Goal: Information Seeking & Learning: Learn about a topic

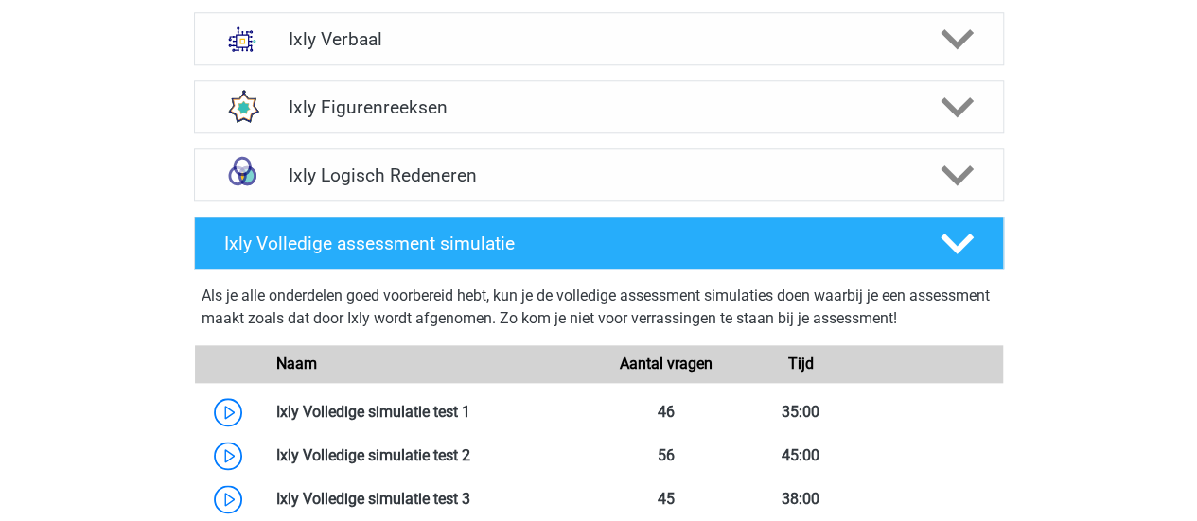
scroll to position [757, 0]
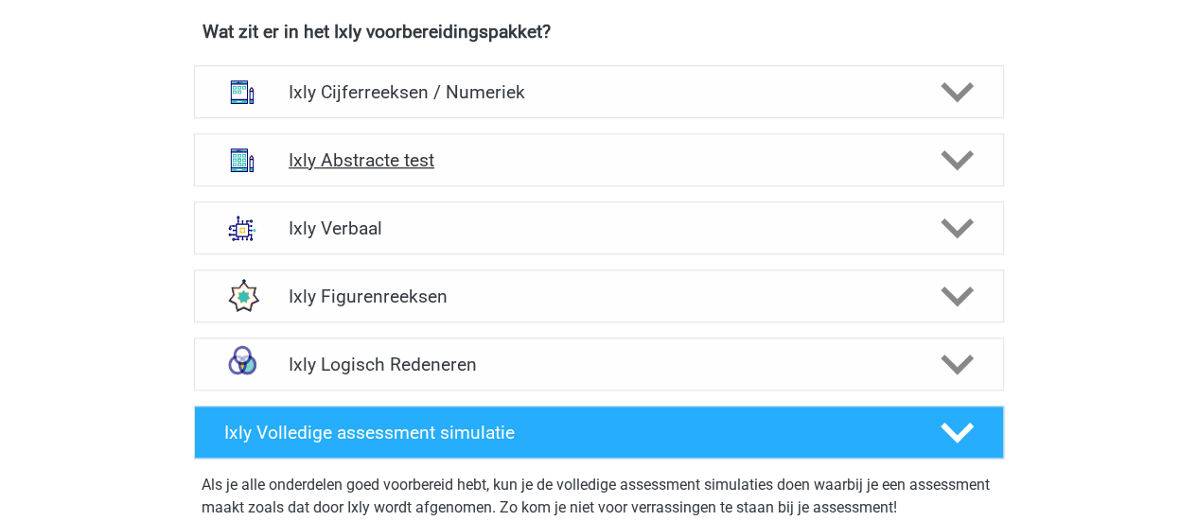
click at [363, 159] on h4 "Ixly Abstracte test" at bounding box center [599, 160] width 620 height 22
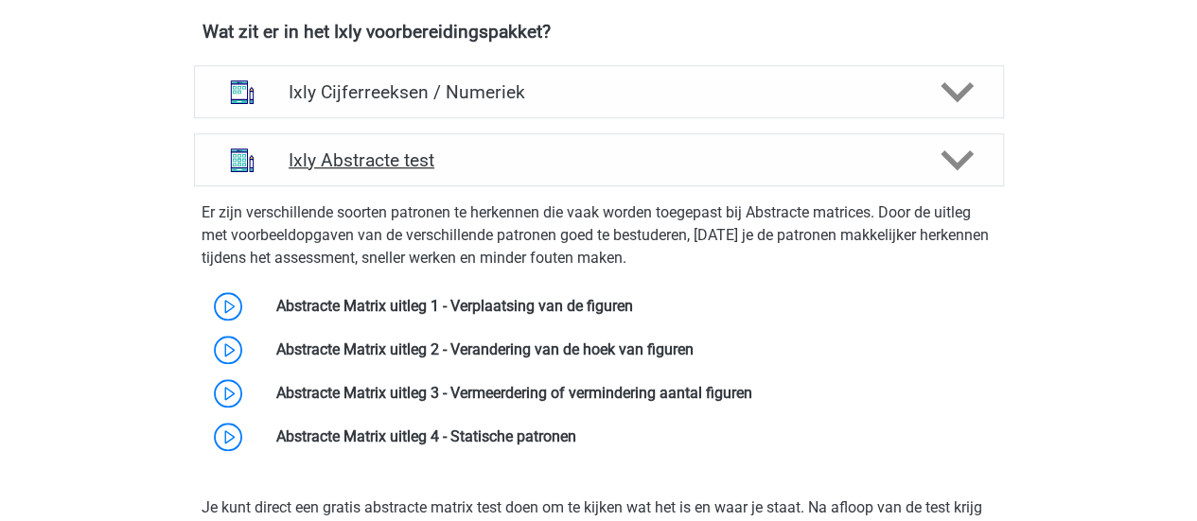
click at [363, 159] on h4 "Ixly Abstracte test" at bounding box center [599, 160] width 620 height 22
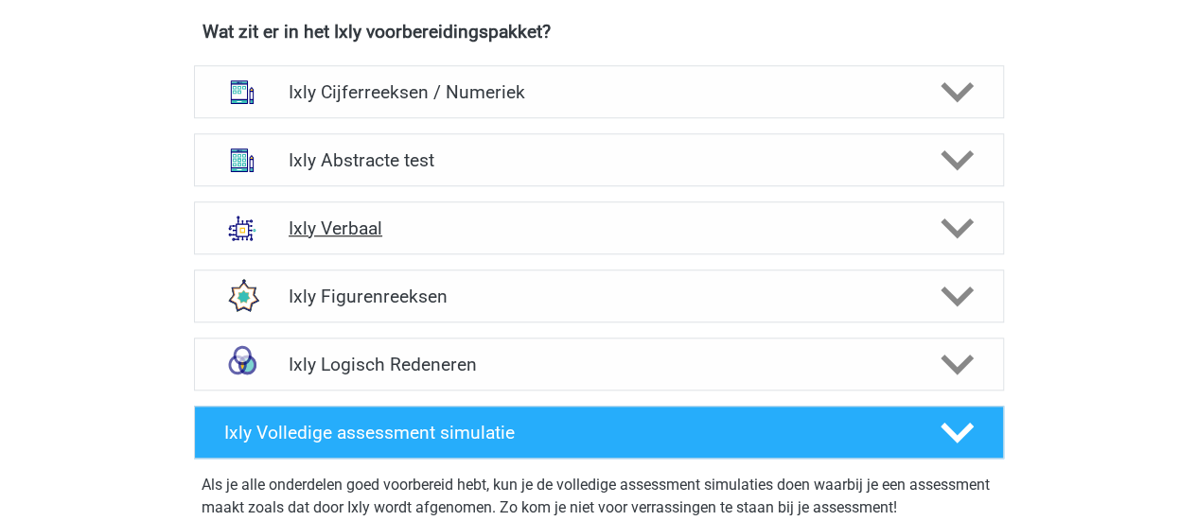
click at [363, 234] on h4 "Ixly Verbaal" at bounding box center [599, 229] width 620 height 22
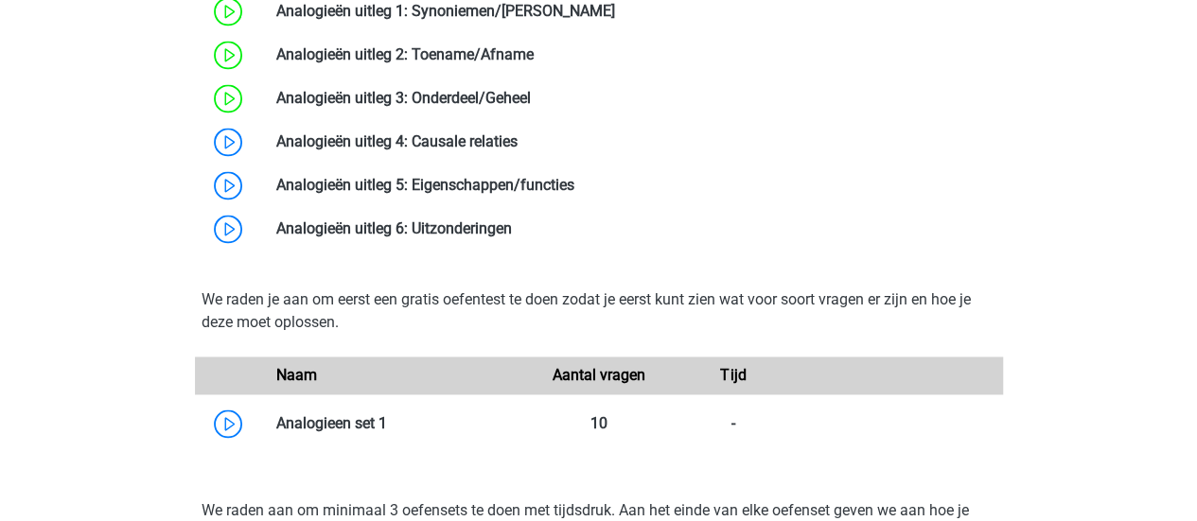
scroll to position [1230, 0]
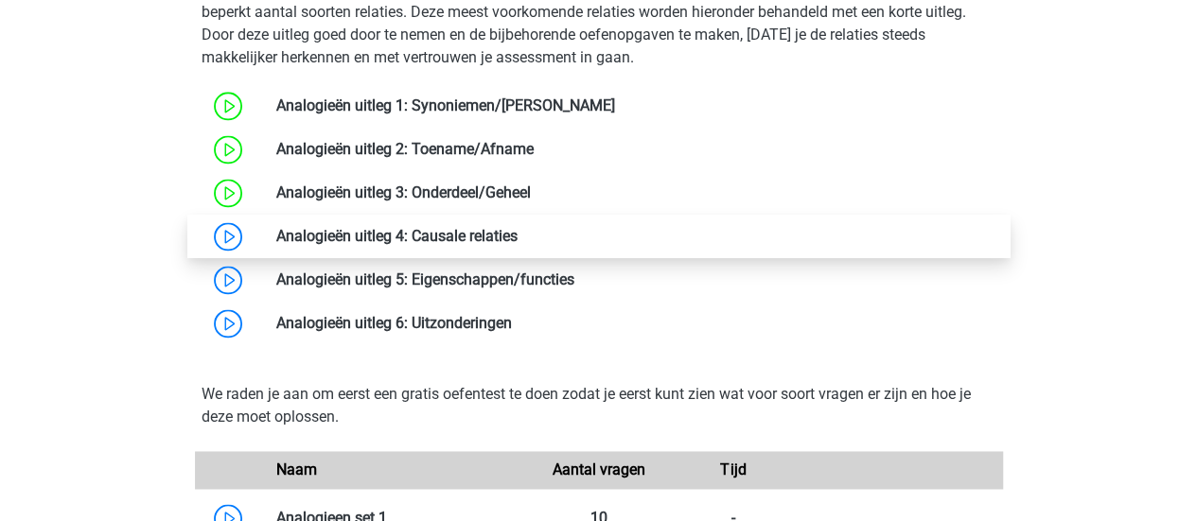
click at [518, 235] on link at bounding box center [518, 236] width 0 height 18
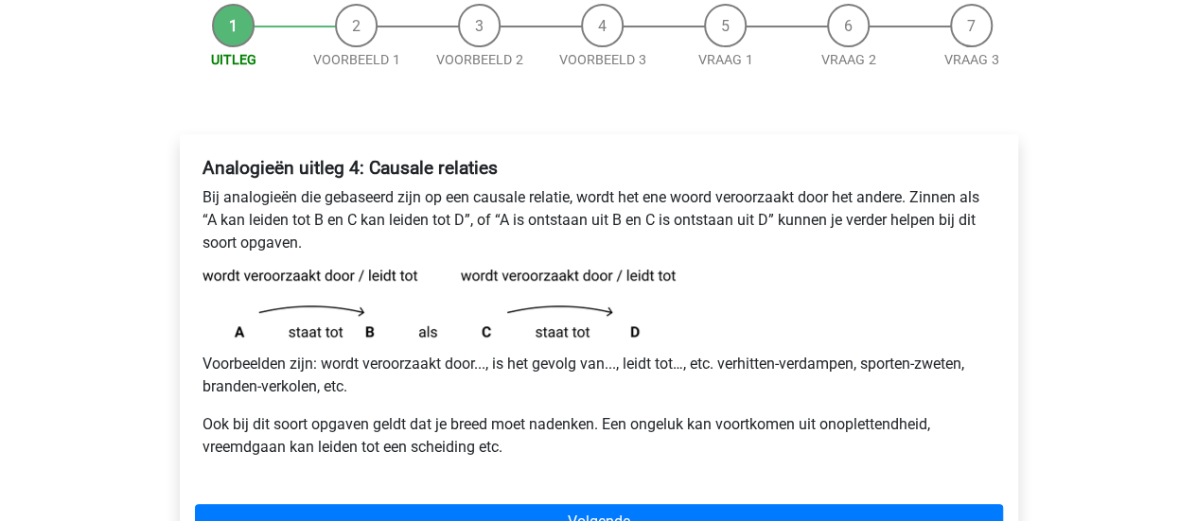
scroll to position [284, 0]
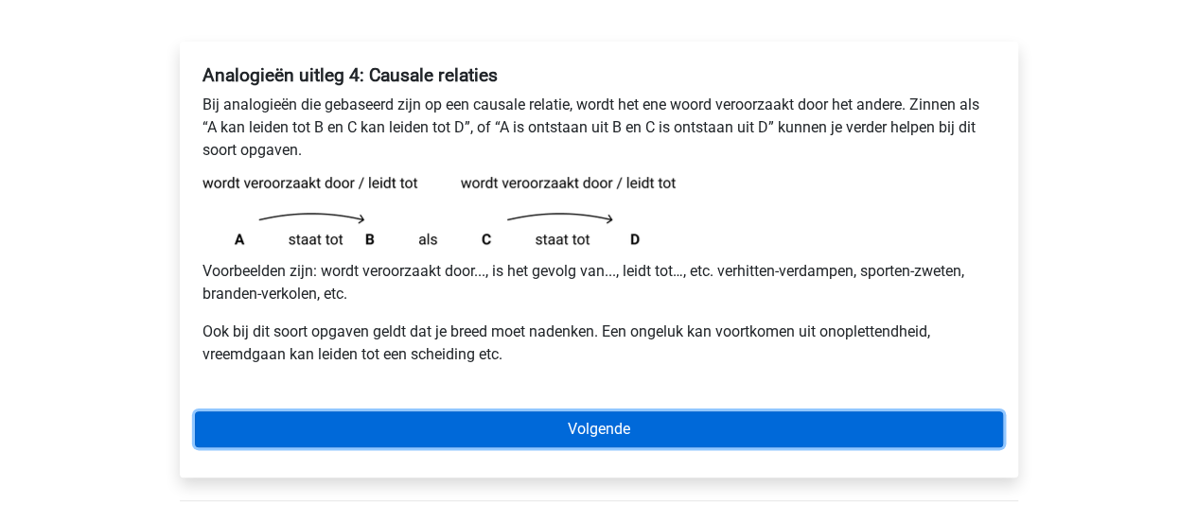
click at [626, 429] on link "Volgende" at bounding box center [599, 430] width 808 height 36
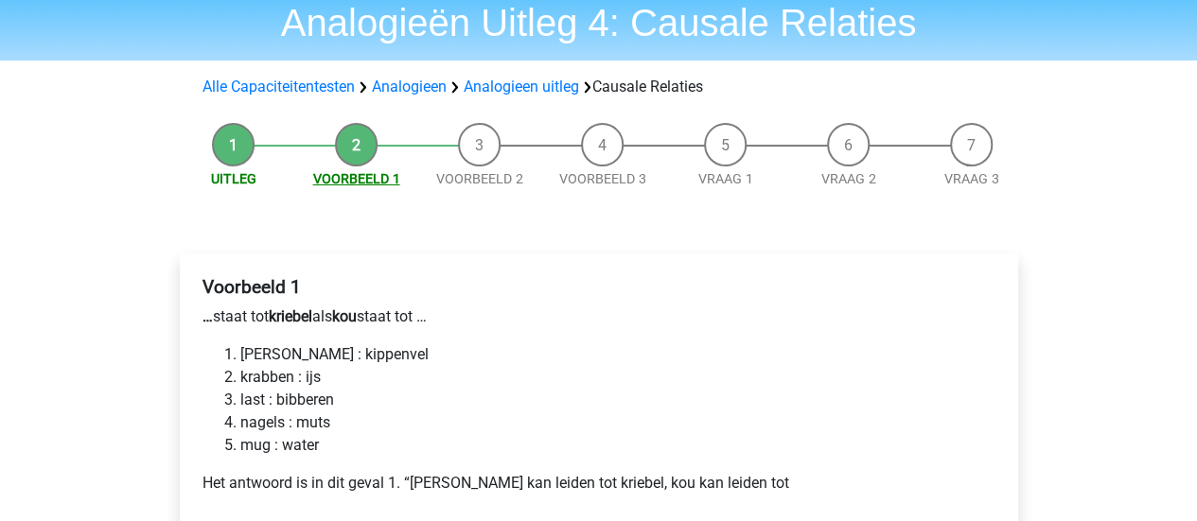
scroll to position [127, 0]
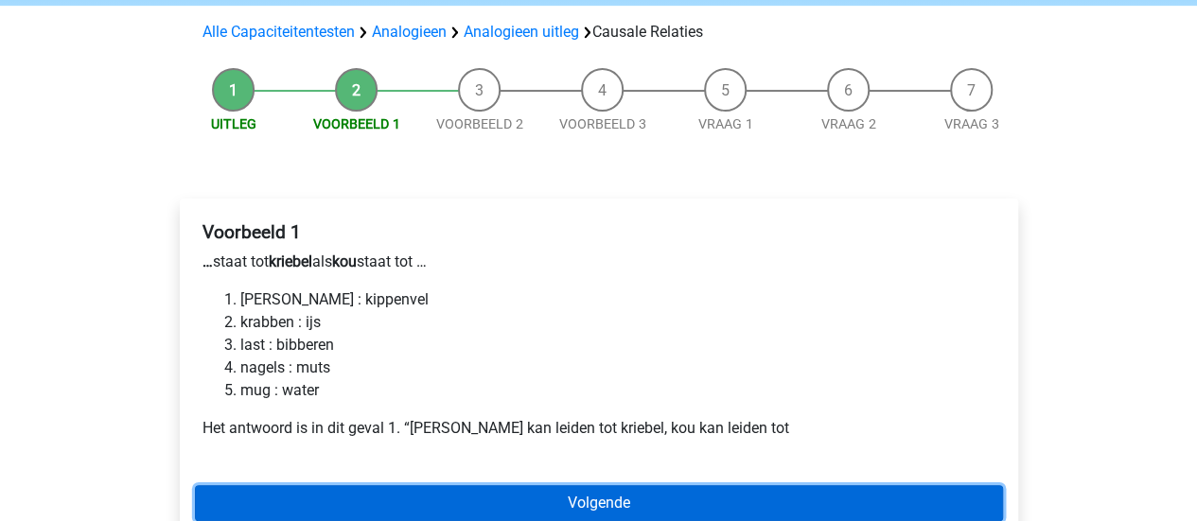
click at [696, 497] on link "Volgende" at bounding box center [599, 503] width 808 height 36
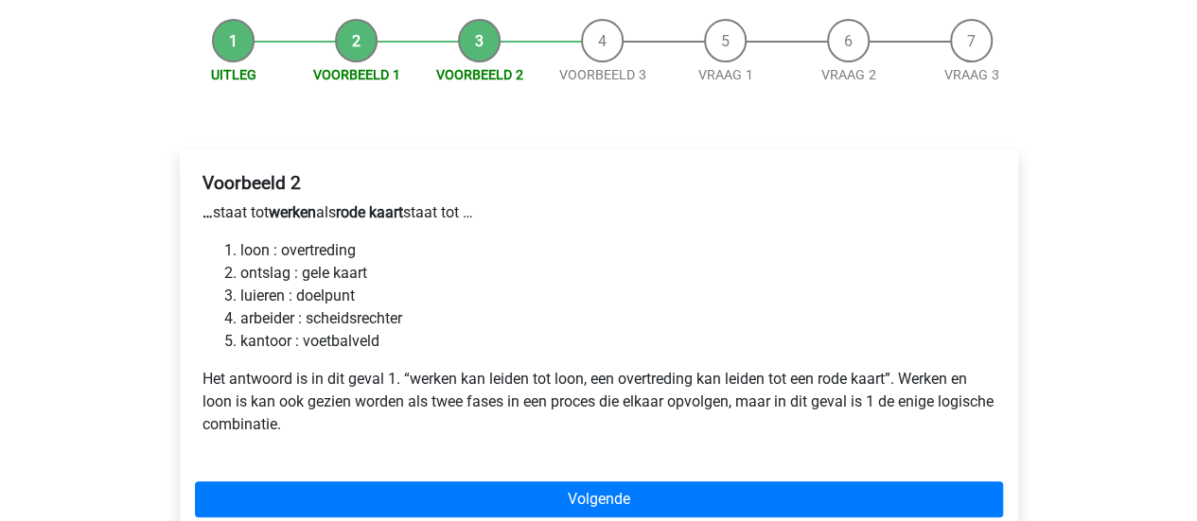
scroll to position [206, 0]
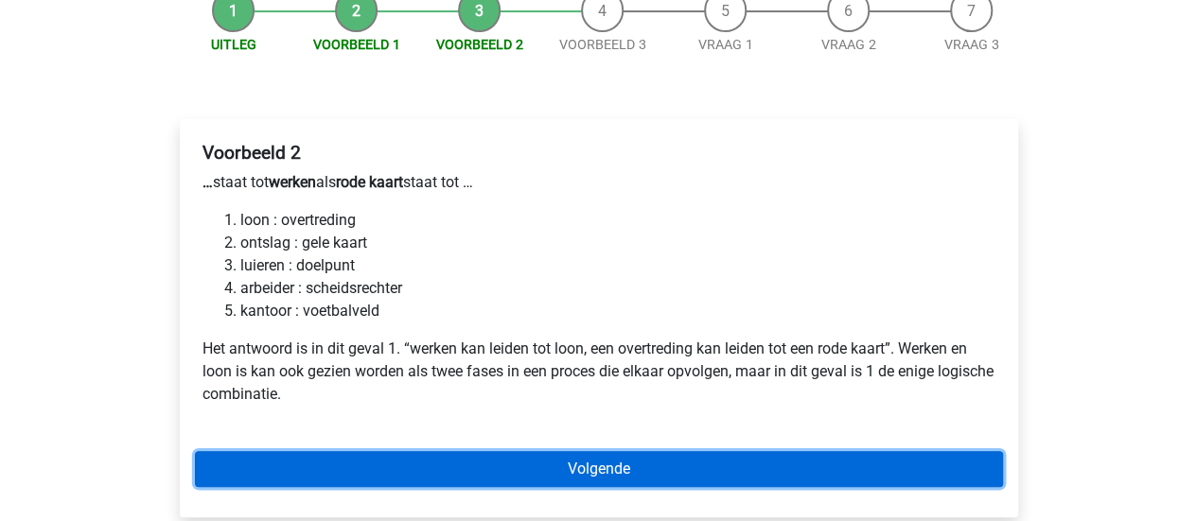
click at [668, 453] on link "Volgende" at bounding box center [599, 469] width 808 height 36
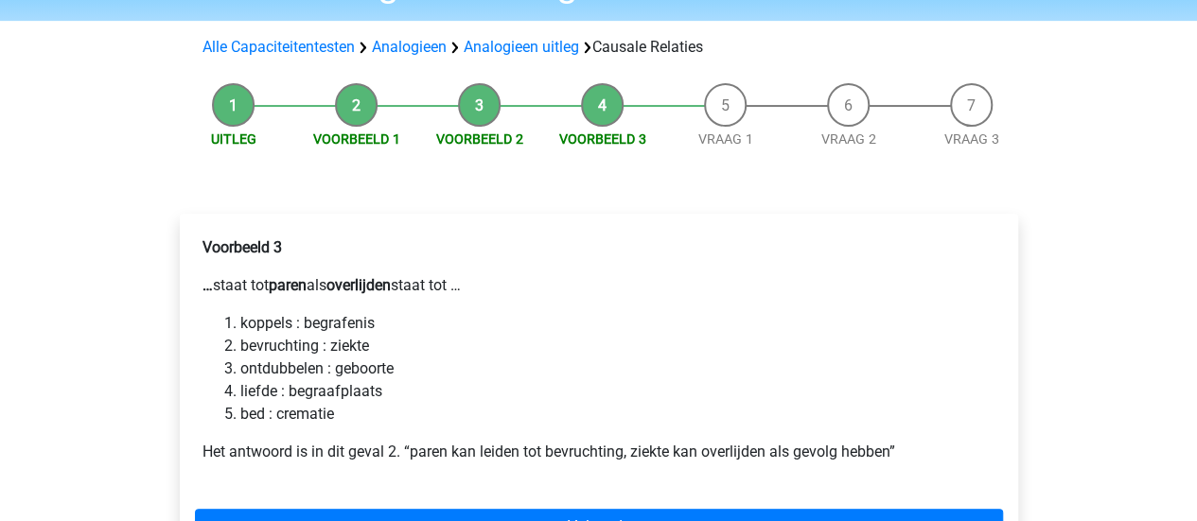
scroll to position [206, 0]
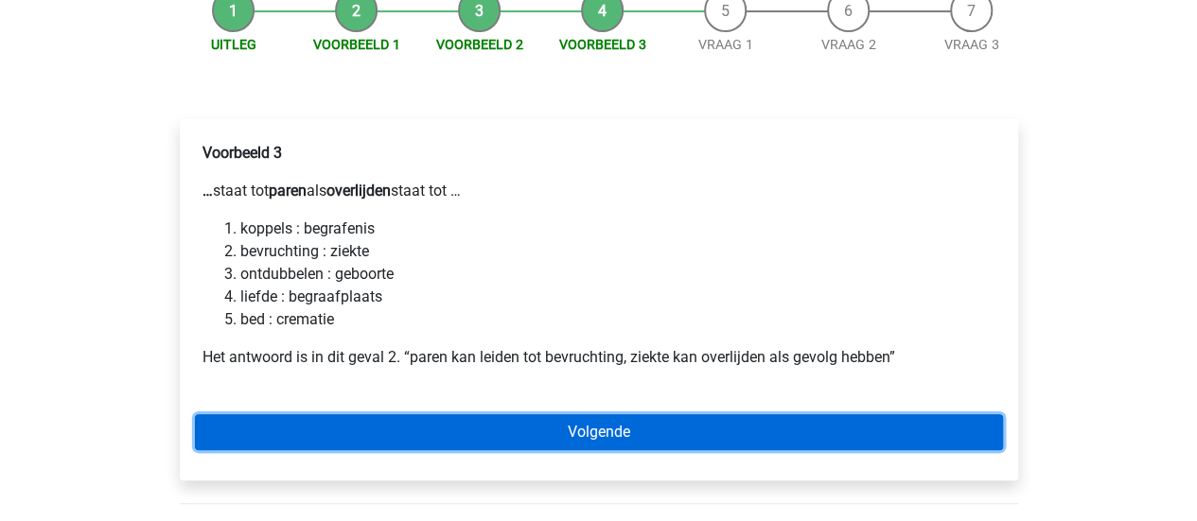
click at [562, 418] on link "Volgende" at bounding box center [599, 432] width 808 height 36
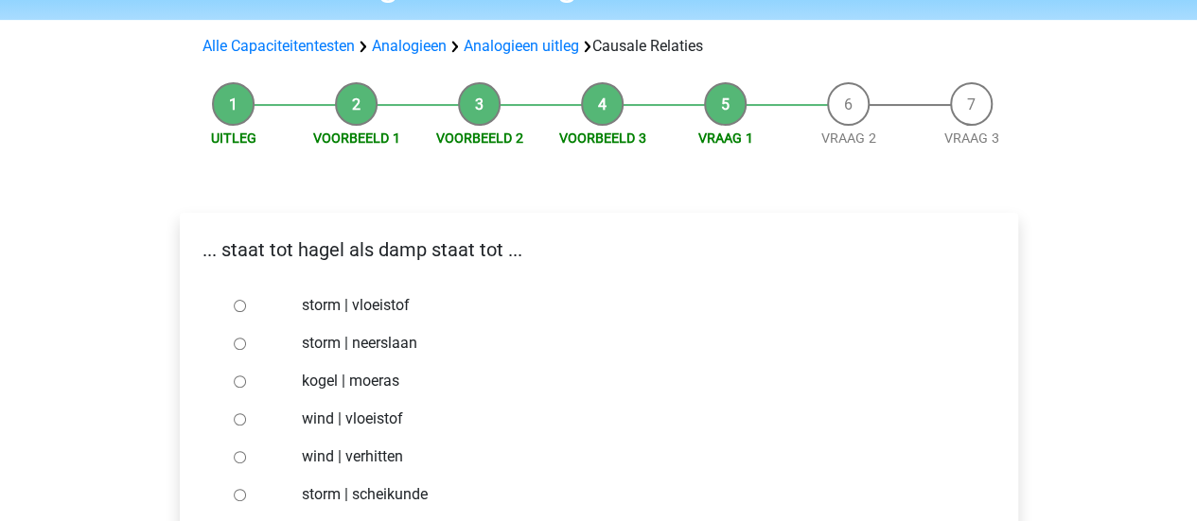
scroll to position [117, 0]
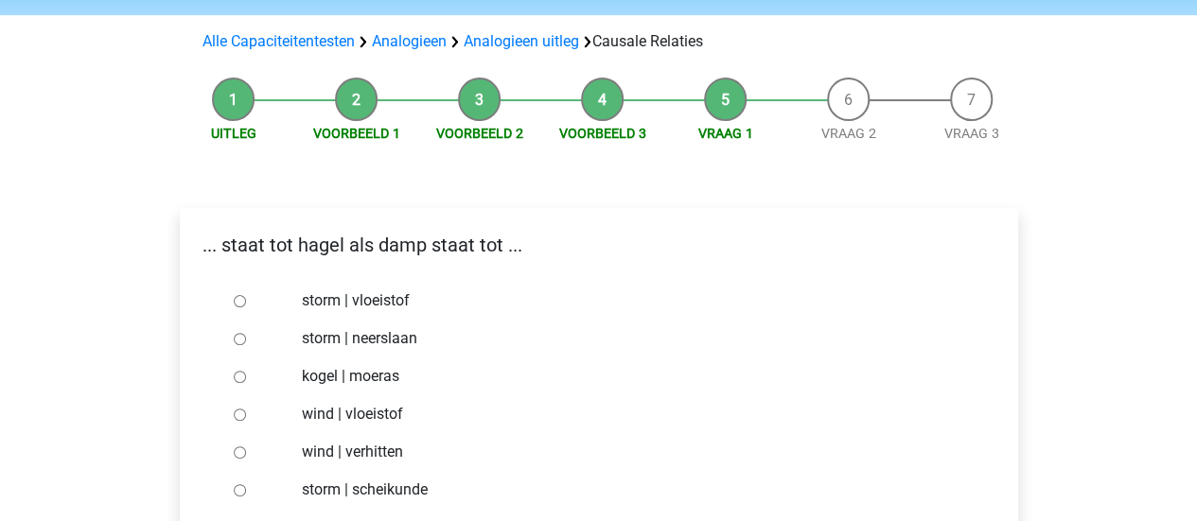
click at [367, 298] on label "storm | vloeistof" at bounding box center [629, 301] width 655 height 23
click at [246, 298] on input "storm | vloeistof" at bounding box center [240, 301] width 12 height 12
radio input "true"
click at [378, 449] on label "wind | verhitten" at bounding box center [629, 452] width 655 height 23
click at [246, 449] on input "wind | verhitten" at bounding box center [240, 453] width 12 height 12
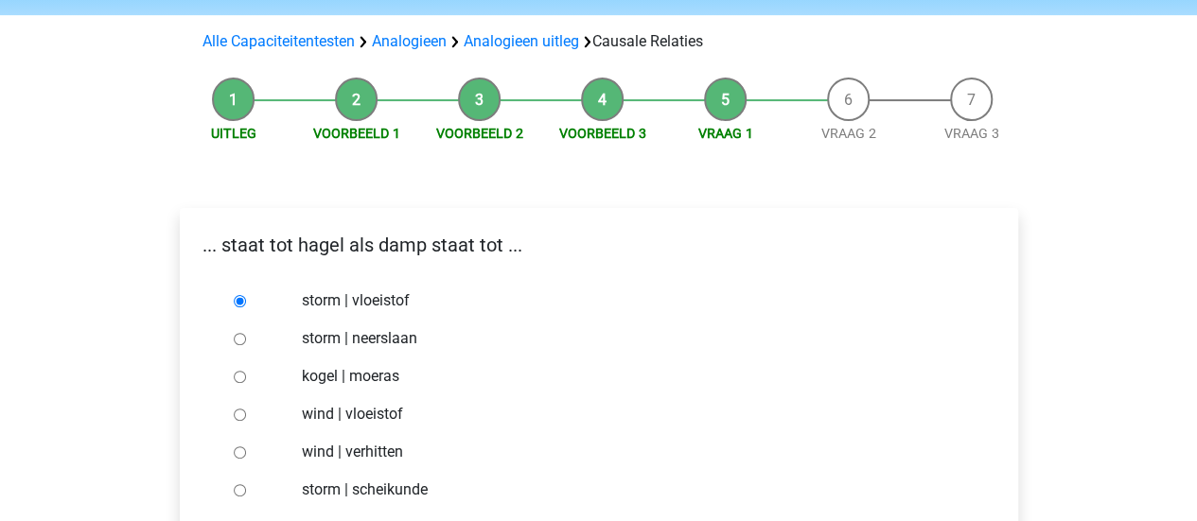
radio input "true"
click at [325, 409] on label "wind | vloeistof" at bounding box center [629, 414] width 655 height 23
click at [246, 409] on input "wind | vloeistof" at bounding box center [240, 415] width 12 height 12
radio input "true"
click at [386, 298] on label "storm | vloeistof" at bounding box center [629, 301] width 655 height 23
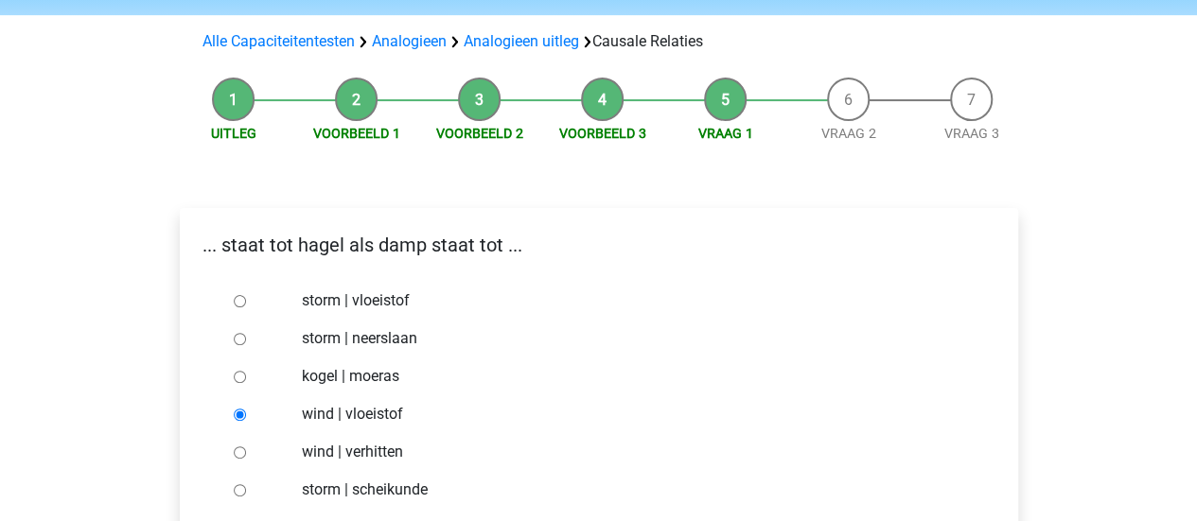
click at [246, 298] on input "storm | vloeistof" at bounding box center [240, 301] width 12 height 12
radio input "true"
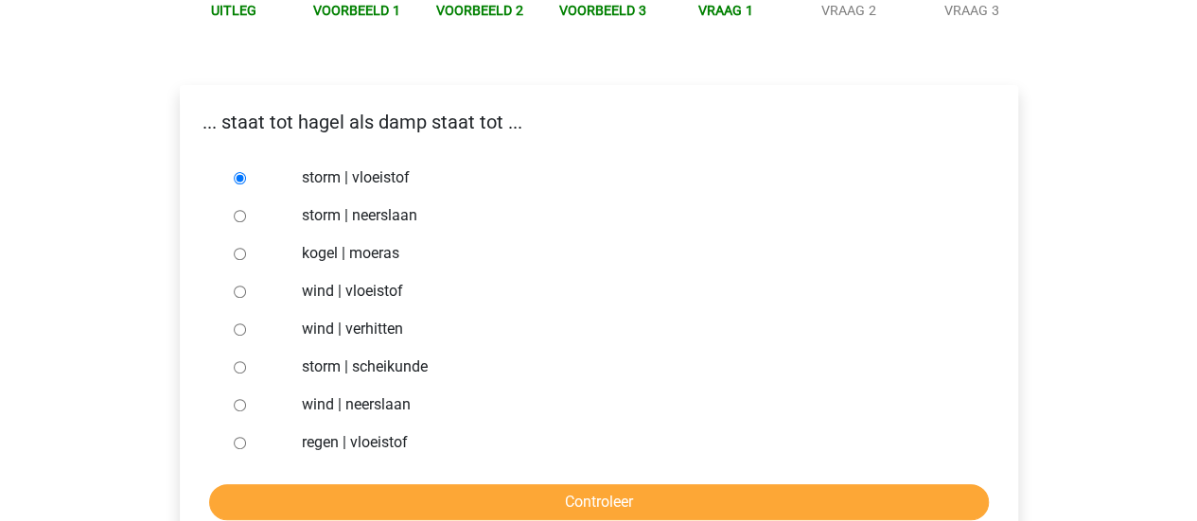
scroll to position [212, 0]
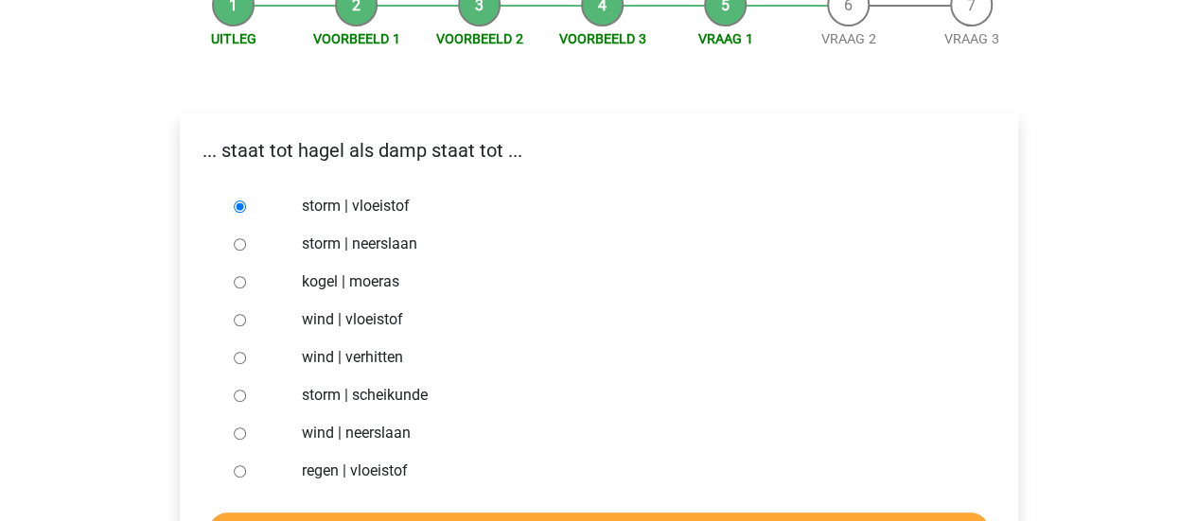
click at [372, 479] on label "regen | vloeistof" at bounding box center [629, 471] width 655 height 23
click at [246, 478] on input "regen | vloeistof" at bounding box center [240, 471] width 12 height 12
radio input "true"
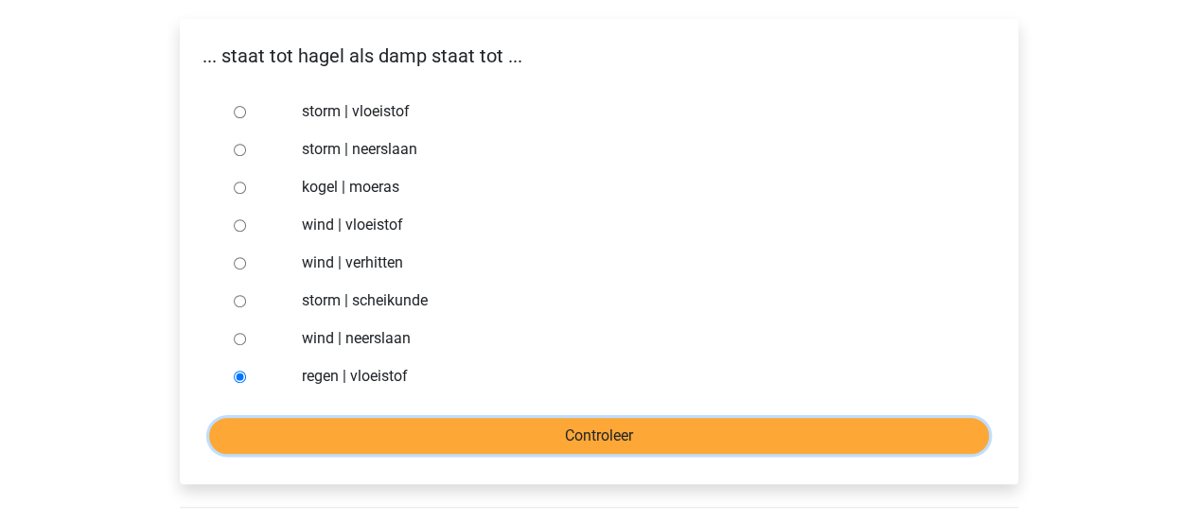
click at [390, 442] on input "Controleer" at bounding box center [599, 436] width 780 height 36
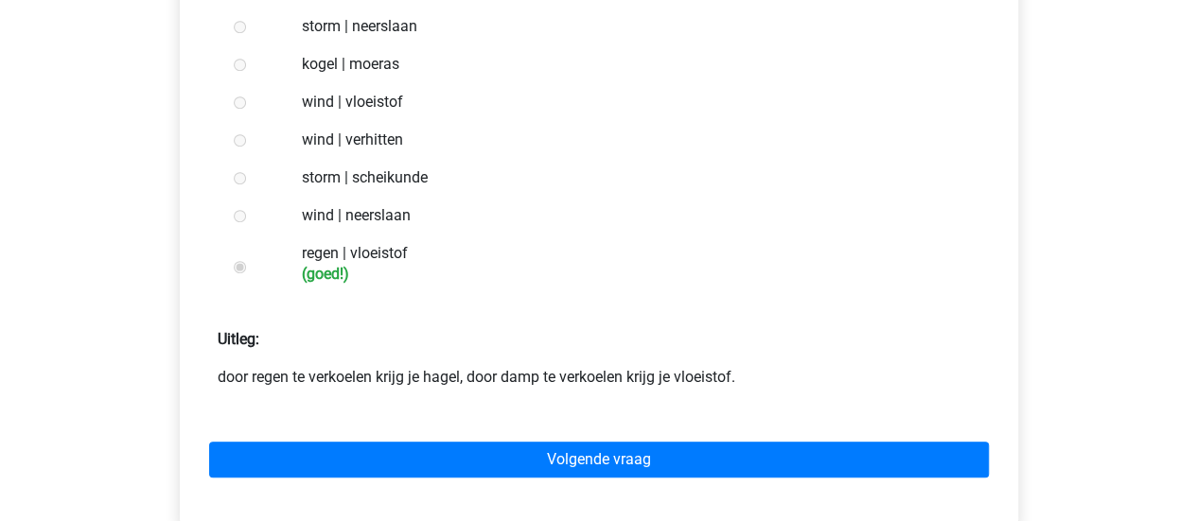
scroll to position [473, 0]
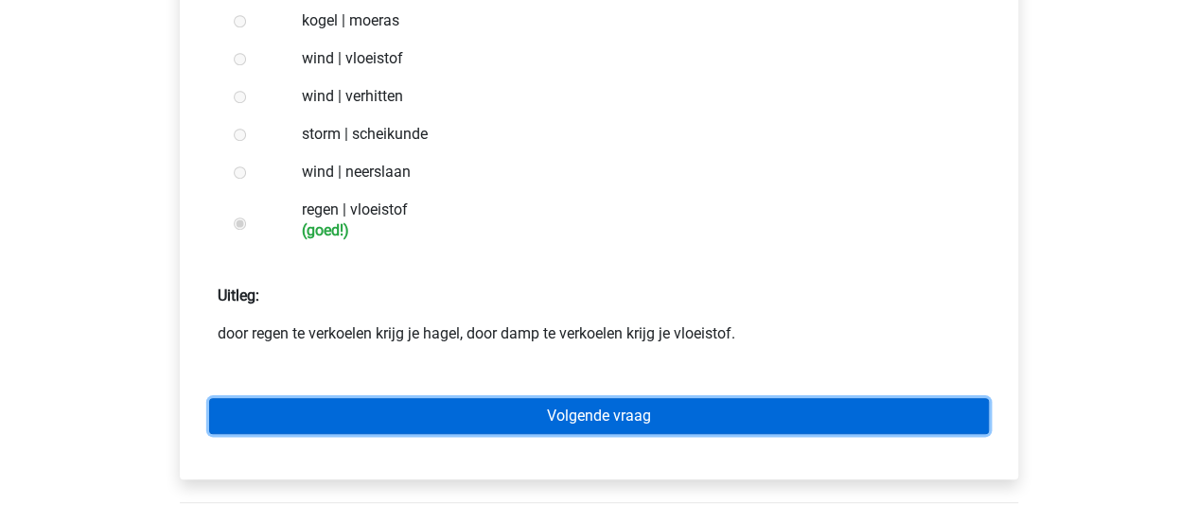
click at [542, 409] on link "Volgende vraag" at bounding box center [599, 416] width 780 height 36
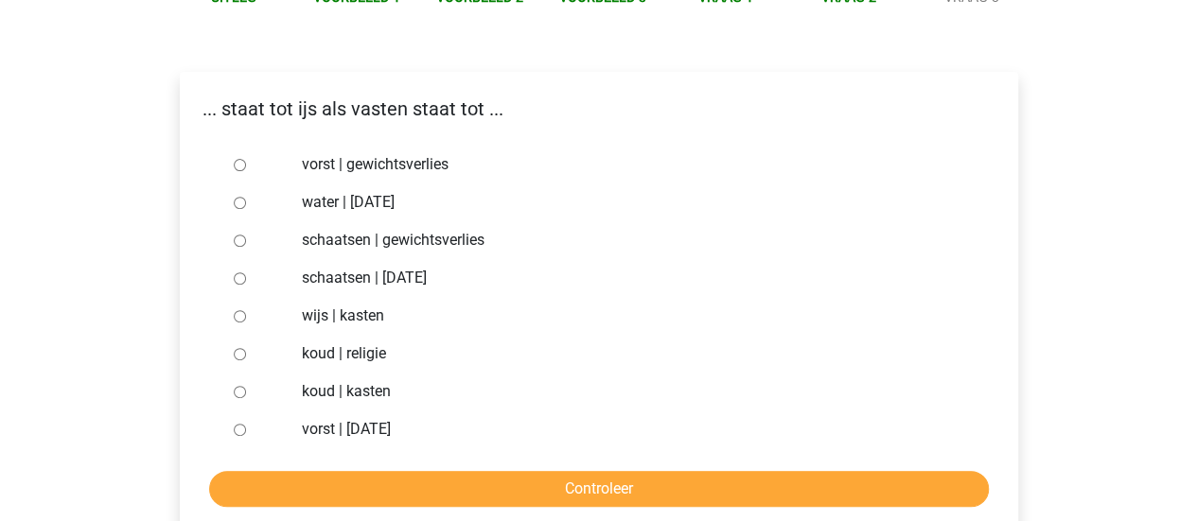
scroll to position [284, 0]
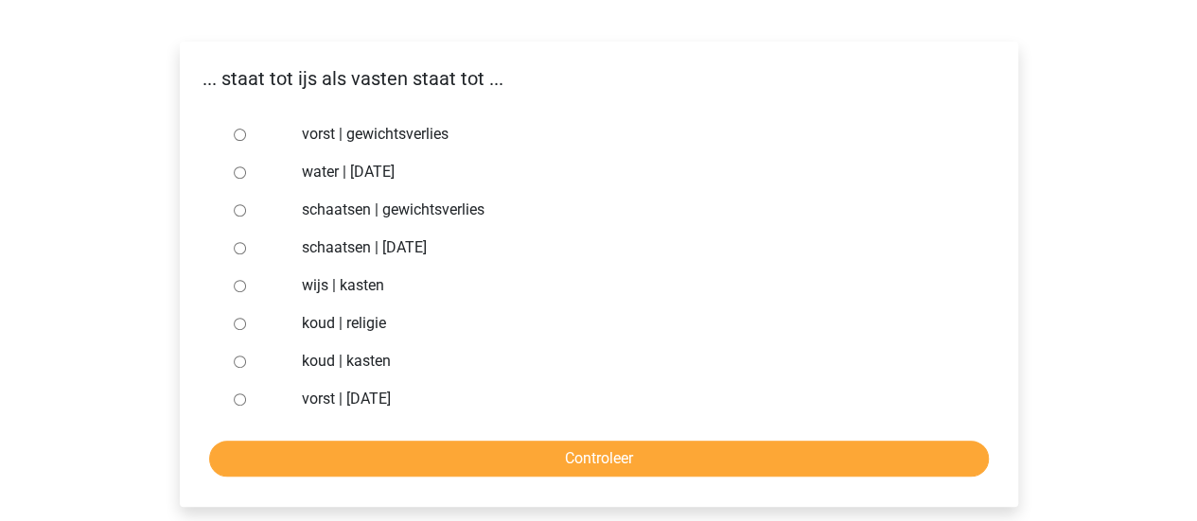
click at [326, 290] on label "wijs | kasten" at bounding box center [629, 285] width 655 height 23
click at [246, 290] on input "wijs | kasten" at bounding box center [240, 286] width 12 height 12
radio input "true"
click at [599, 262] on div "schaatsen | [DATE]" at bounding box center [629, 248] width 683 height 38
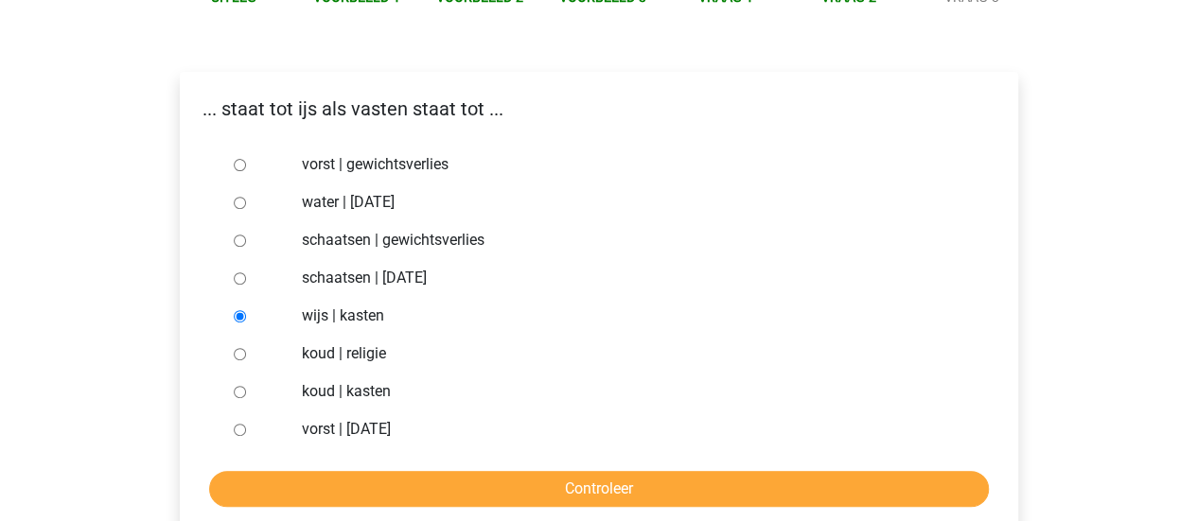
scroll to position [348, 0]
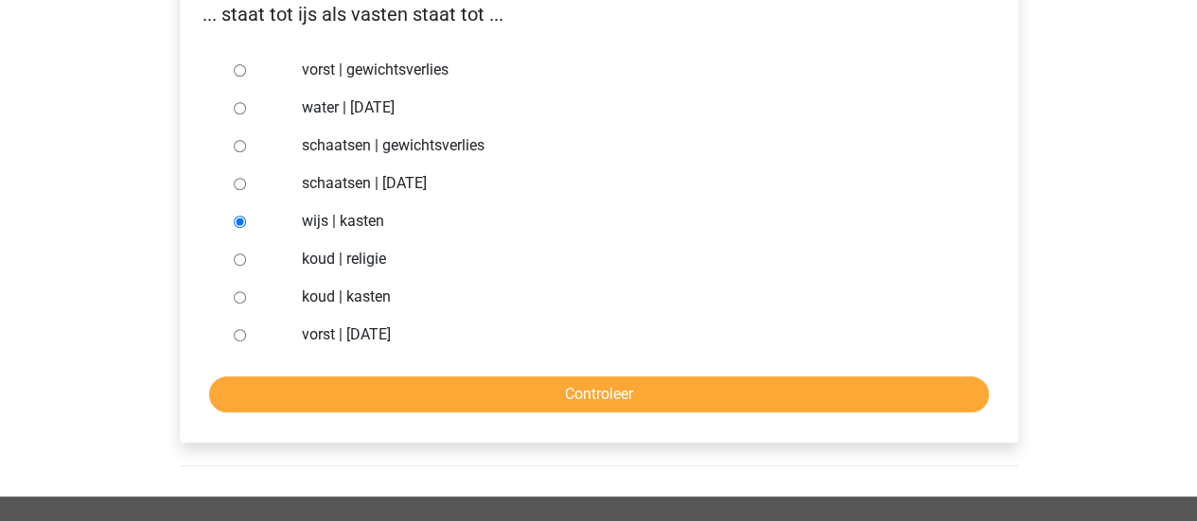
click at [413, 336] on label "vorst | [DATE]" at bounding box center [629, 335] width 655 height 23
click at [246, 336] on input "vorst | [DATE]" at bounding box center [240, 335] width 12 height 12
radio input "true"
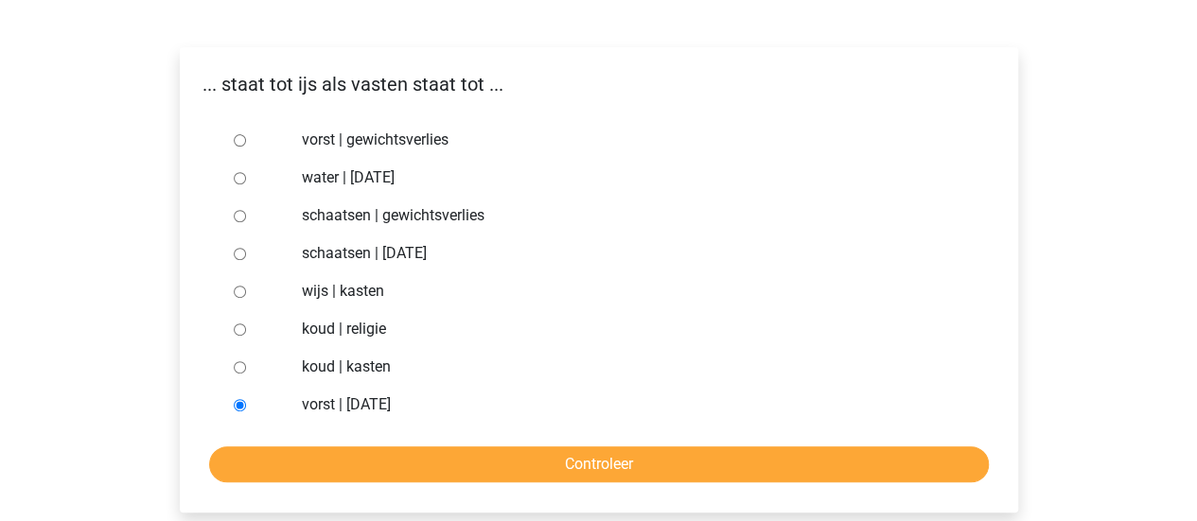
scroll to position [254, 0]
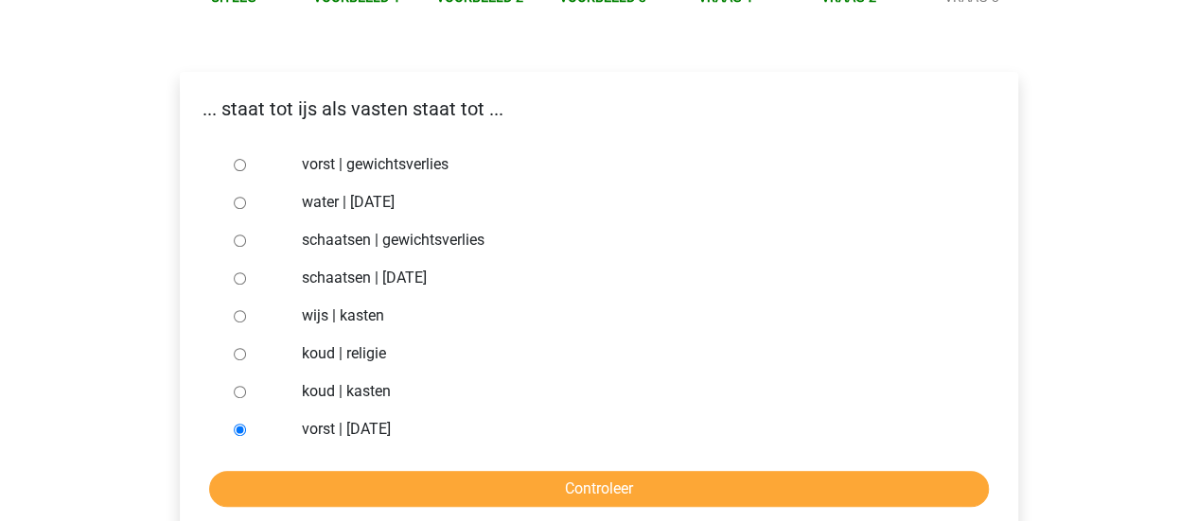
click at [320, 154] on label "vorst | gewichtsverlies" at bounding box center [629, 164] width 655 height 23
click at [246, 159] on input "vorst | gewichtsverlies" at bounding box center [240, 165] width 12 height 12
radio input "true"
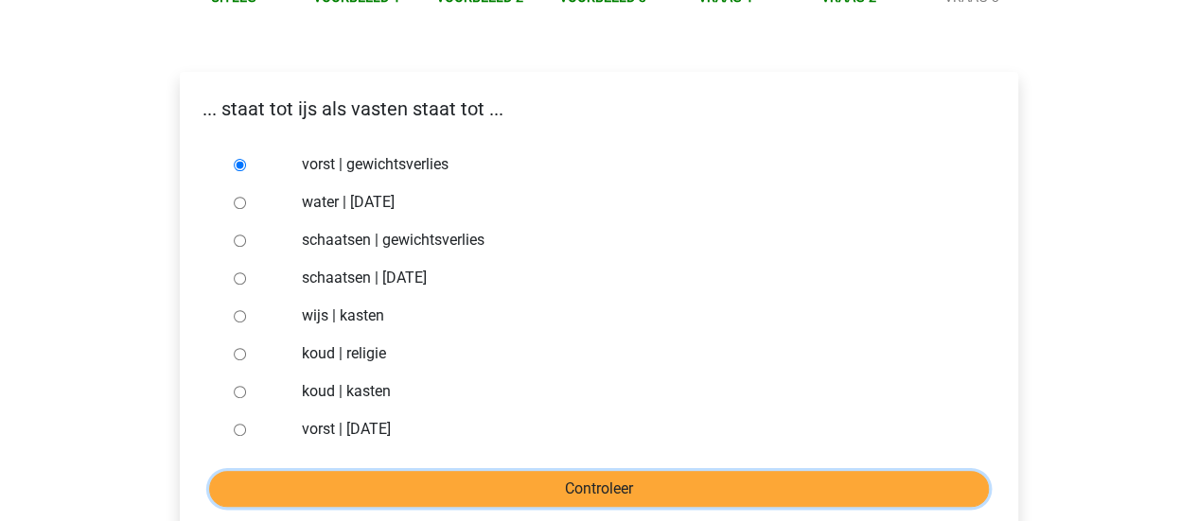
click at [721, 483] on input "Controleer" at bounding box center [599, 489] width 780 height 36
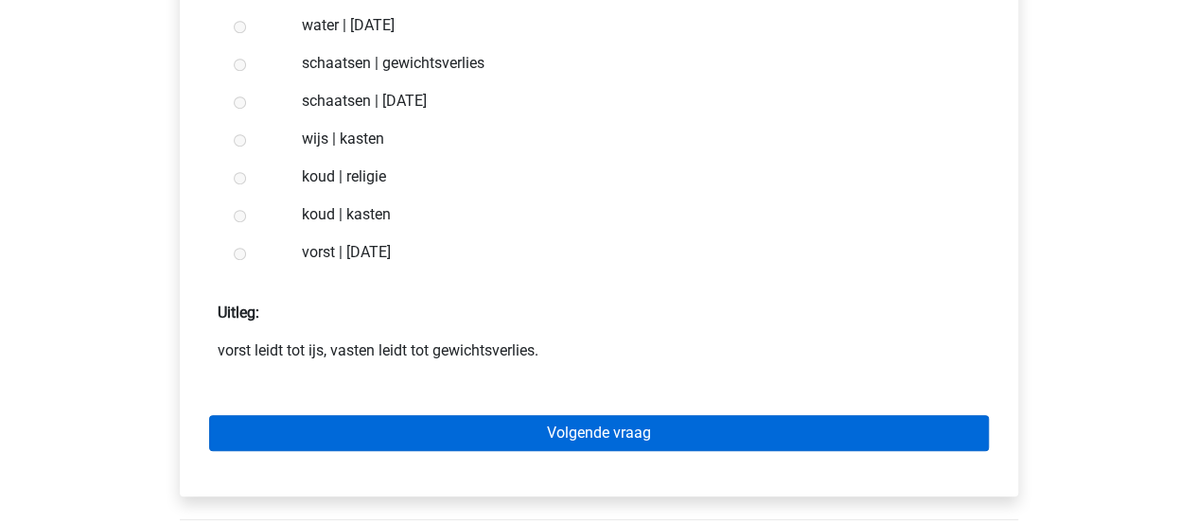
scroll to position [473, 0]
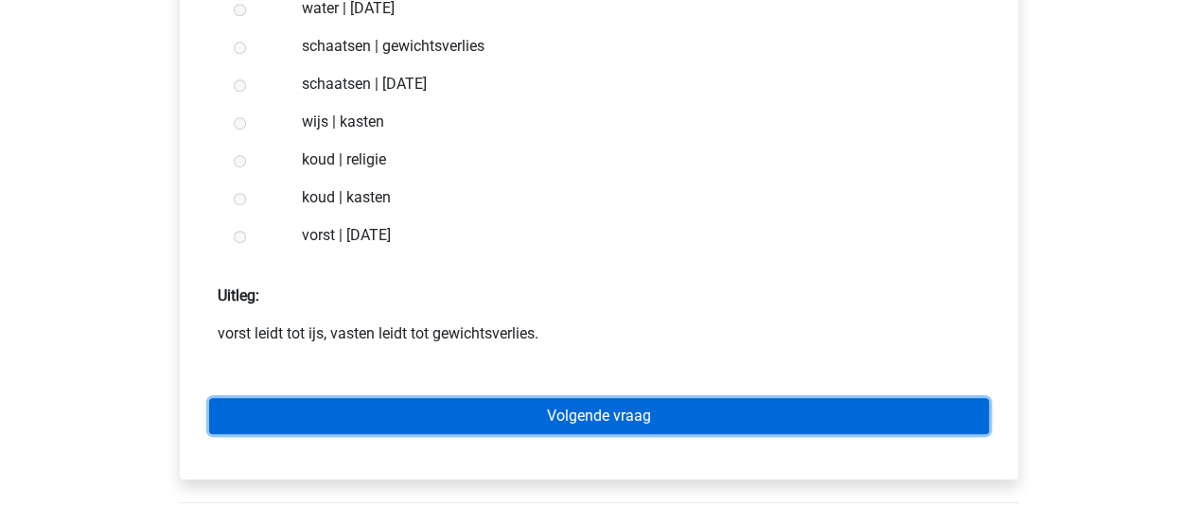
click at [586, 404] on link "Volgende vraag" at bounding box center [599, 416] width 780 height 36
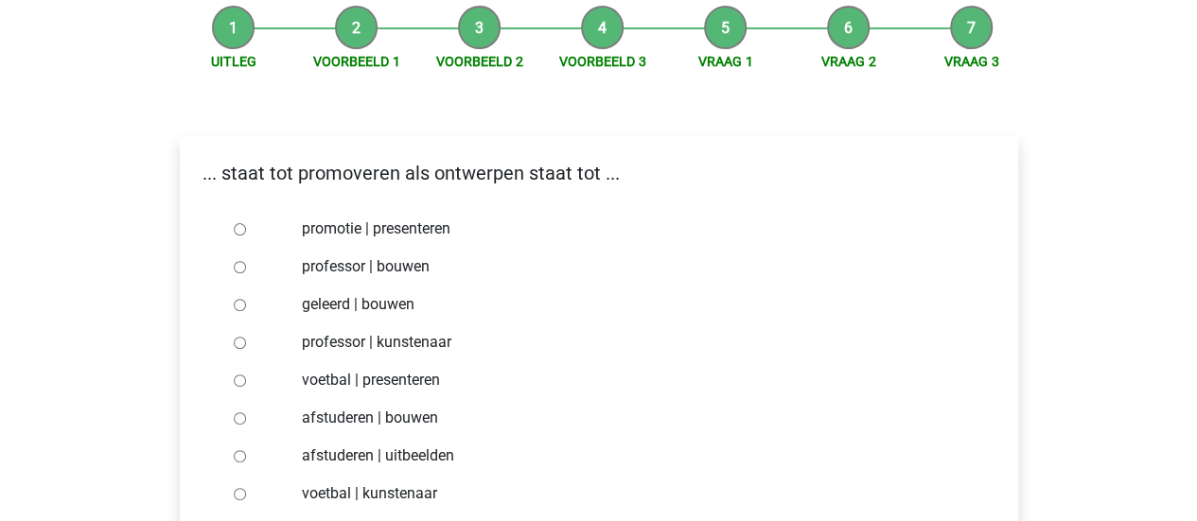
scroll to position [284, 0]
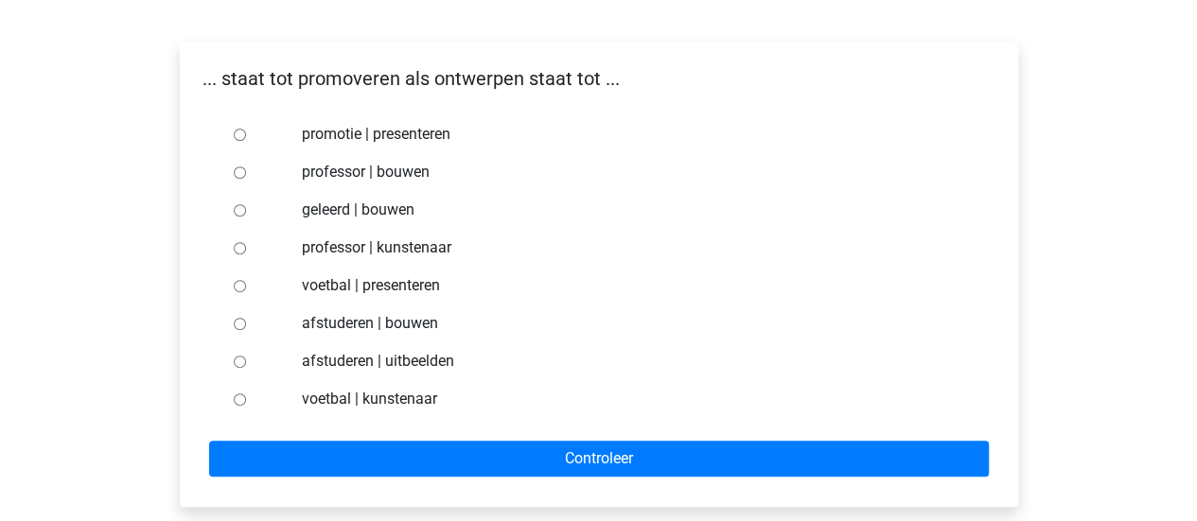
click at [337, 361] on label "afstuderen | uitbeelden" at bounding box center [629, 361] width 655 height 23
click at [246, 361] on input "afstuderen | uitbeelden" at bounding box center [240, 362] width 12 height 12
radio input "true"
click at [411, 171] on label "professor | bouwen" at bounding box center [629, 172] width 655 height 23
click at [246, 171] on input "professor | bouwen" at bounding box center [240, 173] width 12 height 12
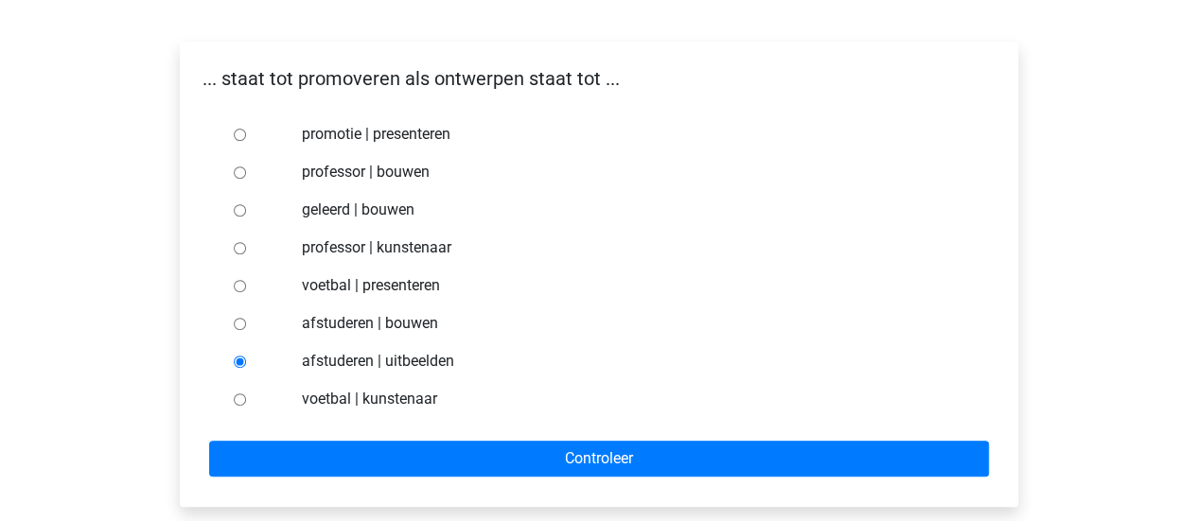
radio input "true"
click at [390, 359] on label "afstuderen | uitbeelden" at bounding box center [629, 361] width 655 height 23
click at [246, 359] on input "afstuderen | uitbeelden" at bounding box center [240, 362] width 12 height 12
radio input "true"
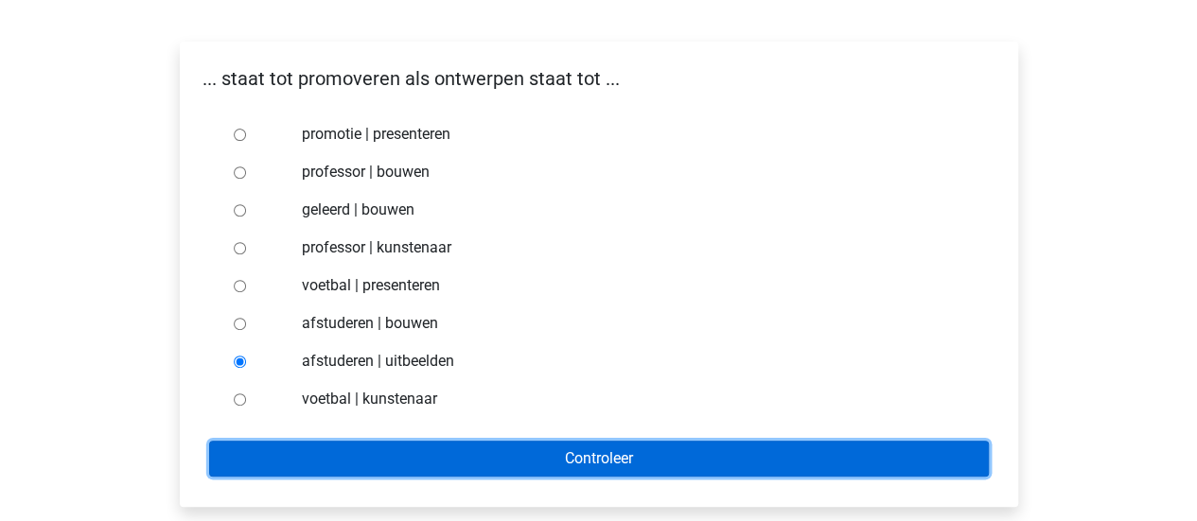
click at [690, 472] on input "Controleer" at bounding box center [599, 459] width 780 height 36
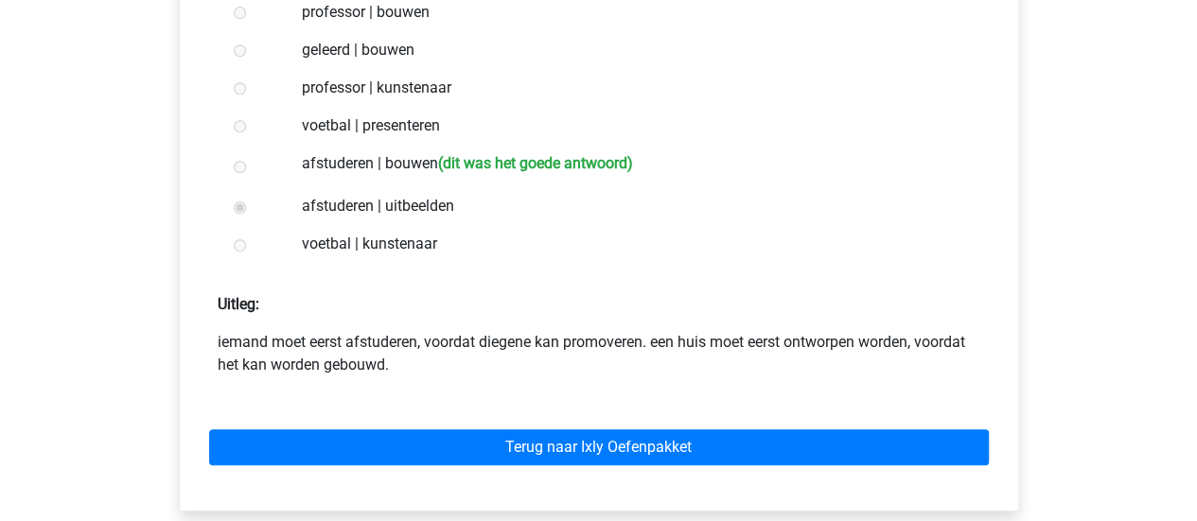
scroll to position [473, 0]
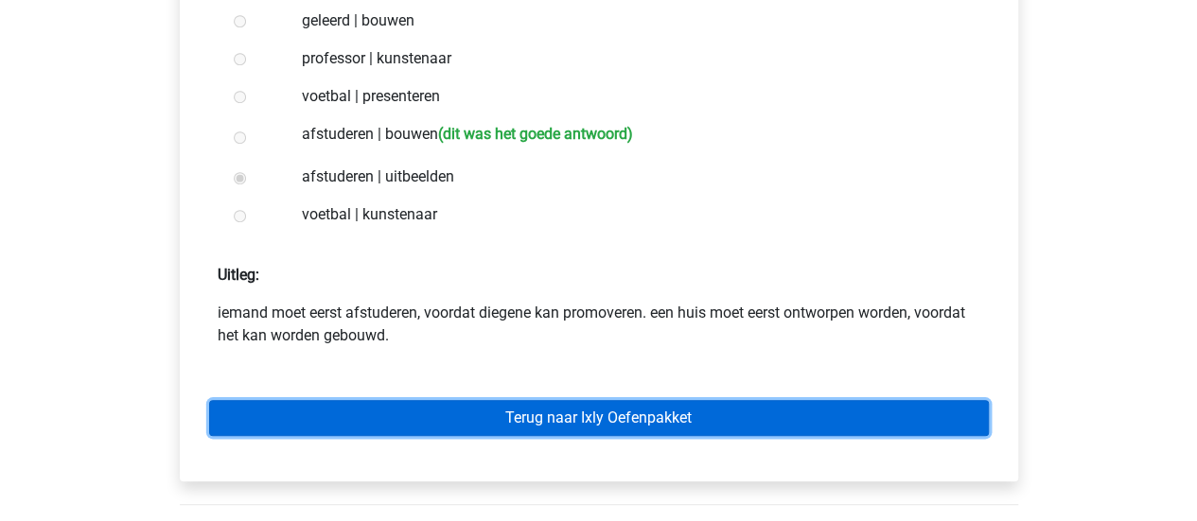
click at [681, 420] on link "Terug naar Ixly Oefenpakket" at bounding box center [599, 418] width 780 height 36
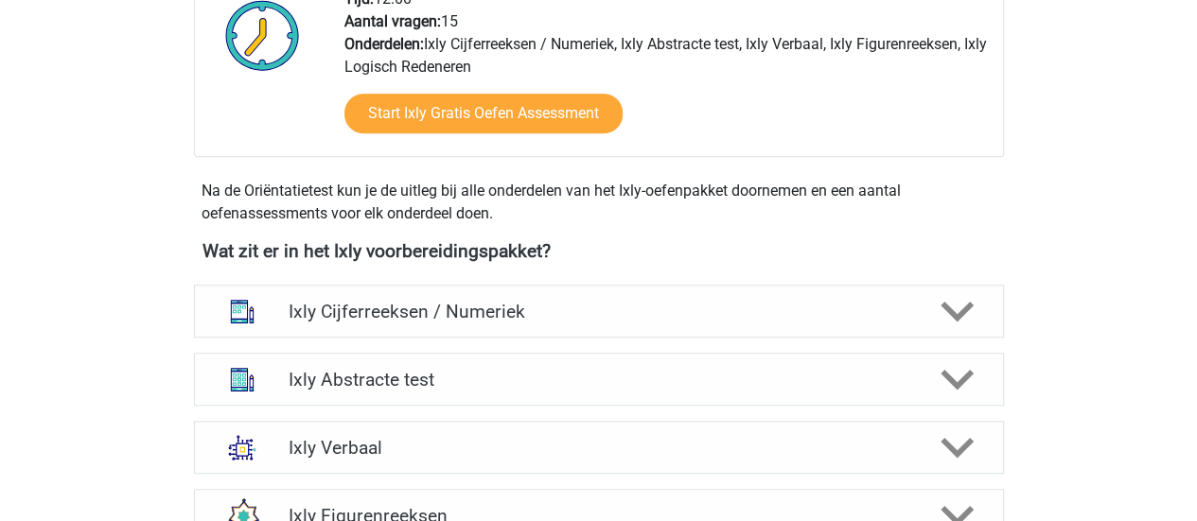
scroll to position [568, 0]
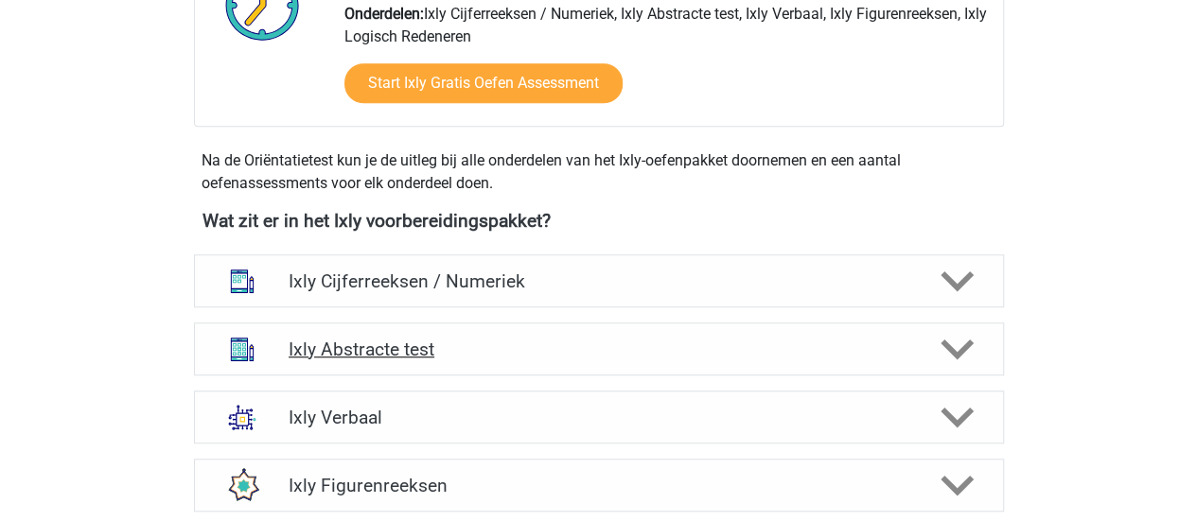
click at [578, 348] on h4 "Ixly Abstracte test" at bounding box center [599, 350] width 620 height 22
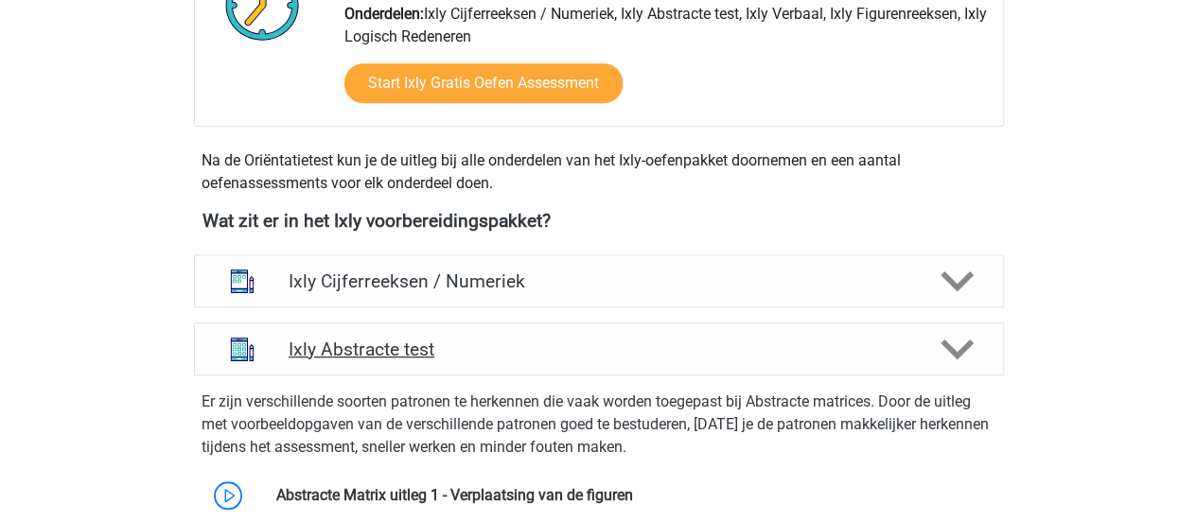
click at [509, 350] on h4 "Ixly Abstracte test" at bounding box center [599, 350] width 620 height 22
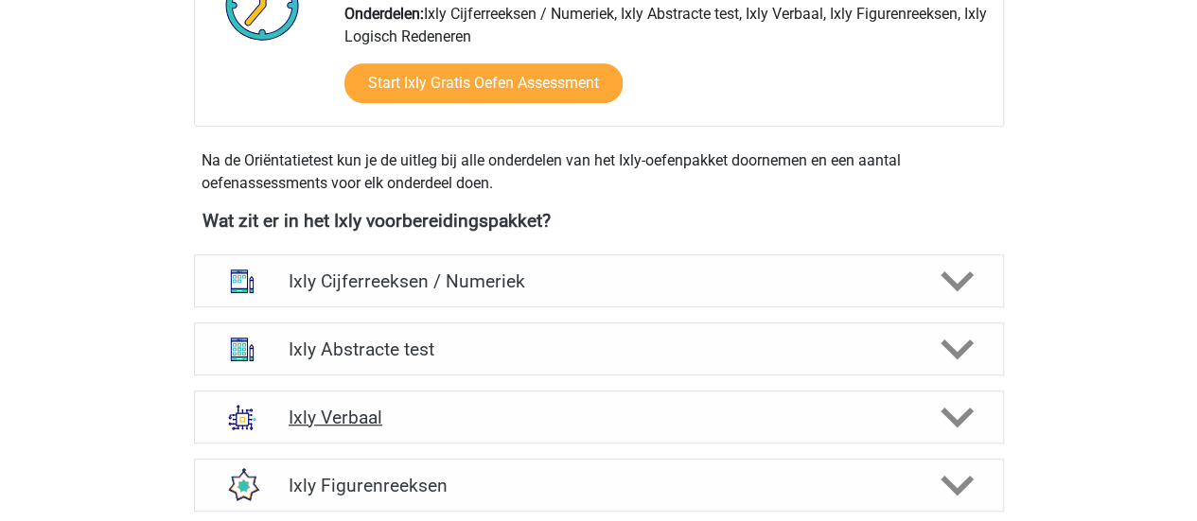
click at [495, 410] on h4 "Ixly Verbaal" at bounding box center [599, 418] width 620 height 22
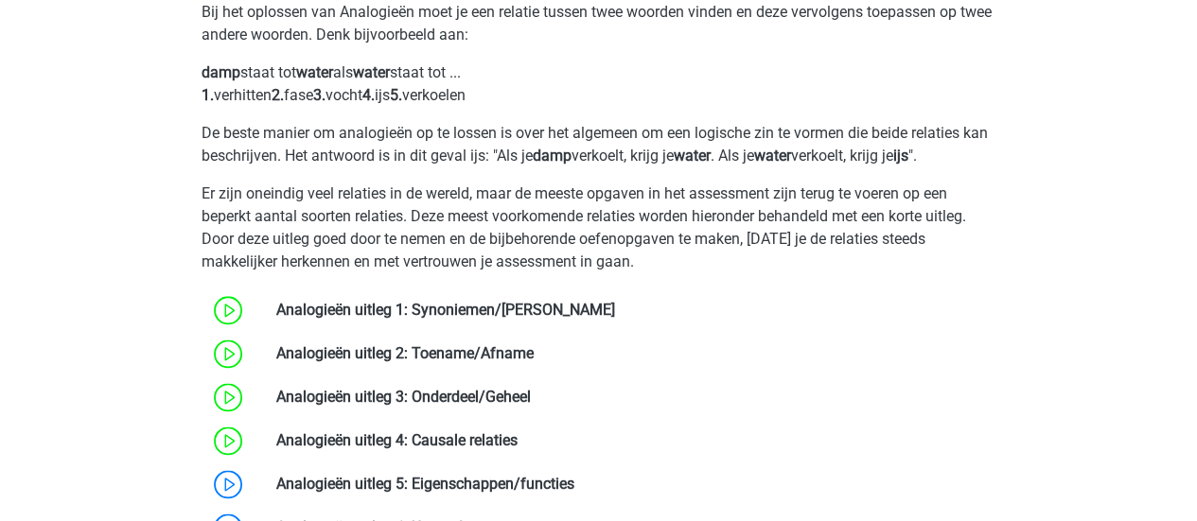
scroll to position [1135, 0]
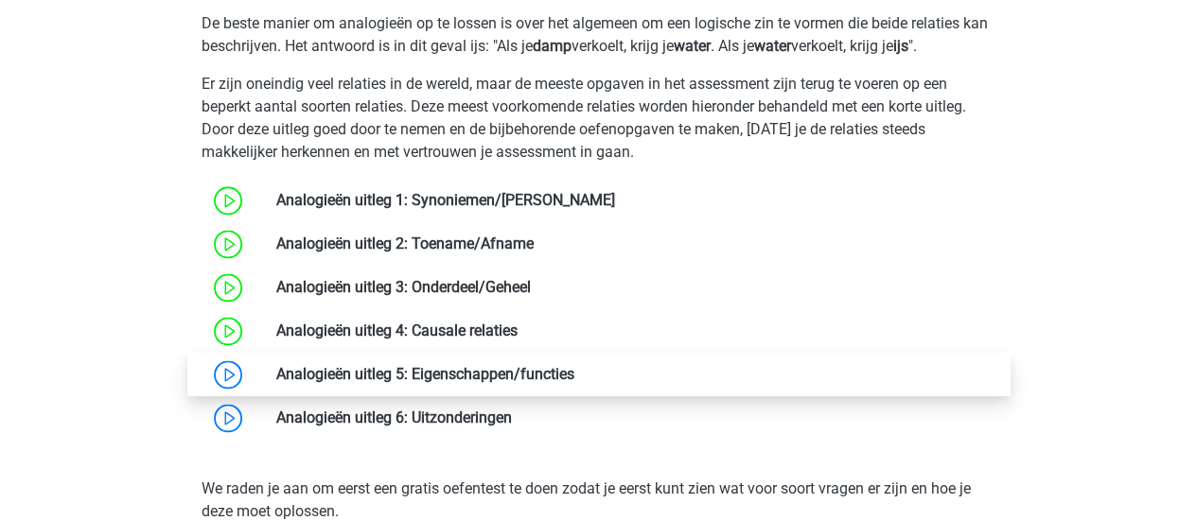
click at [574, 375] on link at bounding box center [574, 374] width 0 height 18
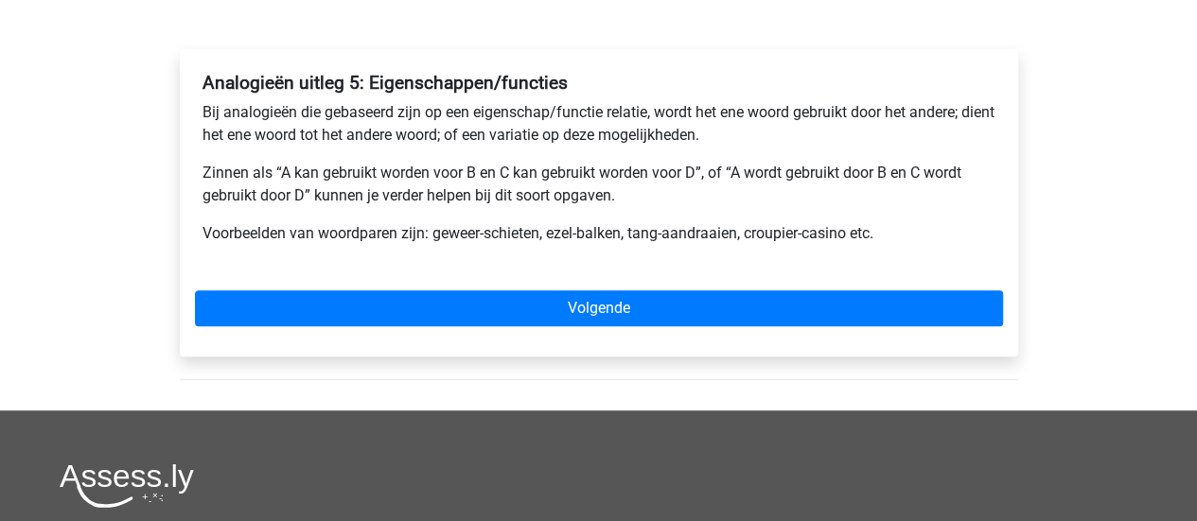
scroll to position [284, 0]
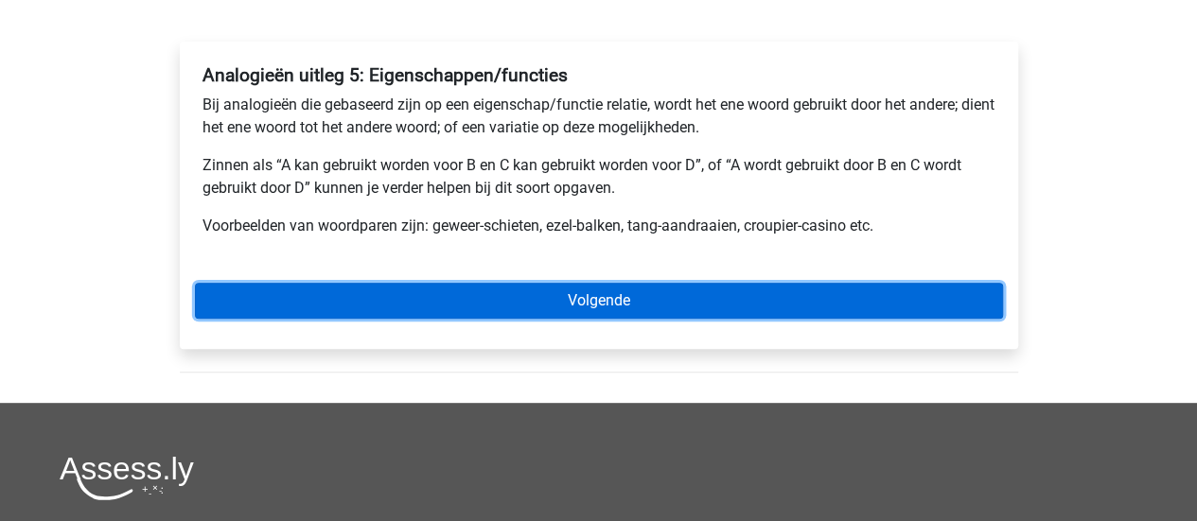
click at [526, 298] on link "Volgende" at bounding box center [599, 301] width 808 height 36
click at [658, 296] on link "Volgende" at bounding box center [599, 301] width 808 height 36
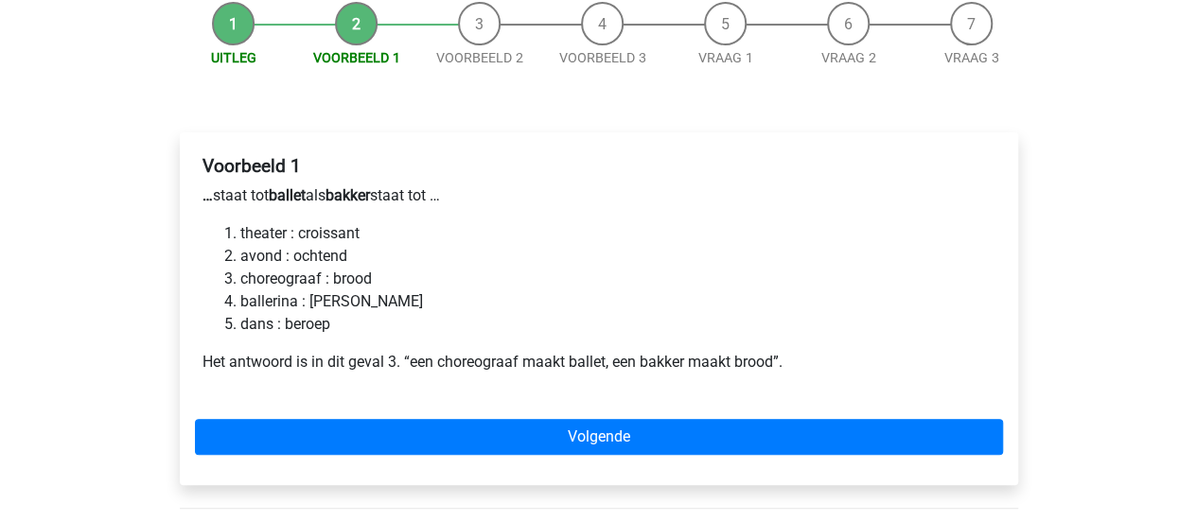
scroll to position [209, 0]
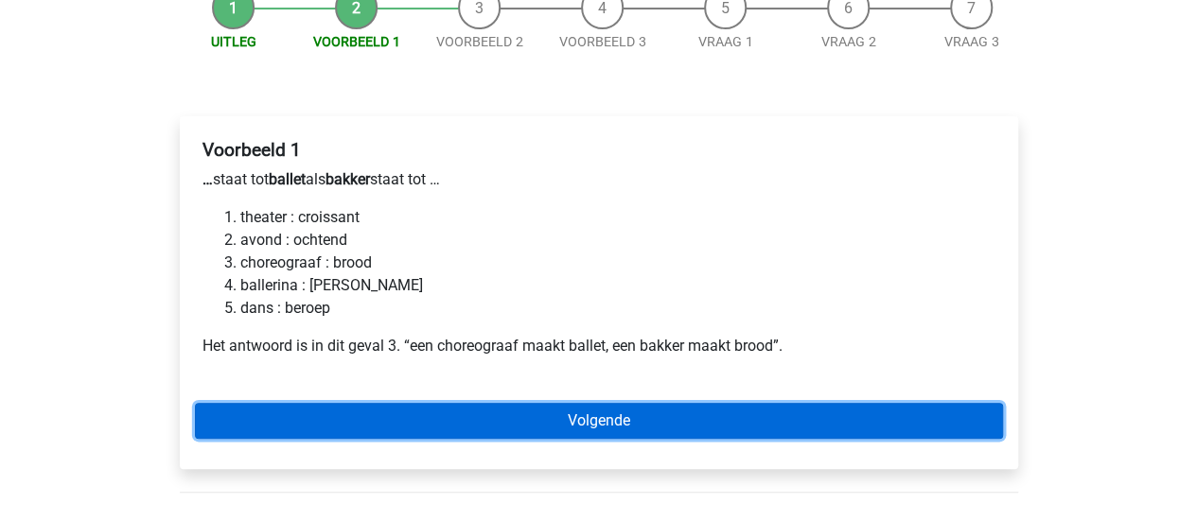
click at [590, 417] on link "Volgende" at bounding box center [599, 421] width 808 height 36
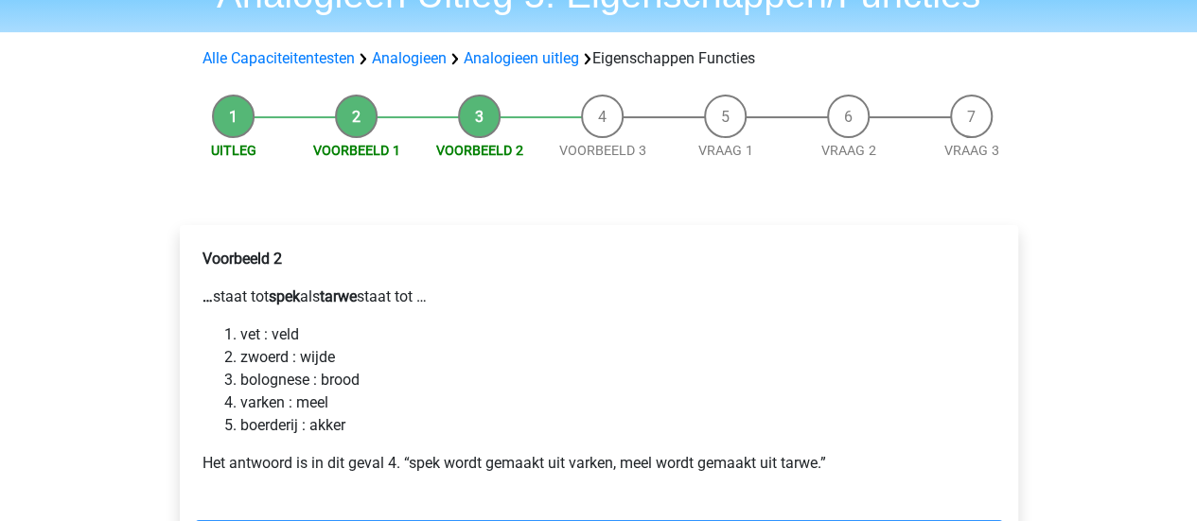
scroll to position [128, 0]
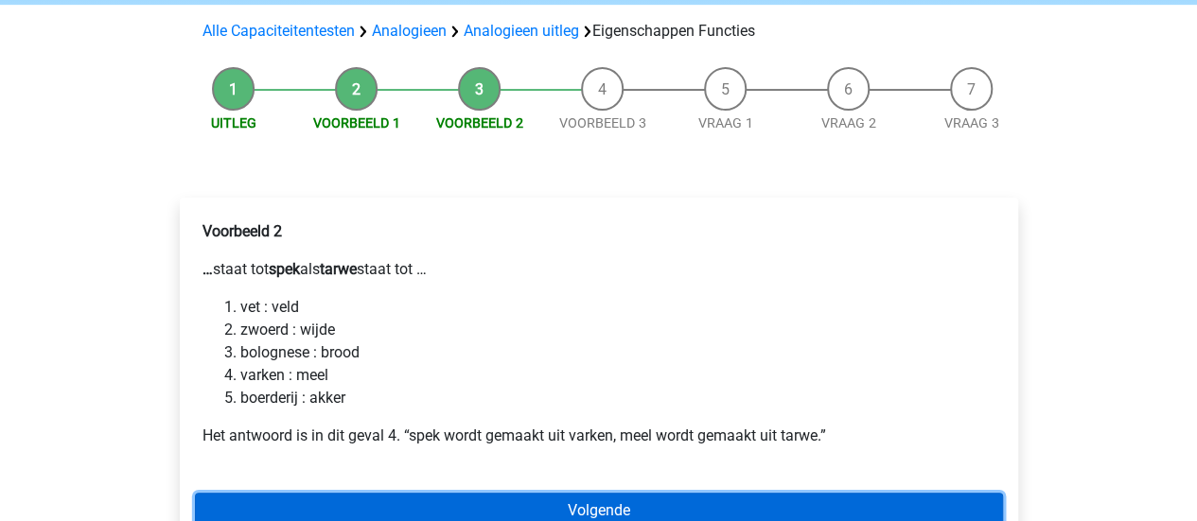
click at [791, 505] on link "Volgende" at bounding box center [599, 511] width 808 height 36
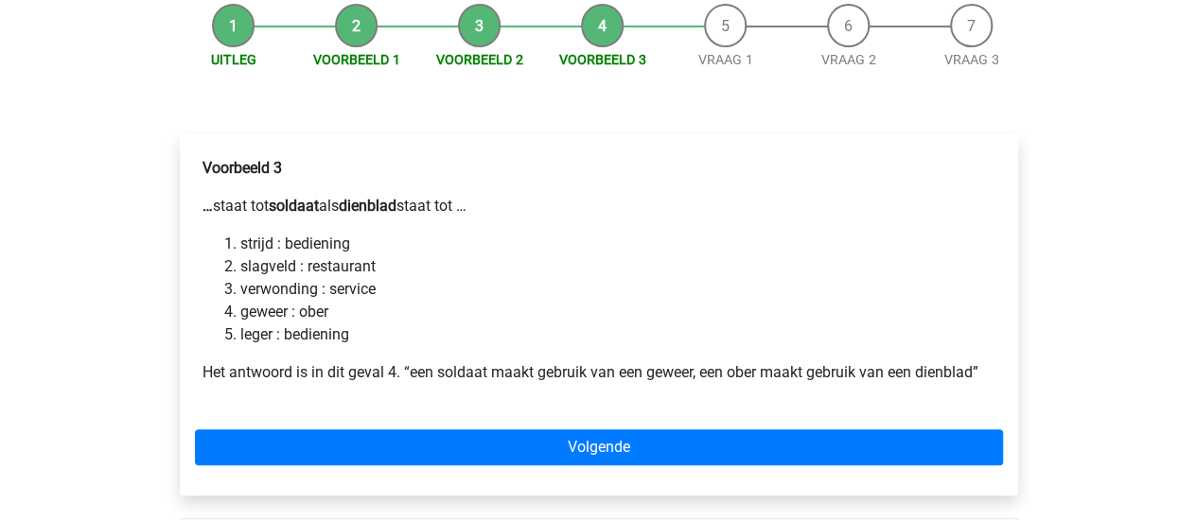
scroll to position [216, 0]
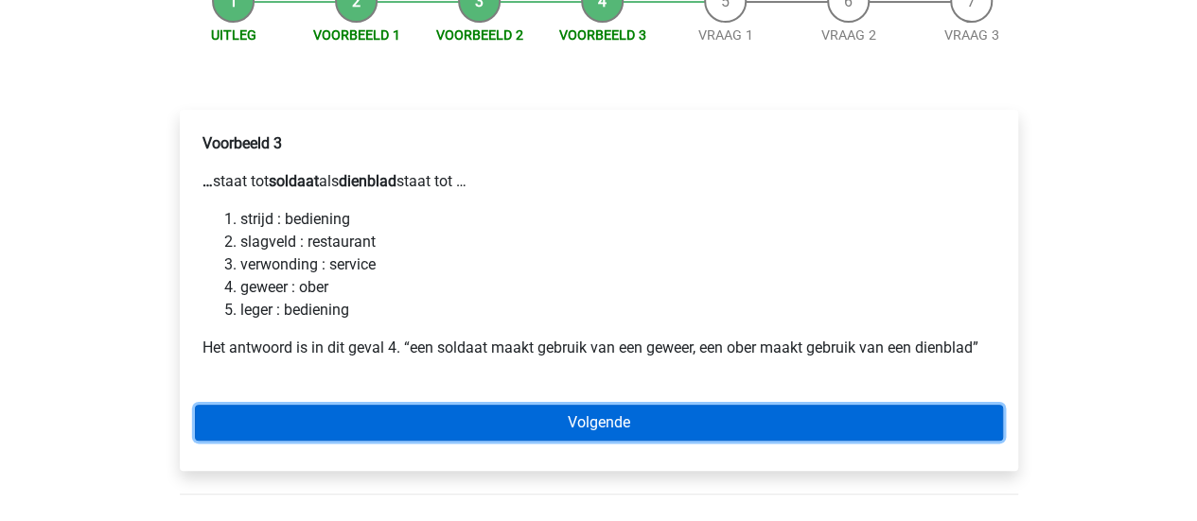
click at [867, 413] on link "Volgende" at bounding box center [599, 423] width 808 height 36
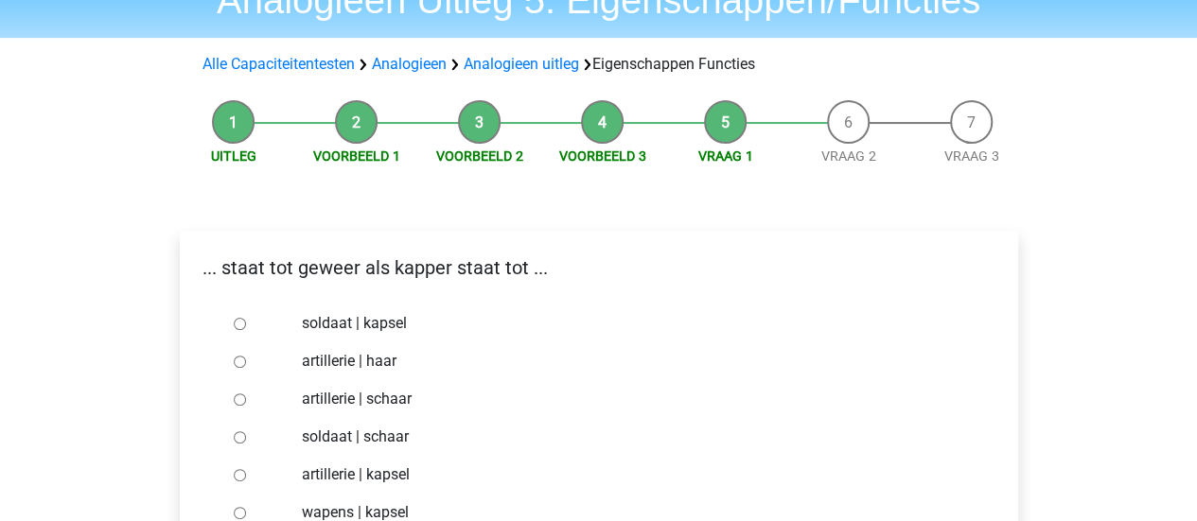
scroll to position [189, 0]
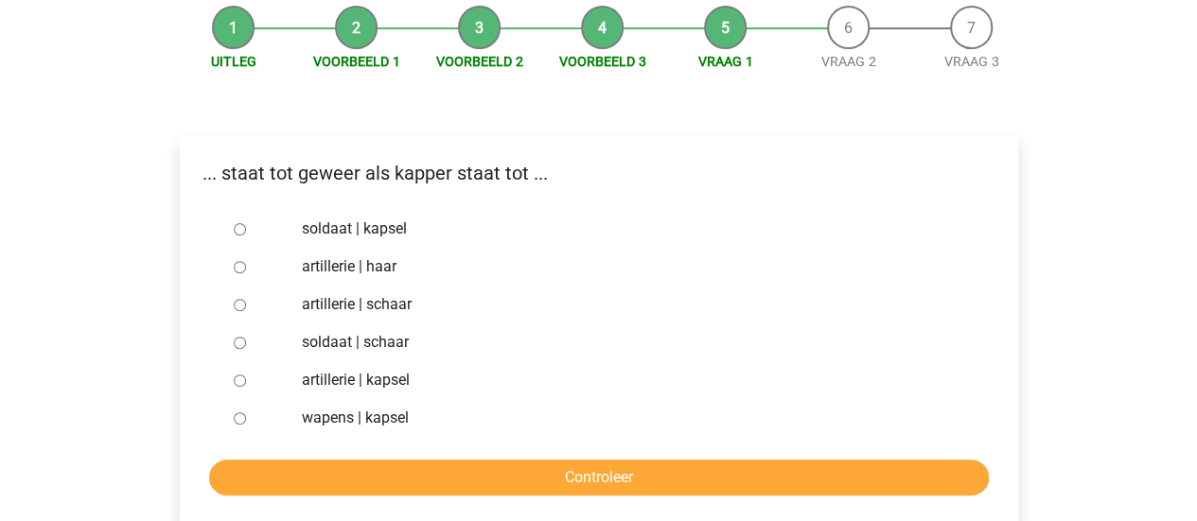
click at [331, 343] on label "soldaat | schaar" at bounding box center [629, 342] width 655 height 23
click at [246, 343] on input "soldaat | schaar" at bounding box center [240, 343] width 12 height 12
radio input "true"
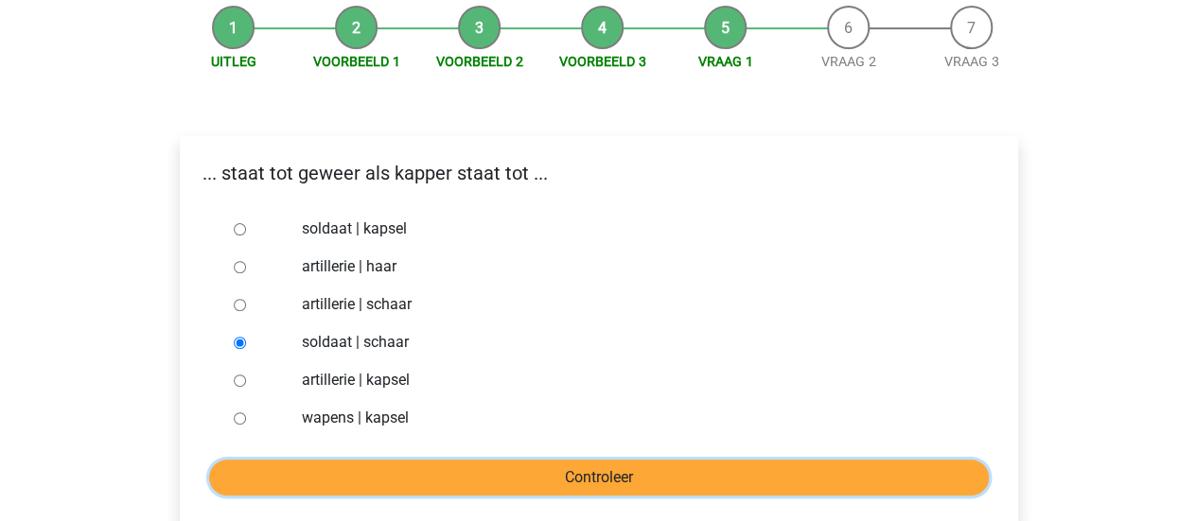
click at [533, 478] on input "Controleer" at bounding box center [599, 478] width 780 height 36
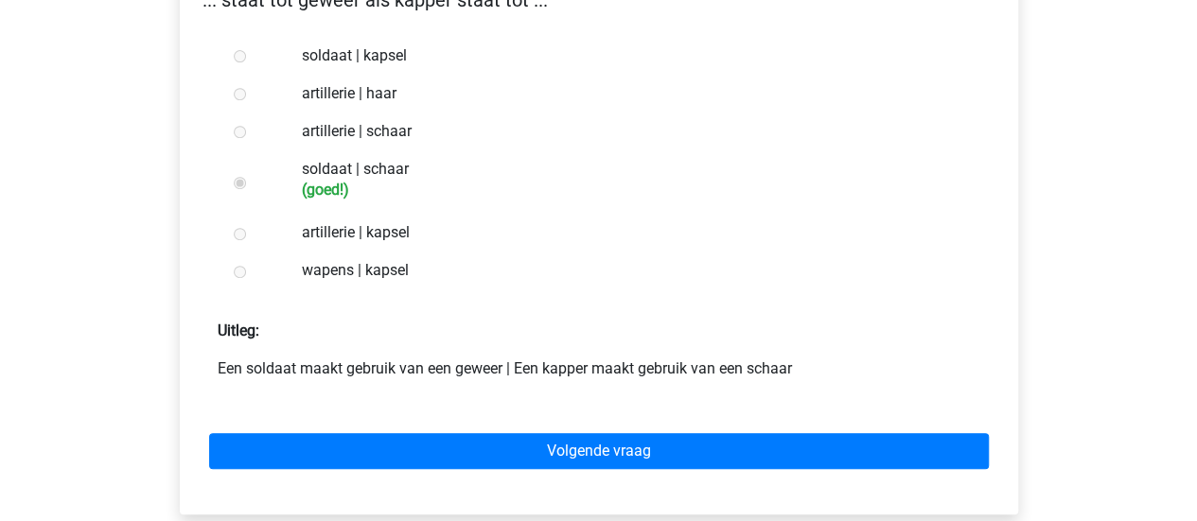
scroll to position [378, 0]
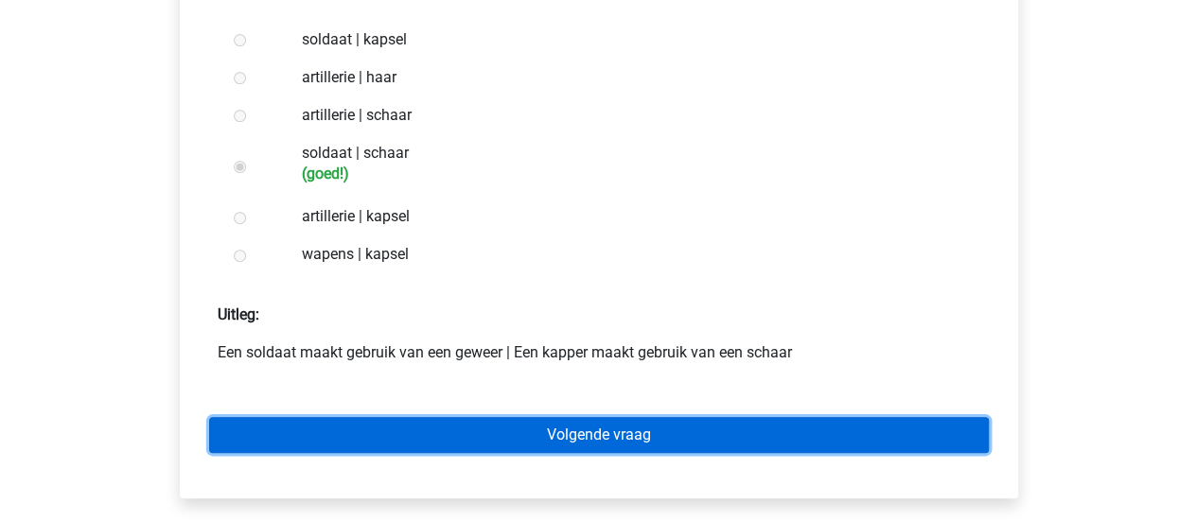
click at [559, 428] on link "Volgende vraag" at bounding box center [599, 435] width 780 height 36
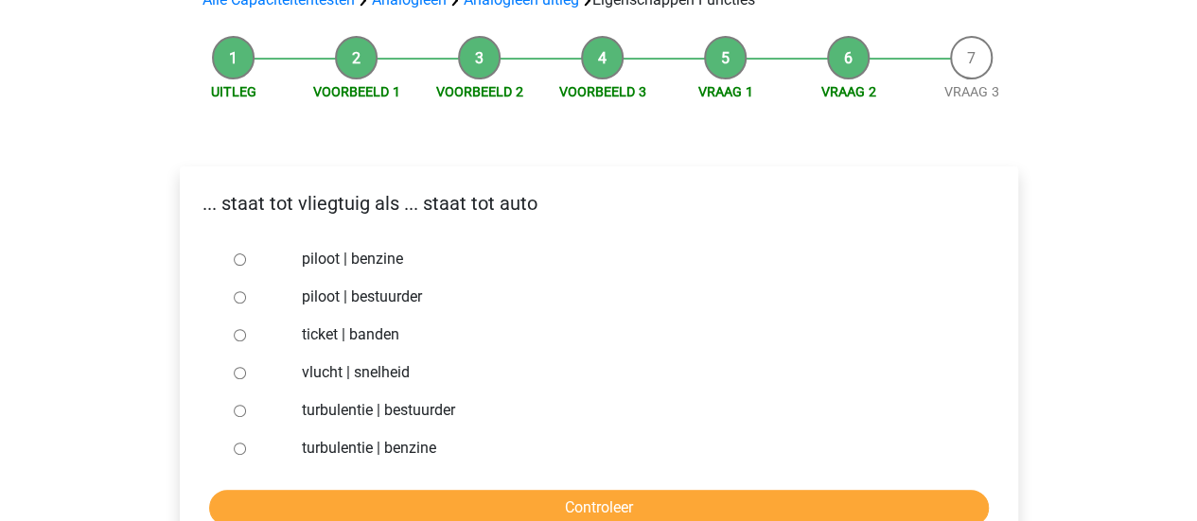
scroll to position [189, 0]
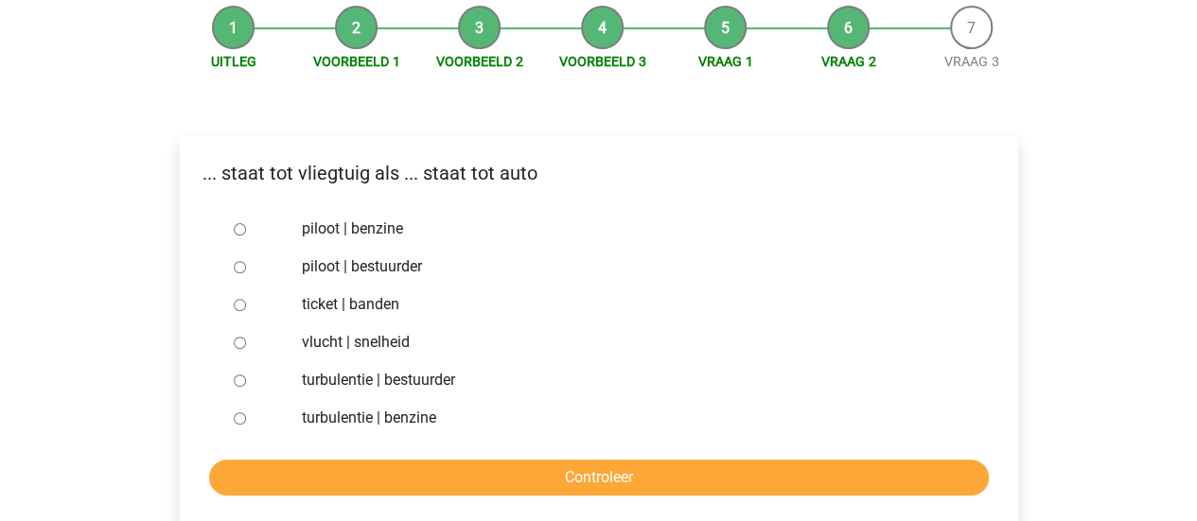
click at [411, 266] on label "piloot | bestuurder" at bounding box center [629, 266] width 655 height 23
click at [246, 266] on input "piloot | bestuurder" at bounding box center [240, 267] width 12 height 12
radio input "true"
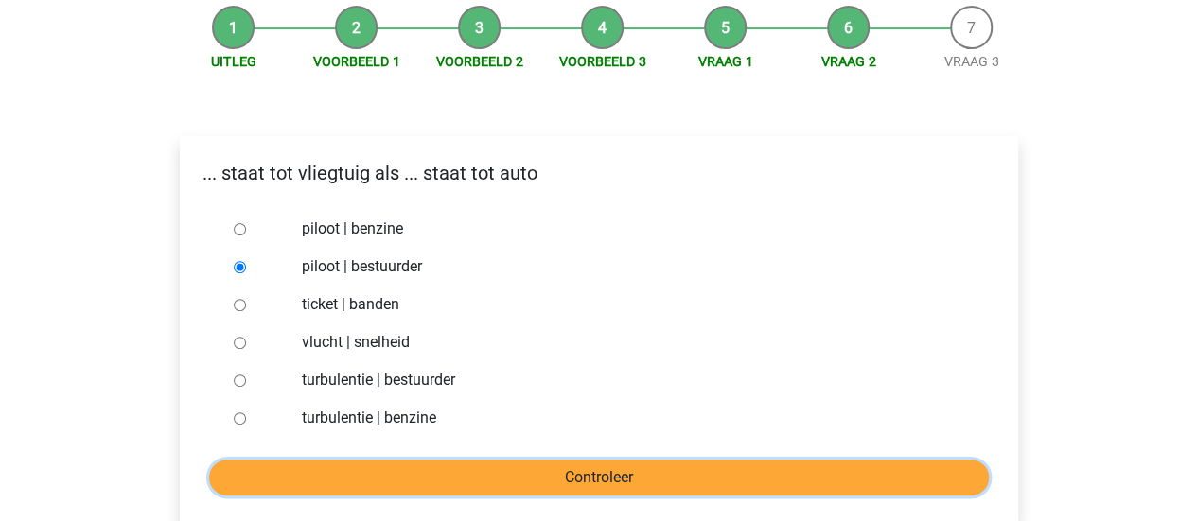
click at [602, 474] on input "Controleer" at bounding box center [599, 478] width 780 height 36
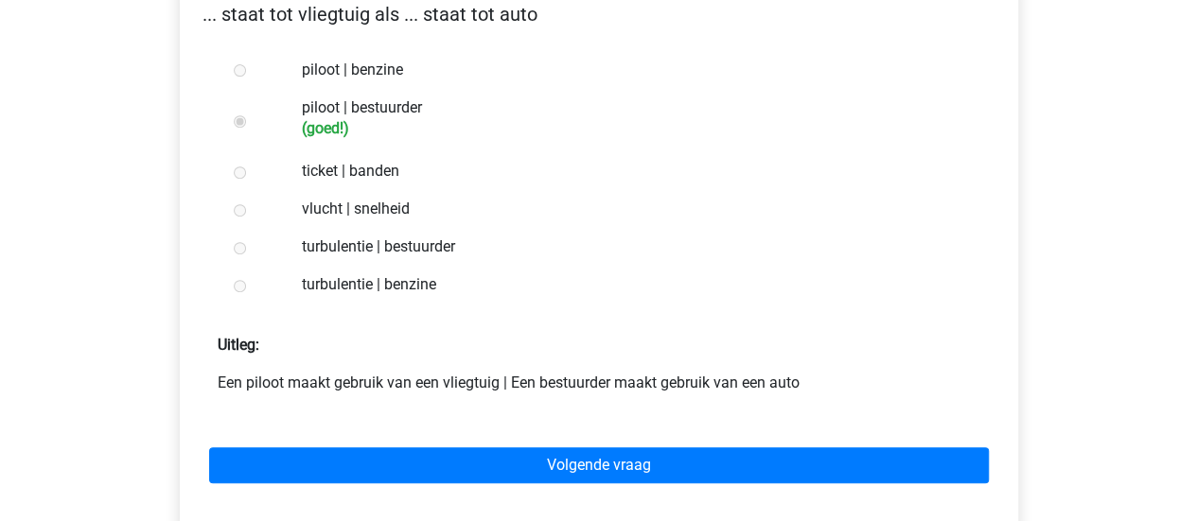
scroll to position [378, 0]
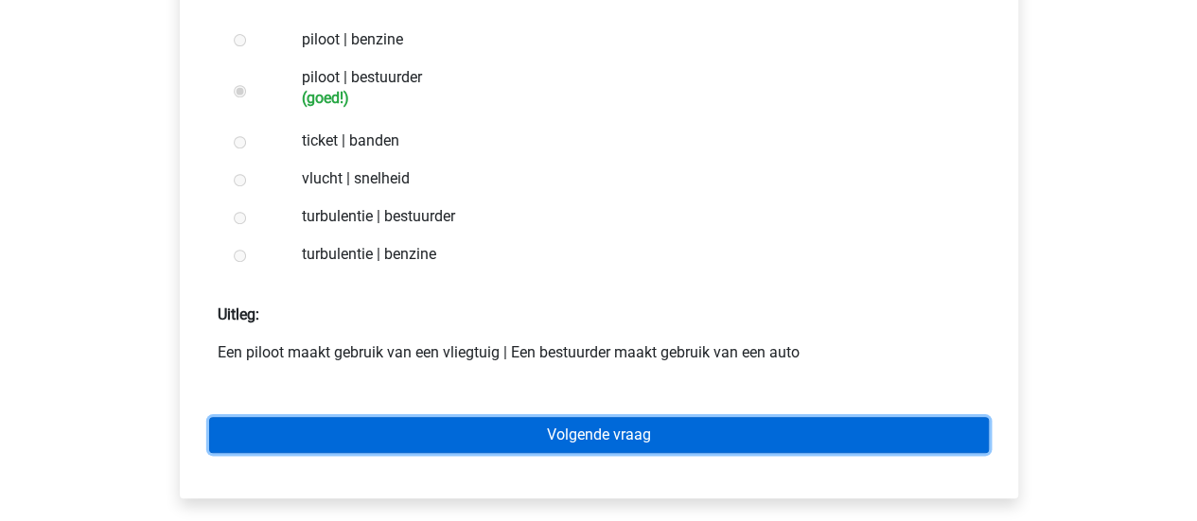
click at [695, 430] on link "Volgende vraag" at bounding box center [599, 435] width 780 height 36
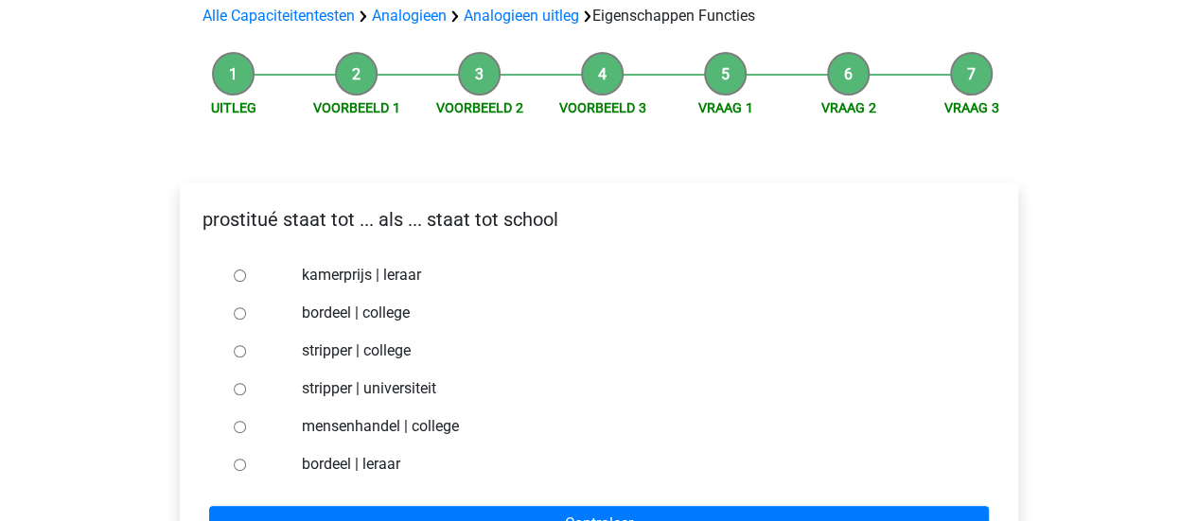
scroll to position [167, 0]
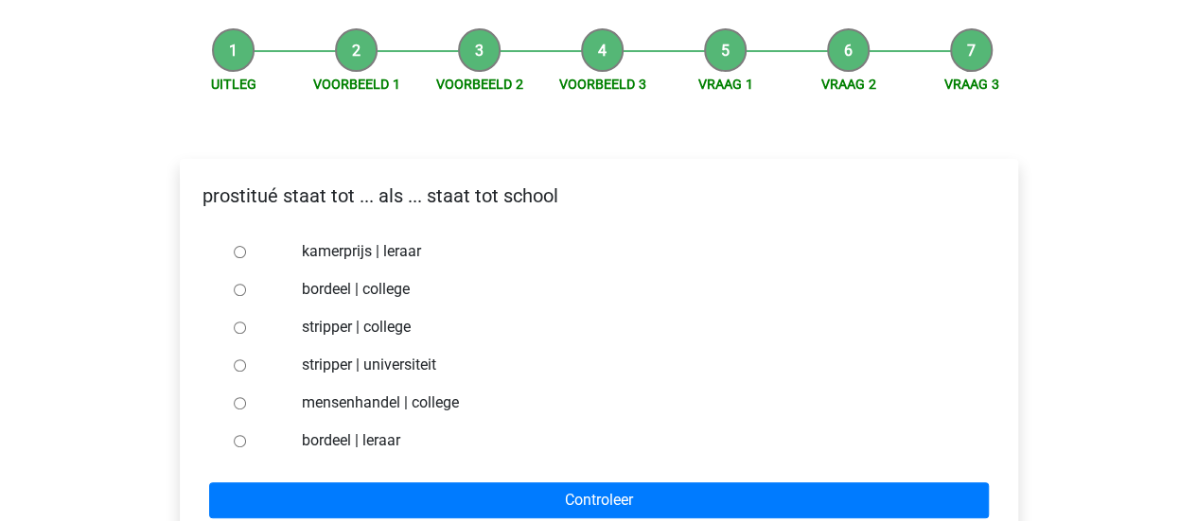
click at [308, 434] on label "bordeel | leraar" at bounding box center [629, 441] width 655 height 23
click at [246, 435] on input "bordeel | leraar" at bounding box center [240, 441] width 12 height 12
radio input "true"
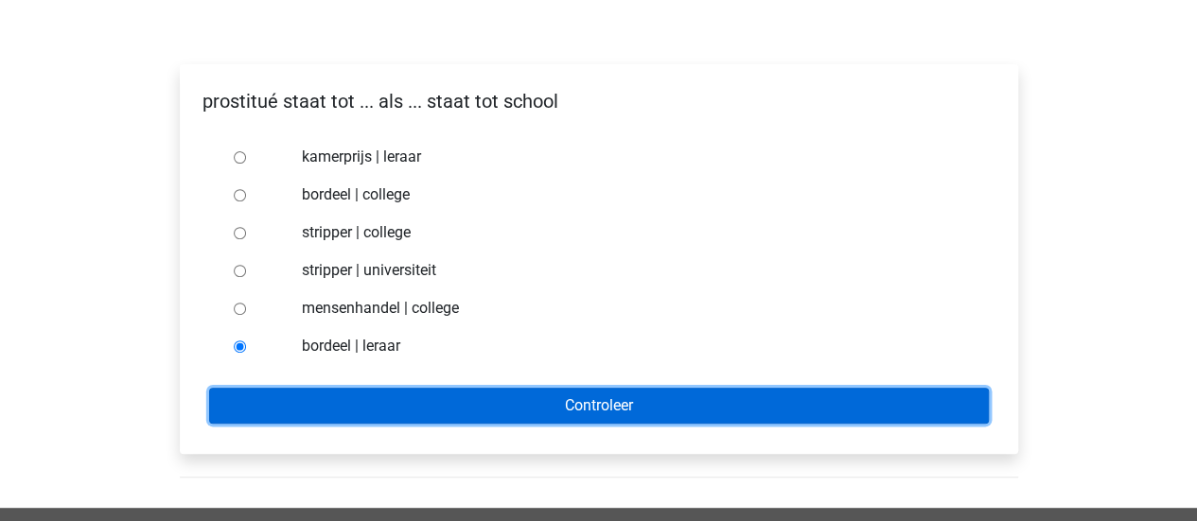
click at [687, 402] on input "Controleer" at bounding box center [599, 406] width 780 height 36
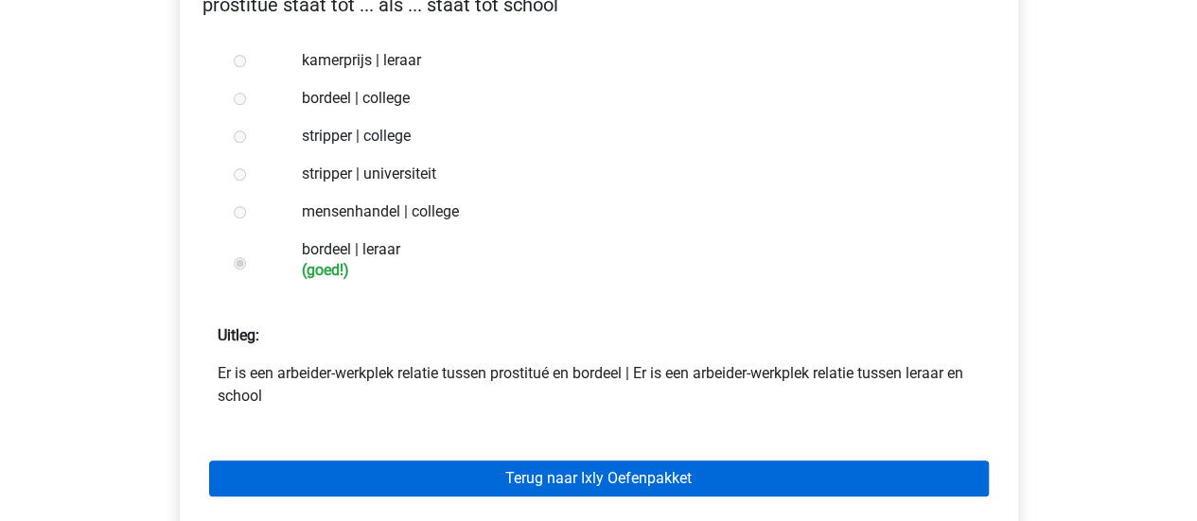
scroll to position [473, 0]
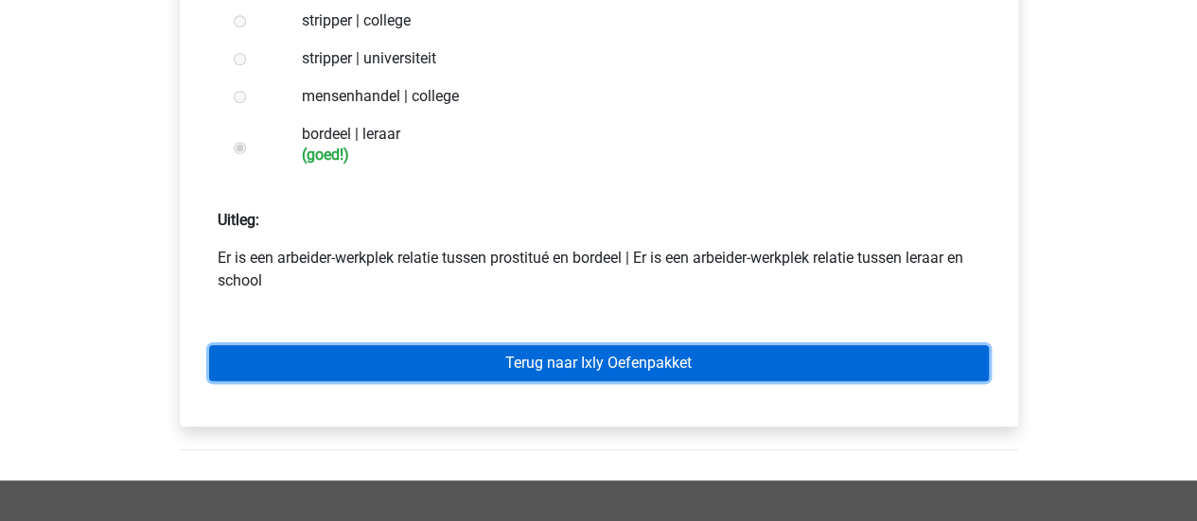
click at [653, 362] on link "Terug naar Ixly Oefenpakket" at bounding box center [599, 363] width 780 height 36
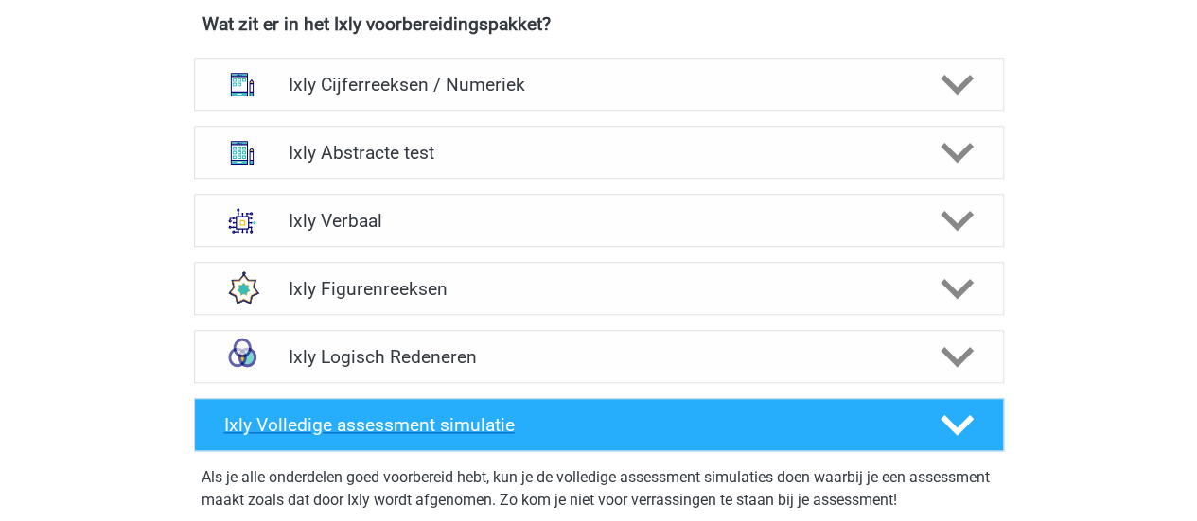
scroll to position [757, 0]
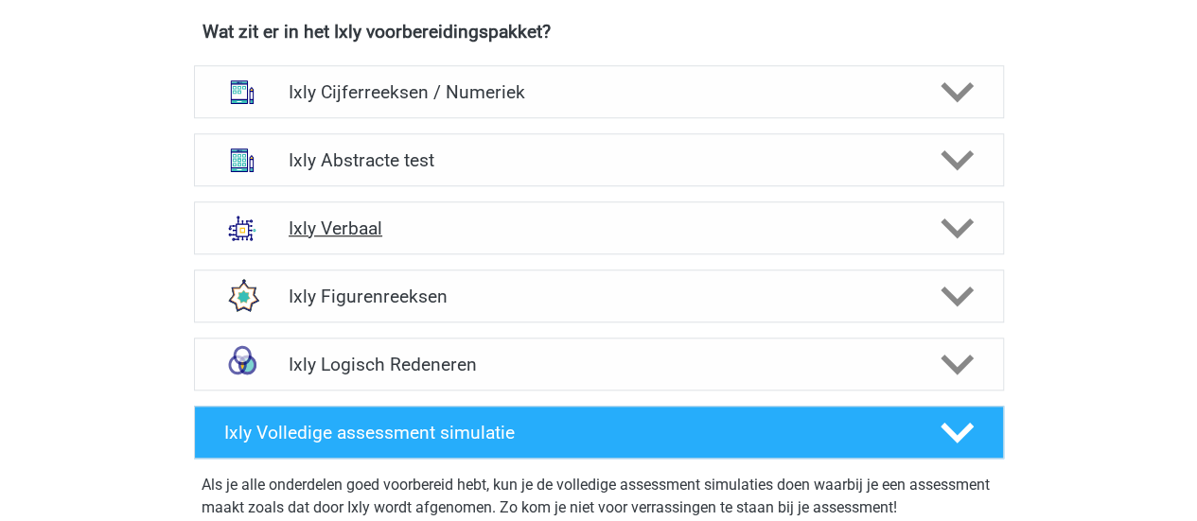
click at [394, 219] on h4 "Ixly Verbaal" at bounding box center [599, 229] width 620 height 22
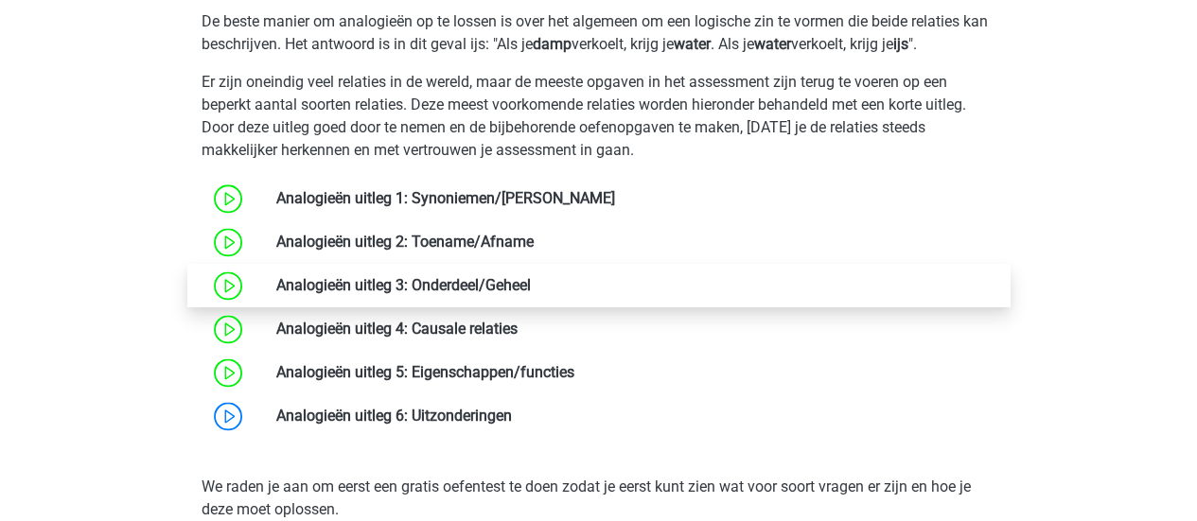
scroll to position [1230, 0]
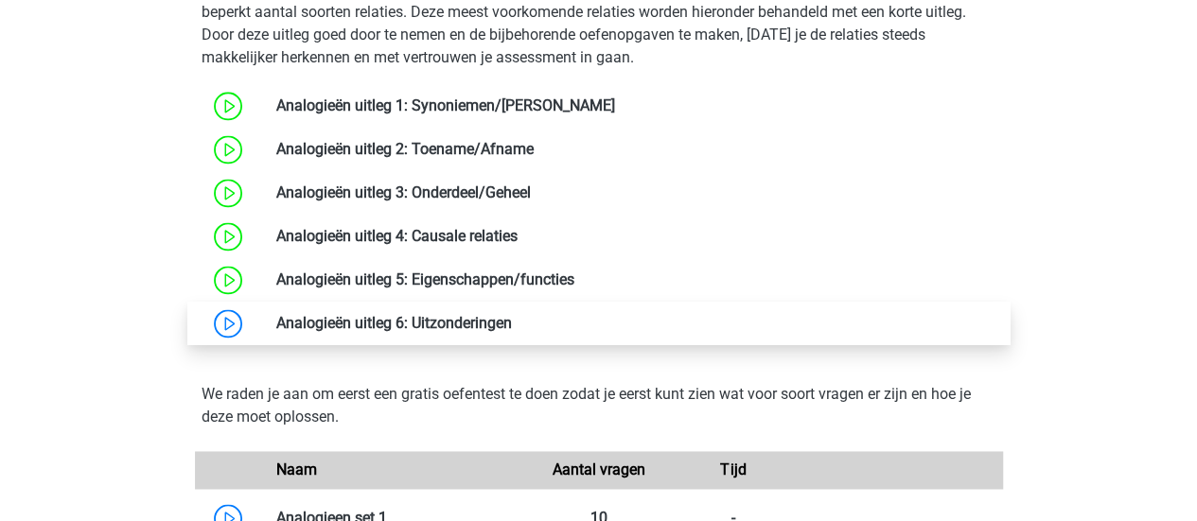
click at [512, 332] on link at bounding box center [512, 323] width 0 height 18
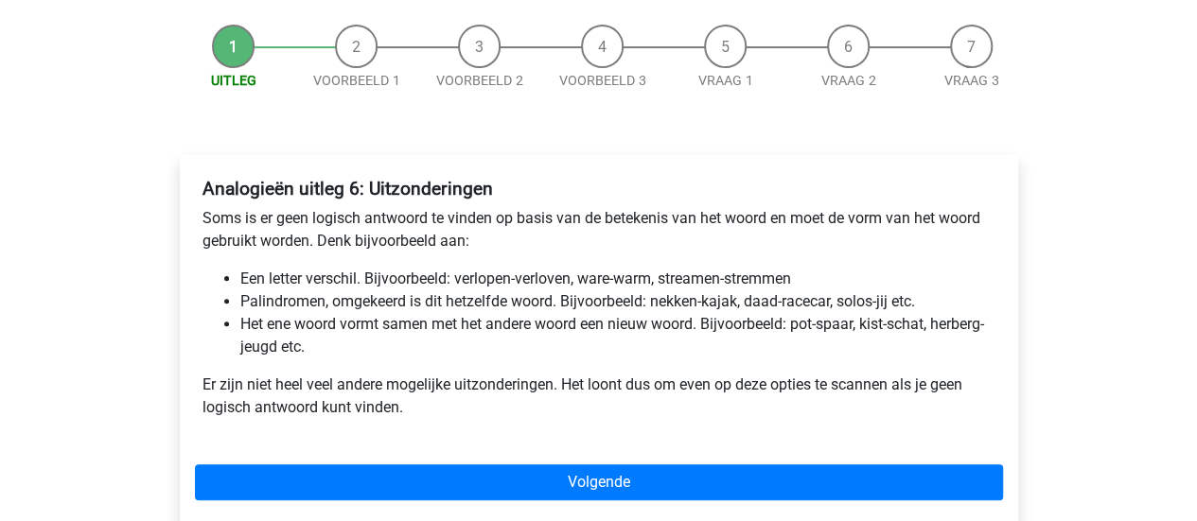
scroll to position [189, 0]
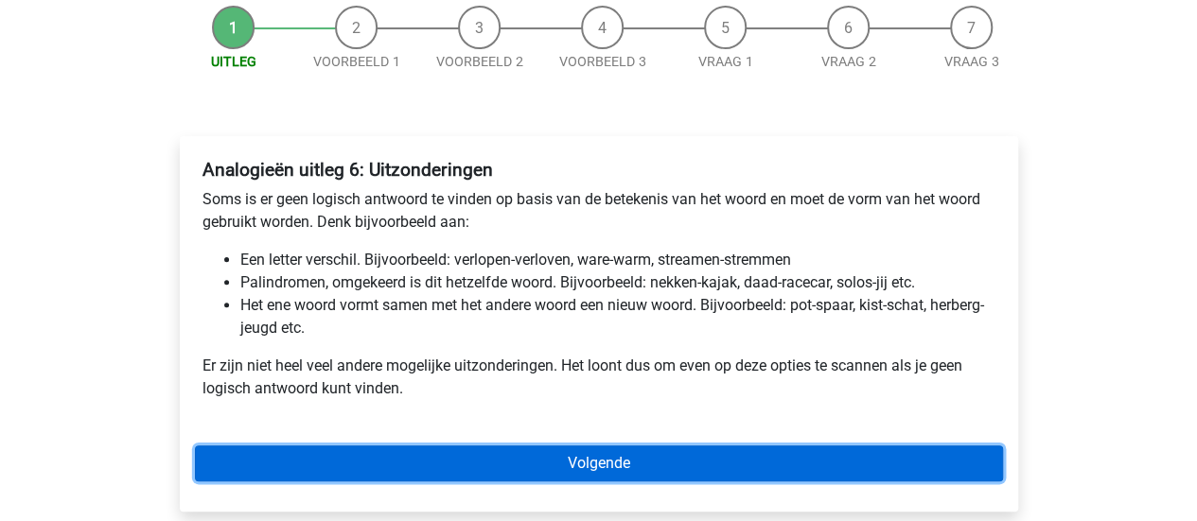
click at [520, 465] on link "Volgende" at bounding box center [599, 464] width 808 height 36
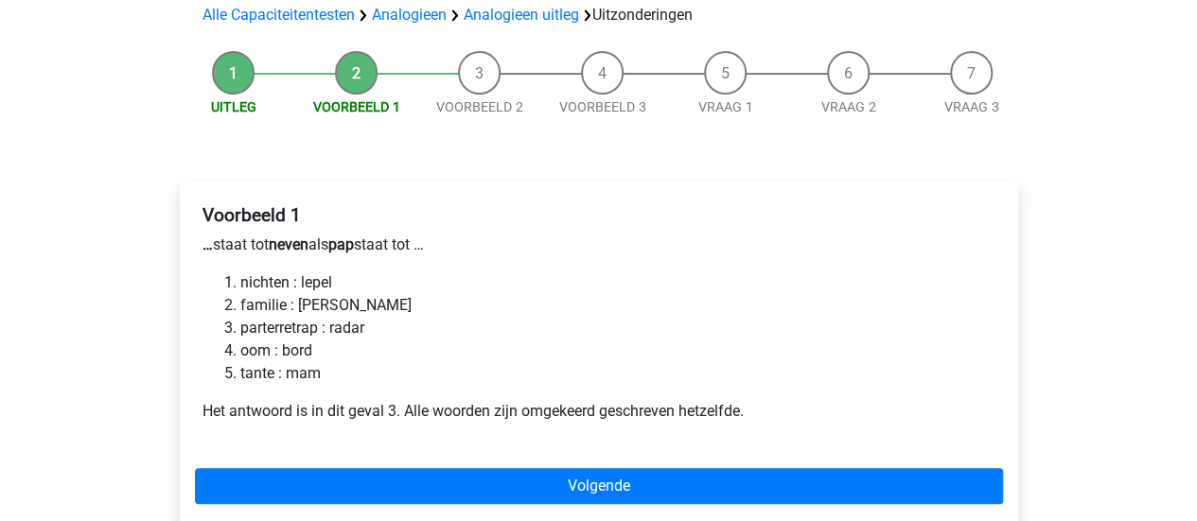
scroll to position [114, 0]
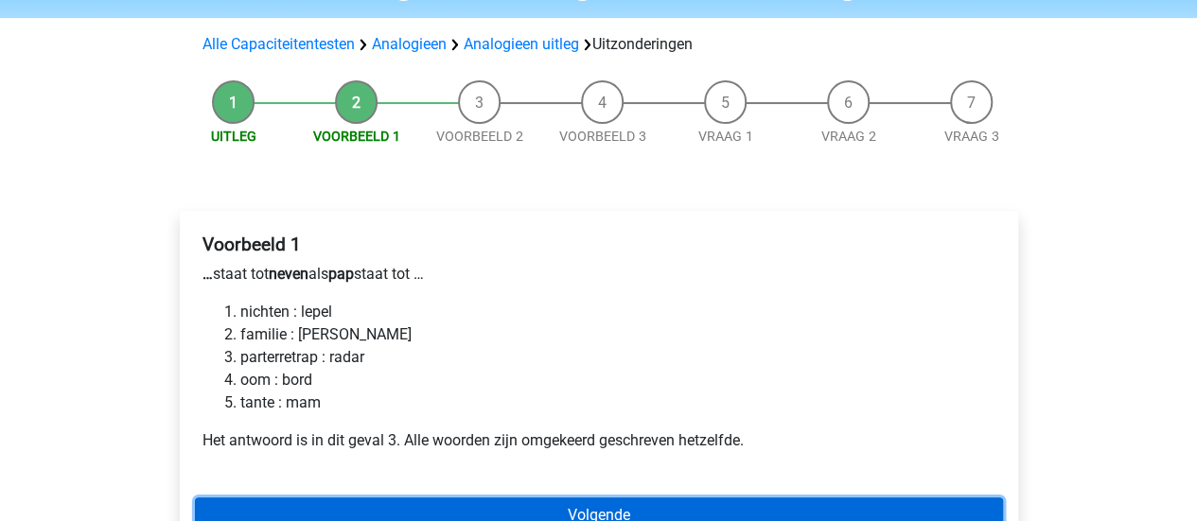
click at [792, 502] on link "Volgende" at bounding box center [599, 516] width 808 height 36
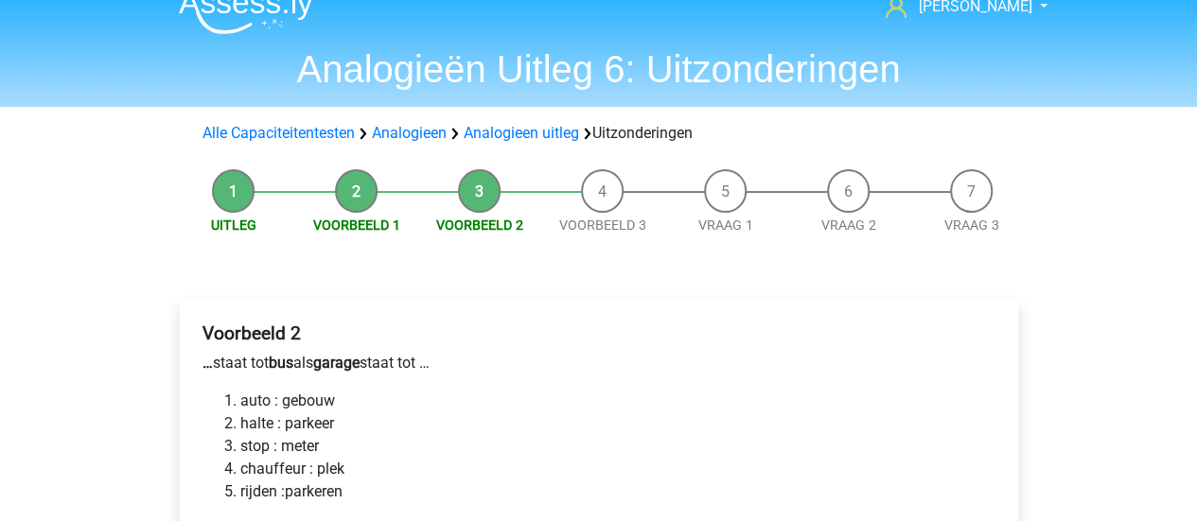
scroll to position [29, 0]
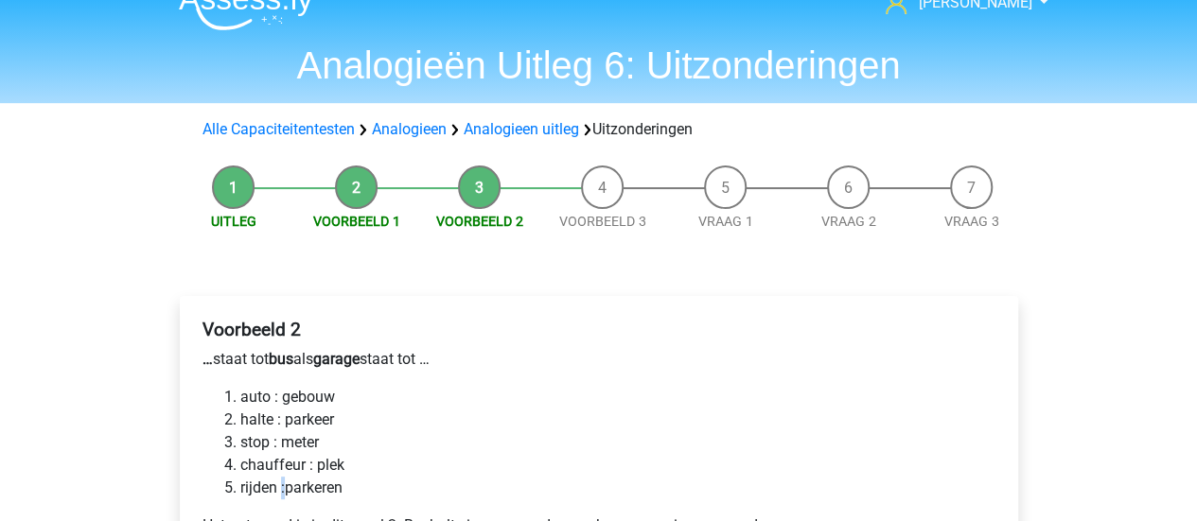
click at [280, 486] on li "rijden :parkeren" at bounding box center [617, 488] width 755 height 23
click at [479, 438] on li "stop : meter" at bounding box center [617, 442] width 755 height 23
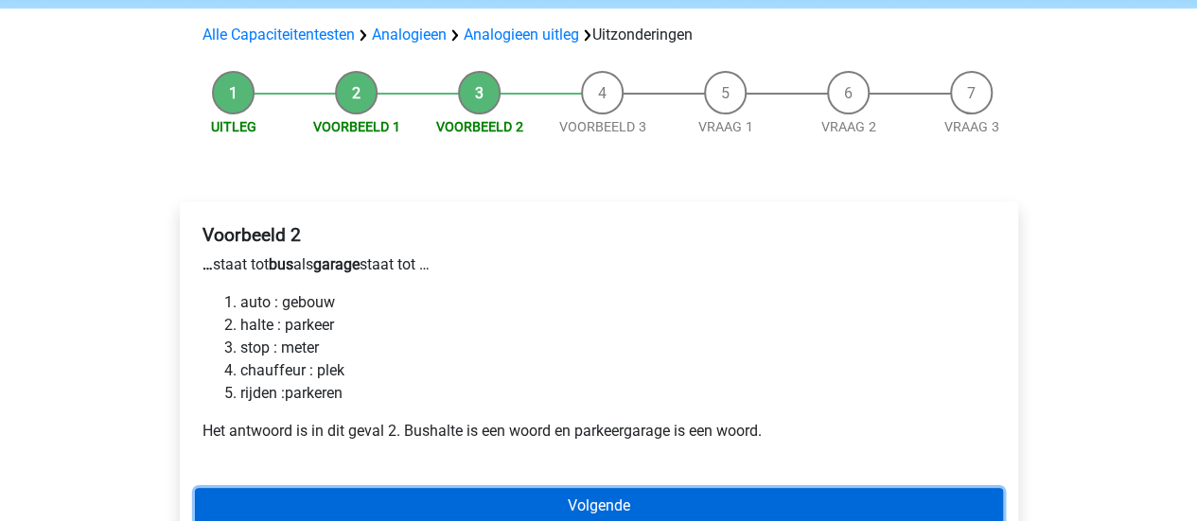
click at [698, 512] on link "Volgende" at bounding box center [599, 506] width 808 height 36
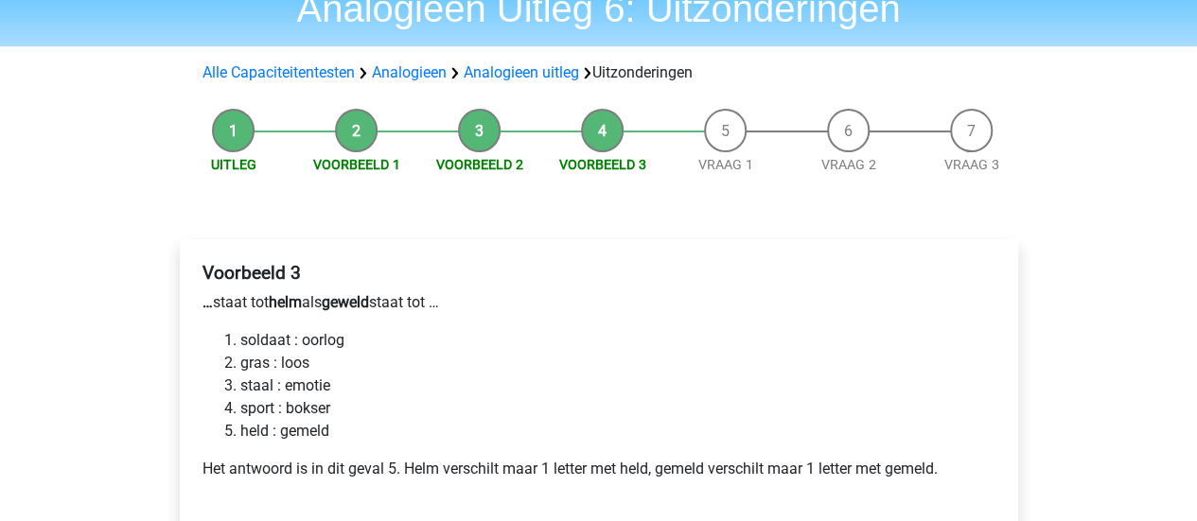
scroll to position [115, 0]
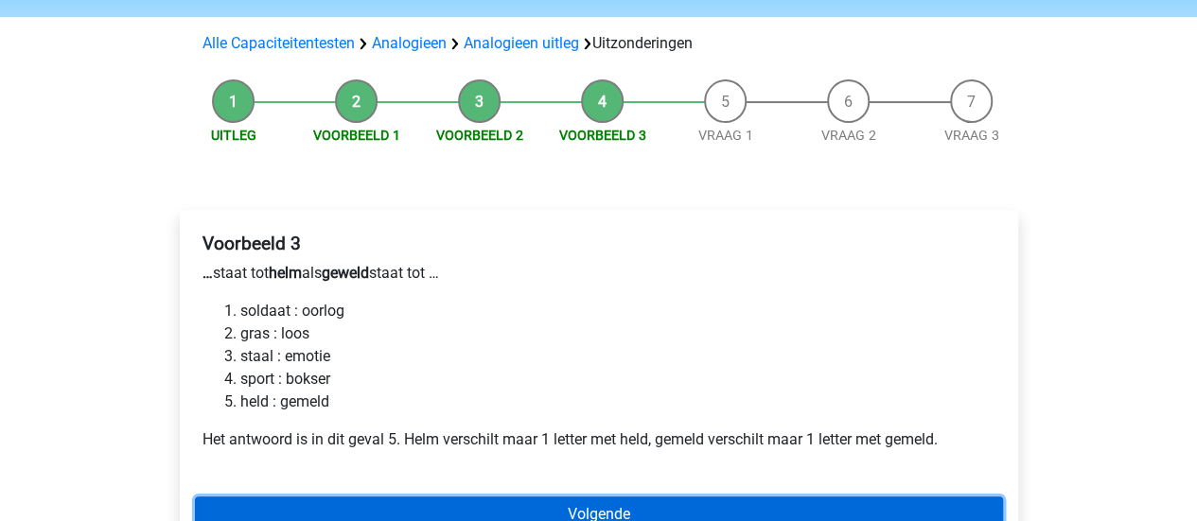
click at [722, 508] on link "Volgende" at bounding box center [599, 515] width 808 height 36
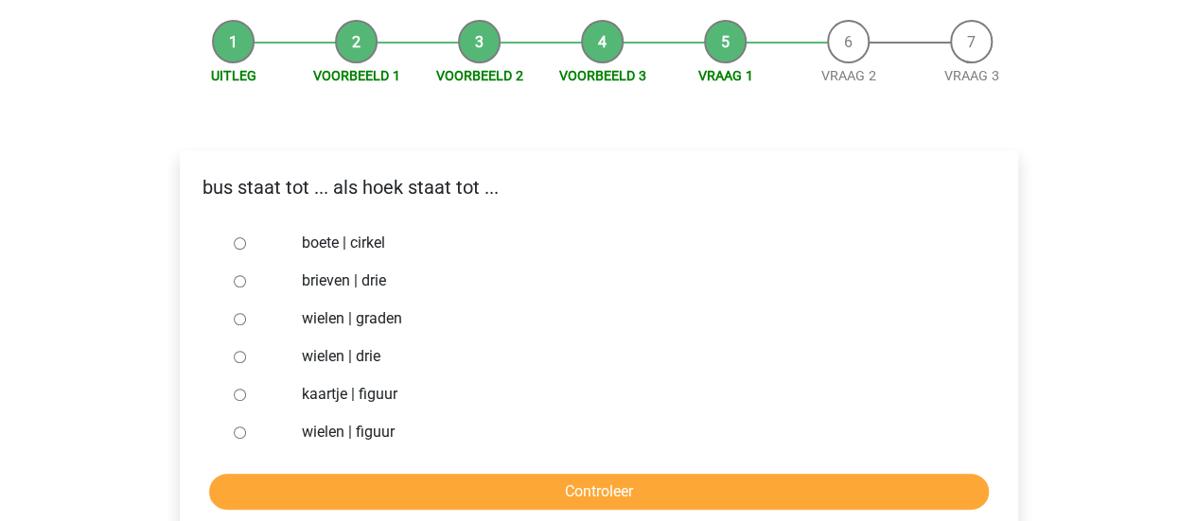
scroll to position [176, 0]
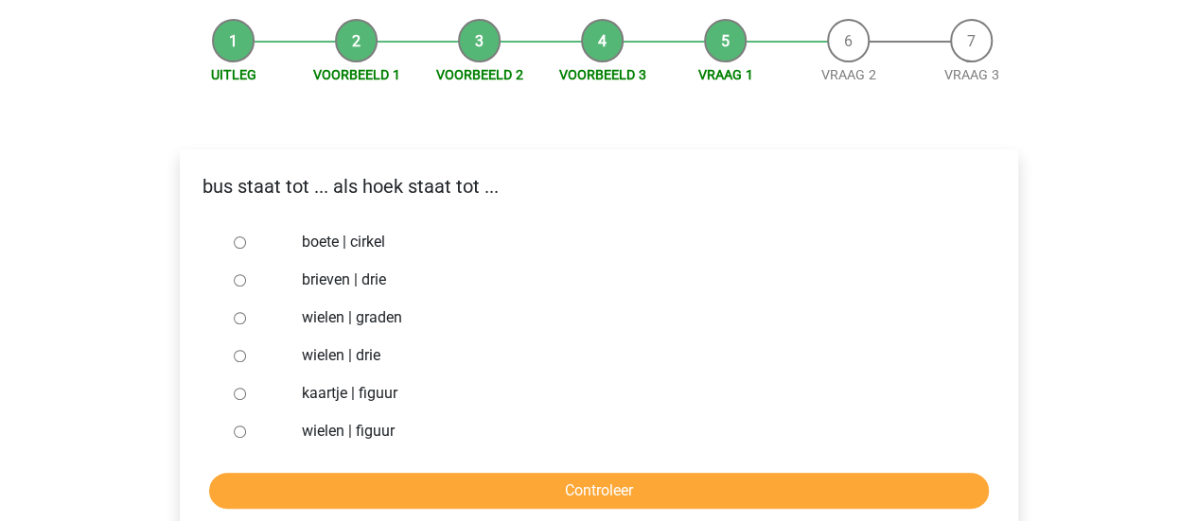
click at [333, 325] on label "wielen | graden" at bounding box center [629, 318] width 655 height 23
click at [246, 325] on input "wielen | graden" at bounding box center [240, 318] width 12 height 12
radio input "true"
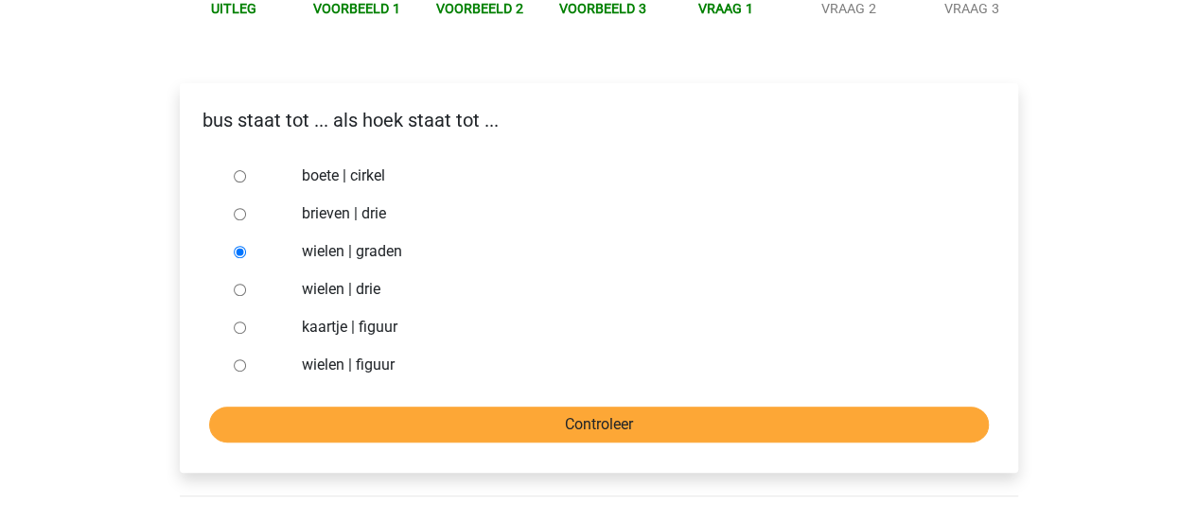
scroll to position [271, 0]
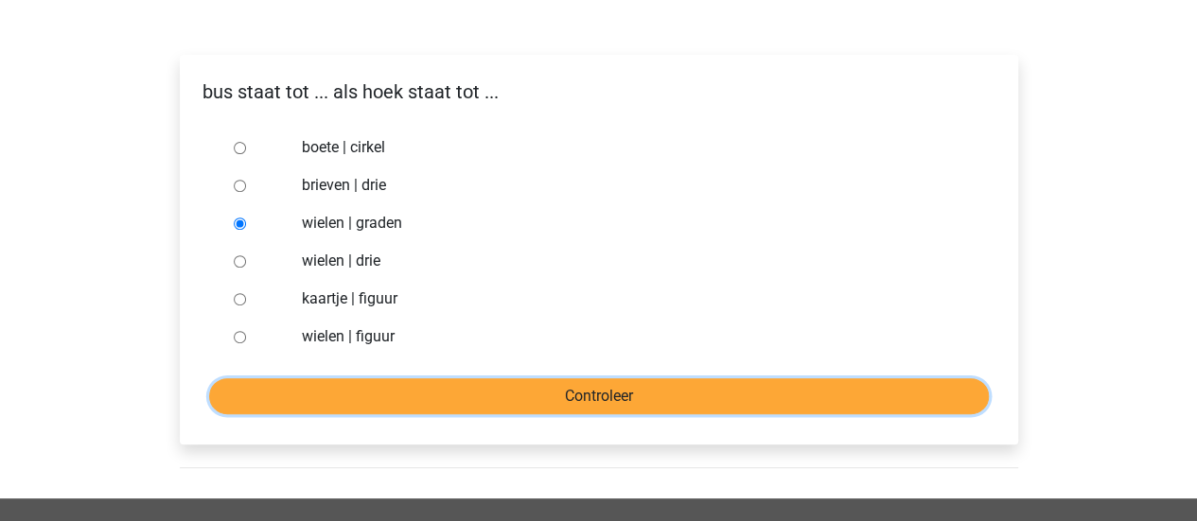
click at [683, 389] on input "Controleer" at bounding box center [599, 396] width 780 height 36
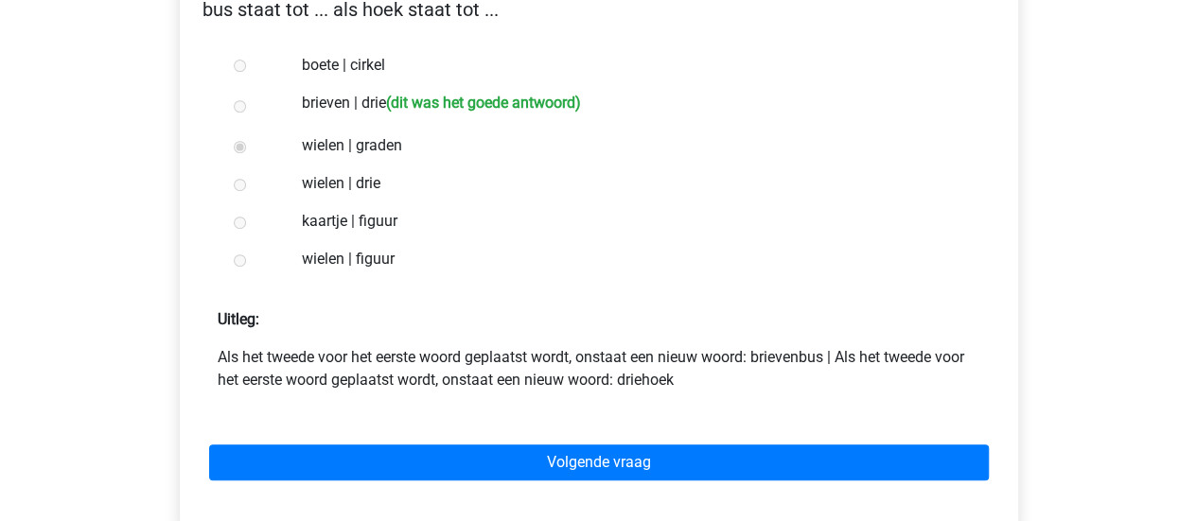
scroll to position [378, 0]
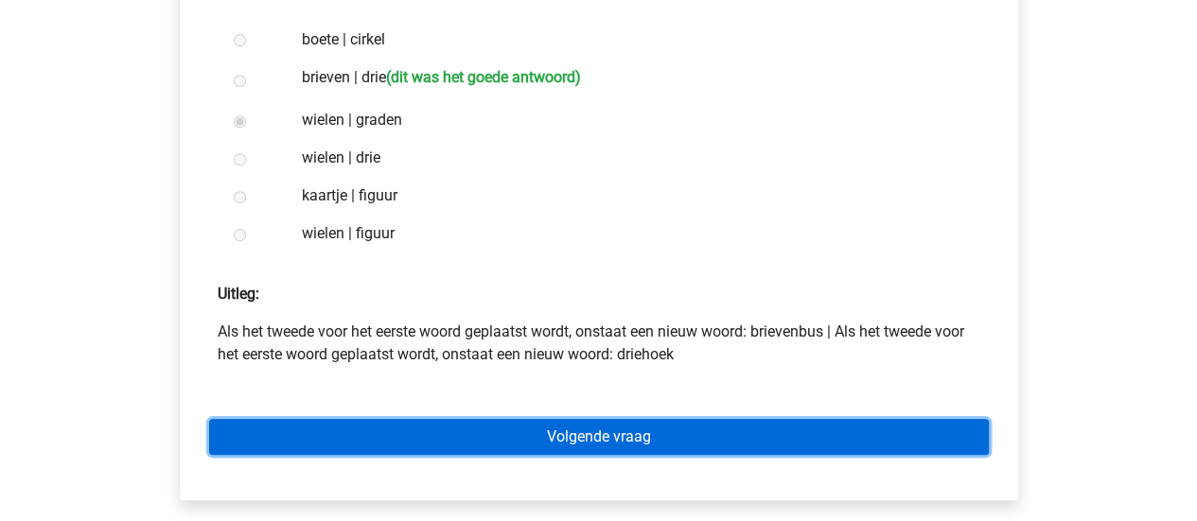
click at [649, 443] on link "Volgende vraag" at bounding box center [599, 437] width 780 height 36
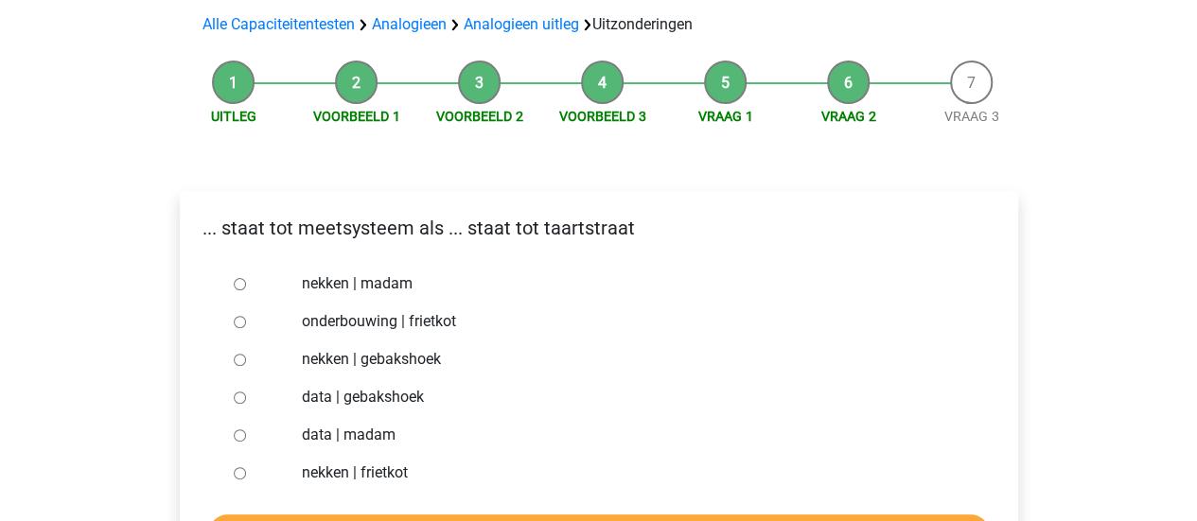
scroll to position [136, 0]
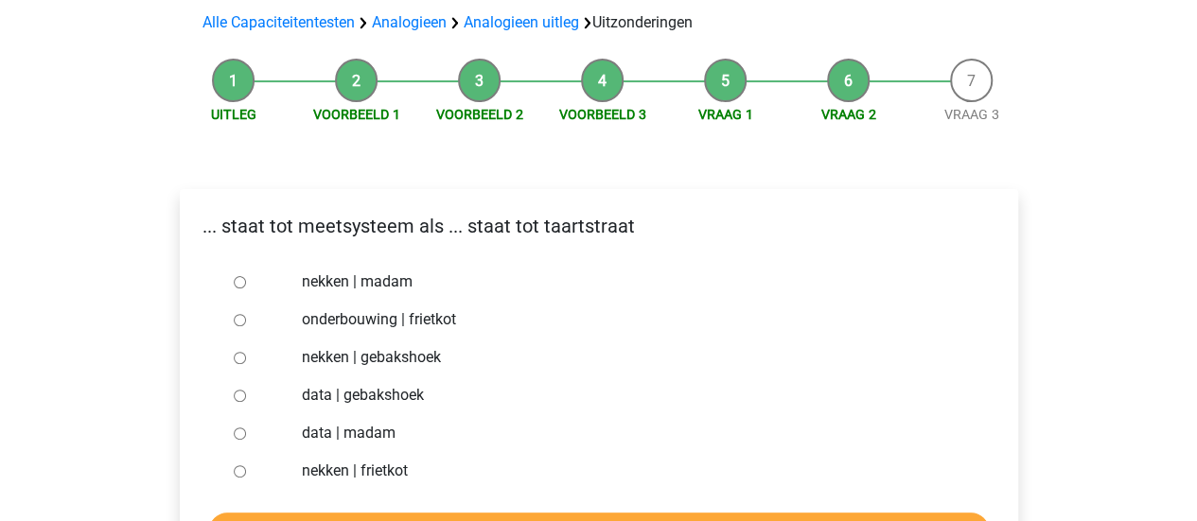
click at [362, 219] on p "... staat tot meetsysteem als ... staat tot taartstraat" at bounding box center [599, 226] width 808 height 28
click at [484, 347] on label "nekken | gebakshoek" at bounding box center [629, 357] width 655 height 23
click at [246, 352] on input "nekken | gebakshoek" at bounding box center [240, 358] width 12 height 12
radio input "true"
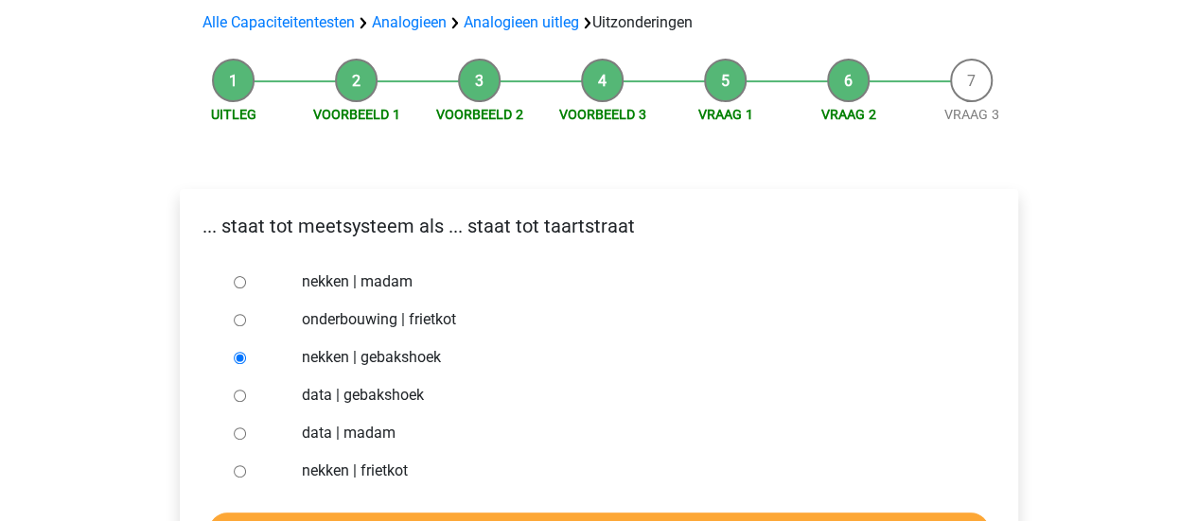
click at [341, 280] on label "nekken | madam" at bounding box center [629, 282] width 655 height 23
click at [246, 280] on input "nekken | madam" at bounding box center [240, 282] width 12 height 12
radio input "true"
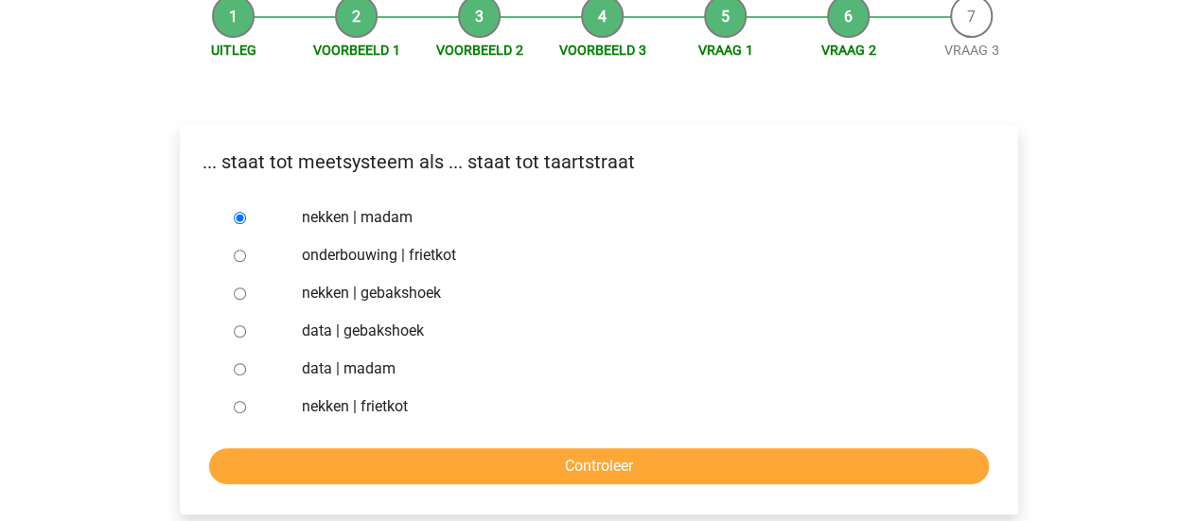
scroll to position [231, 0]
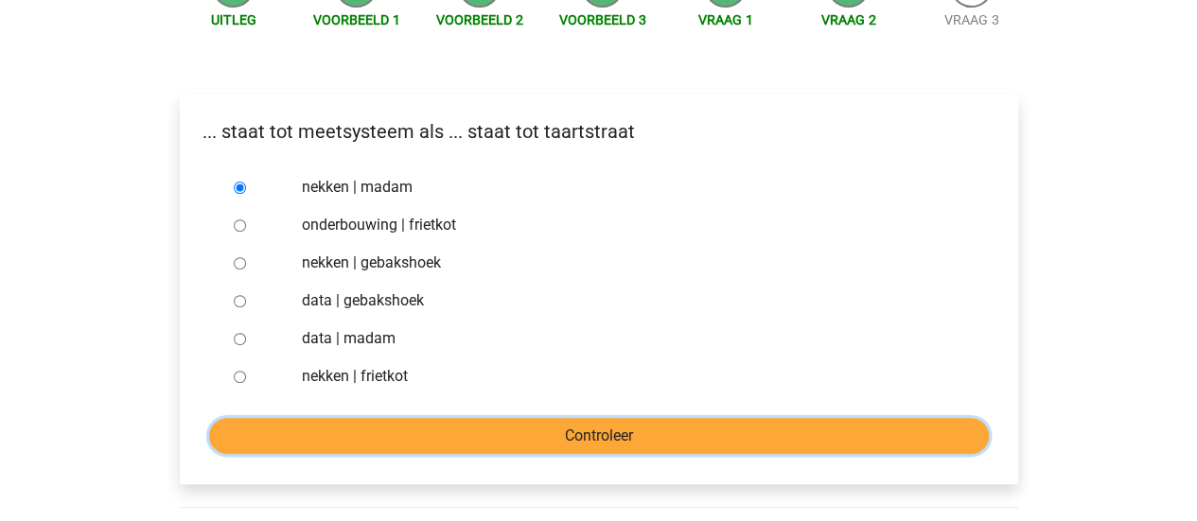
click at [817, 446] on input "Controleer" at bounding box center [599, 436] width 780 height 36
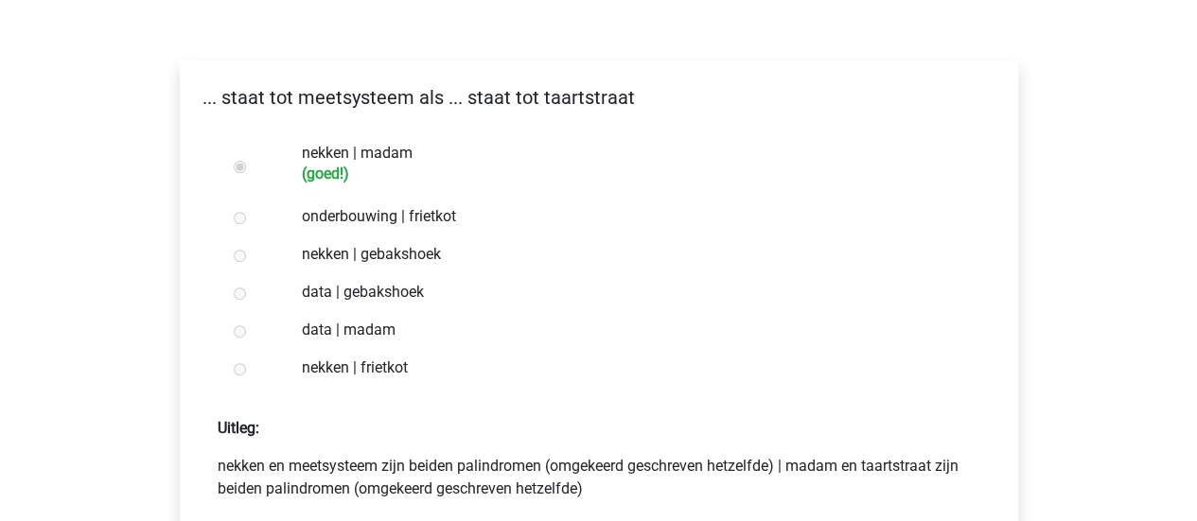
scroll to position [378, 0]
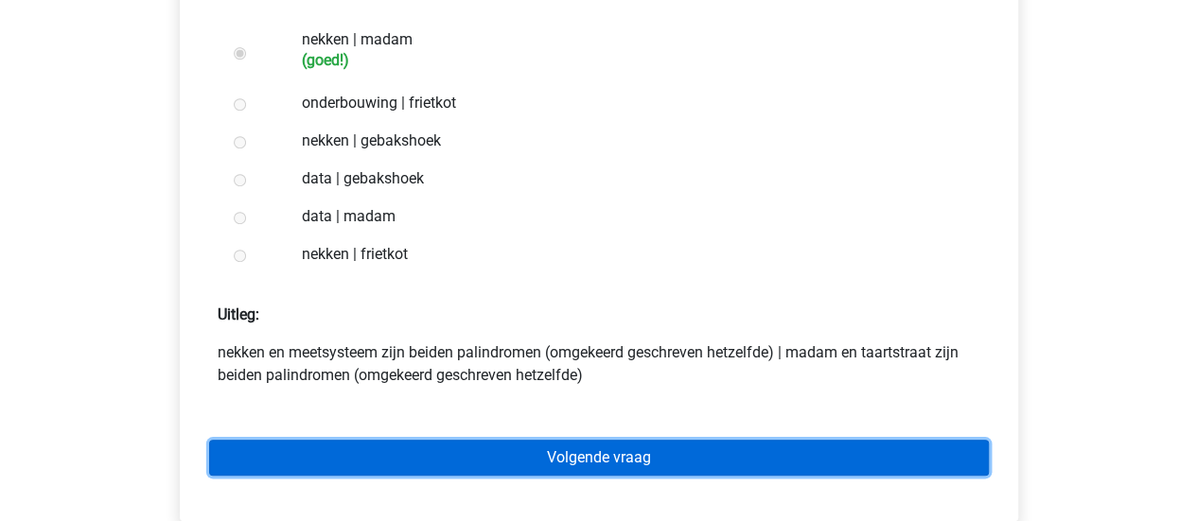
click at [812, 451] on link "Volgende vraag" at bounding box center [599, 458] width 780 height 36
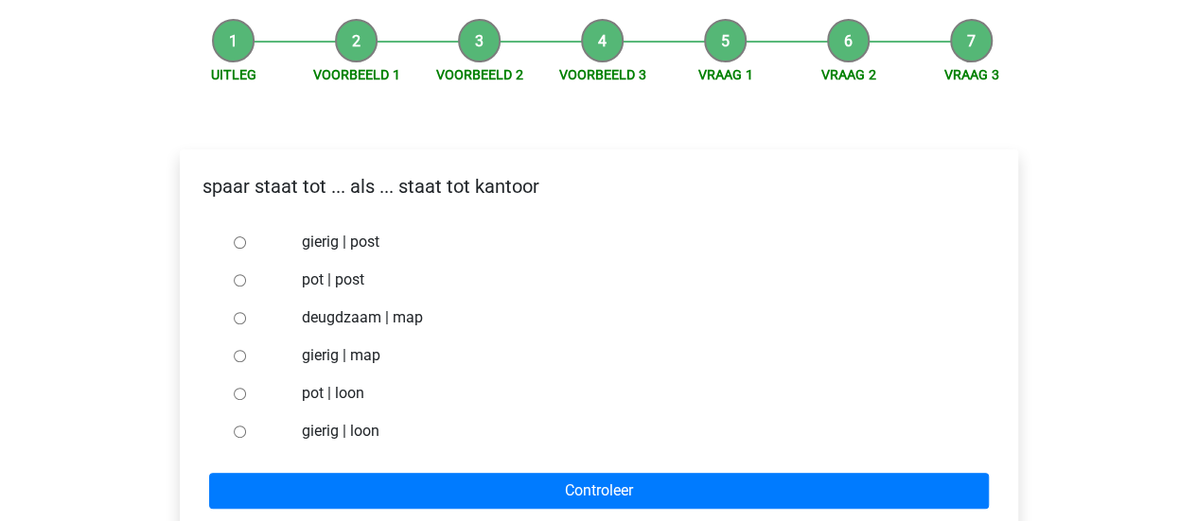
scroll to position [189, 0]
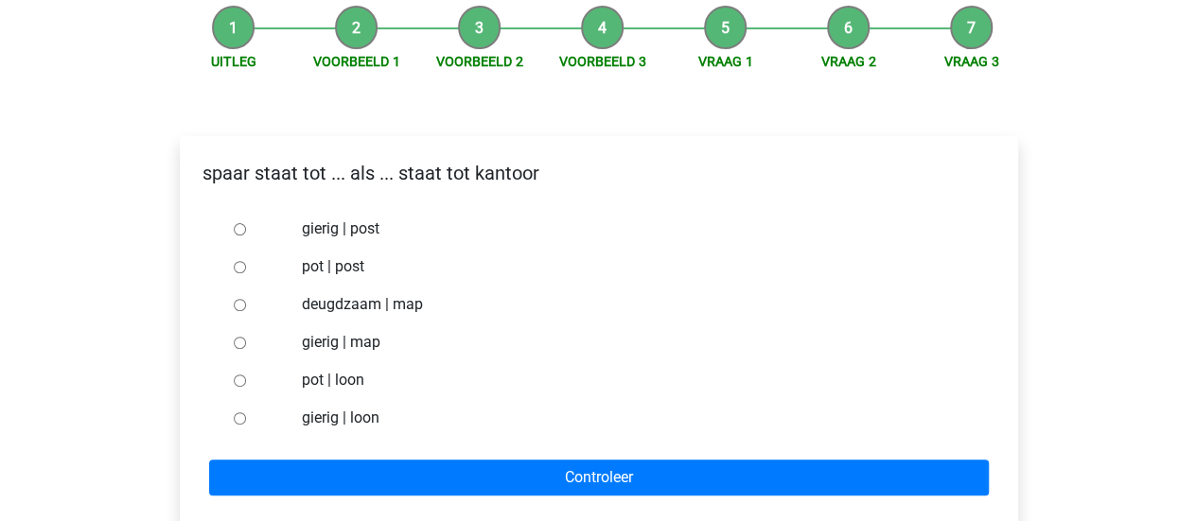
click at [310, 265] on label "pot | post" at bounding box center [629, 266] width 655 height 23
click at [246, 265] on input "pot | post" at bounding box center [240, 267] width 12 height 12
radio input "true"
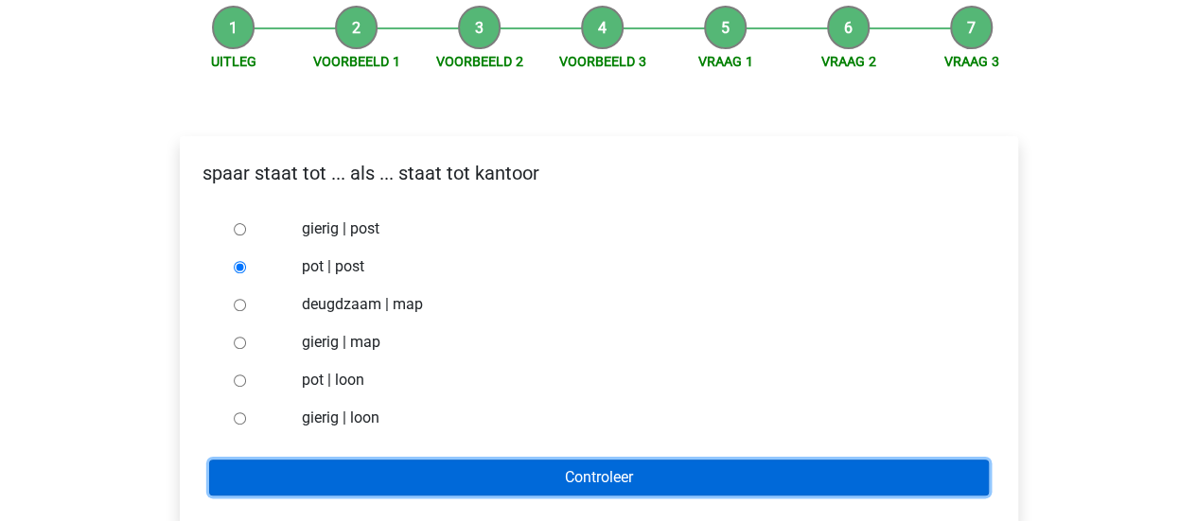
click at [535, 463] on input "Controleer" at bounding box center [599, 478] width 780 height 36
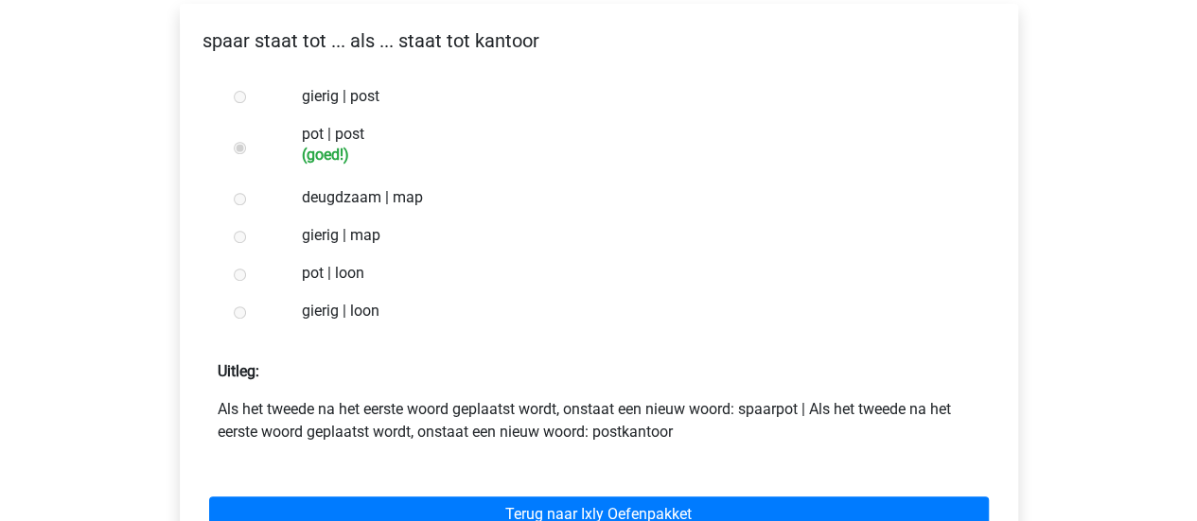
scroll to position [378, 0]
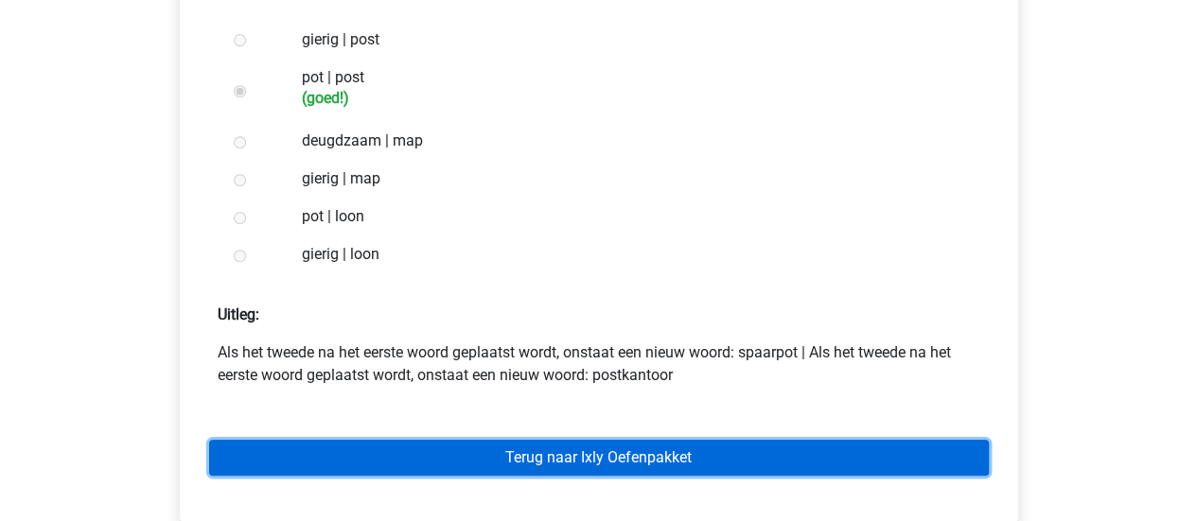
click at [719, 450] on link "Terug naar Ixly Oefenpakket" at bounding box center [599, 458] width 780 height 36
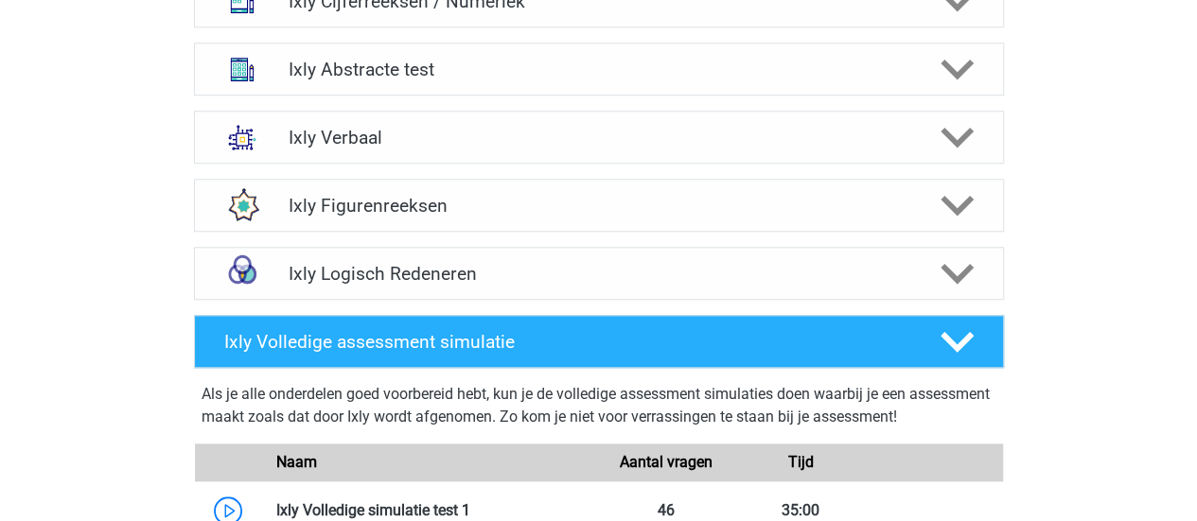
scroll to position [852, 0]
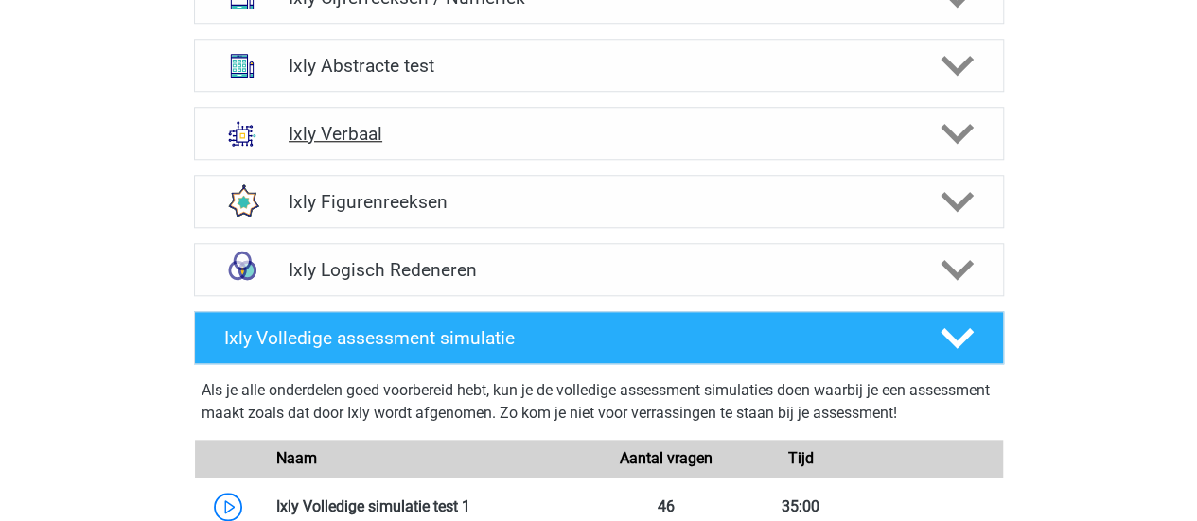
click at [340, 140] on h4 "Ixly Verbaal" at bounding box center [599, 134] width 620 height 22
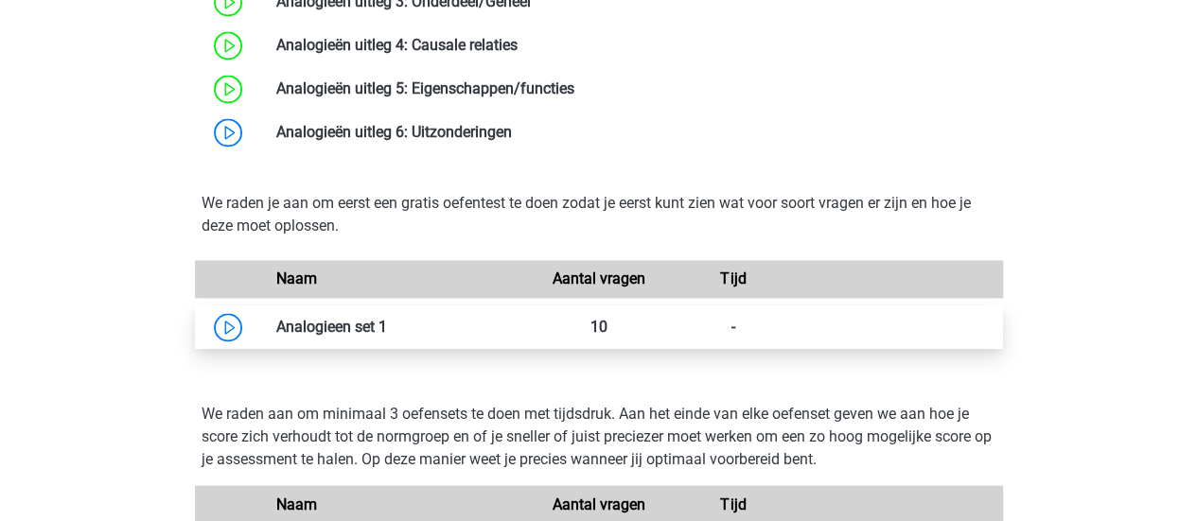
scroll to position [1419, 0]
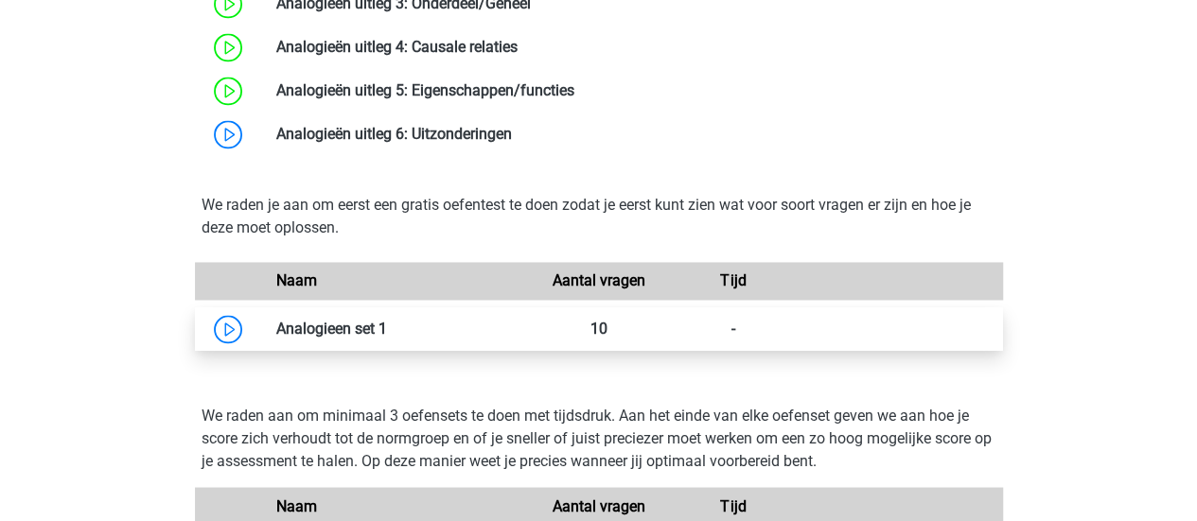
click at [387, 321] on link at bounding box center [387, 329] width 0 height 18
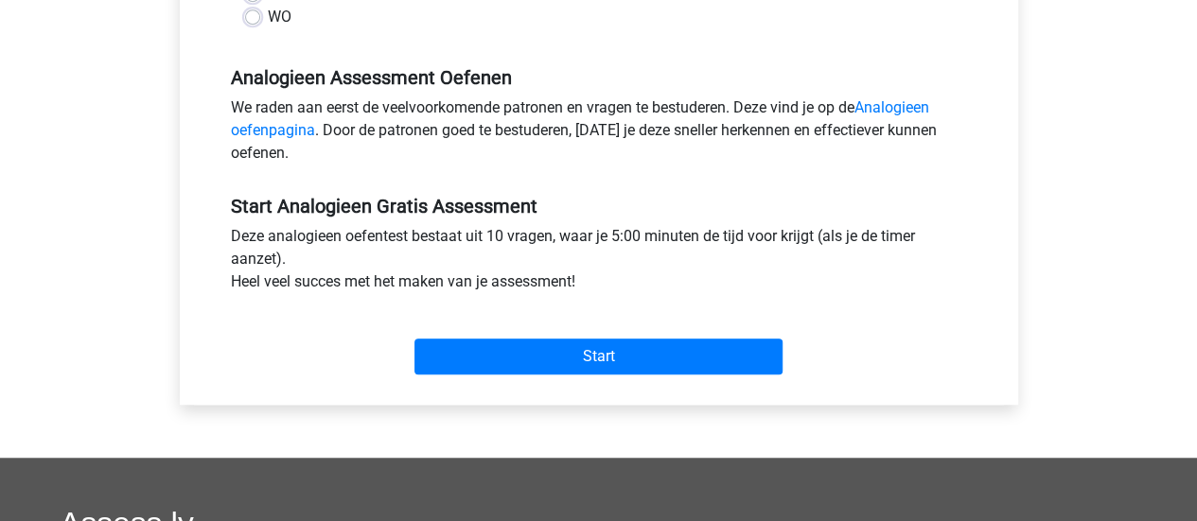
scroll to position [568, 0]
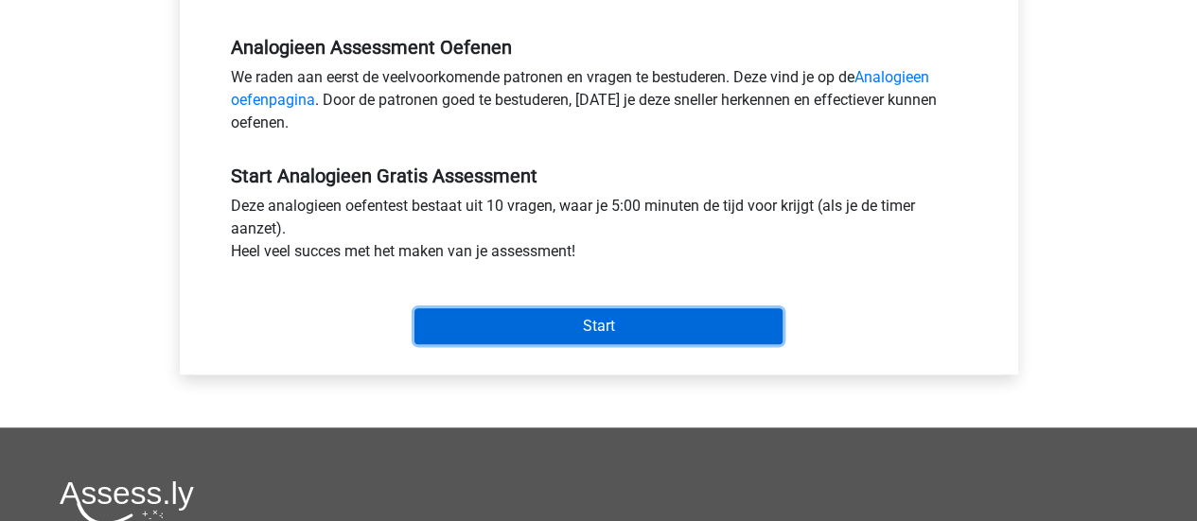
click at [630, 328] on input "Start" at bounding box center [598, 326] width 368 height 36
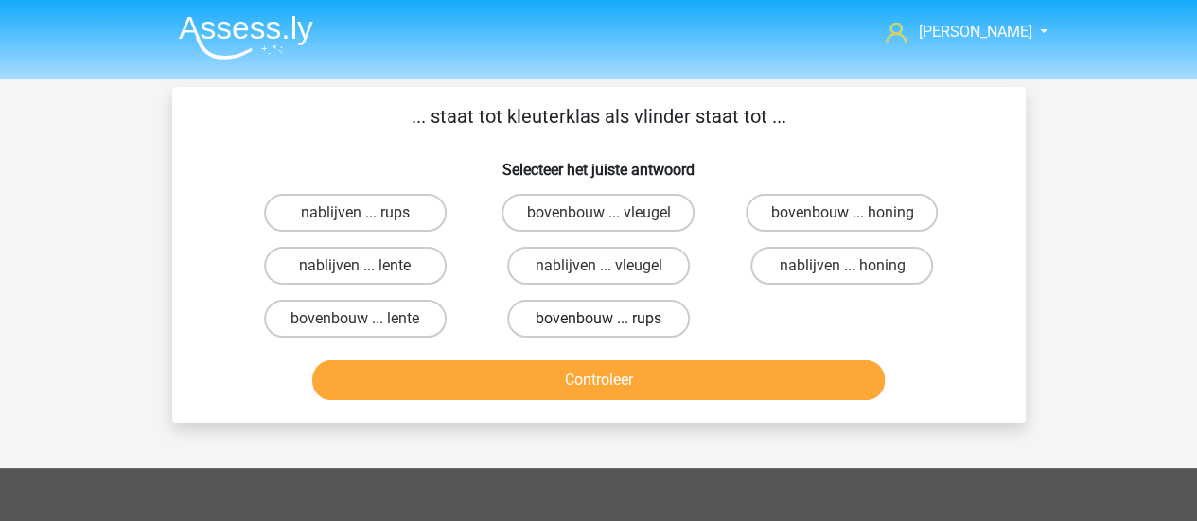
click at [624, 317] on label "bovenbouw ... rups" at bounding box center [598, 319] width 183 height 38
click at [610, 319] on input "bovenbouw ... rups" at bounding box center [604, 325] width 12 height 12
radio input "true"
click at [660, 400] on div "Controleer" at bounding box center [599, 383] width 730 height 47
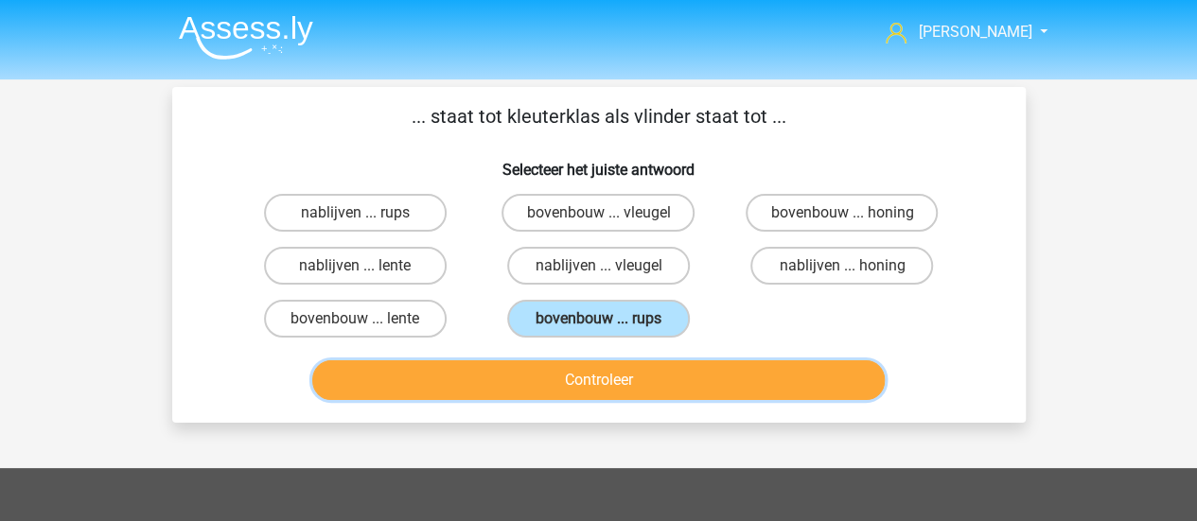
click at [658, 385] on button "Controleer" at bounding box center [598, 380] width 572 height 40
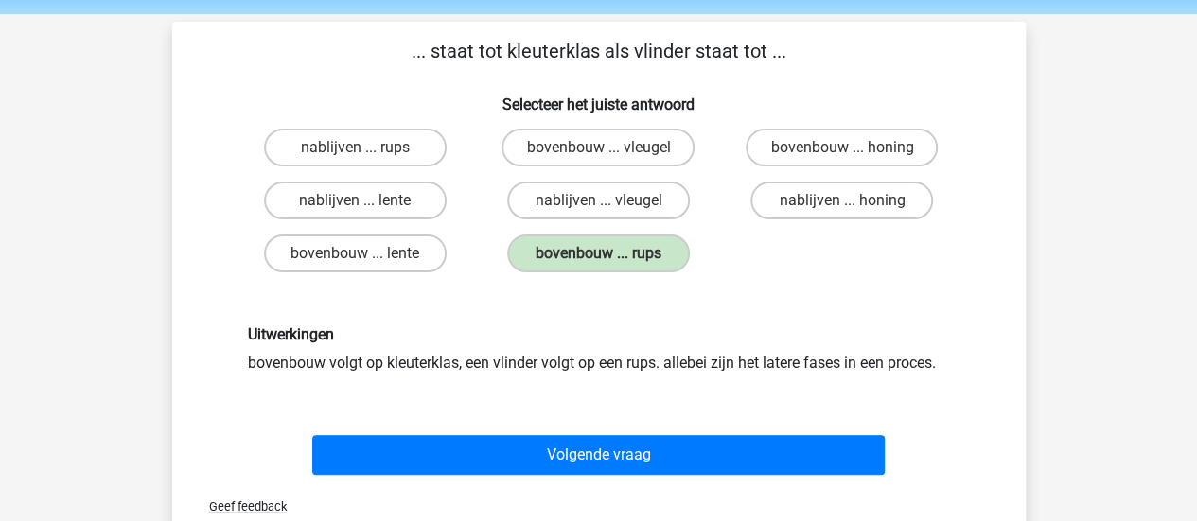
scroll to position [95, 0]
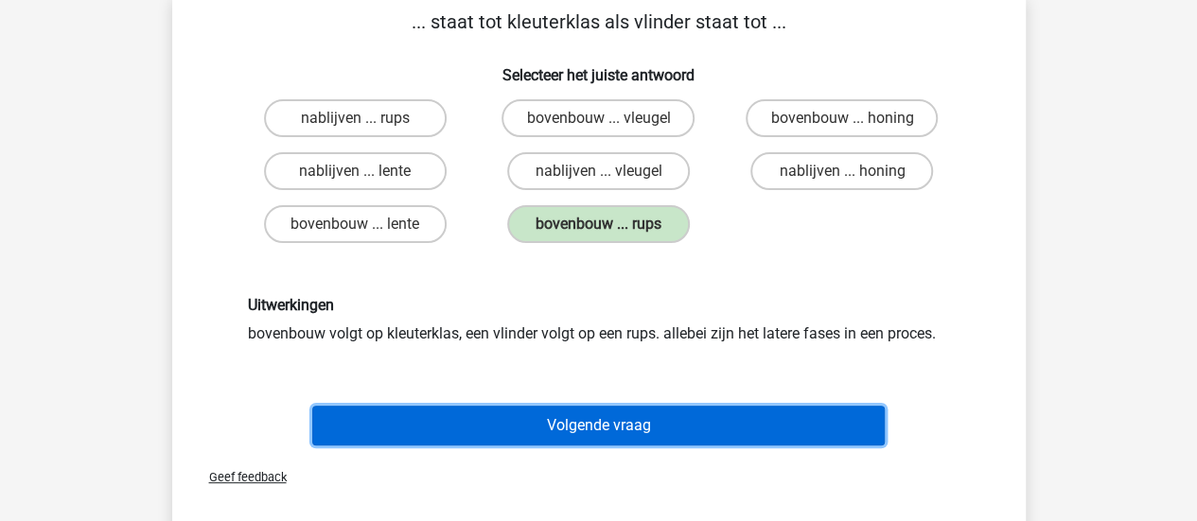
click at [562, 420] on button "Volgende vraag" at bounding box center [598, 426] width 572 height 40
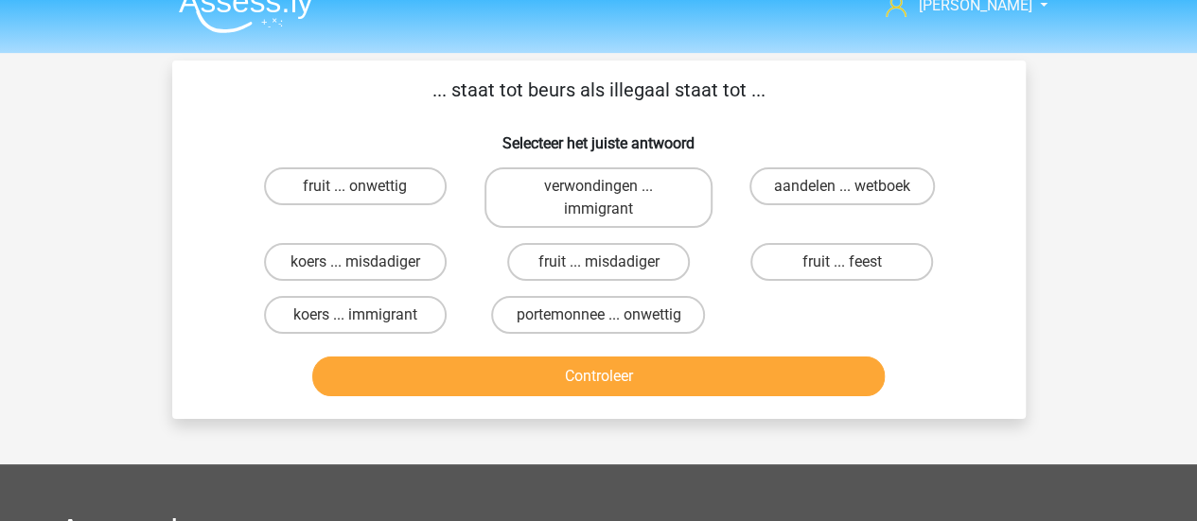
scroll to position [0, 0]
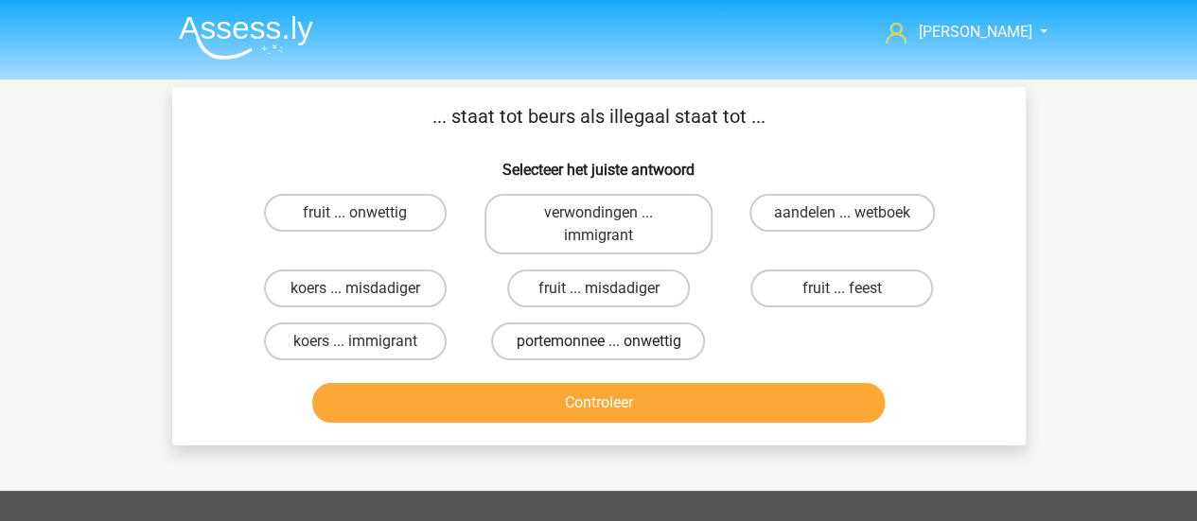
click at [623, 345] on label "portemonnee ... onwettig" at bounding box center [598, 342] width 214 height 38
click at [610, 345] on input "portemonnee ... onwettig" at bounding box center [604, 348] width 12 height 12
radio input "true"
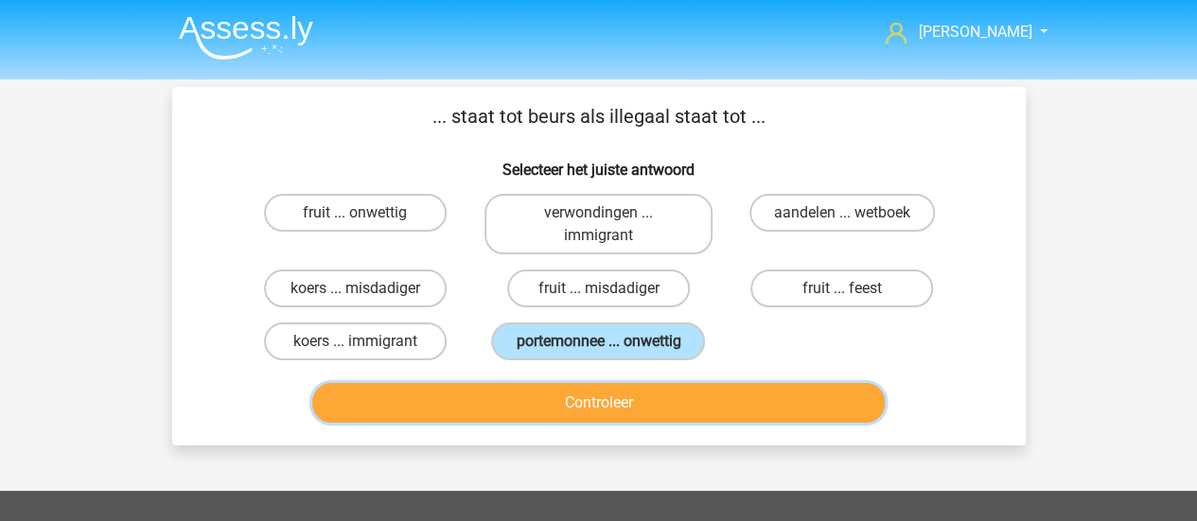
click at [562, 413] on button "Controleer" at bounding box center [598, 403] width 572 height 40
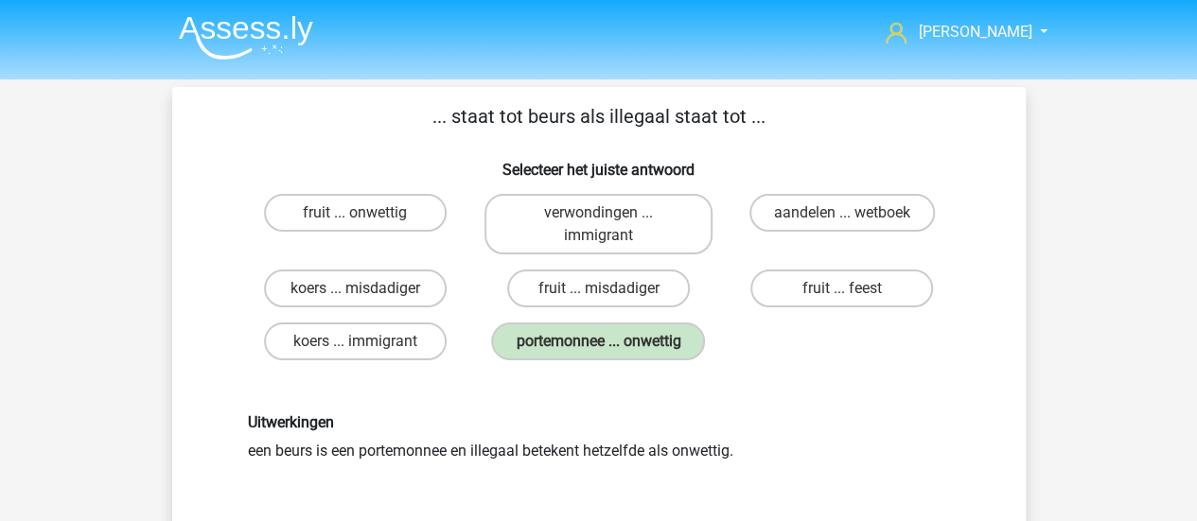
scroll to position [95, 0]
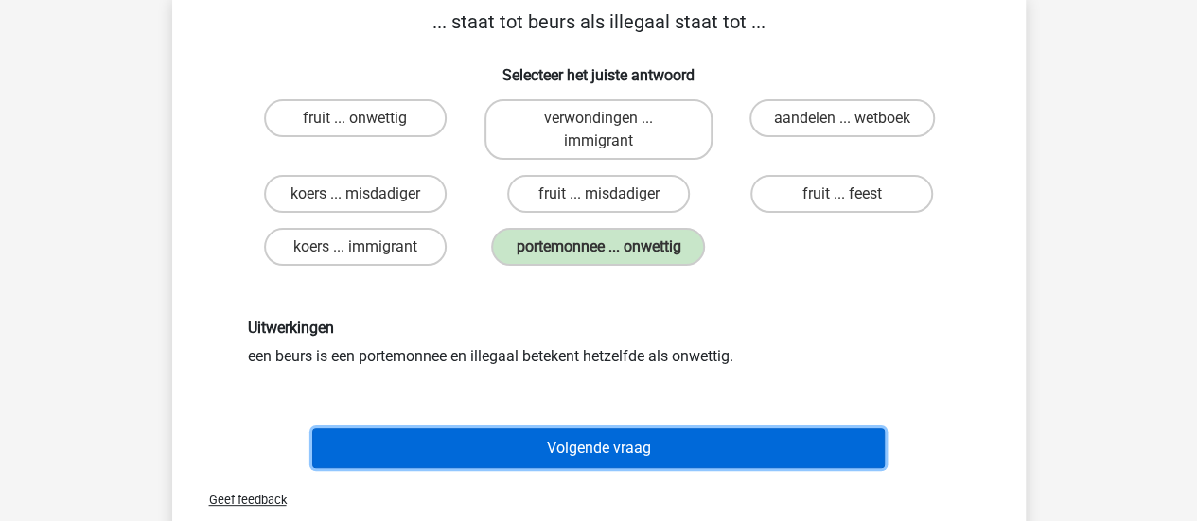
click at [573, 440] on button "Volgende vraag" at bounding box center [598, 449] width 572 height 40
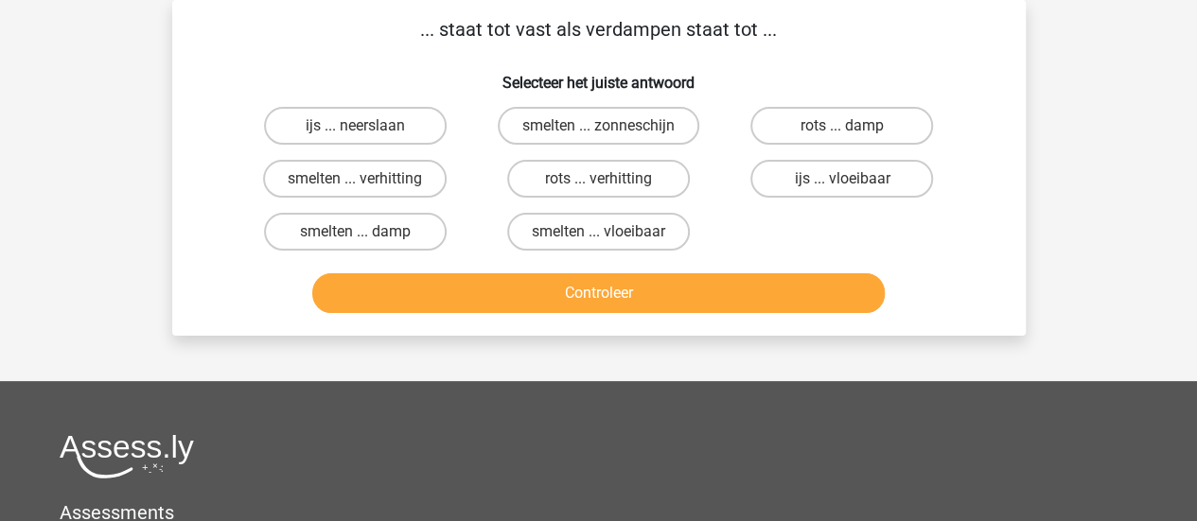
scroll to position [0, 0]
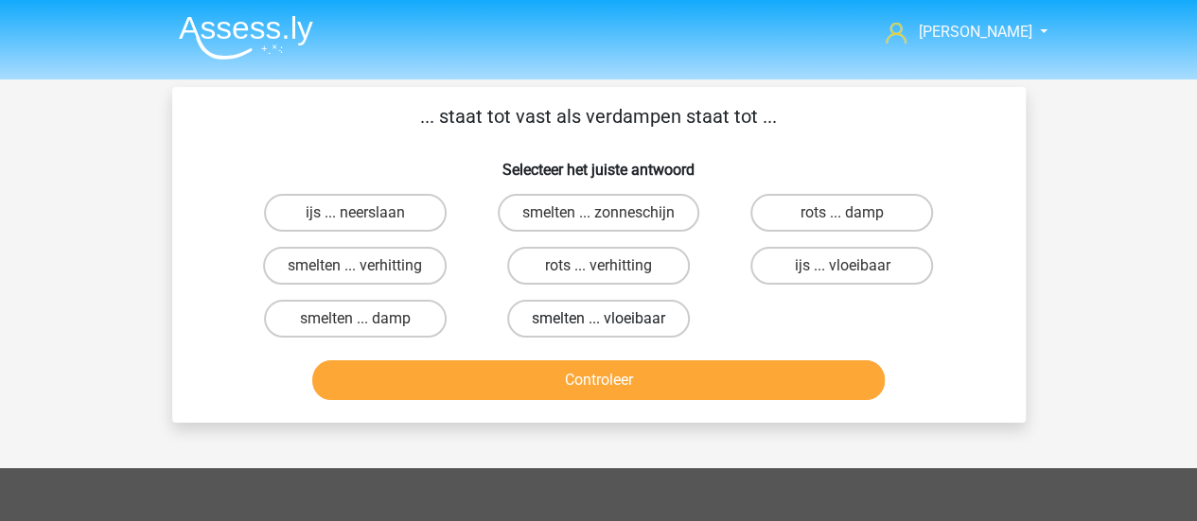
click at [604, 313] on label "smelten ... vloeibaar" at bounding box center [598, 319] width 183 height 38
click at [604, 319] on input "smelten ... vloeibaar" at bounding box center [604, 325] width 12 height 12
radio input "true"
click at [834, 264] on label "ijs ... vloeibaar" at bounding box center [841, 266] width 183 height 38
click at [842, 266] on input "ijs ... vloeibaar" at bounding box center [848, 272] width 12 height 12
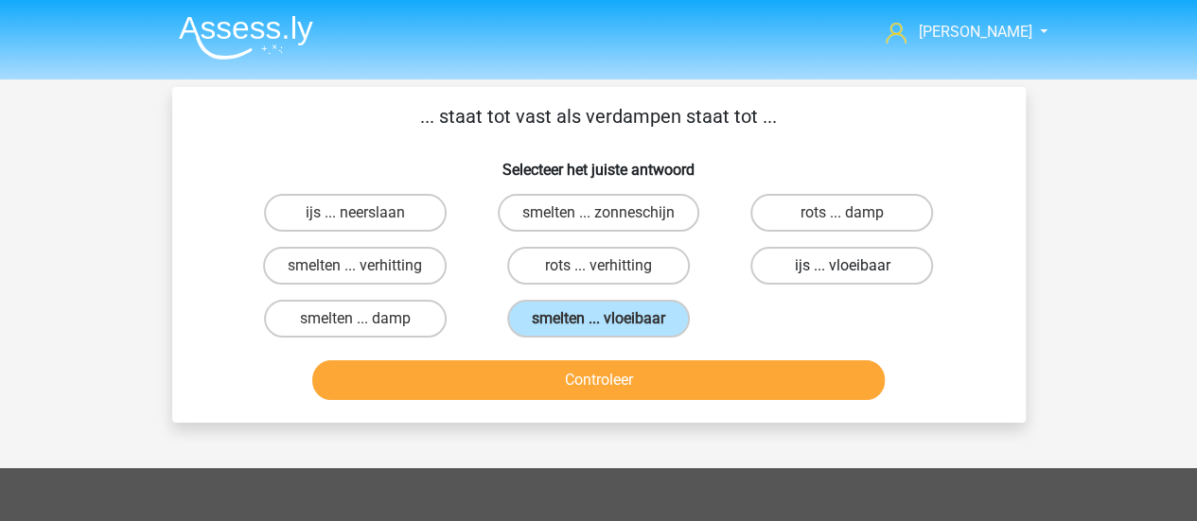
radio input "true"
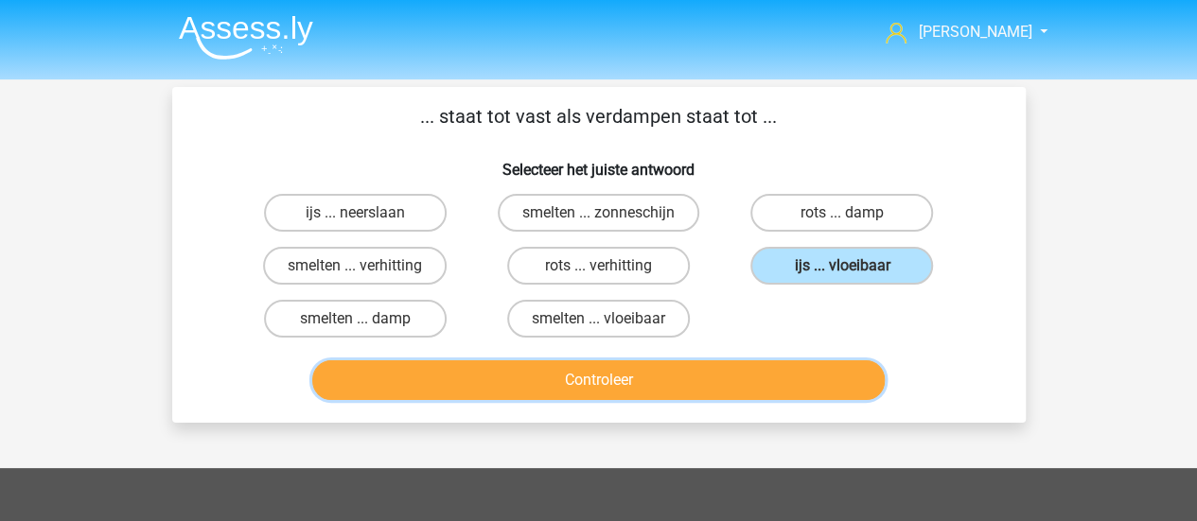
click at [612, 376] on button "Controleer" at bounding box center [598, 380] width 572 height 40
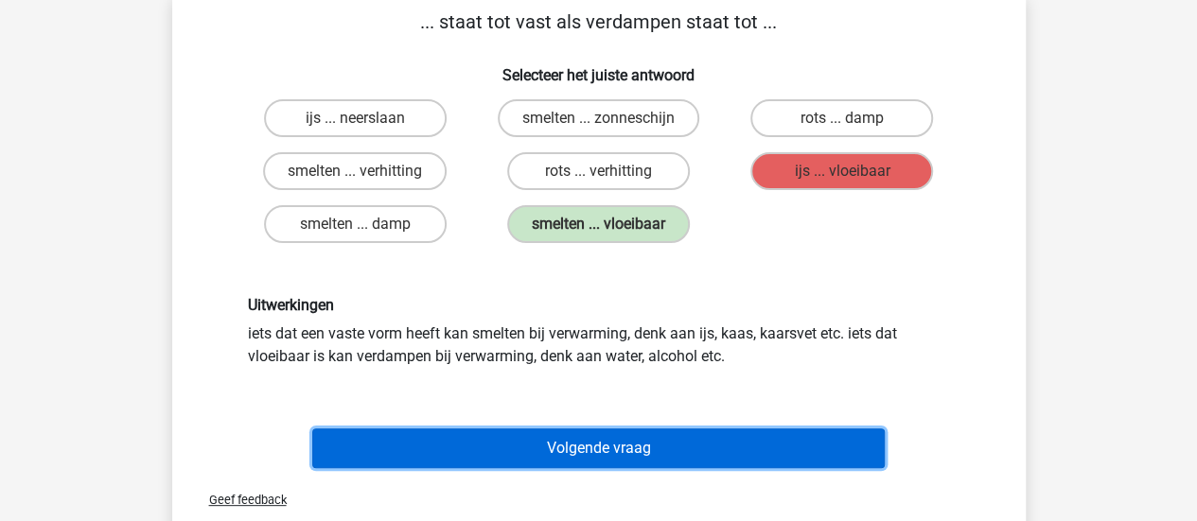
click at [522, 448] on button "Volgende vraag" at bounding box center [598, 449] width 572 height 40
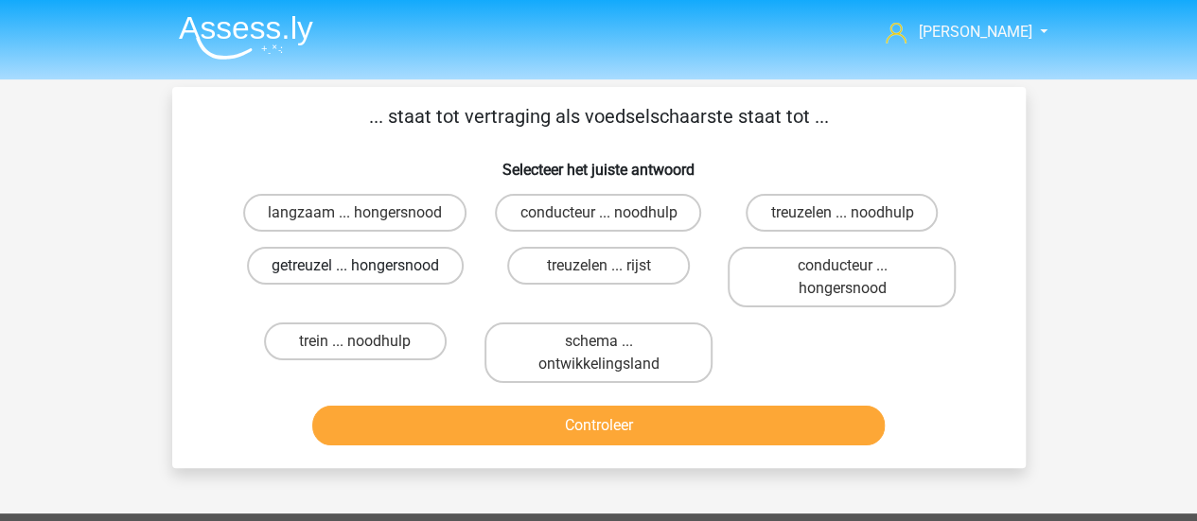
click at [428, 278] on label "getreuzel ... hongersnood" at bounding box center [355, 266] width 217 height 38
click at [367, 278] on input "getreuzel ... hongersnood" at bounding box center [361, 272] width 12 height 12
radio input "true"
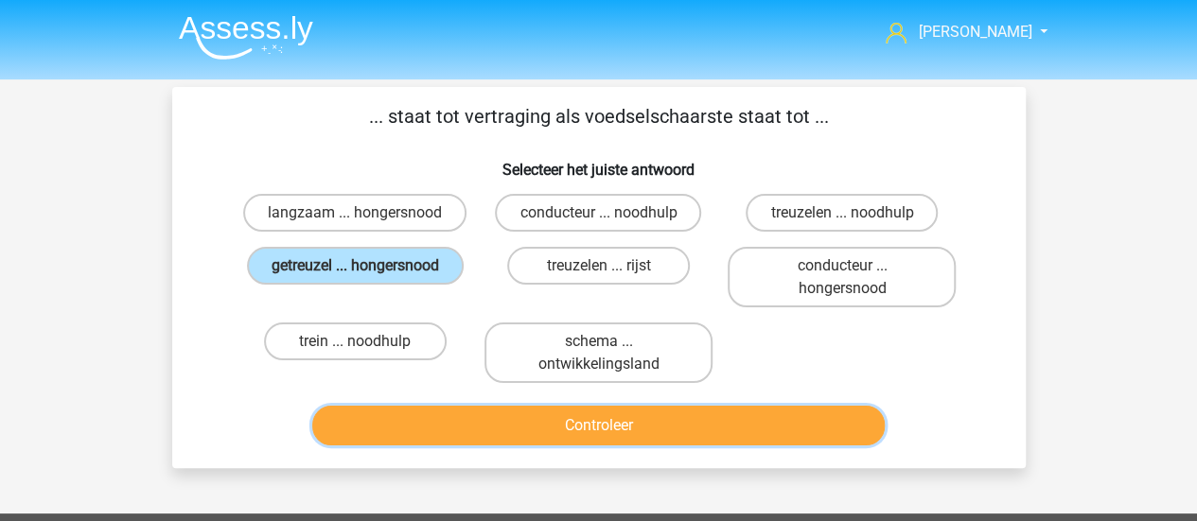
click at [546, 421] on button "Controleer" at bounding box center [598, 426] width 572 height 40
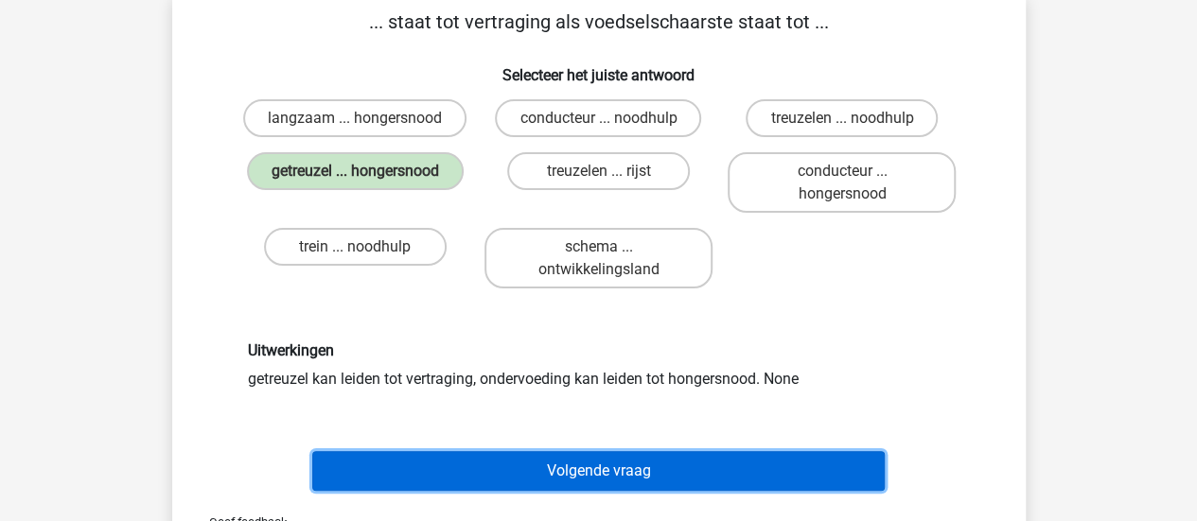
click at [596, 463] on button "Volgende vraag" at bounding box center [598, 471] width 572 height 40
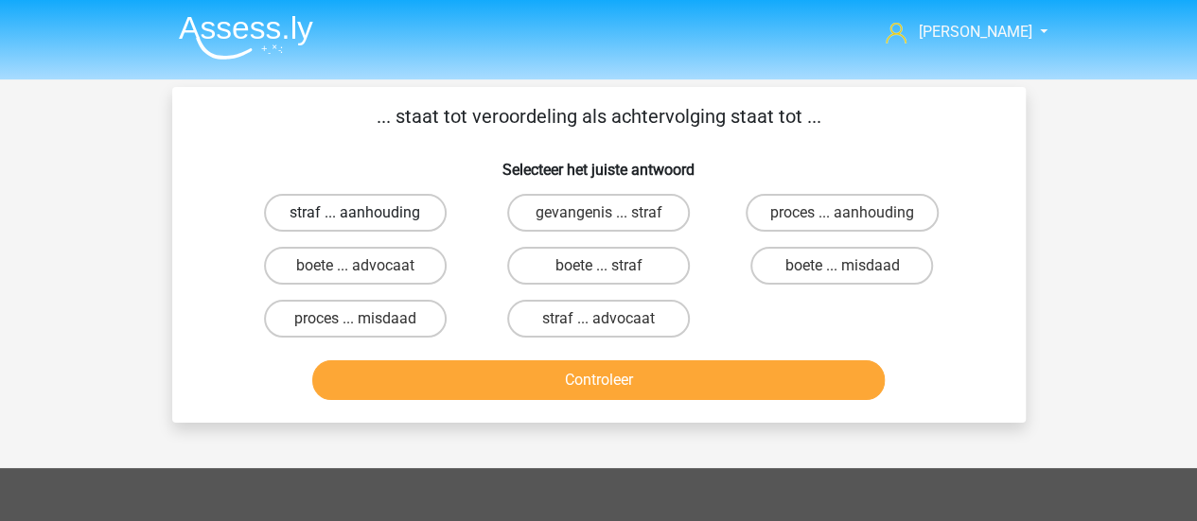
click at [321, 217] on label "straf ... aanhouding" at bounding box center [355, 213] width 183 height 38
click at [355, 217] on input "straf ... aanhouding" at bounding box center [361, 219] width 12 height 12
radio input "true"
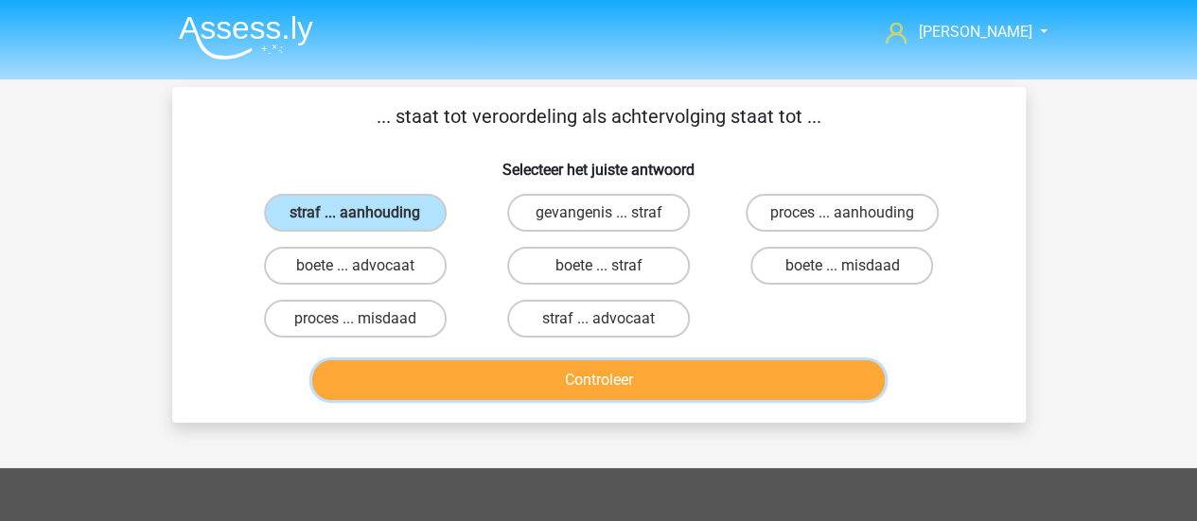
click at [614, 391] on button "Controleer" at bounding box center [598, 380] width 572 height 40
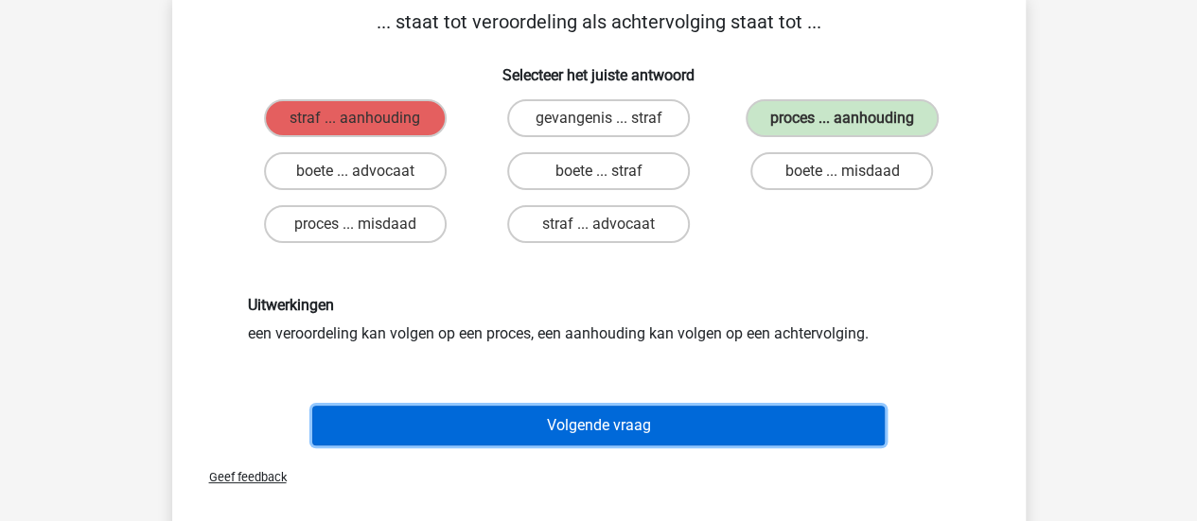
click at [486, 415] on button "Volgende vraag" at bounding box center [598, 426] width 572 height 40
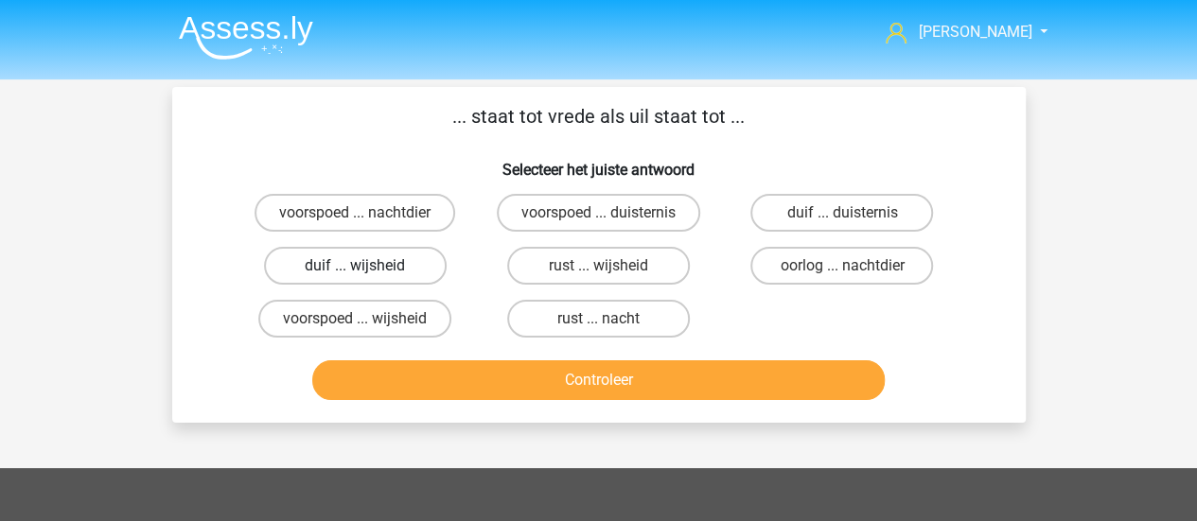
click at [335, 270] on label "duif ... wijsheid" at bounding box center [355, 266] width 183 height 38
click at [355, 270] on input "duif ... wijsheid" at bounding box center [361, 272] width 12 height 12
radio input "true"
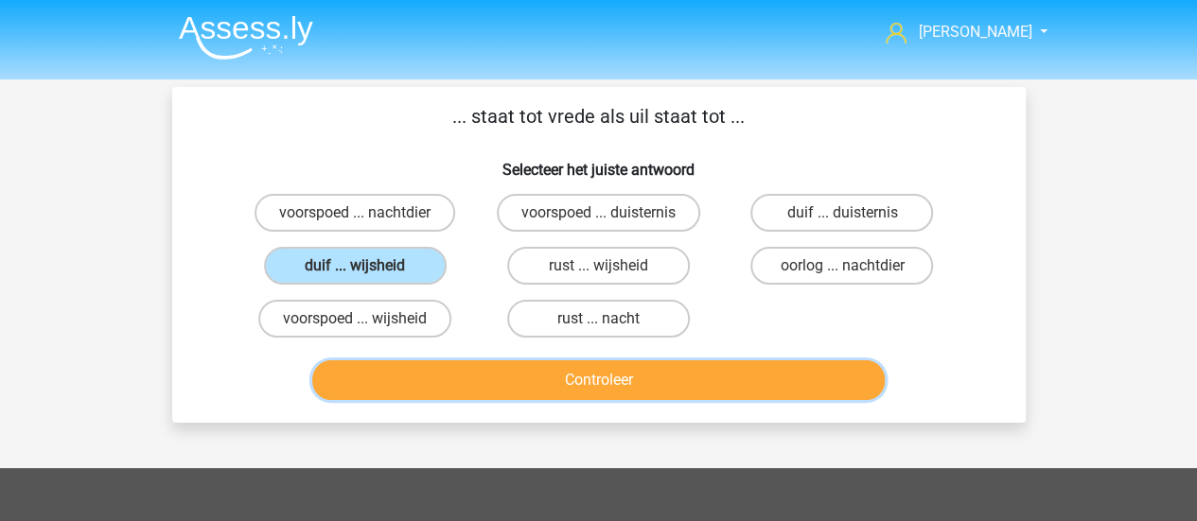
click at [541, 388] on button "Controleer" at bounding box center [598, 380] width 572 height 40
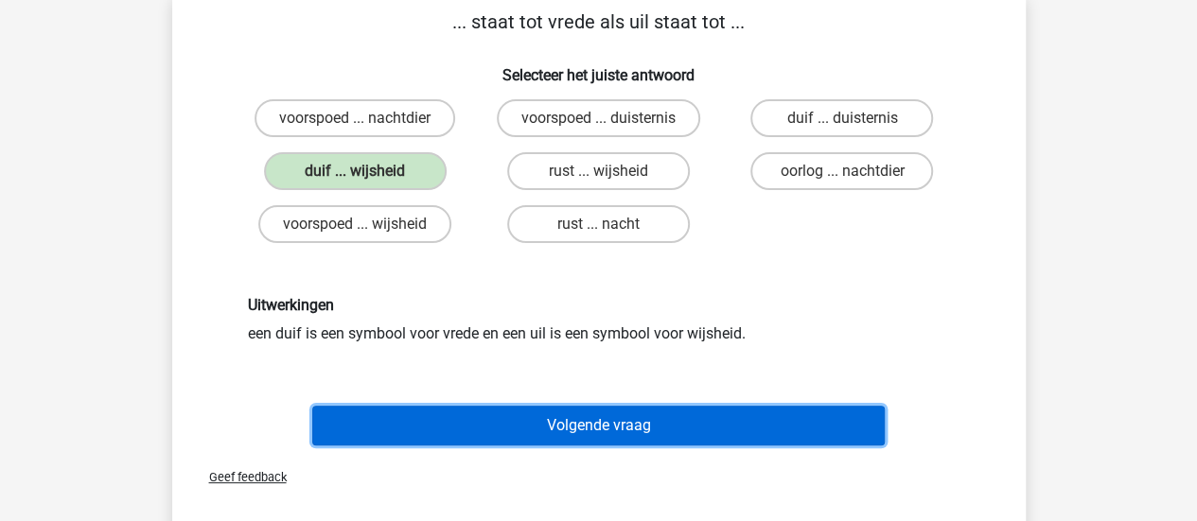
click at [606, 419] on button "Volgende vraag" at bounding box center [598, 426] width 572 height 40
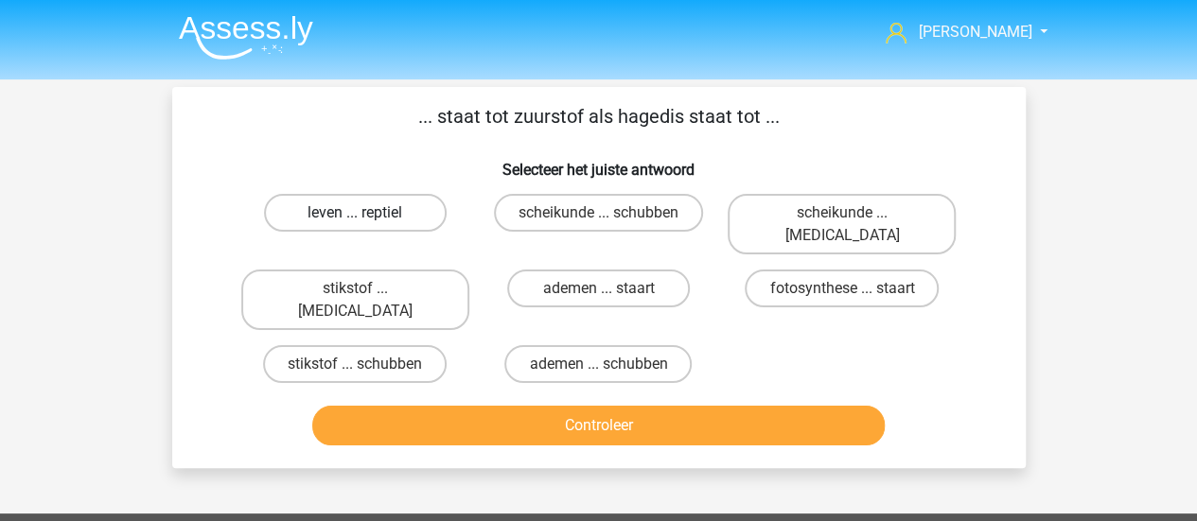
click at [368, 203] on label "leven ... reptiel" at bounding box center [355, 213] width 183 height 38
click at [367, 213] on input "leven ... reptiel" at bounding box center [361, 219] width 12 height 12
radio input "true"
click at [424, 273] on label "stikstof ... krokodil" at bounding box center [355, 300] width 228 height 61
click at [367, 289] on input "stikstof ... krokodil" at bounding box center [361, 295] width 12 height 12
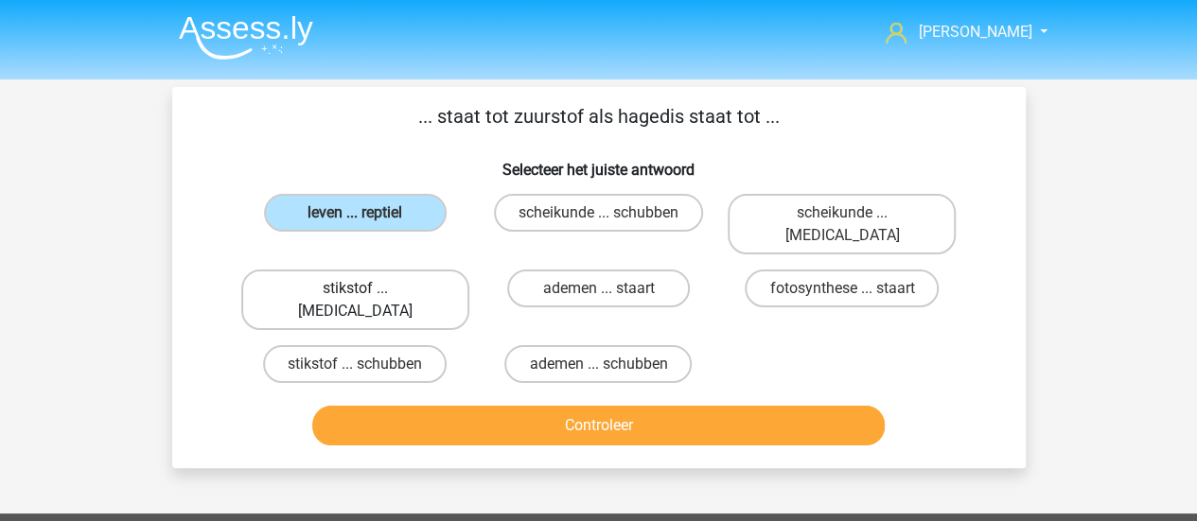
radio input "true"
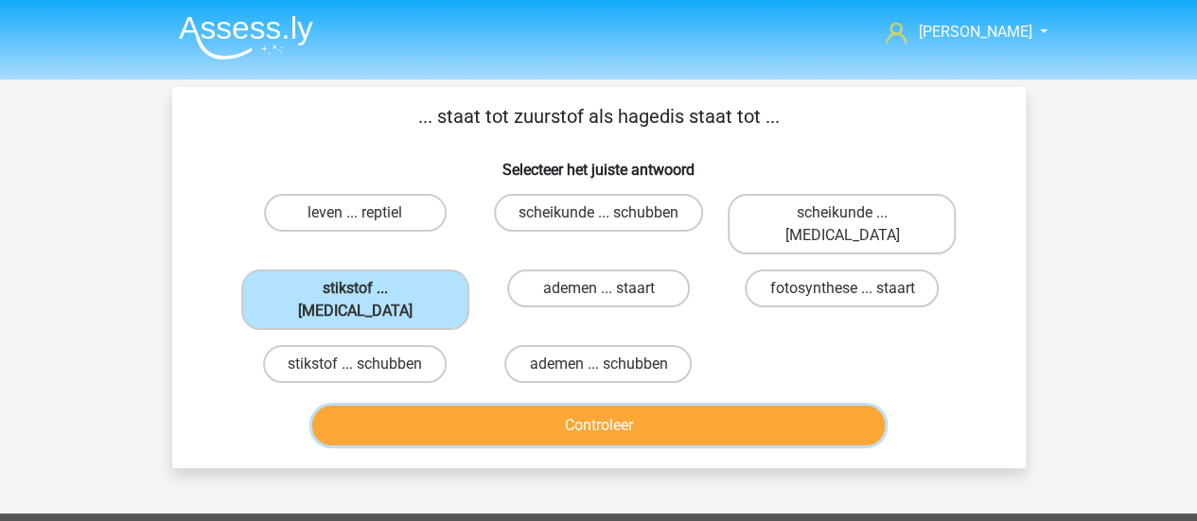
click at [515, 406] on button "Controleer" at bounding box center [598, 426] width 572 height 40
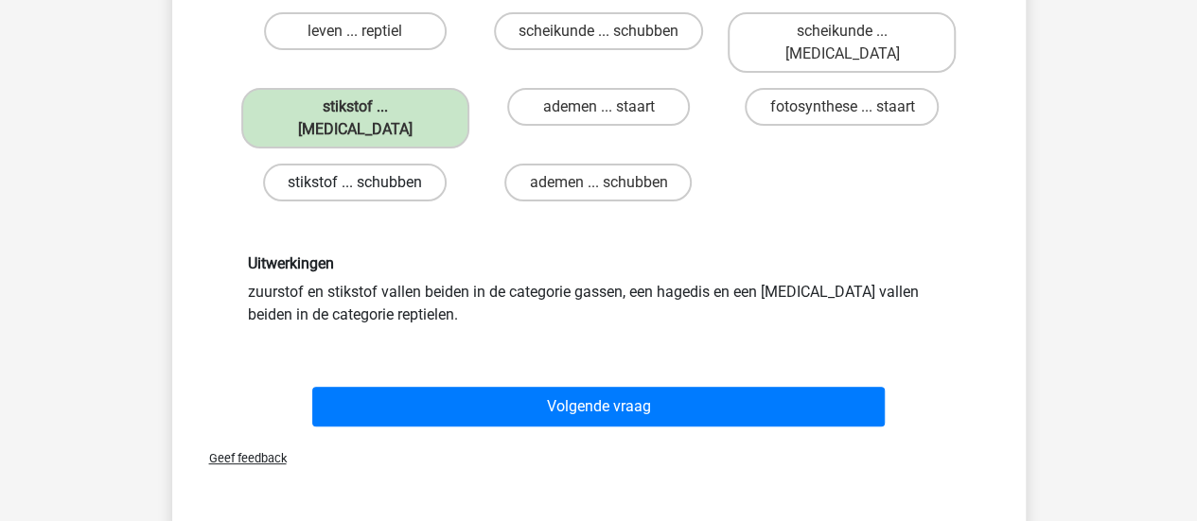
scroll to position [189, 0]
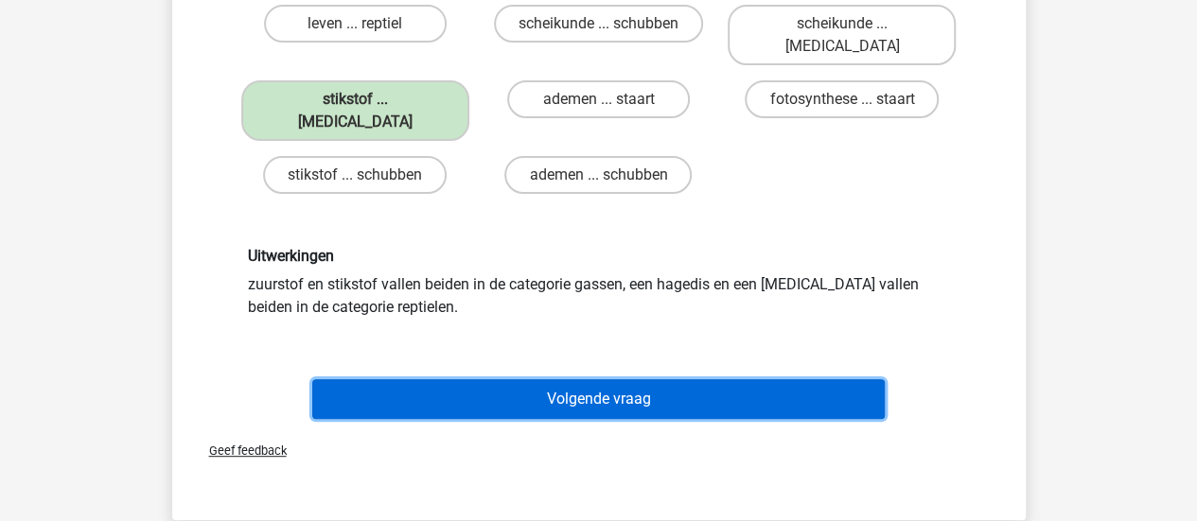
click at [566, 379] on button "Volgende vraag" at bounding box center [598, 399] width 572 height 40
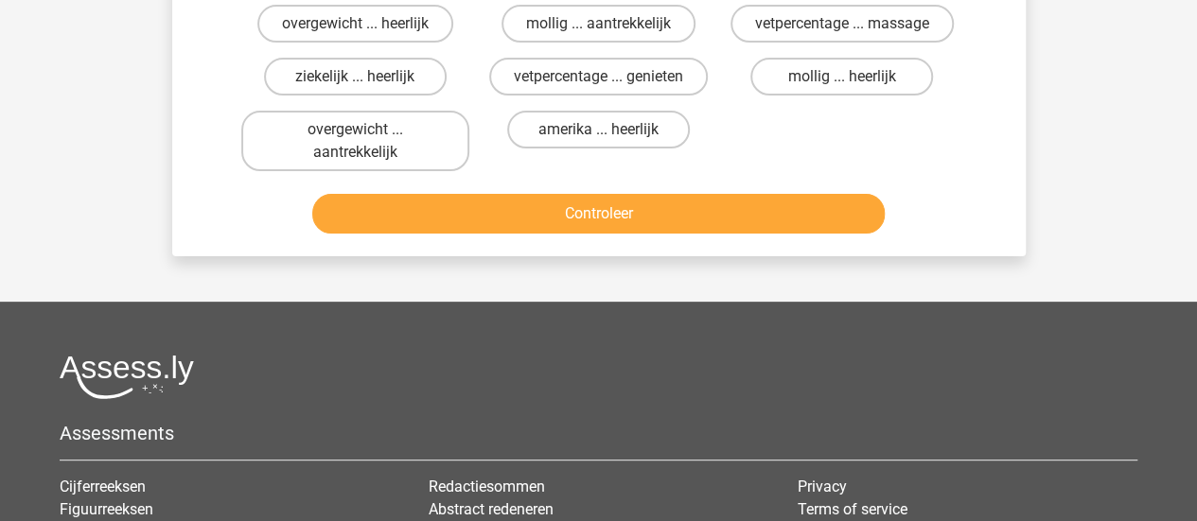
scroll to position [87, 0]
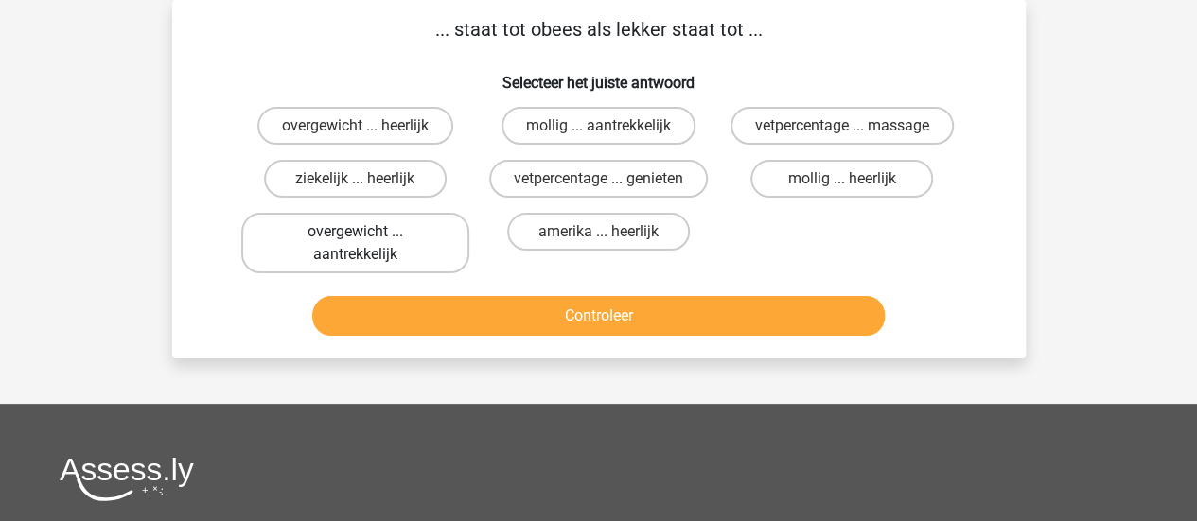
click at [302, 237] on label "overgewicht ... aantrekkelijk" at bounding box center [355, 243] width 228 height 61
click at [355, 237] on input "overgewicht ... aantrekkelijk" at bounding box center [361, 238] width 12 height 12
radio input "true"
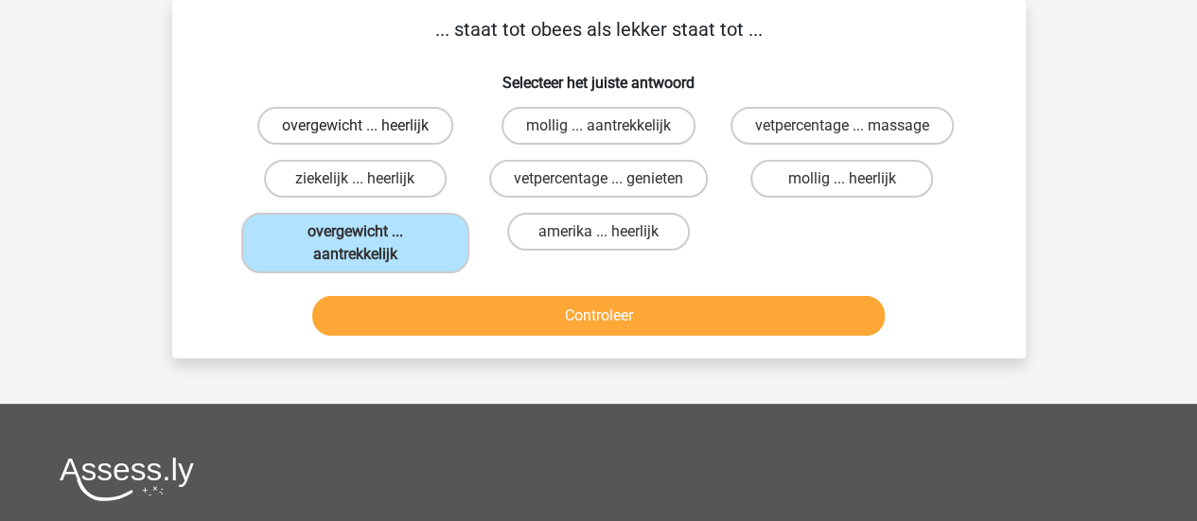
click at [401, 124] on label "overgewicht ... heerlijk" at bounding box center [355, 126] width 196 height 38
click at [367, 126] on input "overgewicht ... heerlijk" at bounding box center [361, 132] width 12 height 12
radio input "true"
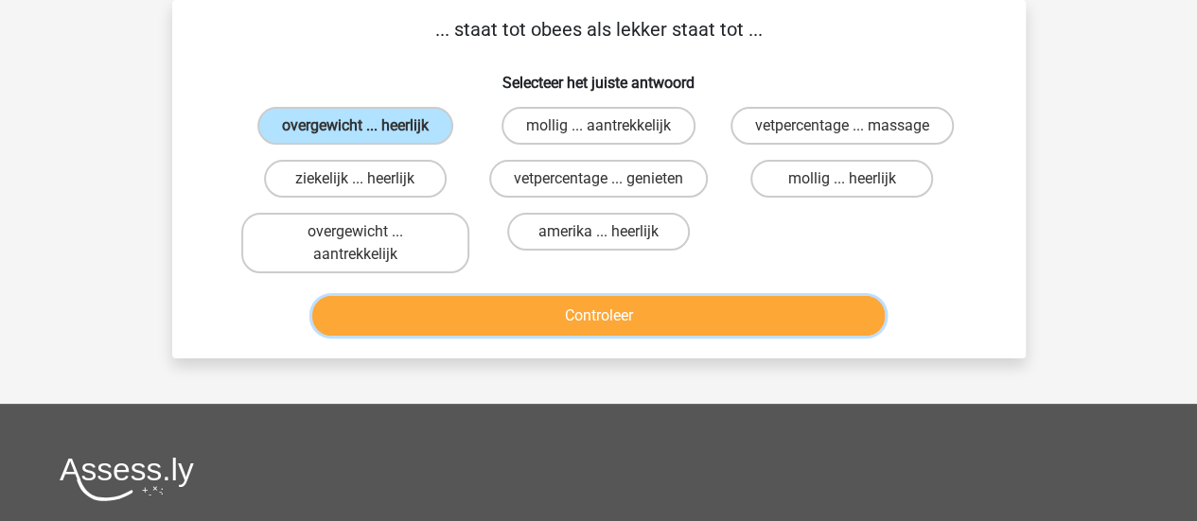
click at [500, 317] on button "Controleer" at bounding box center [598, 316] width 572 height 40
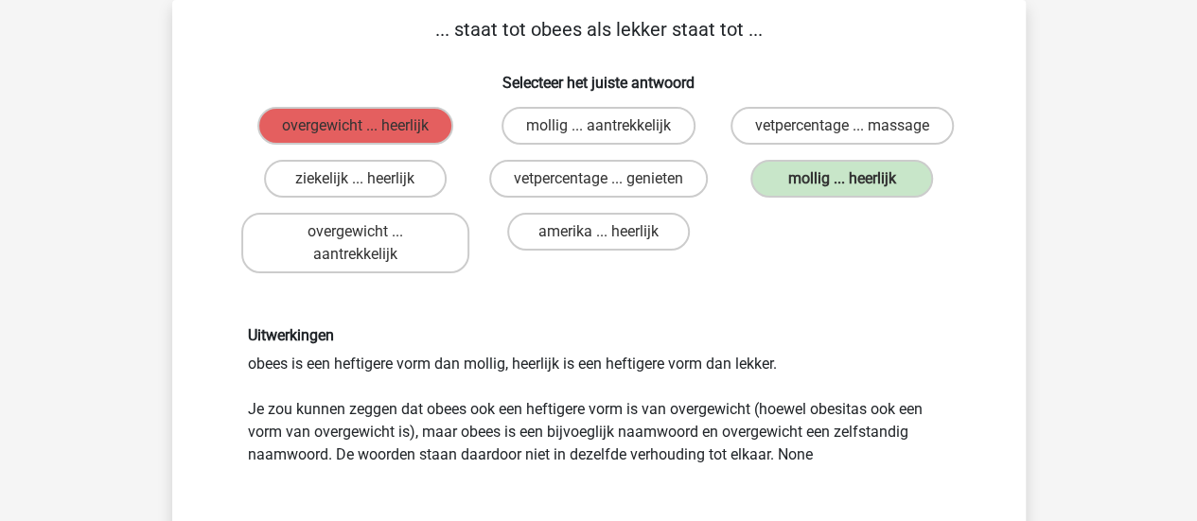
scroll to position [182, 0]
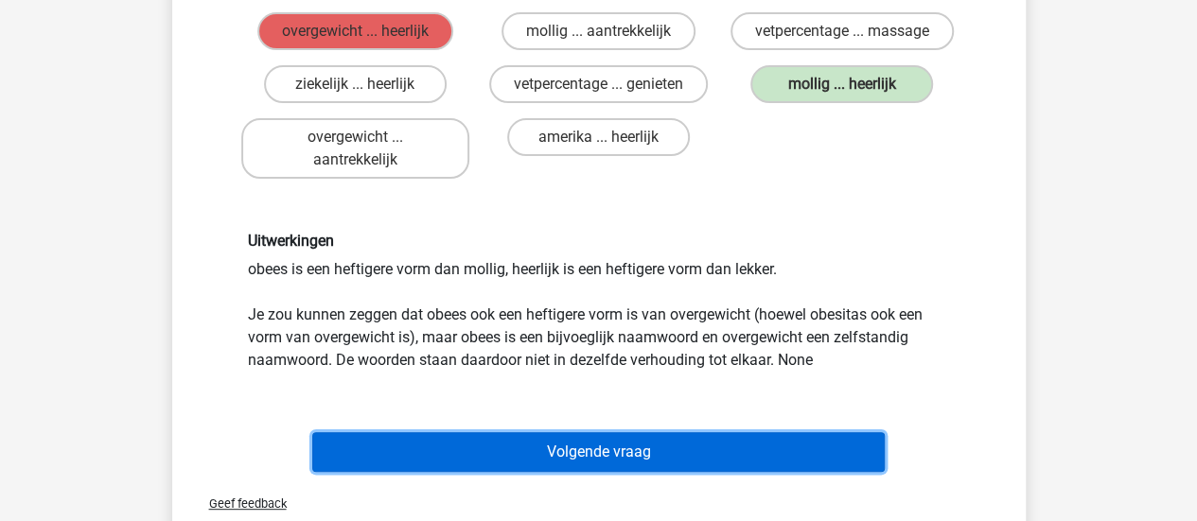
click at [630, 465] on button "Volgende vraag" at bounding box center [598, 452] width 572 height 40
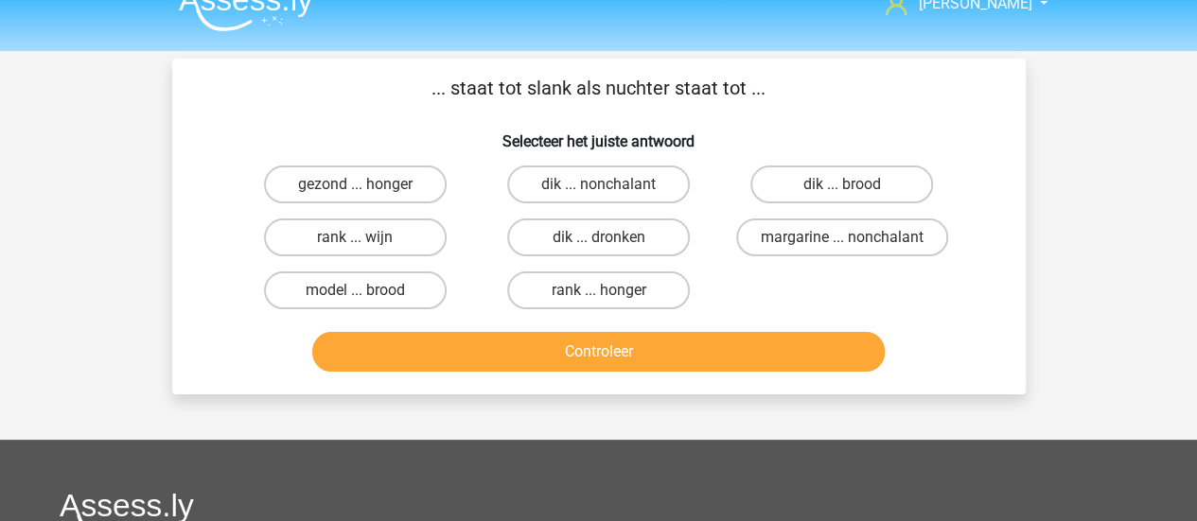
scroll to position [0, 0]
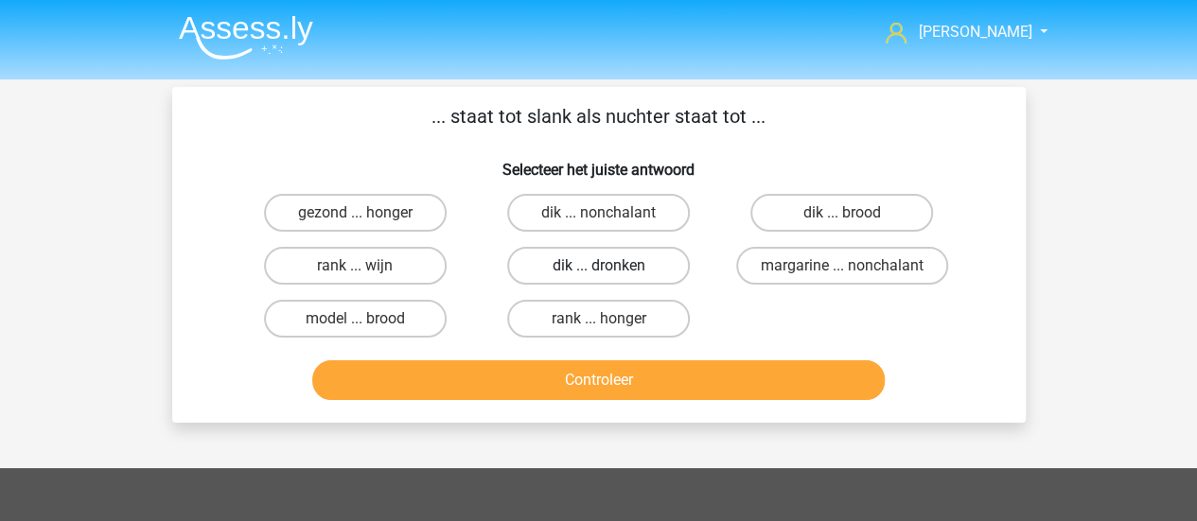
click at [680, 261] on label "dik ... dronken" at bounding box center [598, 266] width 183 height 38
click at [610, 266] on input "dik ... dronken" at bounding box center [604, 272] width 12 height 12
radio input "true"
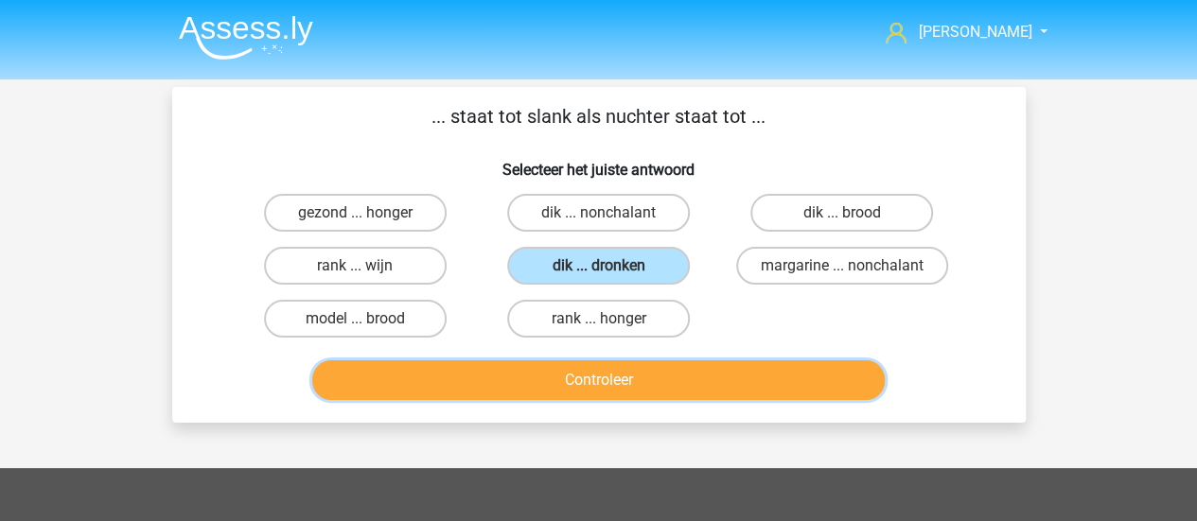
click at [701, 387] on button "Controleer" at bounding box center [598, 380] width 572 height 40
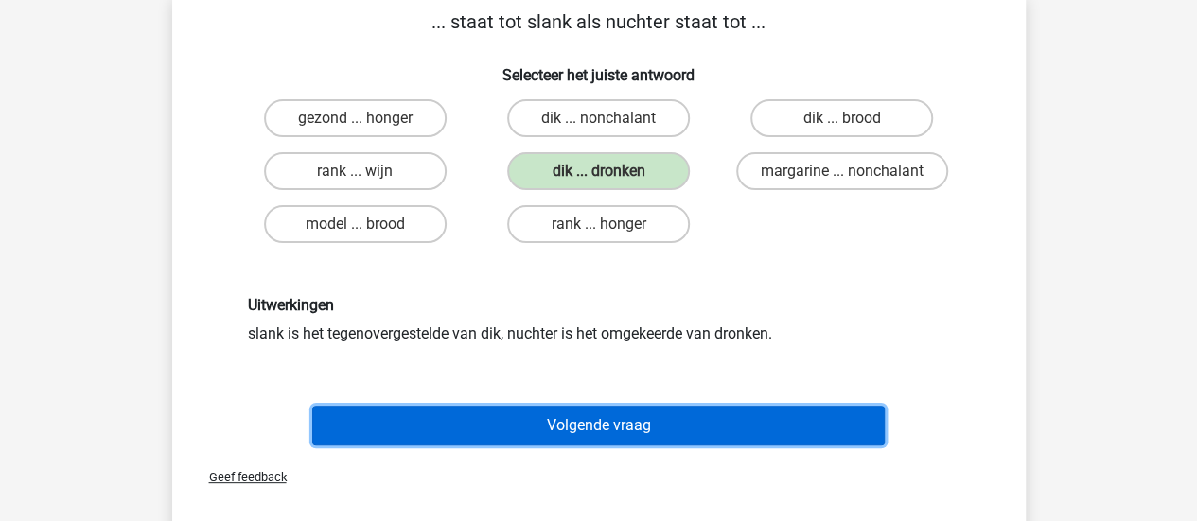
click at [714, 427] on button "Volgende vraag" at bounding box center [598, 426] width 572 height 40
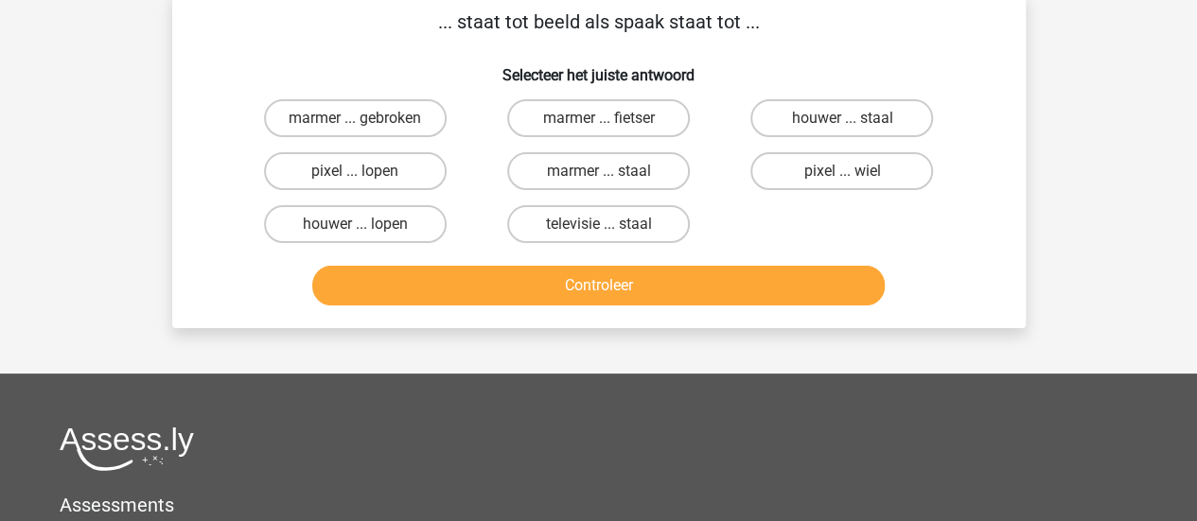
scroll to position [87, 0]
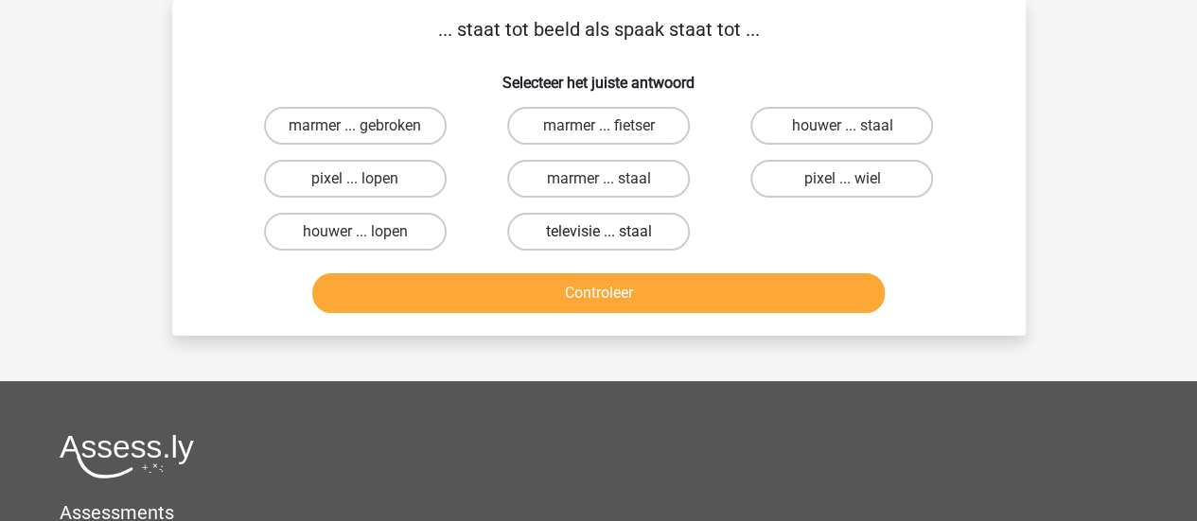
click at [647, 236] on label "televisie ... staal" at bounding box center [598, 232] width 183 height 38
click at [610, 236] on input "televisie ... staal" at bounding box center [604, 238] width 12 height 12
radio input "true"
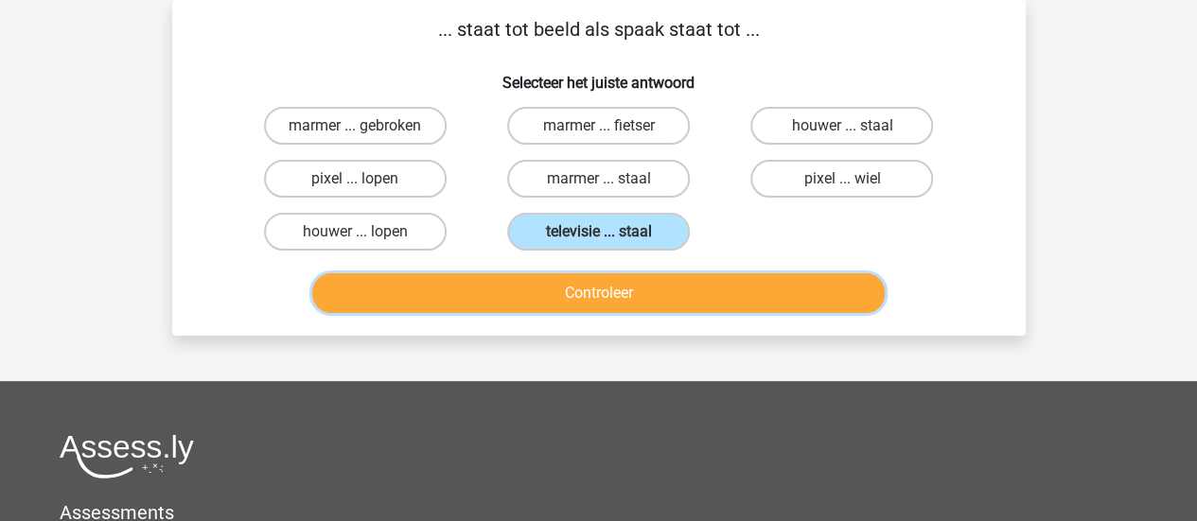
click at [648, 288] on button "Controleer" at bounding box center [598, 293] width 572 height 40
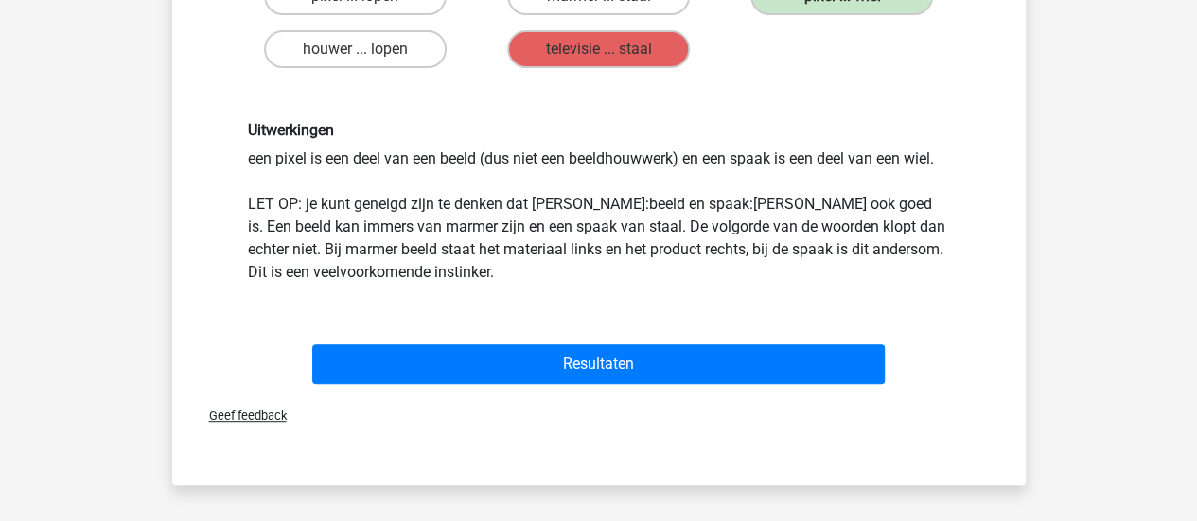
scroll to position [276, 0]
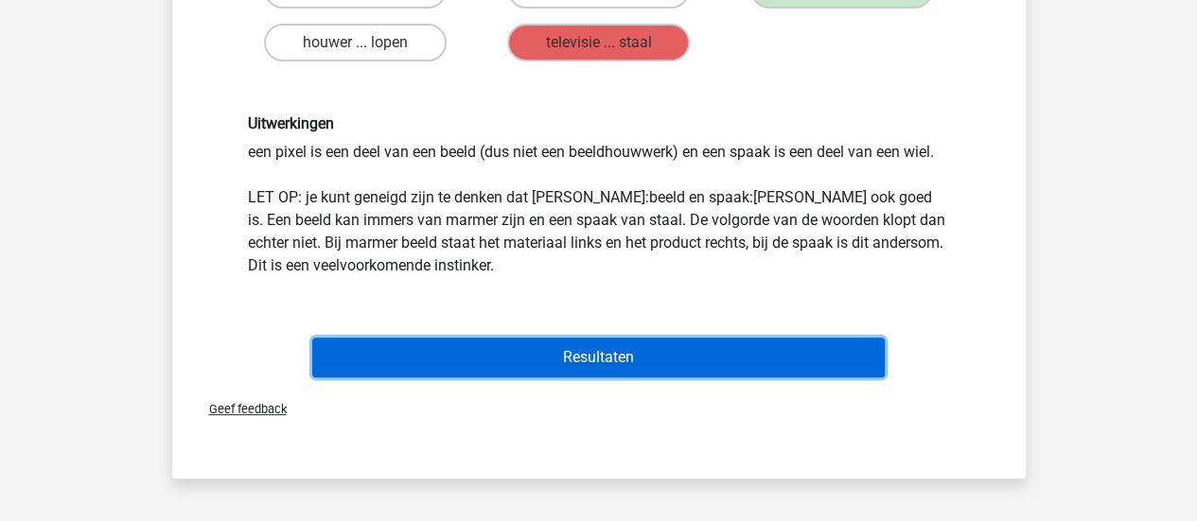
click at [734, 347] on button "Resultaten" at bounding box center [598, 358] width 572 height 40
click at [623, 356] on button "Resultaten" at bounding box center [598, 358] width 572 height 40
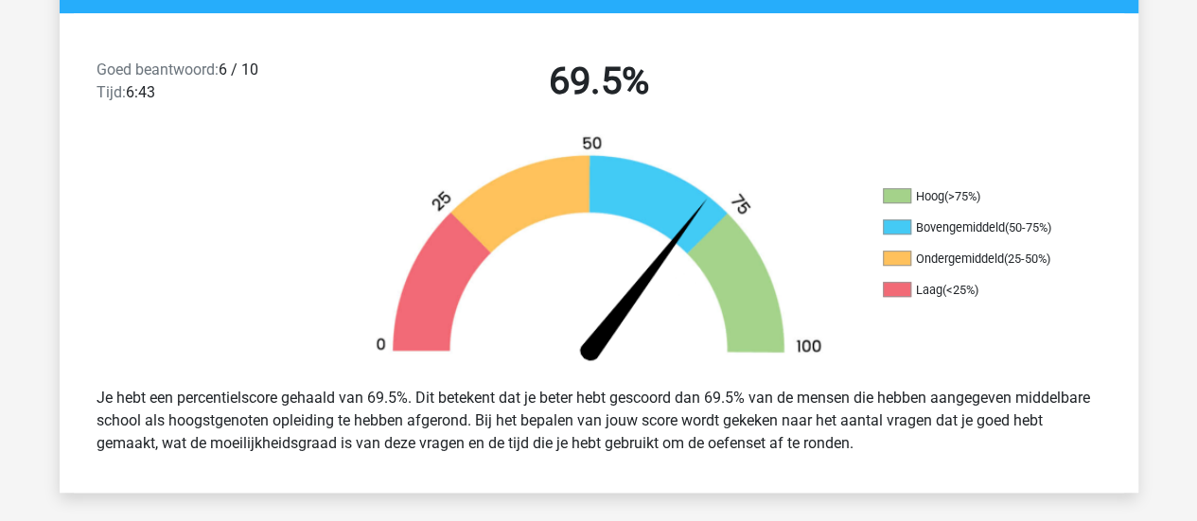
scroll to position [473, 0]
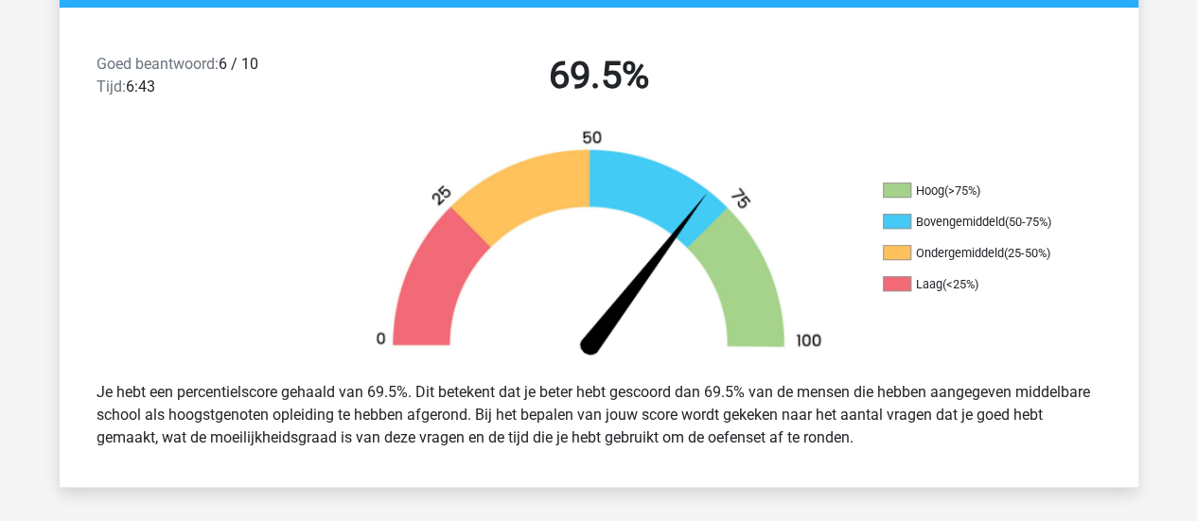
drag, startPoint x: 301, startPoint y: 340, endPoint x: 317, endPoint y: 338, distance: 16.2
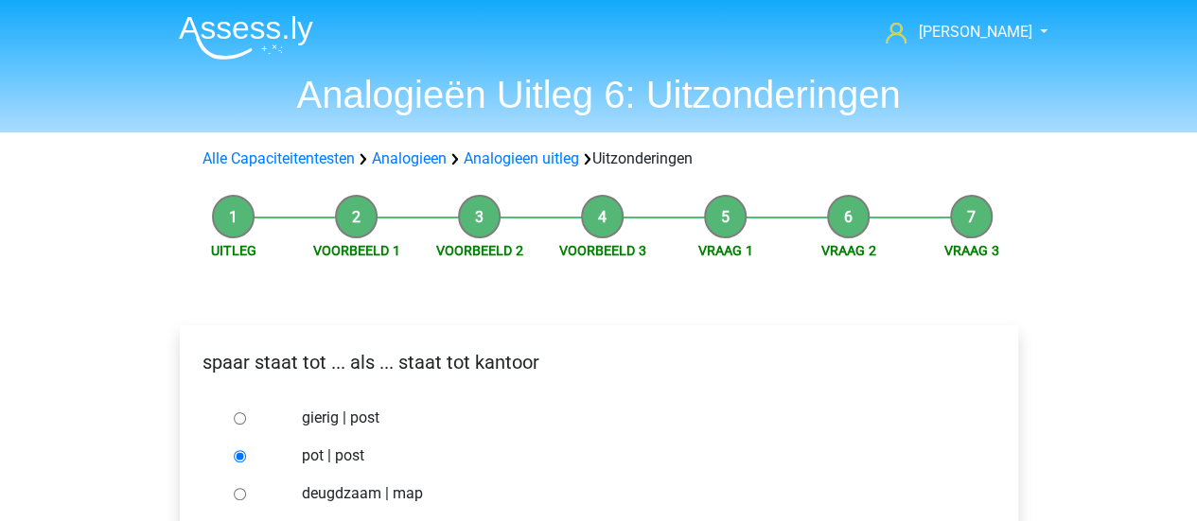
click at [290, 44] on img at bounding box center [246, 37] width 134 height 44
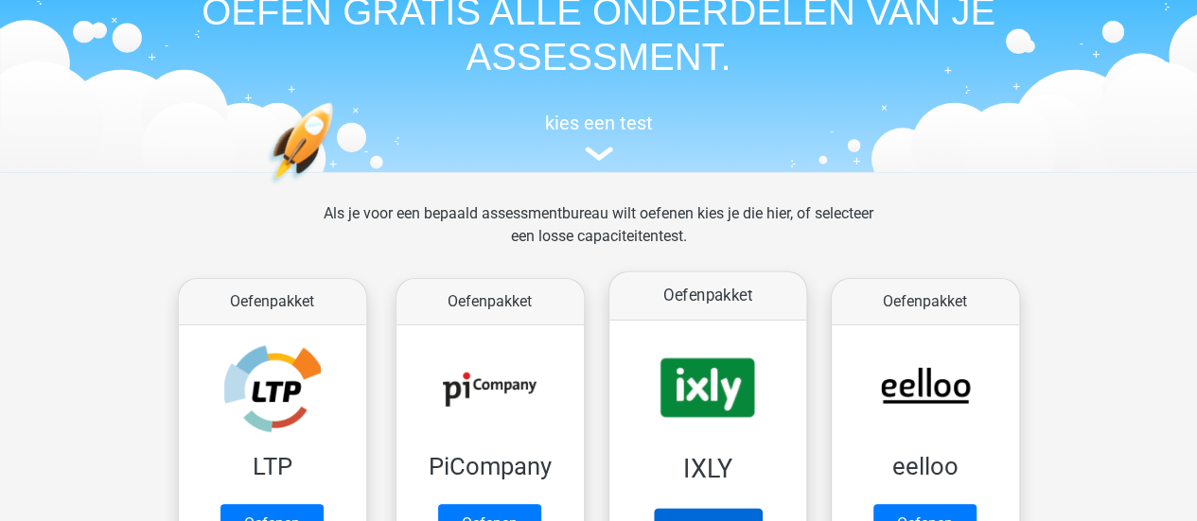
scroll to position [189, 0]
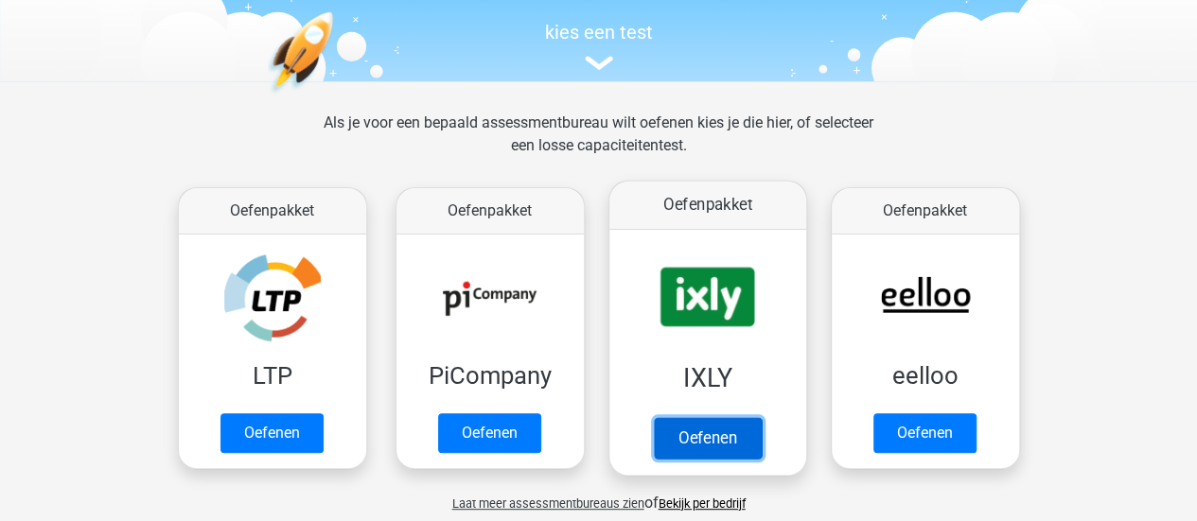
click at [710, 417] on link "Oefenen" at bounding box center [707, 438] width 108 height 42
click at [759, 417] on link "Oefenen" at bounding box center [707, 438] width 108 height 42
click at [682, 417] on link "Oefenen" at bounding box center [707, 438] width 108 height 42
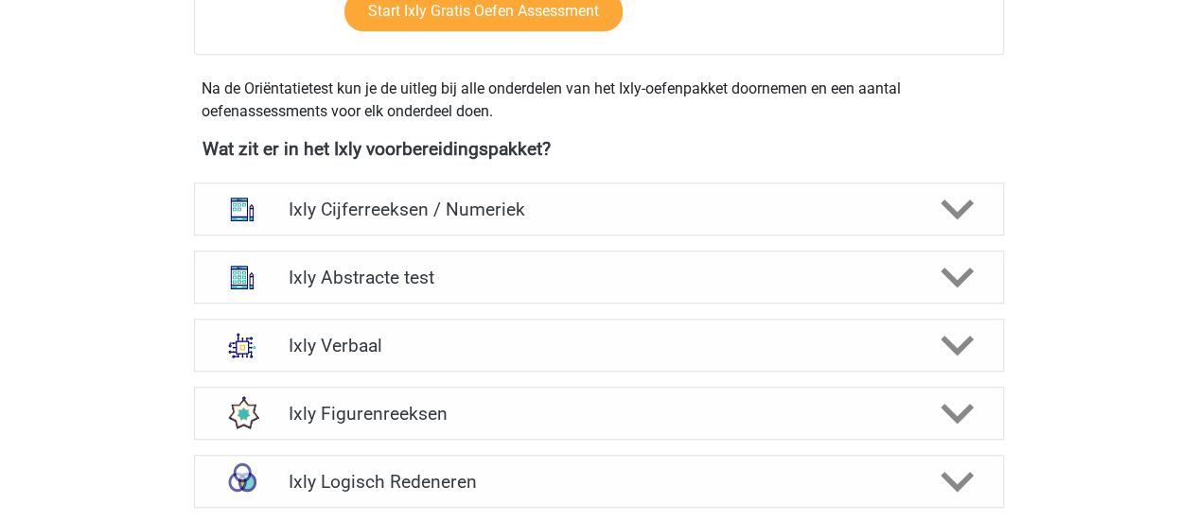
scroll to position [662, 0]
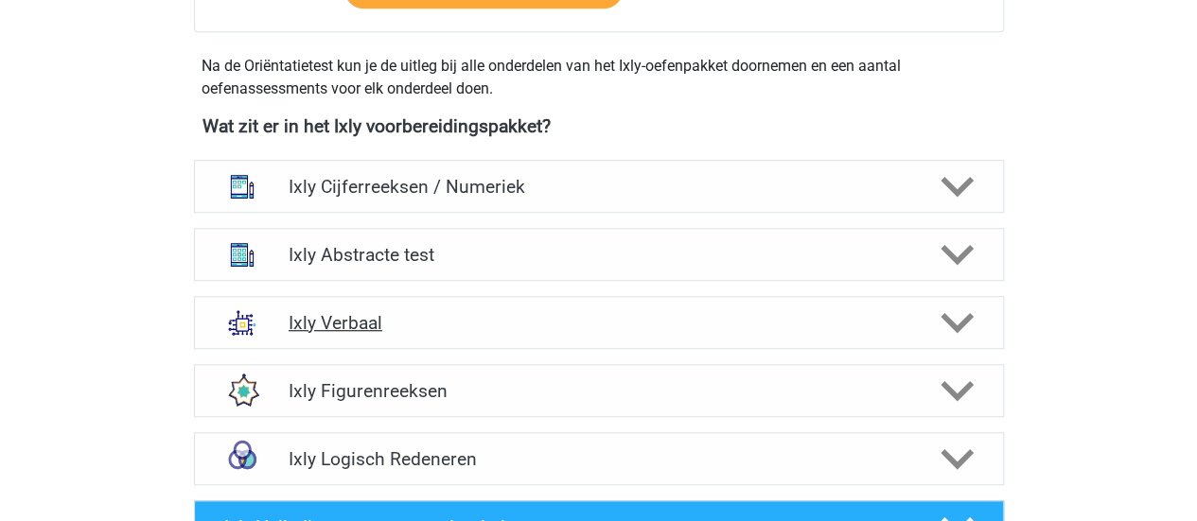
click at [385, 317] on h4 "Ixly Verbaal" at bounding box center [599, 323] width 620 height 22
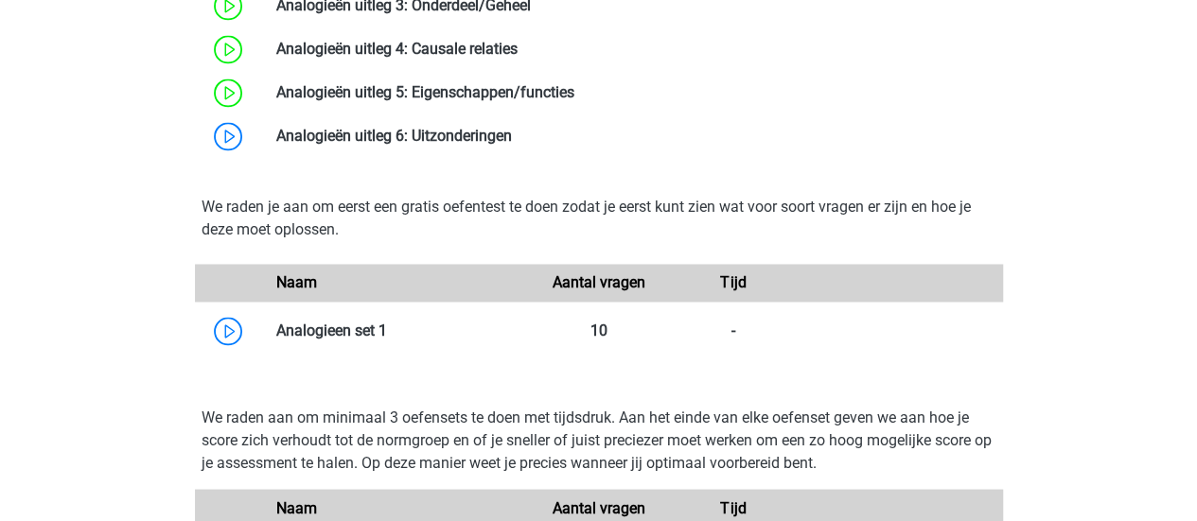
scroll to position [1419, 0]
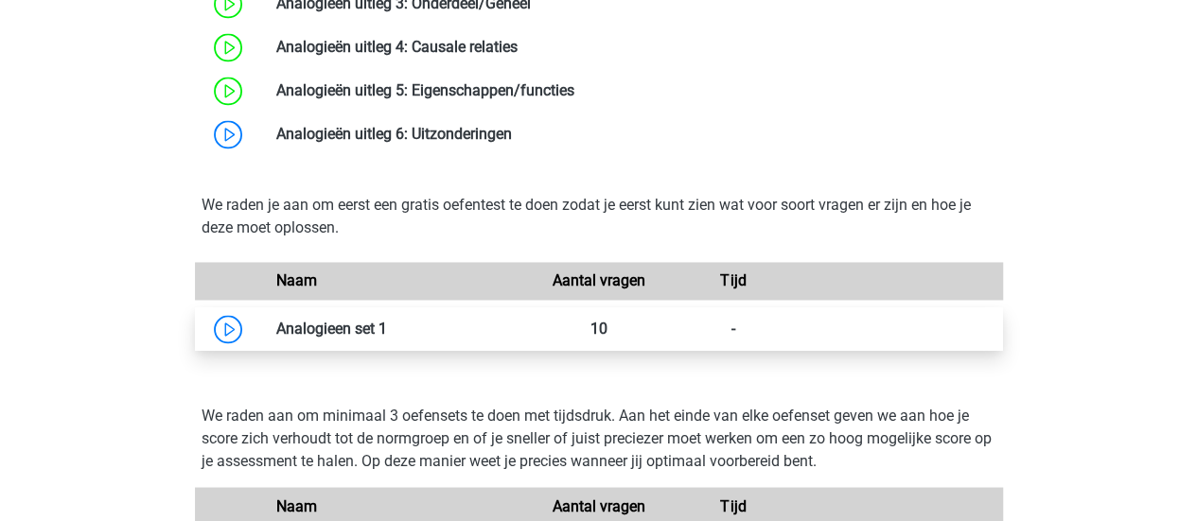
click at [387, 332] on link at bounding box center [387, 329] width 0 height 18
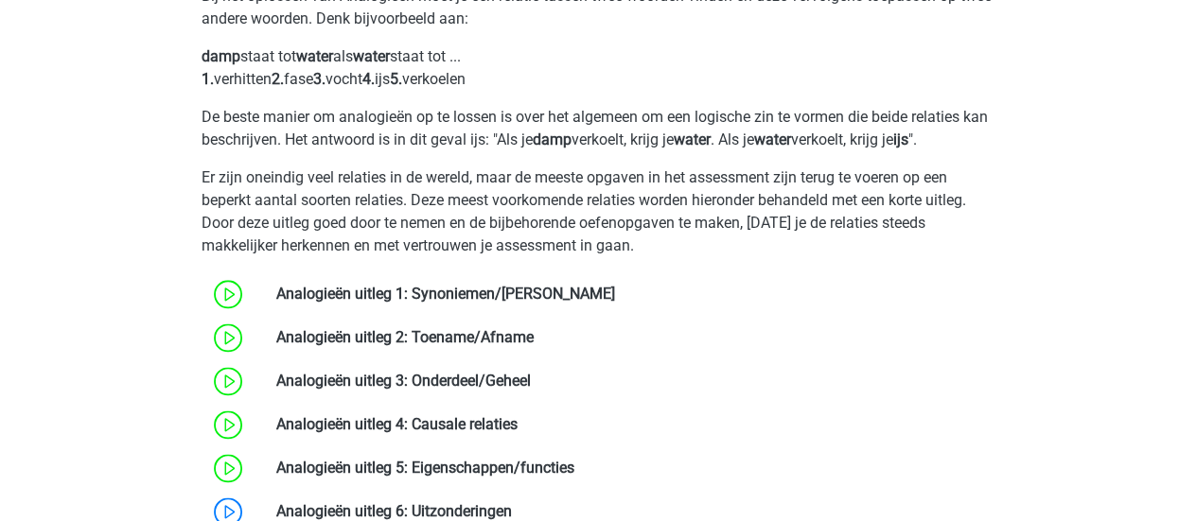
scroll to position [946, 0]
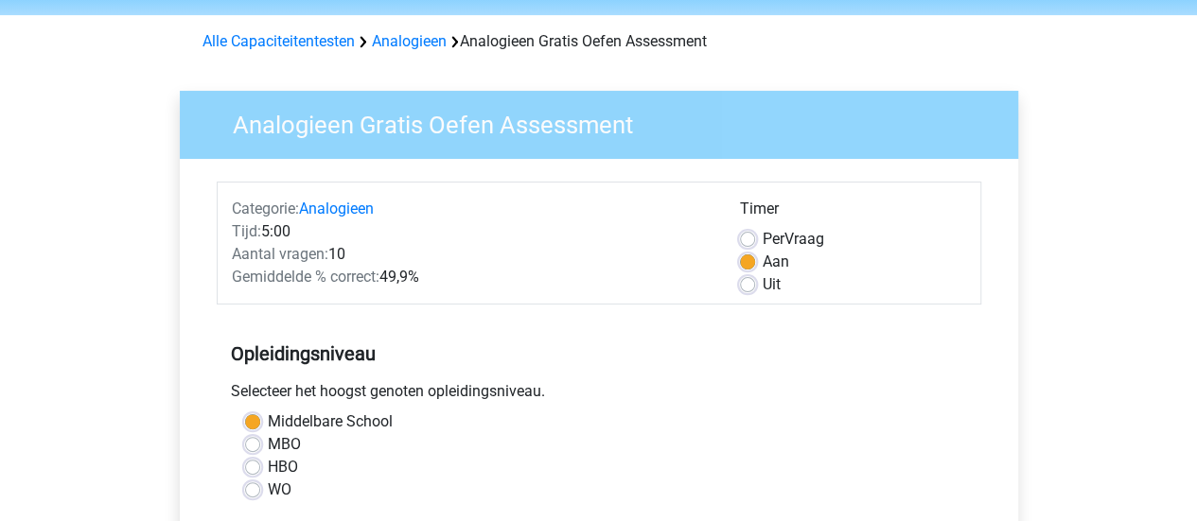
scroll to position [95, 0]
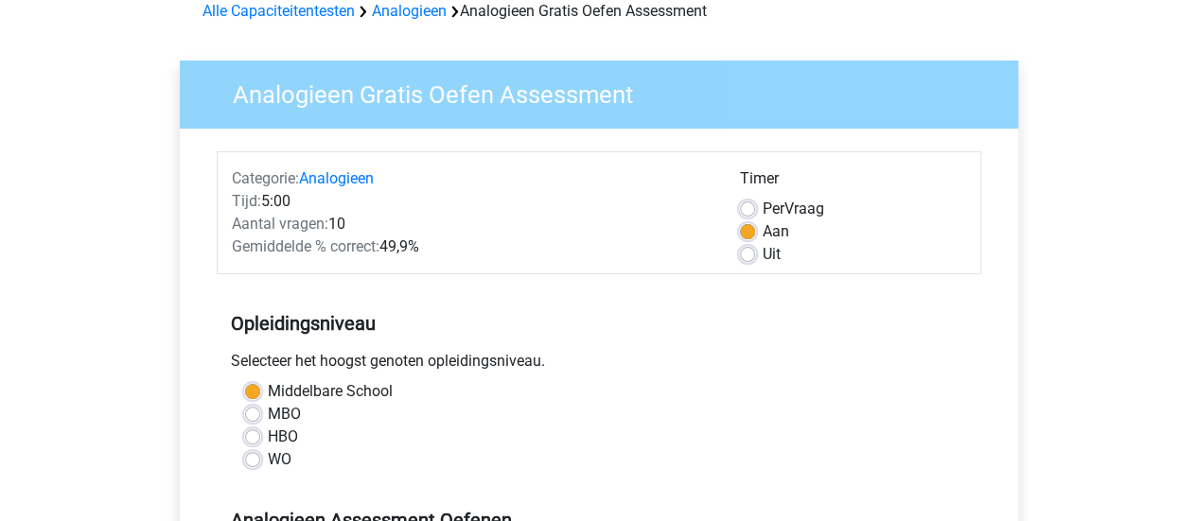
click at [282, 202] on div "Tijd: 5:00" at bounding box center [472, 201] width 508 height 23
click at [510, 302] on div "Opleidingsniveau Selecteer het hoogst genoten opleidingsniveau. Middelbare Scho…" at bounding box center [599, 384] width 764 height 204
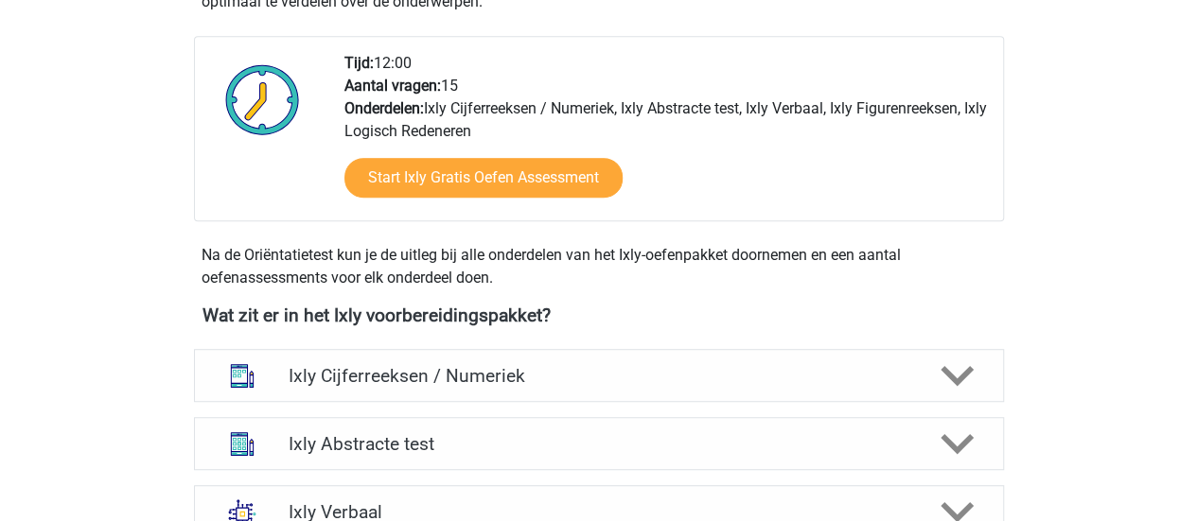
scroll to position [662, 0]
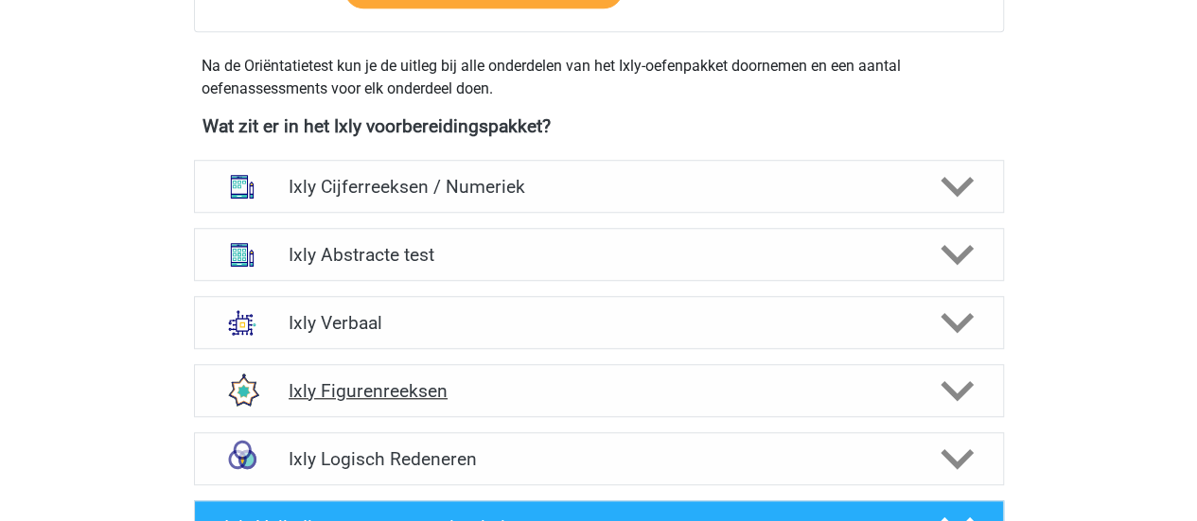
click at [496, 395] on h4 "Ixly Figurenreeksen" at bounding box center [599, 391] width 620 height 22
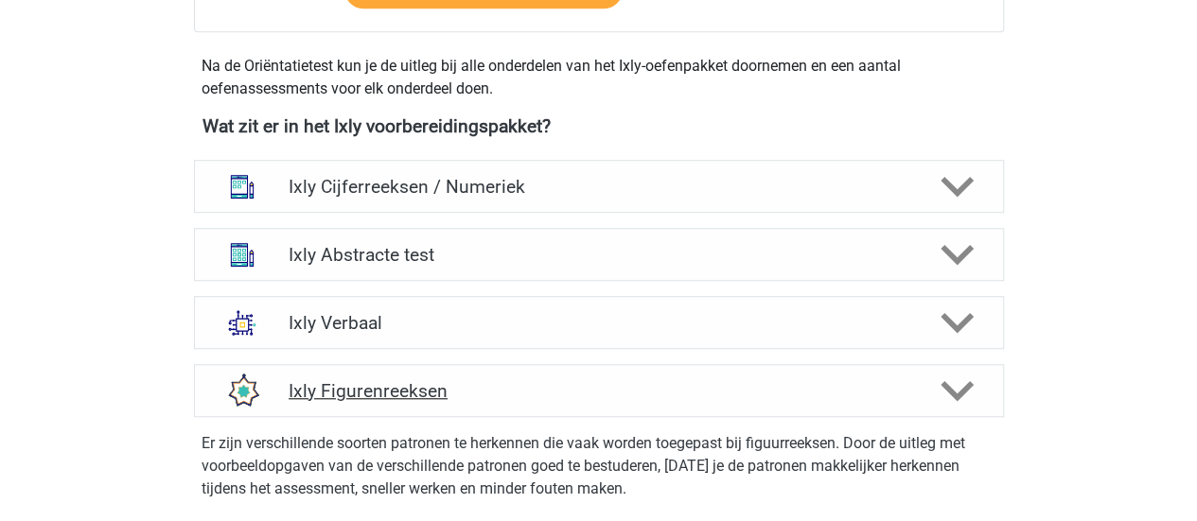
click at [496, 395] on h4 "Ixly Figurenreeksen" at bounding box center [599, 391] width 620 height 22
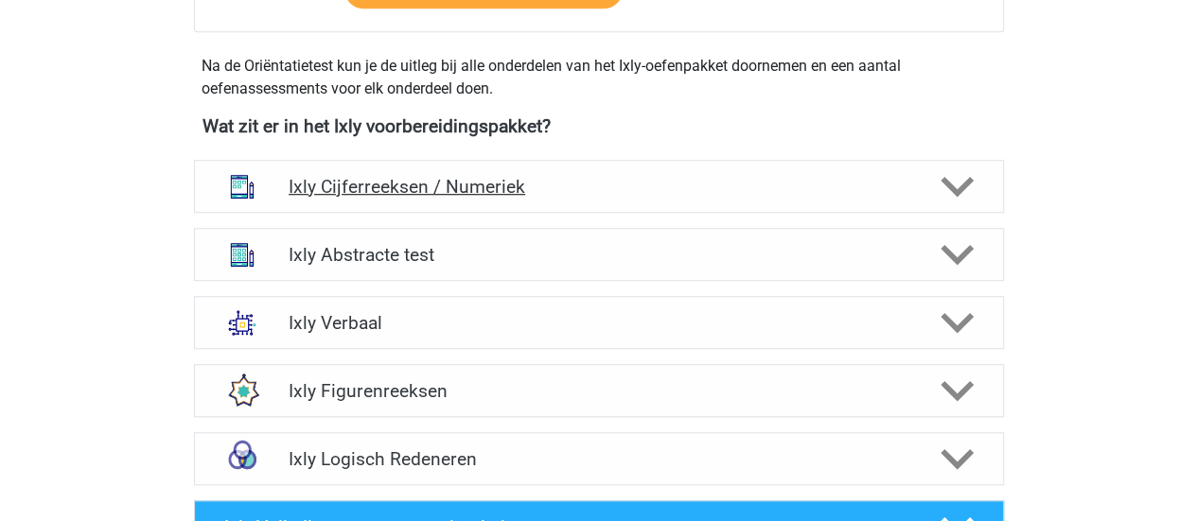
click at [628, 190] on h4 "Ixly Cijferreeksen / Numeriek" at bounding box center [599, 187] width 620 height 22
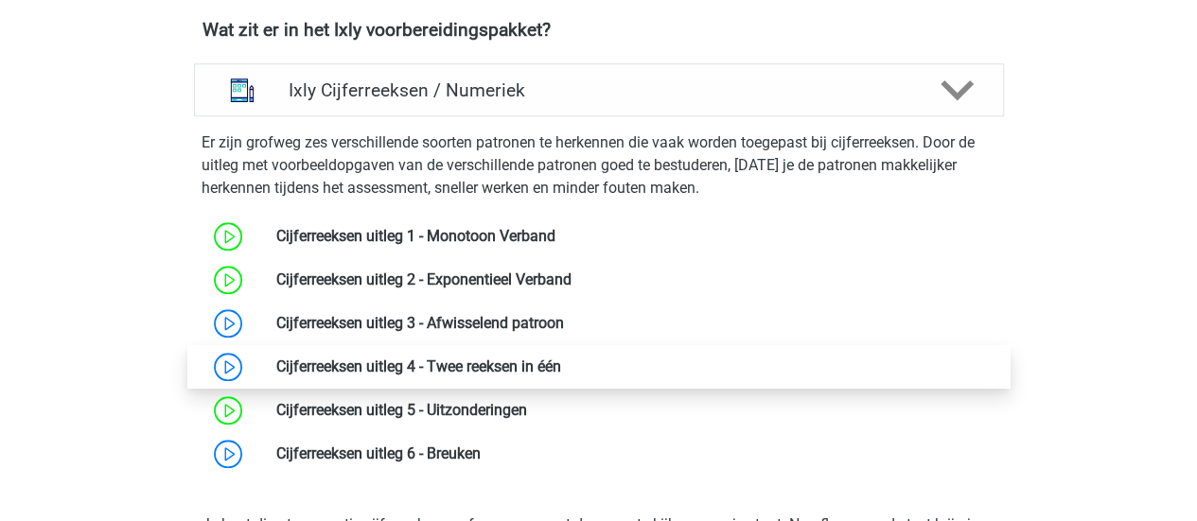
scroll to position [852, 0]
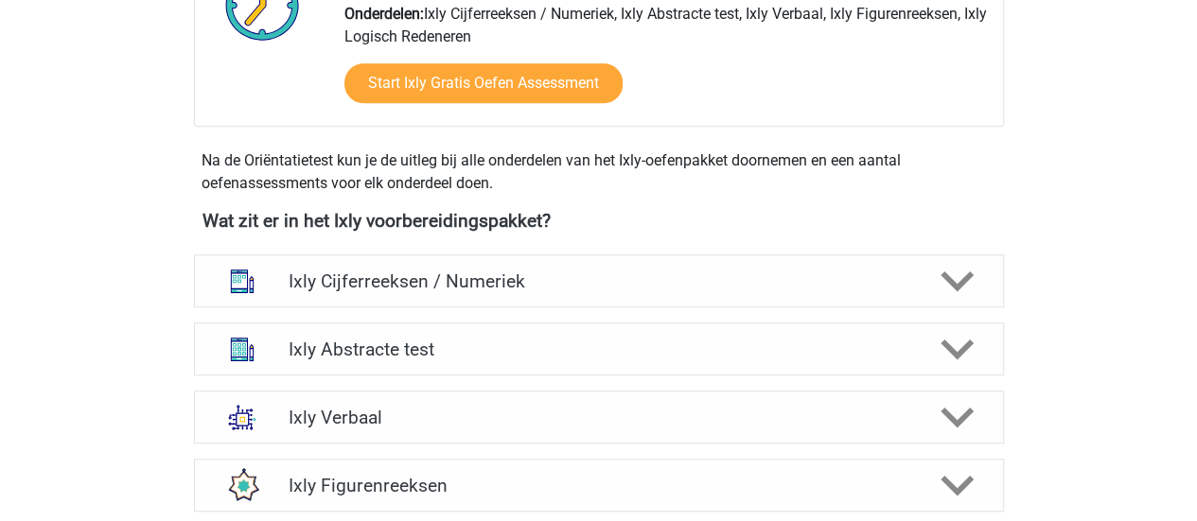
scroll to position [852, 0]
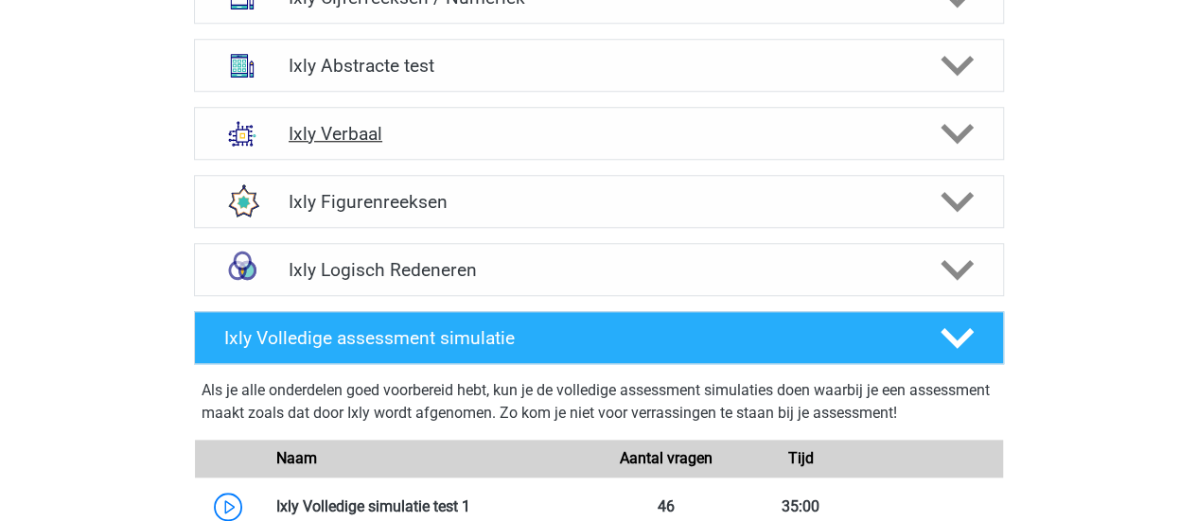
click at [375, 129] on h4 "Ixly Verbaal" at bounding box center [599, 134] width 620 height 22
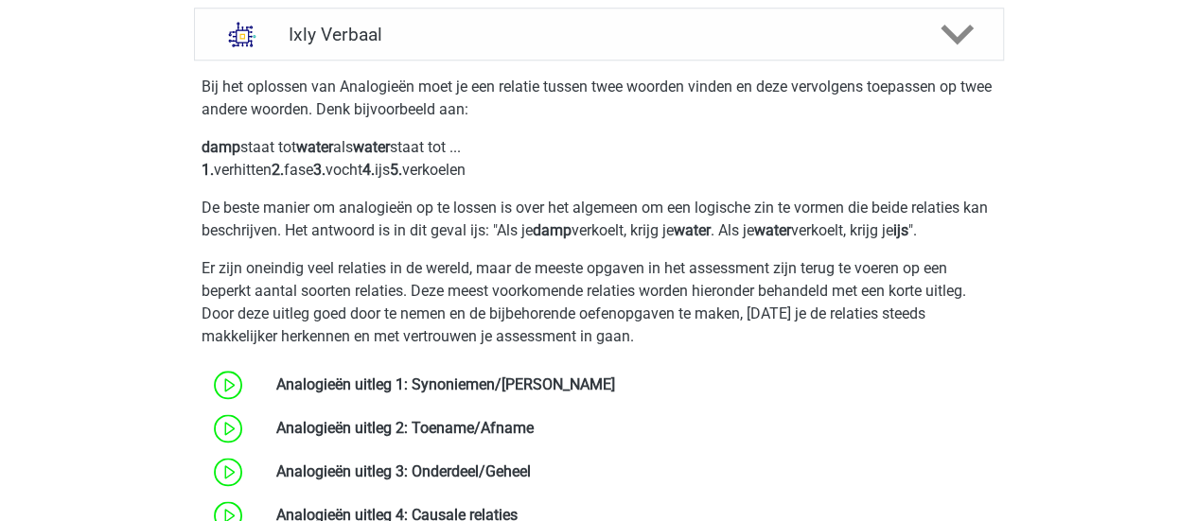
scroll to position [1135, 0]
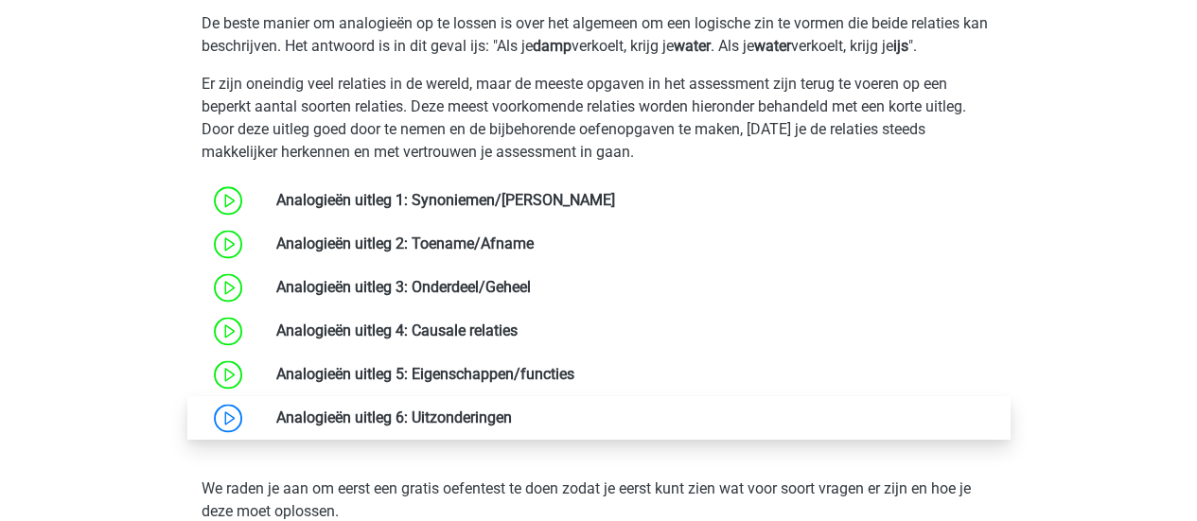
click at [512, 409] on link at bounding box center [512, 418] width 0 height 18
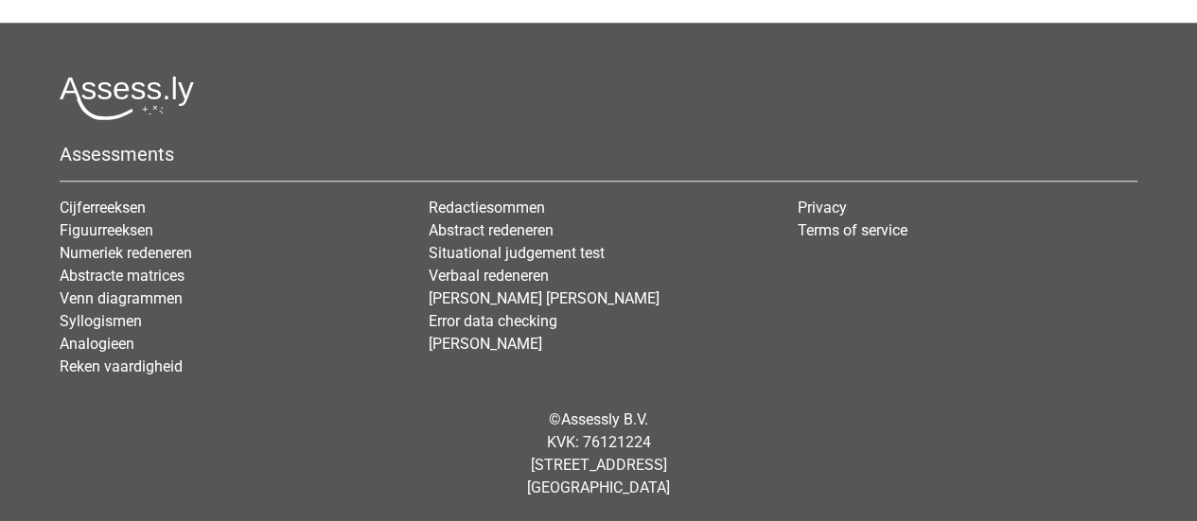
scroll to position [448, 0]
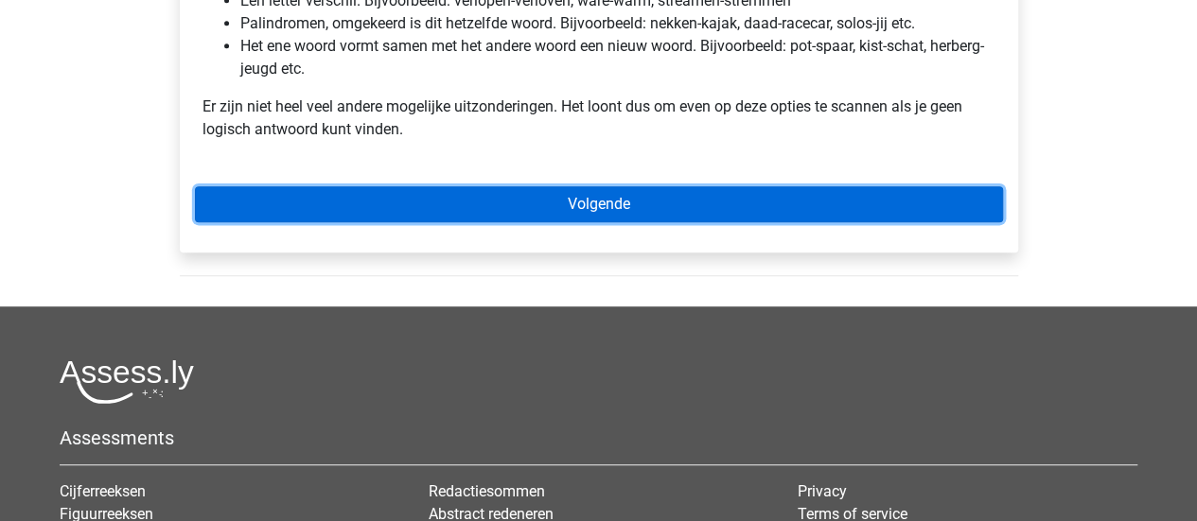
click at [614, 198] on link "Volgende" at bounding box center [599, 204] width 808 height 36
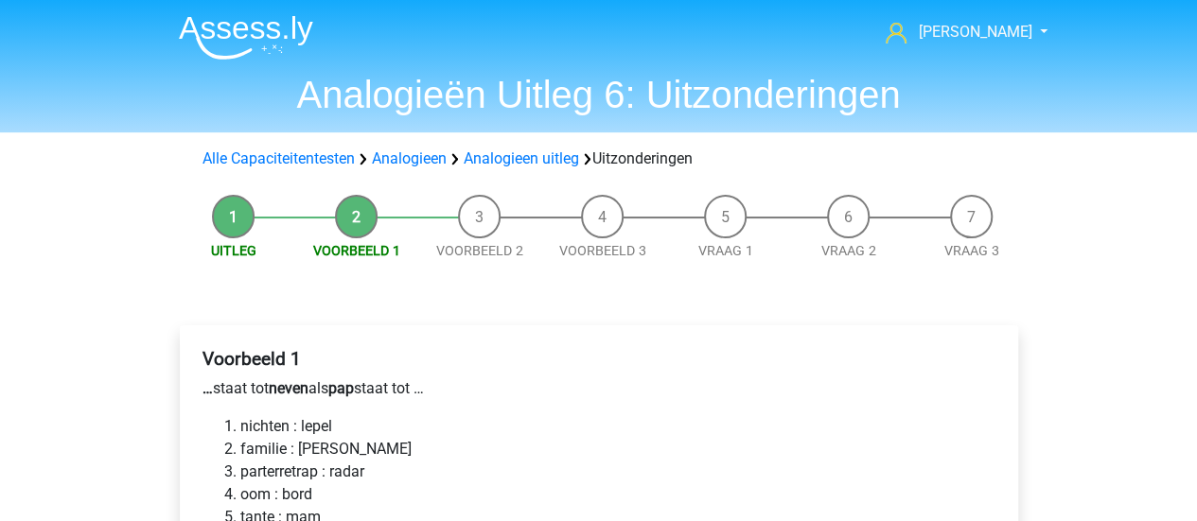
click at [616, 334] on div "Voorbeeld 1 … staat tot neven als pap staat tot … nichten : lepel familie : ger…" at bounding box center [599, 501] width 838 height 353
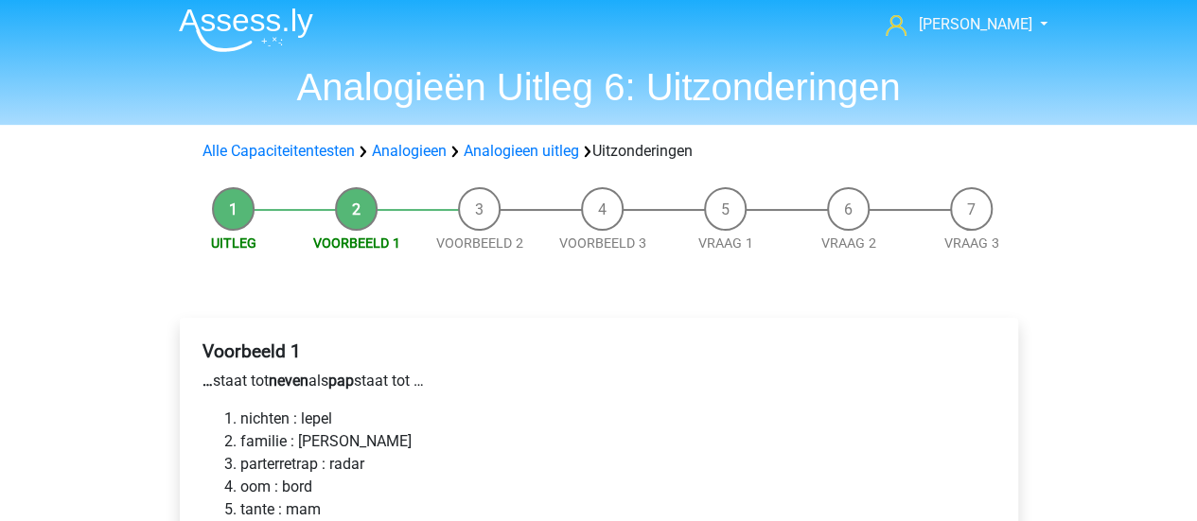
scroll to position [284, 0]
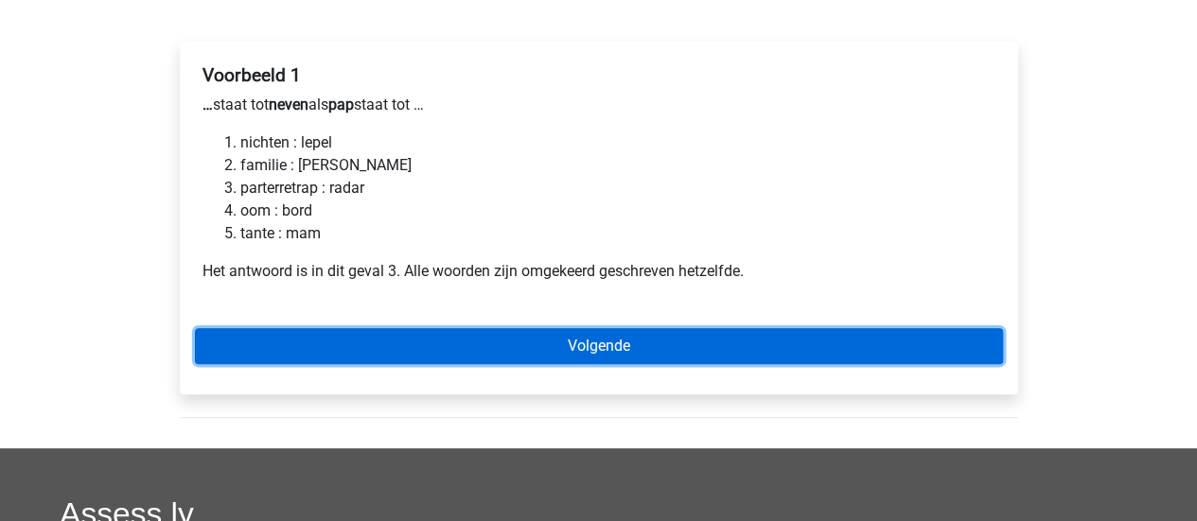
click at [613, 340] on link "Volgende" at bounding box center [599, 346] width 808 height 36
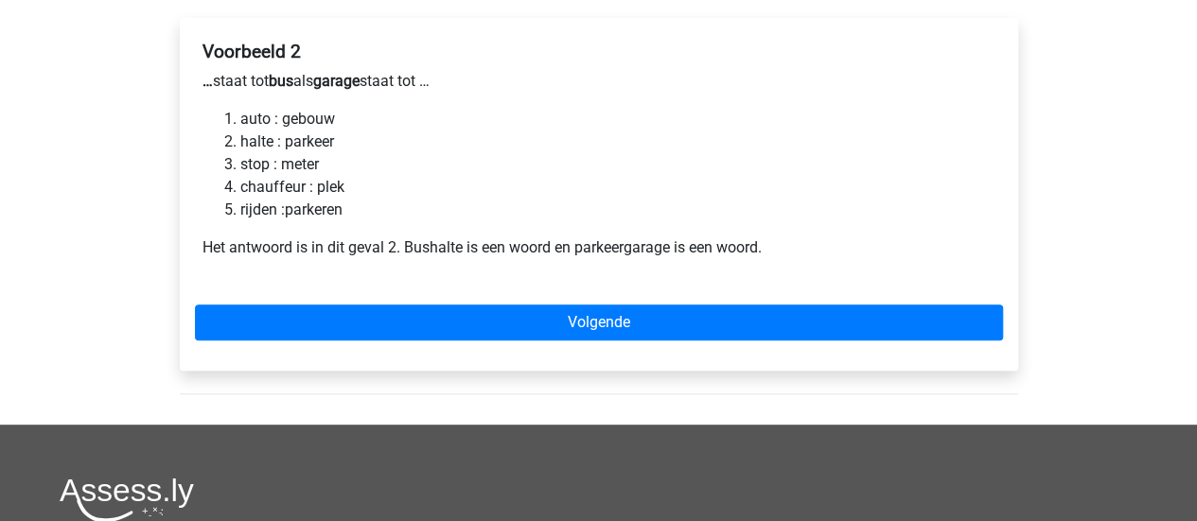
scroll to position [378, 0]
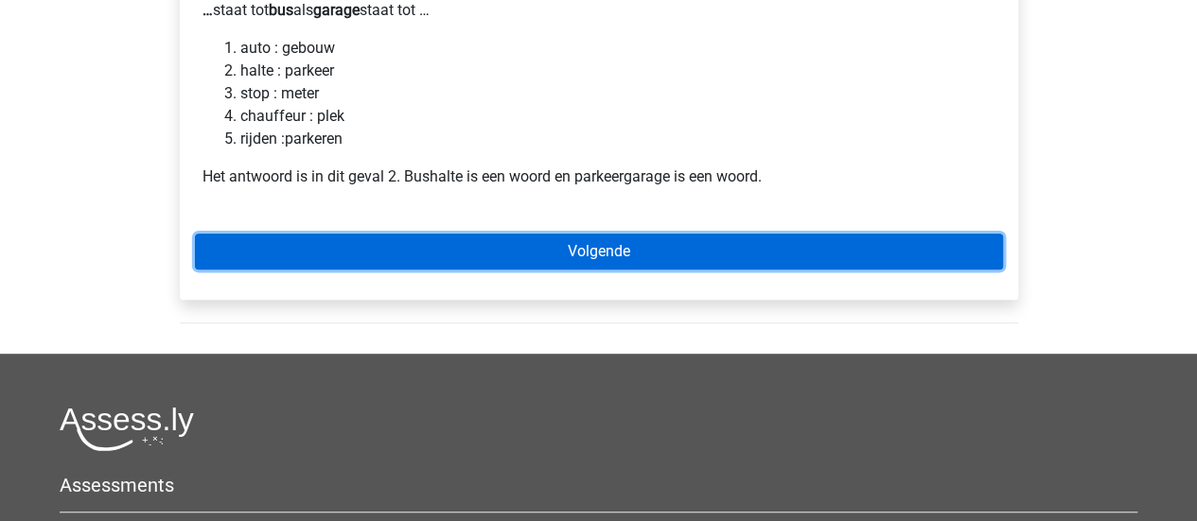
click at [614, 254] on link "Volgende" at bounding box center [599, 252] width 808 height 36
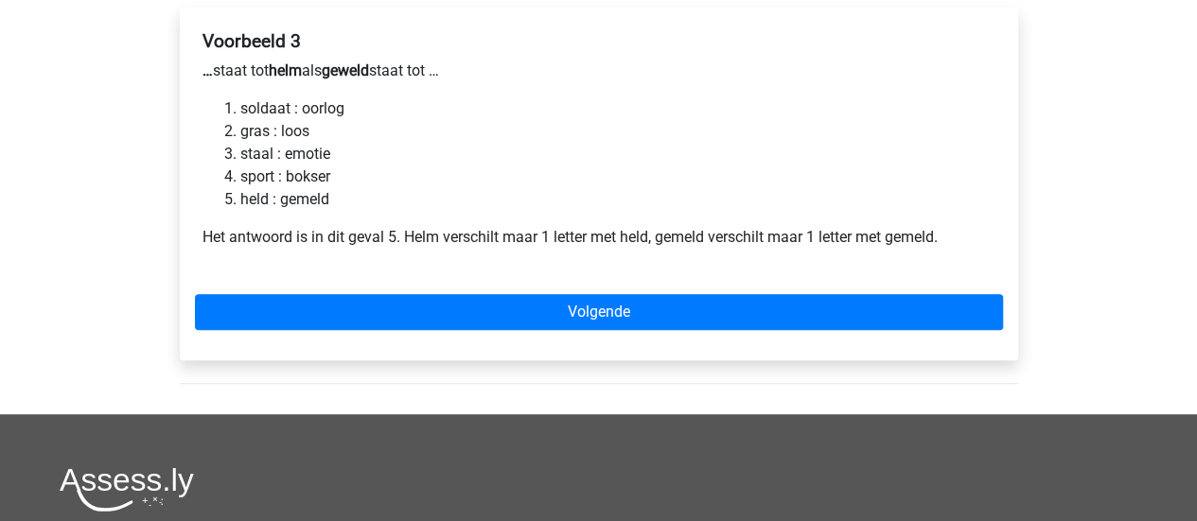
scroll to position [378, 0]
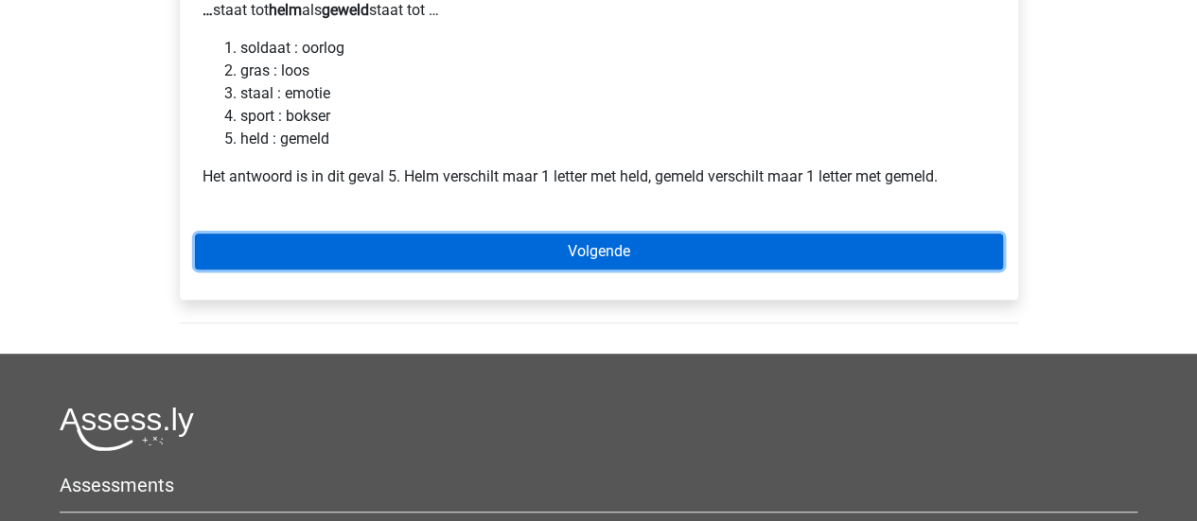
click at [623, 248] on link "Volgende" at bounding box center [599, 252] width 808 height 36
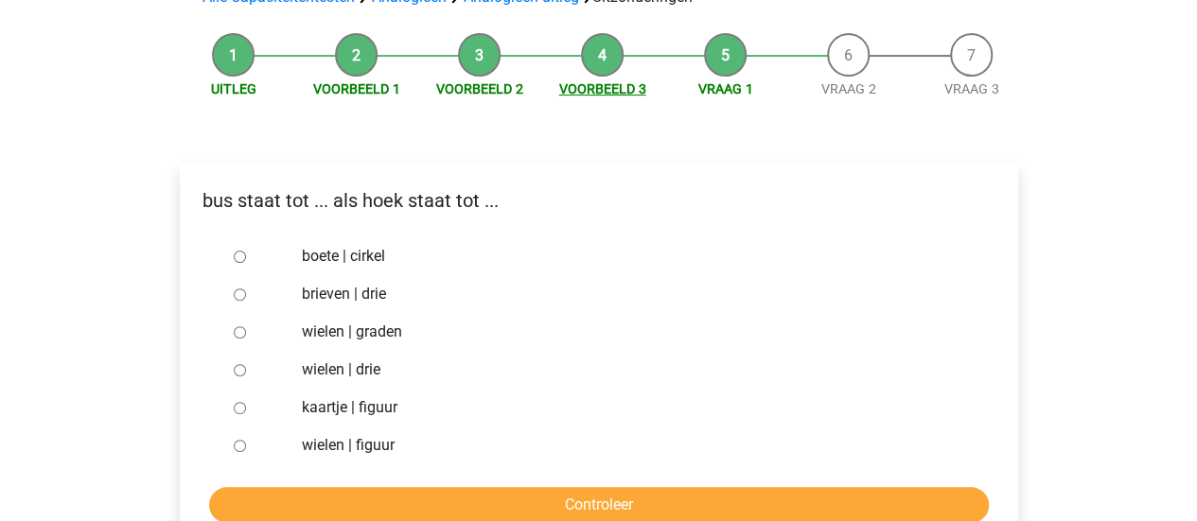
scroll to position [284, 0]
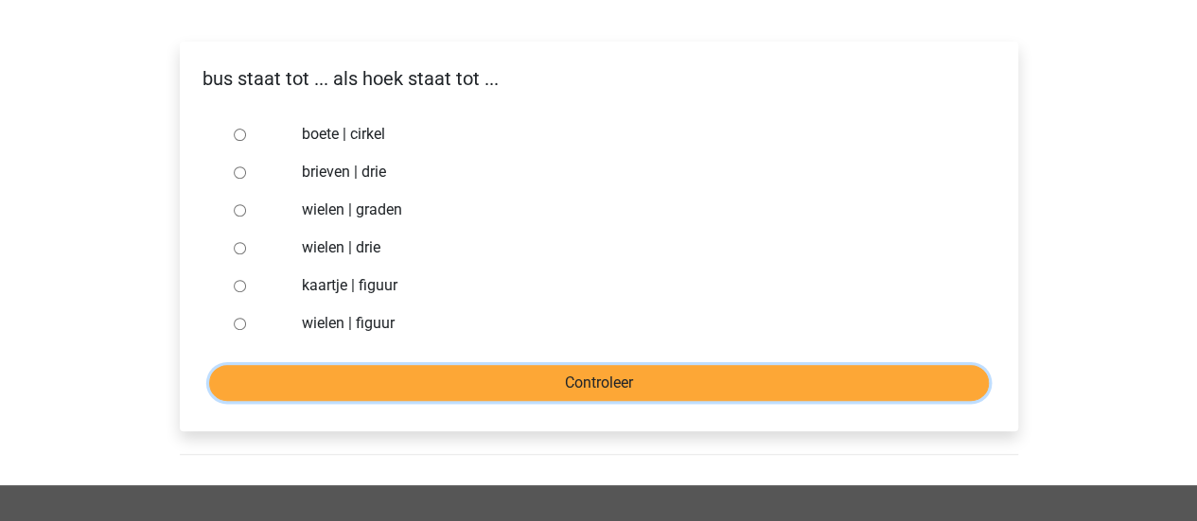
click at [631, 372] on input "Controleer" at bounding box center [599, 383] width 780 height 36
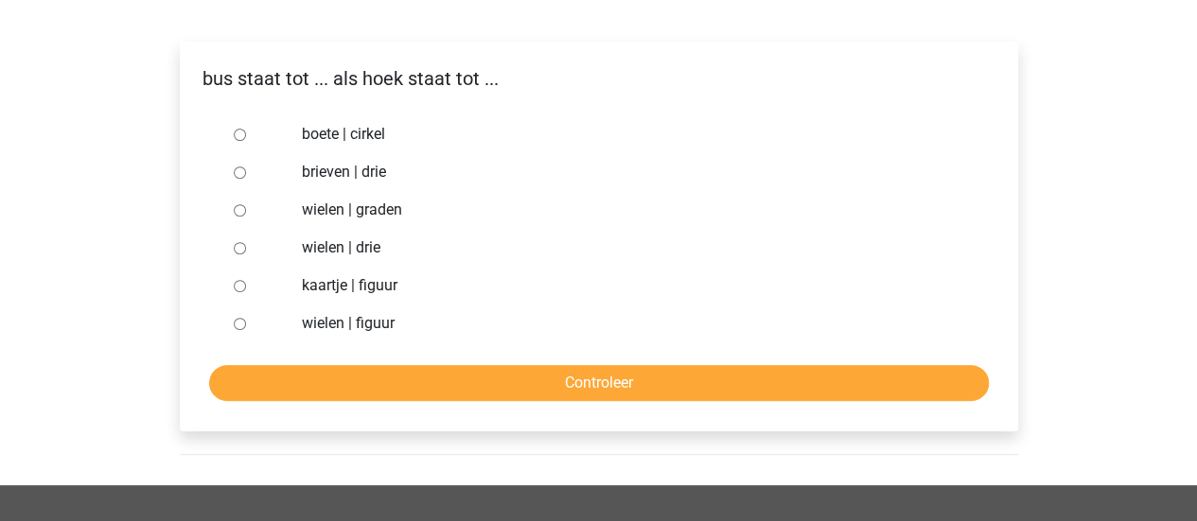
click at [62, 190] on div "[PERSON_NAME] [EMAIL_ADDRESS][DOMAIN_NAME] Nederlands English" at bounding box center [598, 350] width 1197 height 1269
click at [353, 202] on label "wielen | graden" at bounding box center [629, 210] width 655 height 23
click at [246, 204] on input "wielen | graden" at bounding box center [240, 210] width 12 height 12
radio input "true"
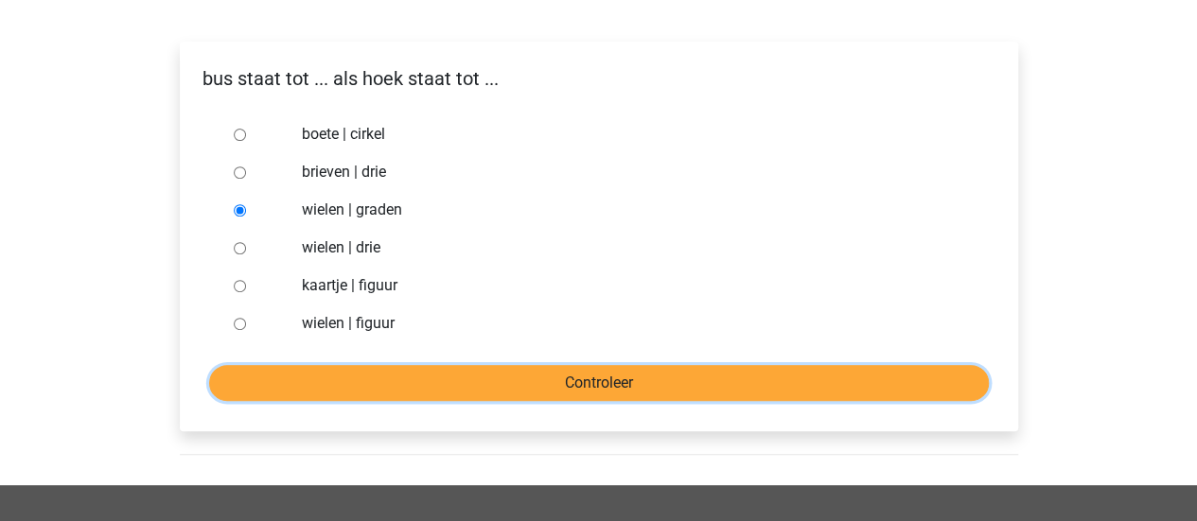
click at [553, 373] on input "Controleer" at bounding box center [599, 383] width 780 height 36
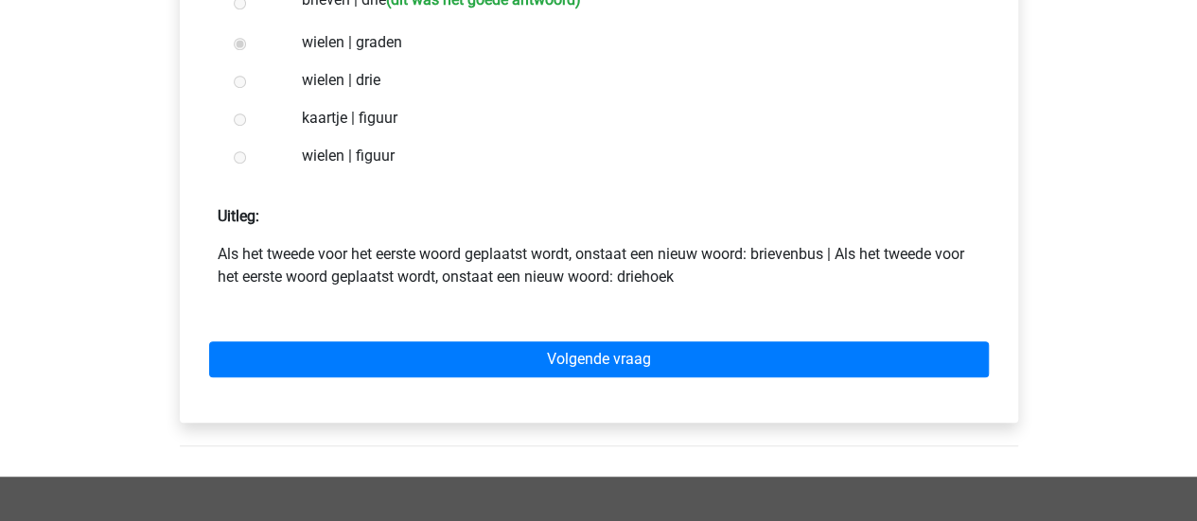
scroll to position [473, 0]
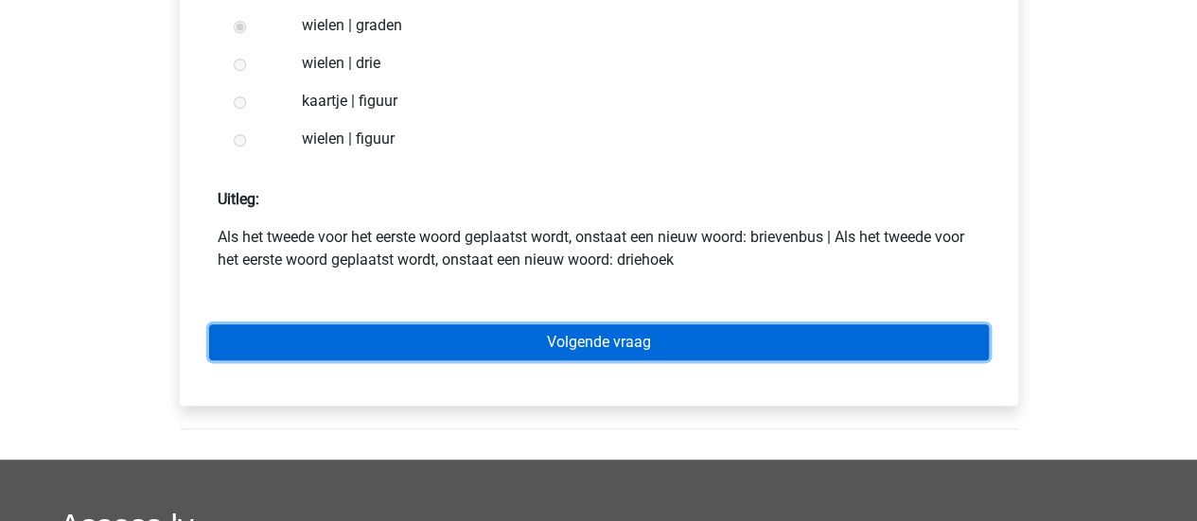
click at [604, 338] on link "Volgende vraag" at bounding box center [599, 343] width 780 height 36
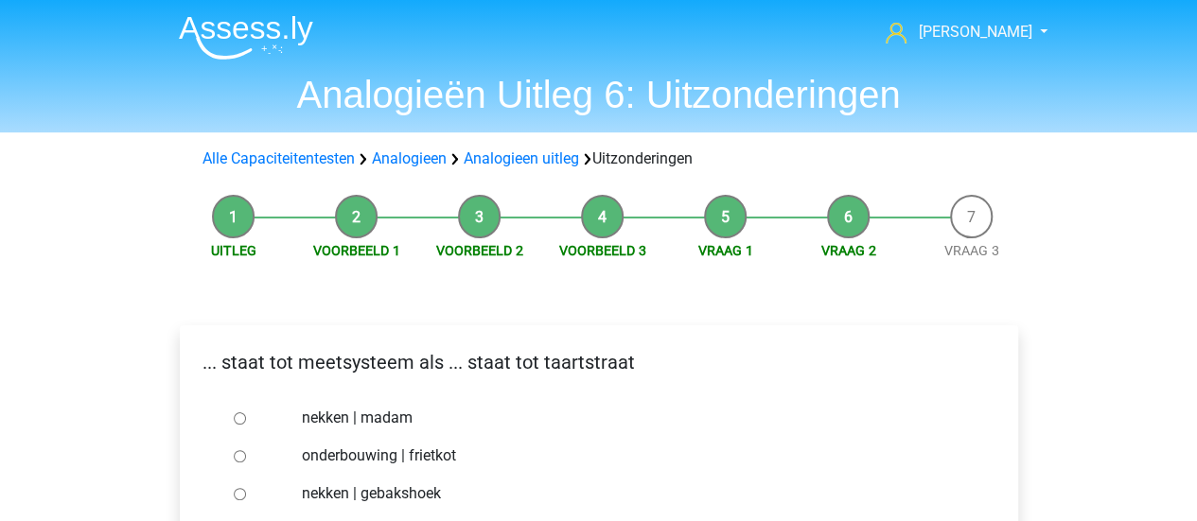
scroll to position [284, 0]
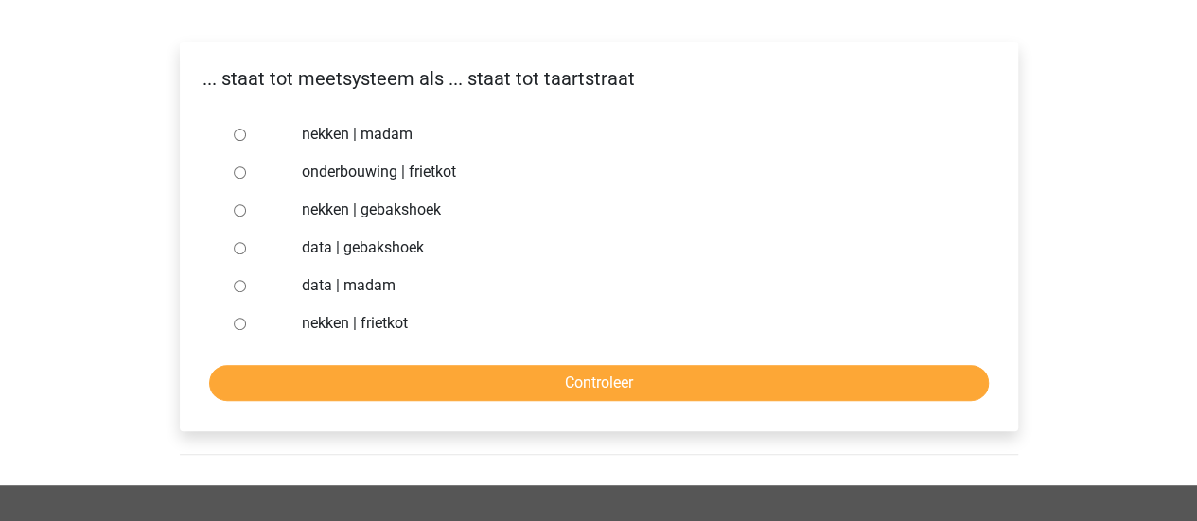
click at [404, 139] on label "nekken | madam" at bounding box center [629, 134] width 655 height 23
click at [246, 139] on input "nekken | madam" at bounding box center [240, 135] width 12 height 12
radio input "true"
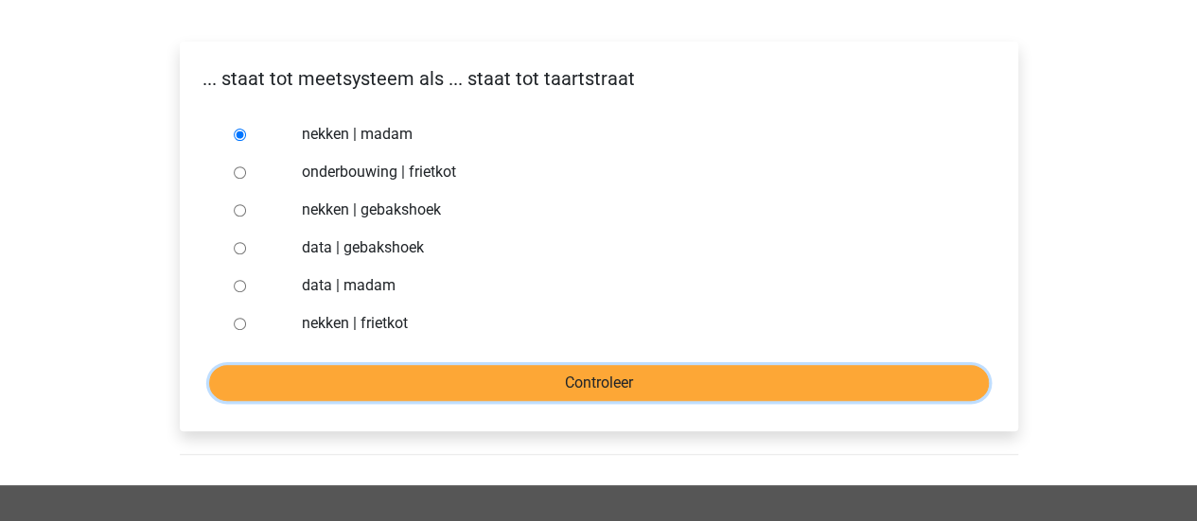
click at [710, 373] on input "Controleer" at bounding box center [599, 383] width 780 height 36
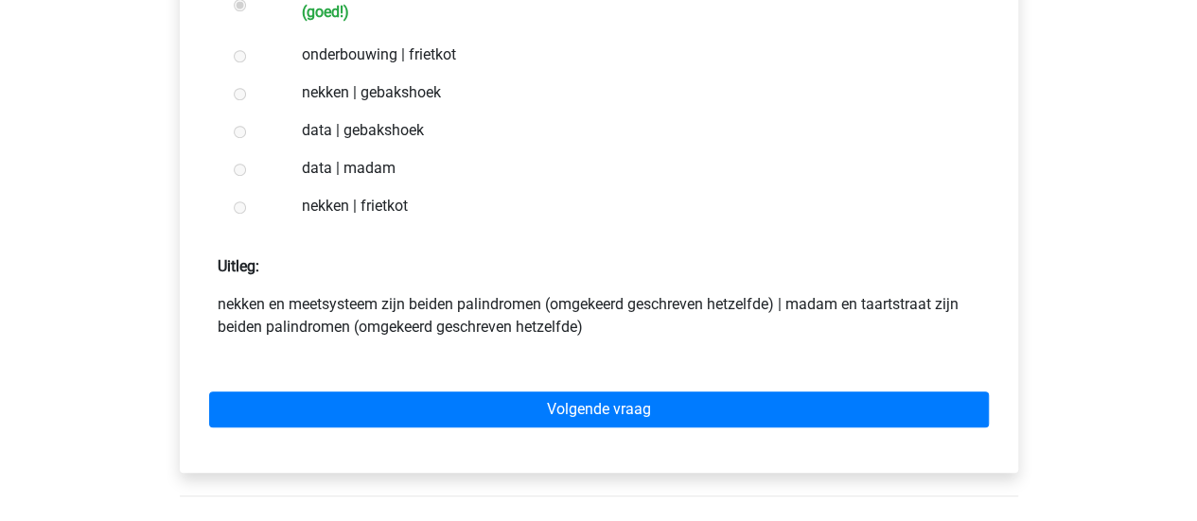
scroll to position [568, 0]
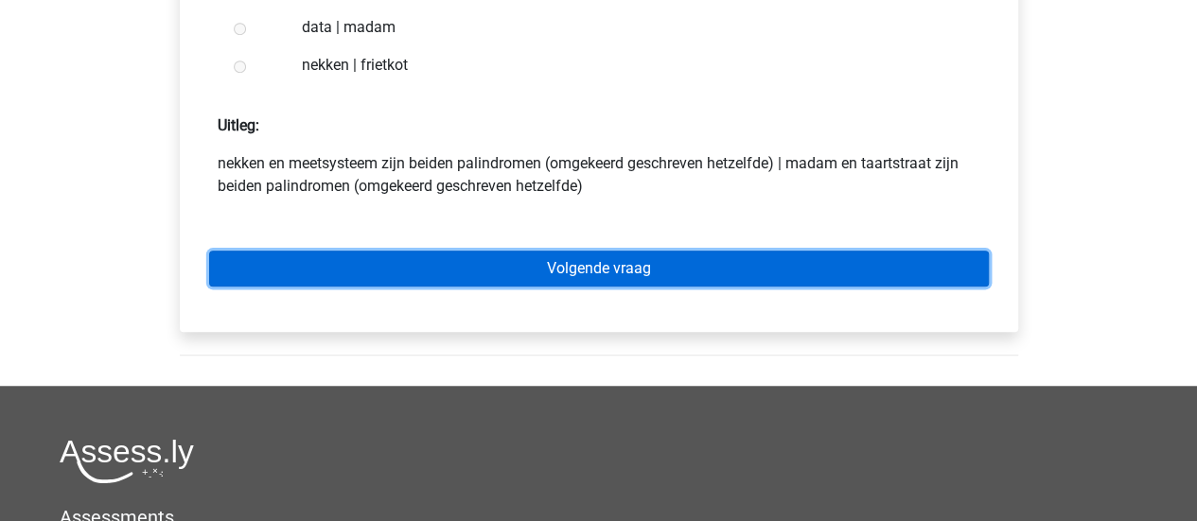
click at [710, 276] on link "Volgende vraag" at bounding box center [599, 269] width 780 height 36
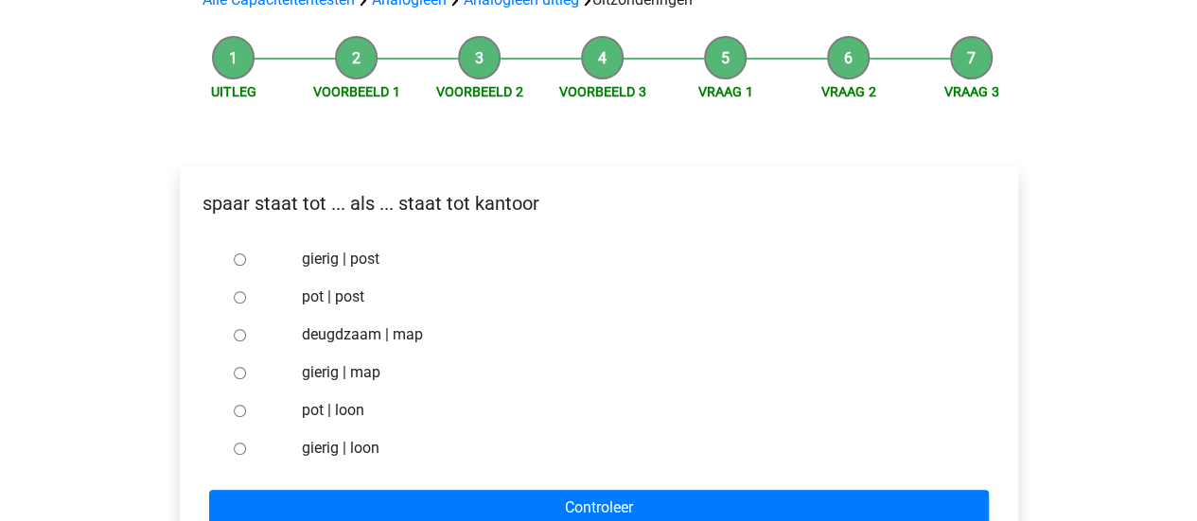
scroll to position [189, 0]
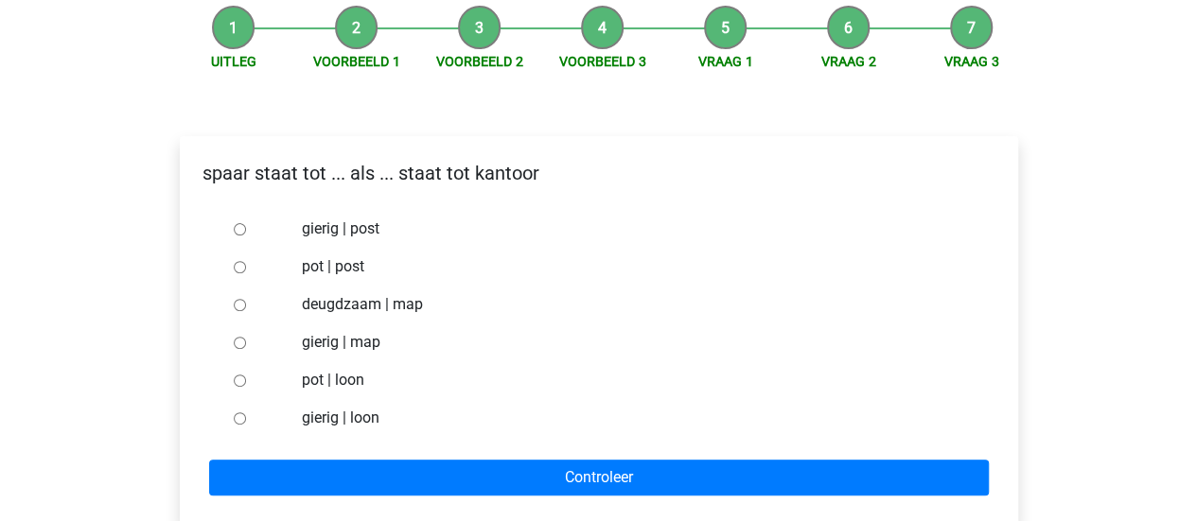
click at [342, 267] on label "pot | post" at bounding box center [629, 266] width 655 height 23
click at [246, 267] on input "pot | post" at bounding box center [240, 267] width 12 height 12
radio input "true"
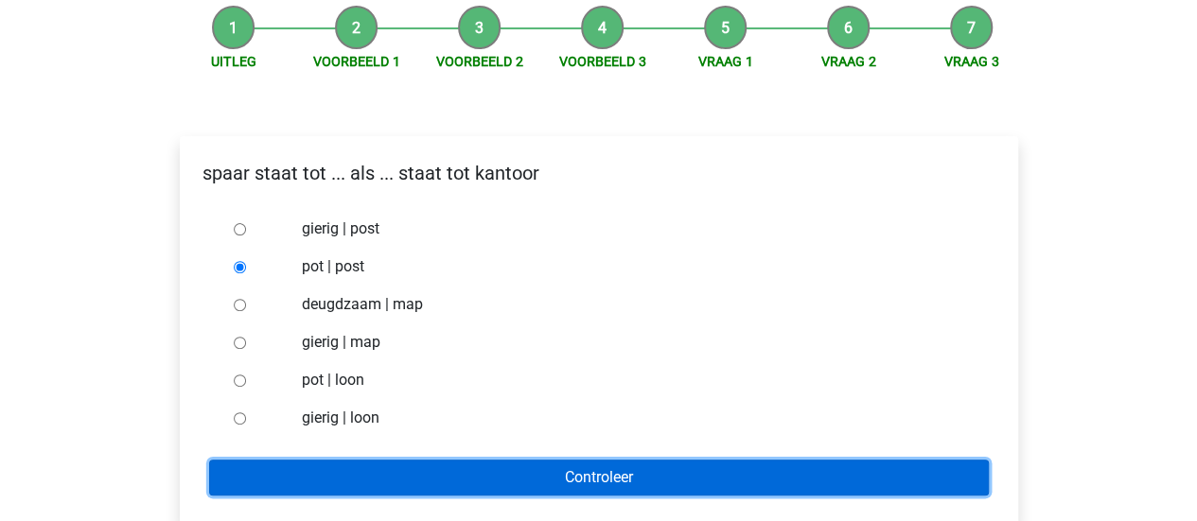
click at [630, 481] on input "Controleer" at bounding box center [599, 478] width 780 height 36
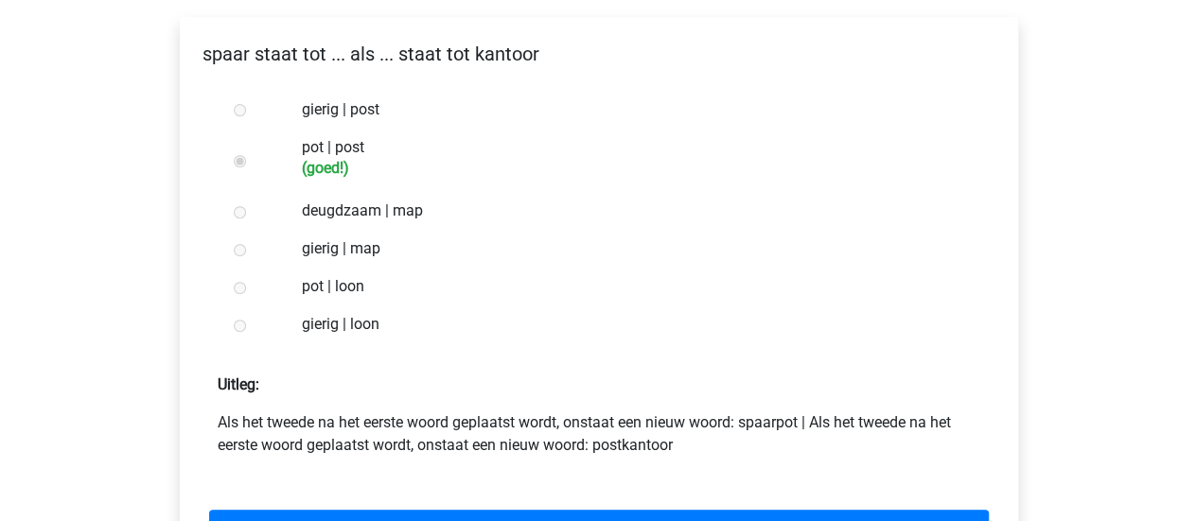
scroll to position [473, 0]
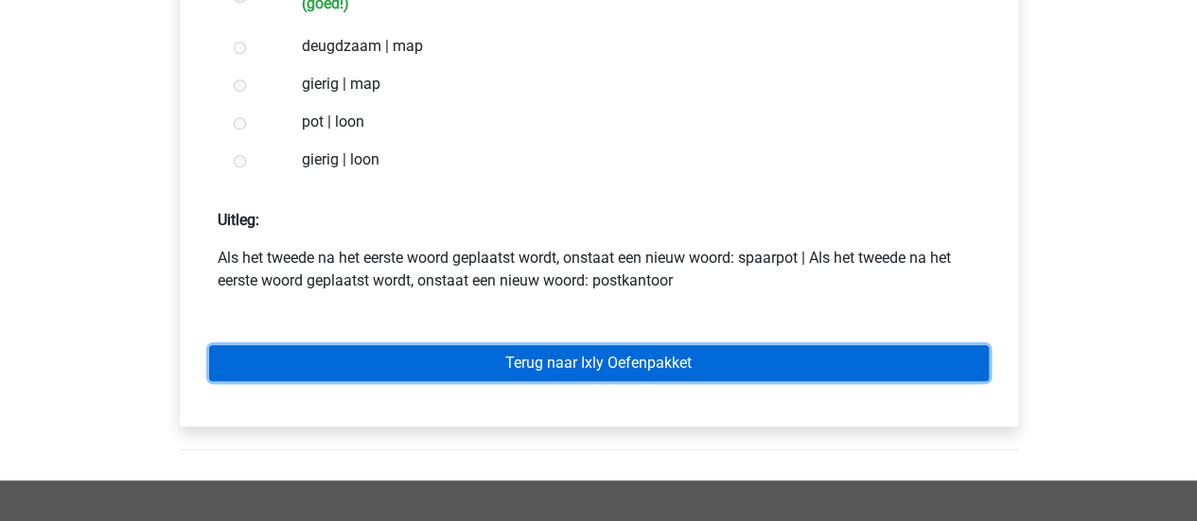
click at [635, 357] on link "Terug naar Ixly Oefenpakket" at bounding box center [599, 363] width 780 height 36
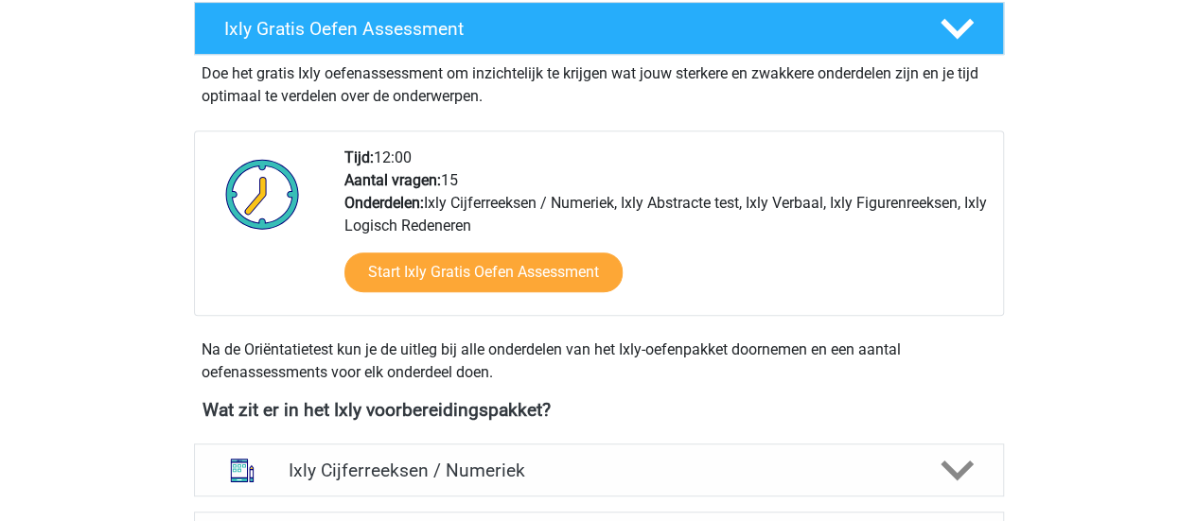
scroll to position [662, 0]
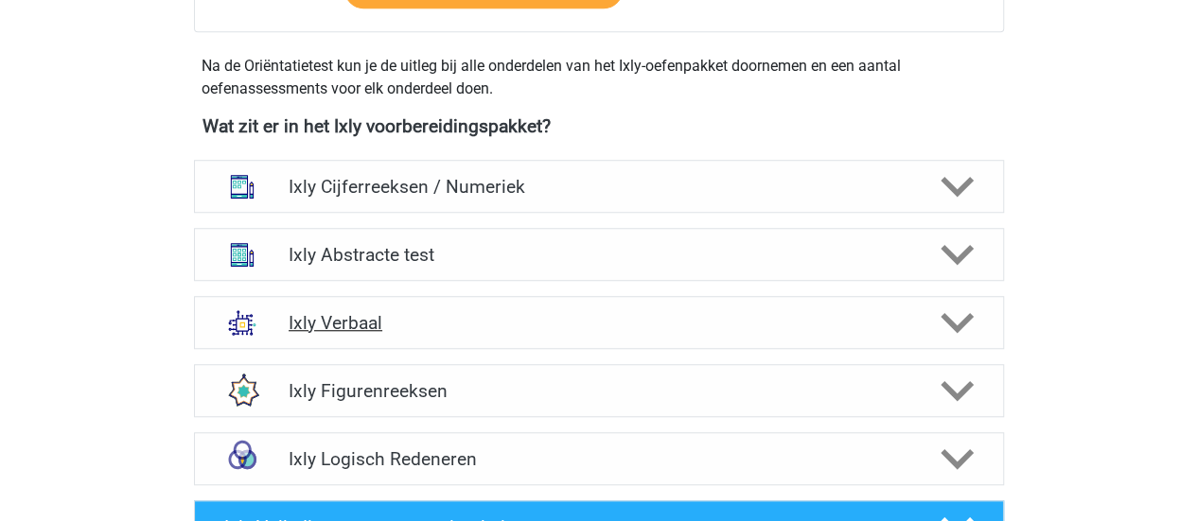
click at [624, 303] on div "Ixly Verbaal" at bounding box center [599, 322] width 810 height 53
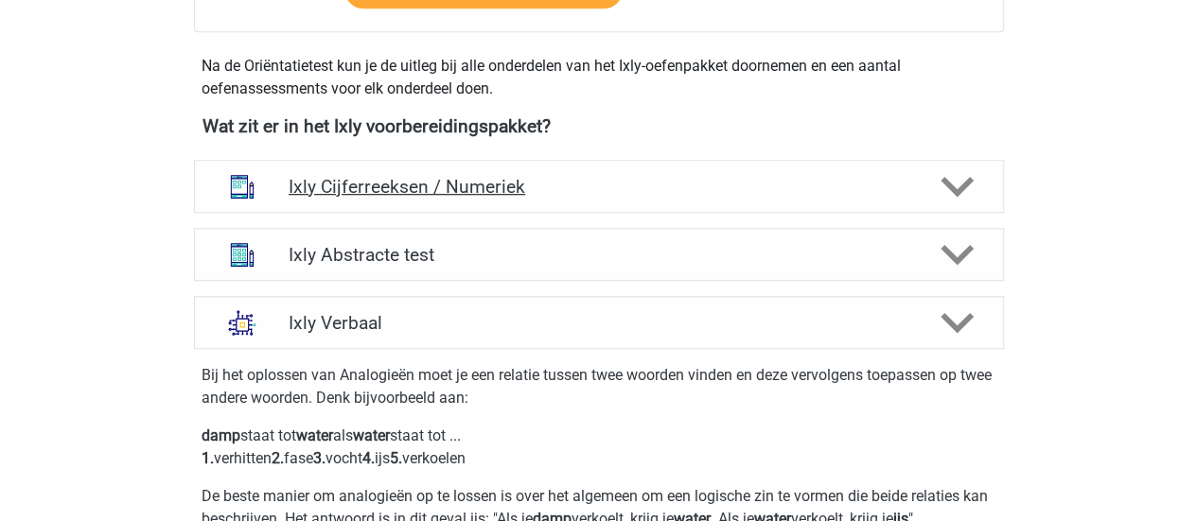
click at [512, 184] on h4 "Ixly Cijferreeksen / Numeriek" at bounding box center [599, 187] width 620 height 22
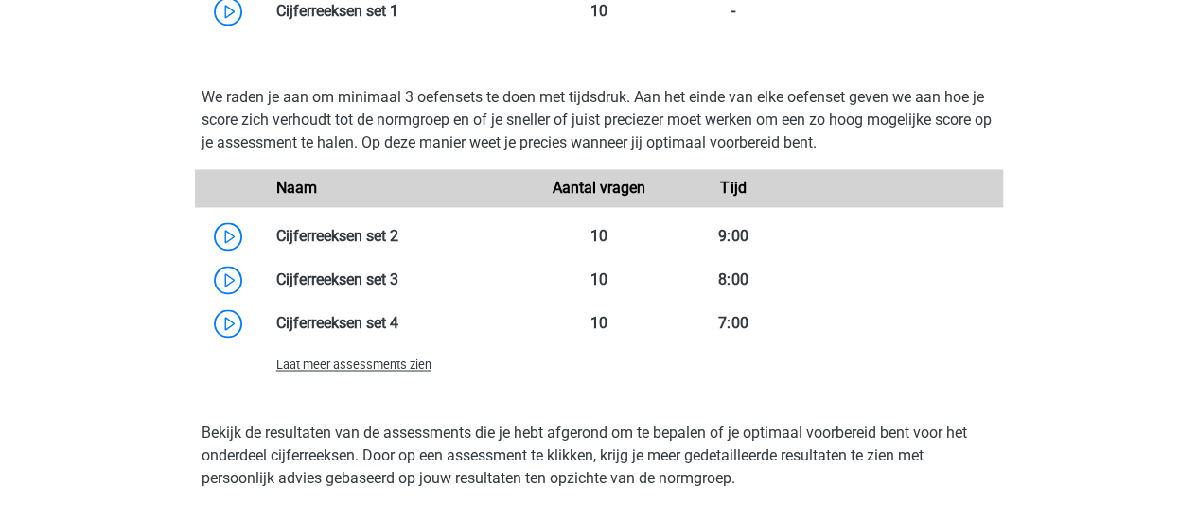
scroll to position [1703, 0]
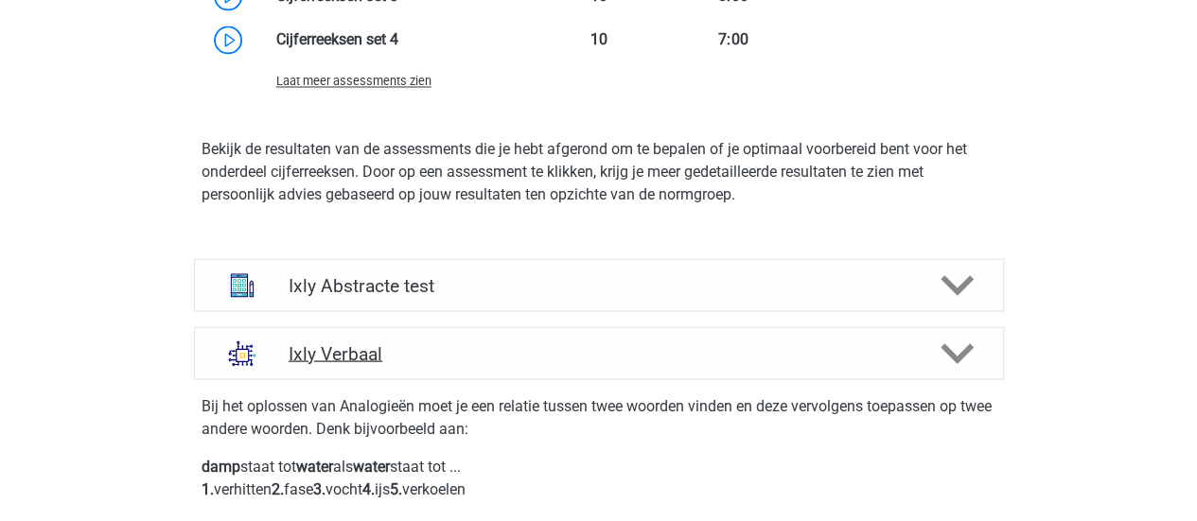
click at [388, 347] on h4 "Ixly Verbaal" at bounding box center [599, 353] width 620 height 22
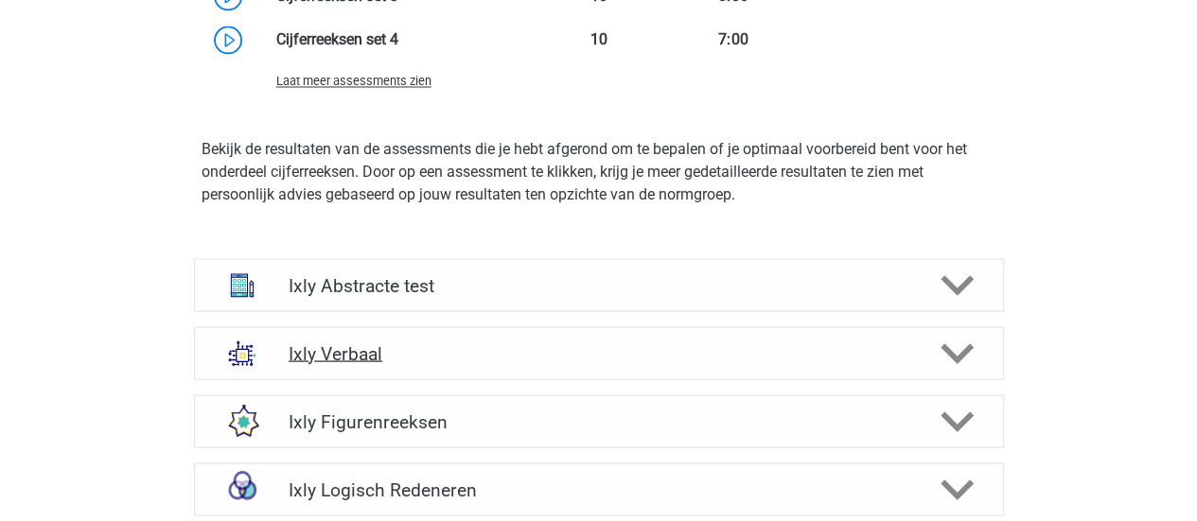
click at [388, 347] on h4 "Ixly Verbaal" at bounding box center [599, 353] width 620 height 22
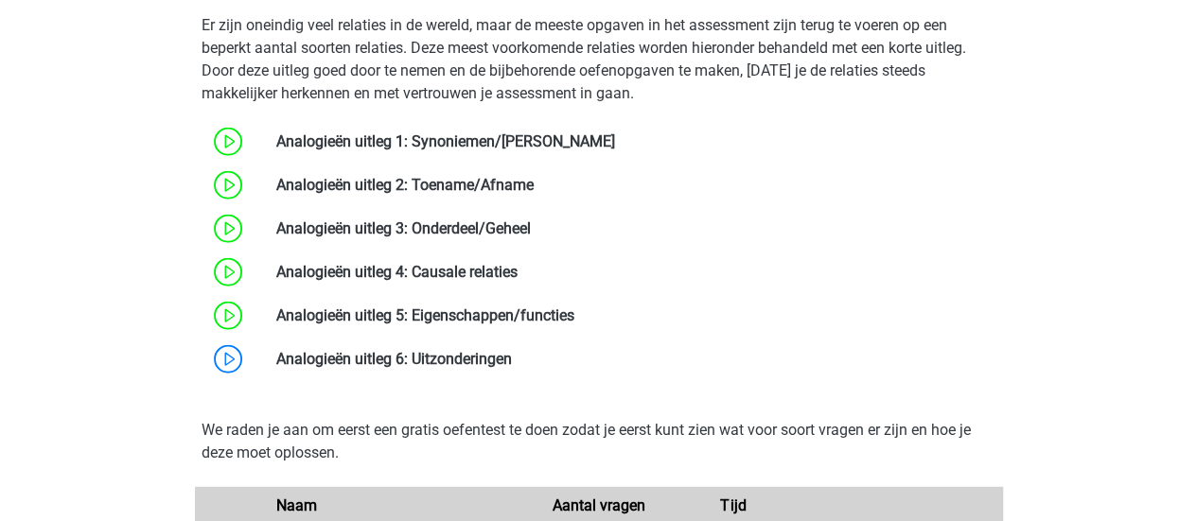
scroll to position [2365, 0]
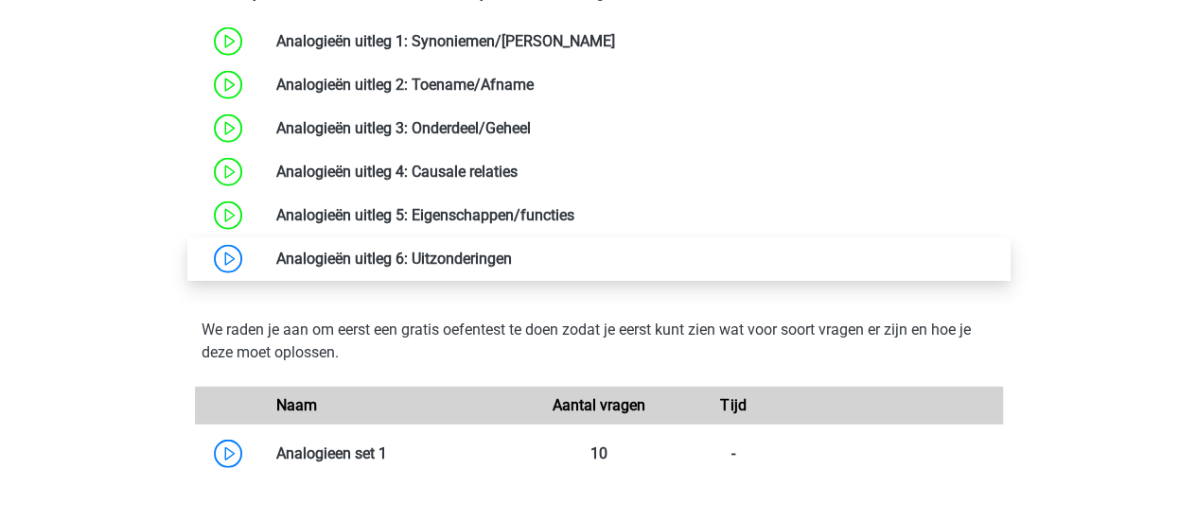
click at [512, 250] on link at bounding box center [512, 259] width 0 height 18
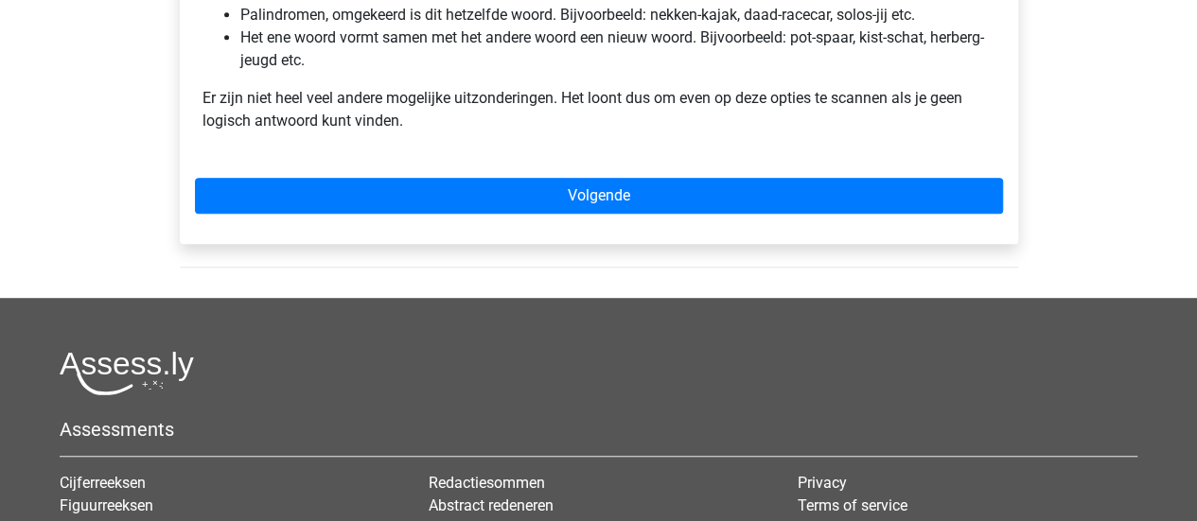
scroll to position [473, 0]
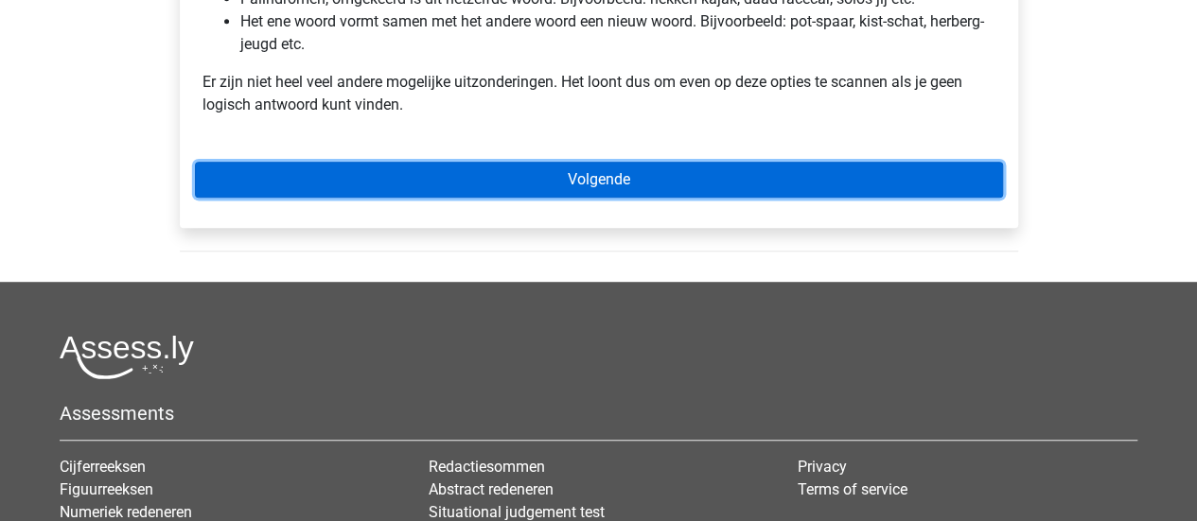
click at [450, 190] on link "Volgende" at bounding box center [599, 180] width 808 height 36
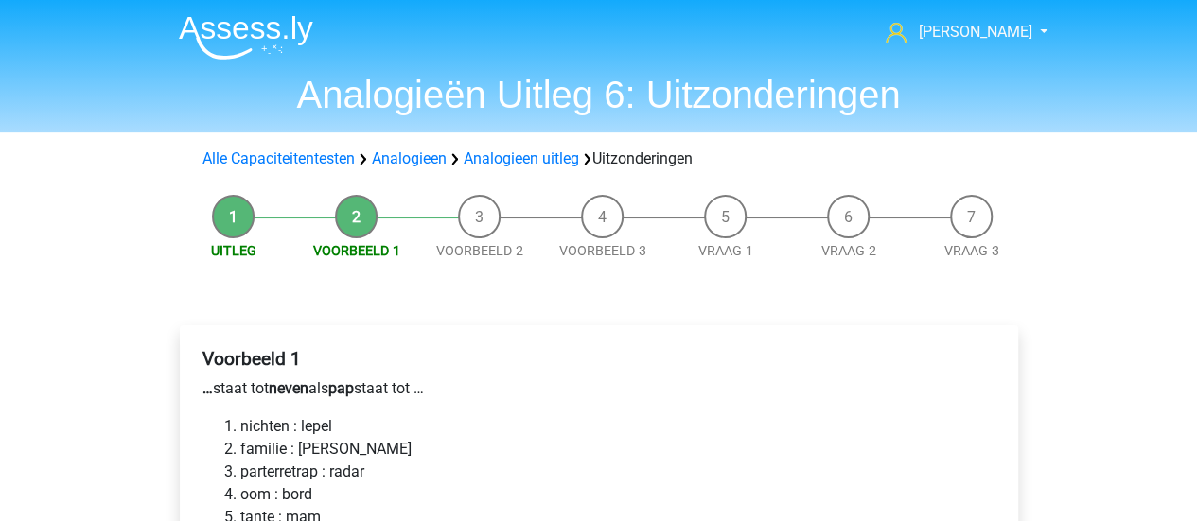
scroll to position [284, 0]
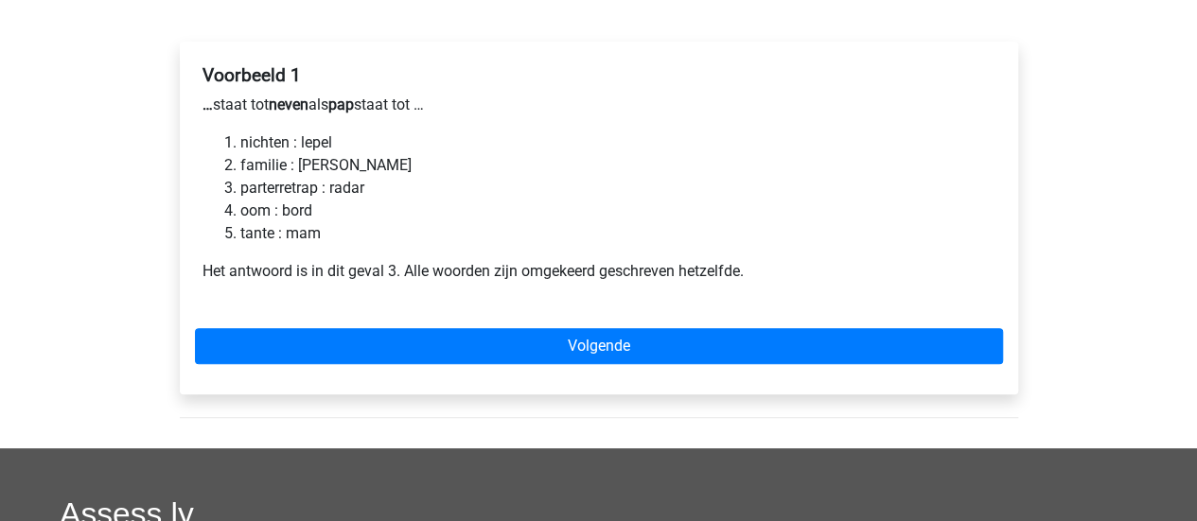
click at [440, 326] on div "Voorbeeld 1 … staat tot neven als pap staat tot … nichten : lepel familie : ger…" at bounding box center [599, 218] width 838 height 353
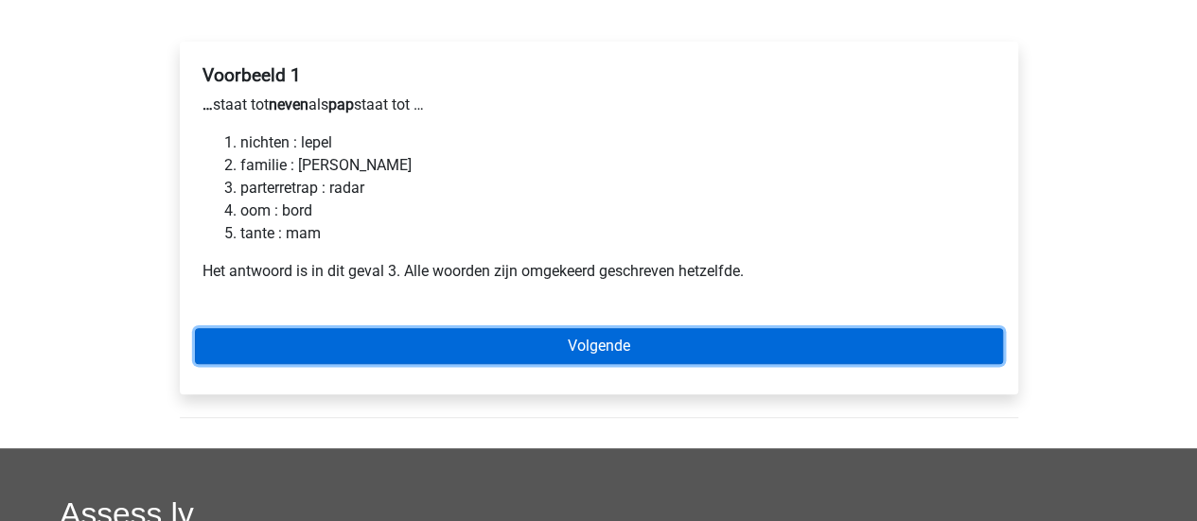
click at [428, 343] on link "Volgende" at bounding box center [599, 346] width 808 height 36
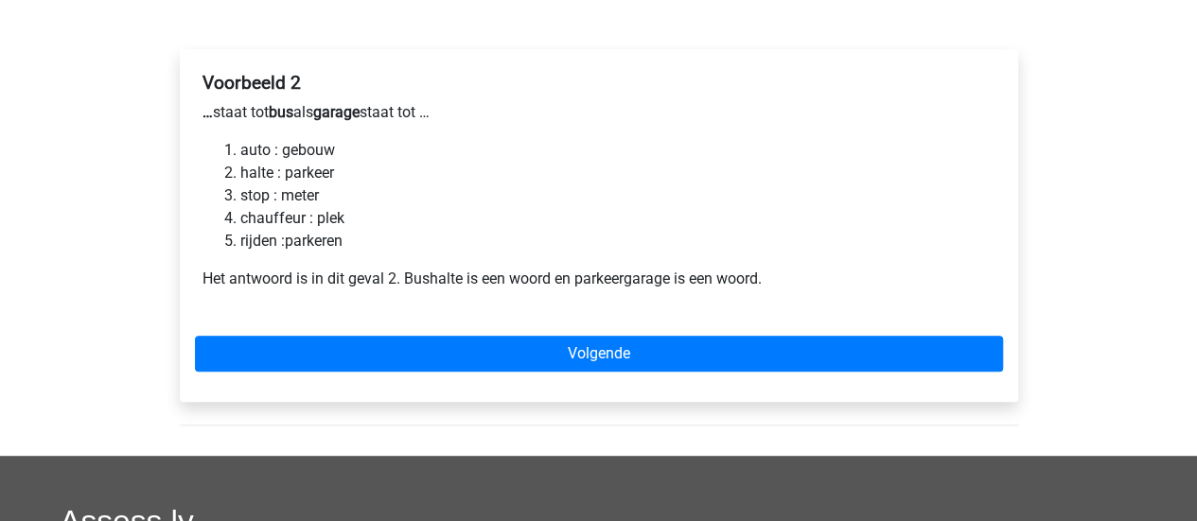
scroll to position [284, 0]
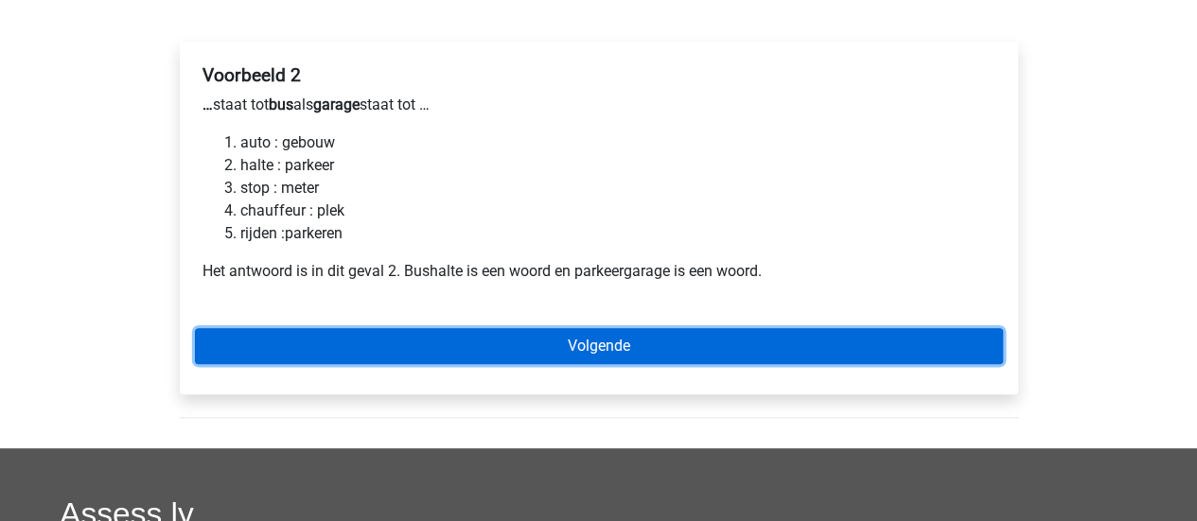
click at [428, 342] on link "Volgende" at bounding box center [599, 346] width 808 height 36
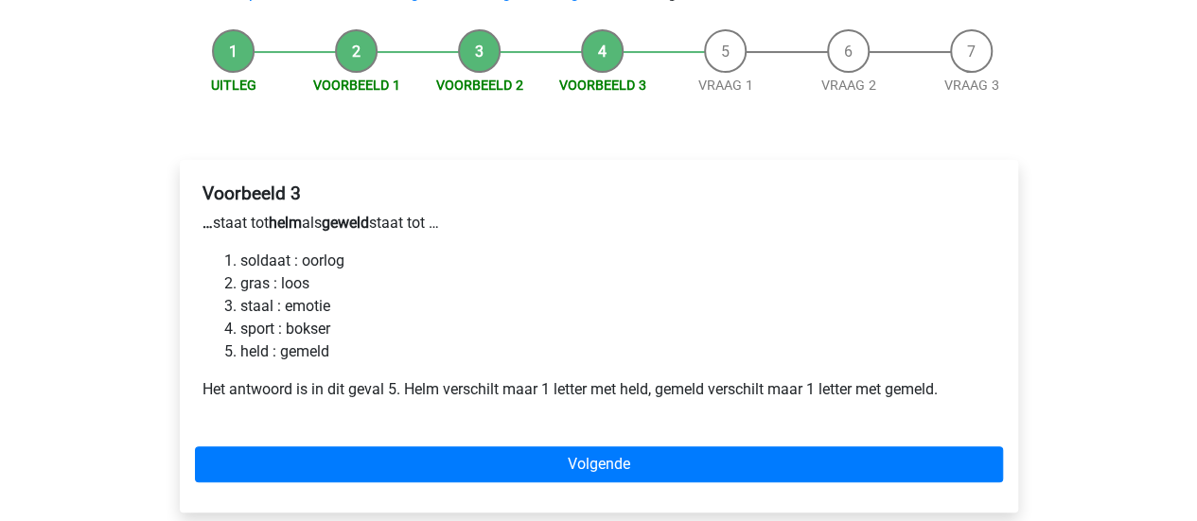
scroll to position [189, 0]
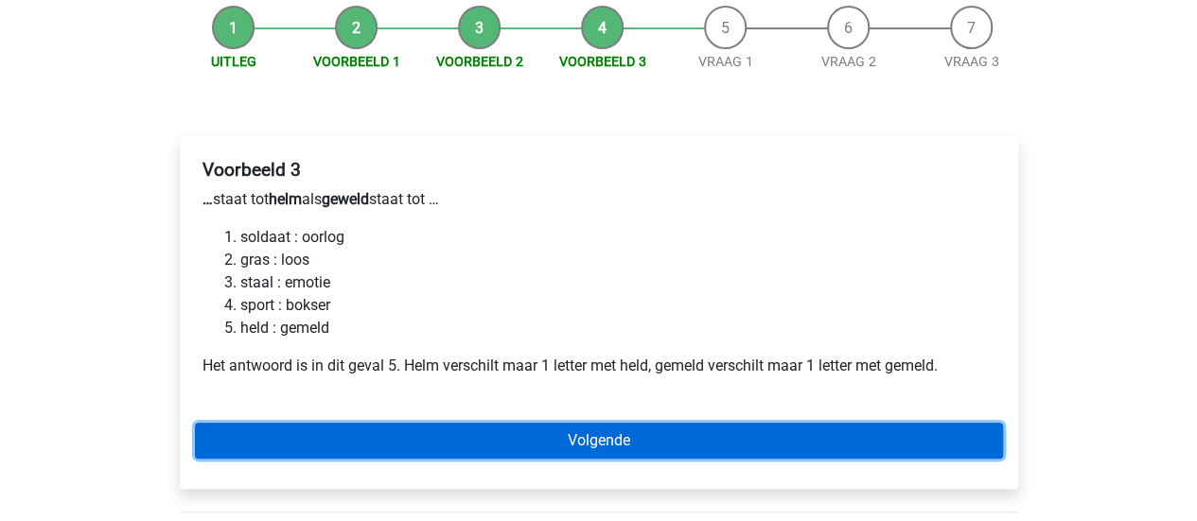
click at [536, 443] on link "Volgende" at bounding box center [599, 441] width 808 height 36
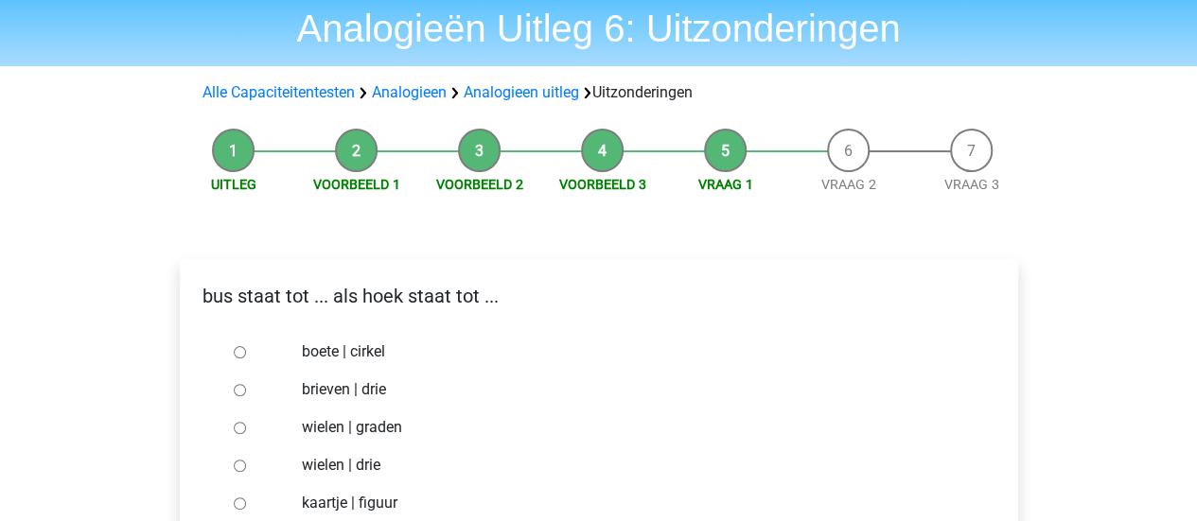
scroll to position [189, 0]
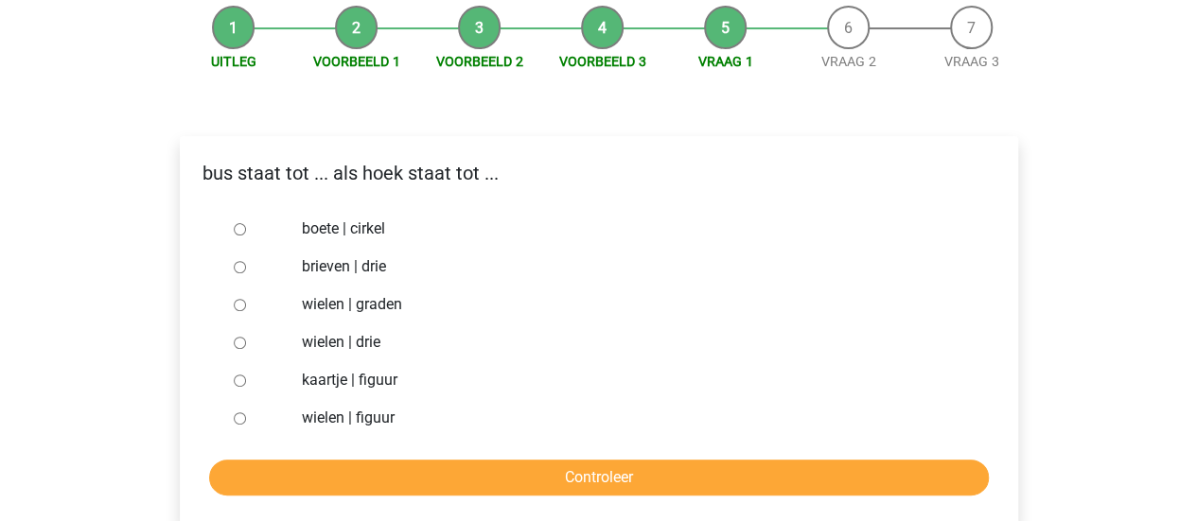
click at [378, 270] on label "brieven | drie" at bounding box center [629, 266] width 655 height 23
click at [246, 270] on input "brieven | drie" at bounding box center [240, 267] width 12 height 12
radio input "true"
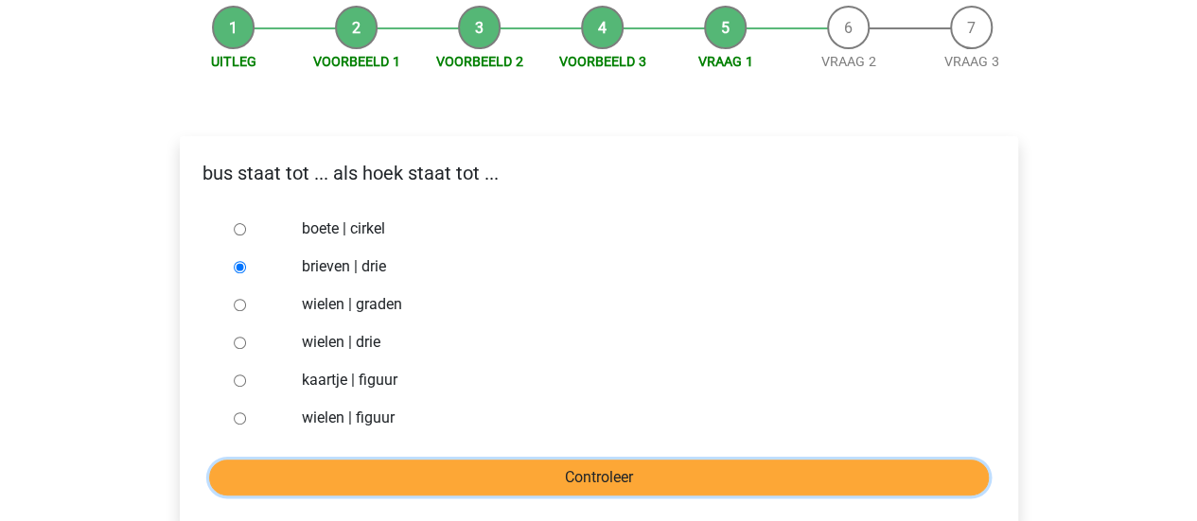
click at [613, 474] on input "Controleer" at bounding box center [599, 478] width 780 height 36
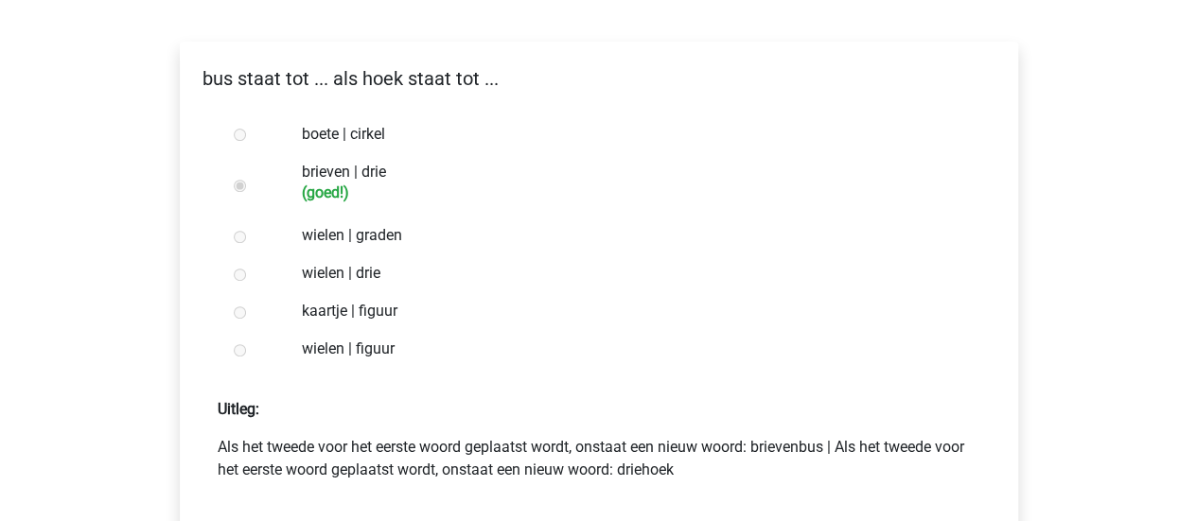
scroll to position [378, 0]
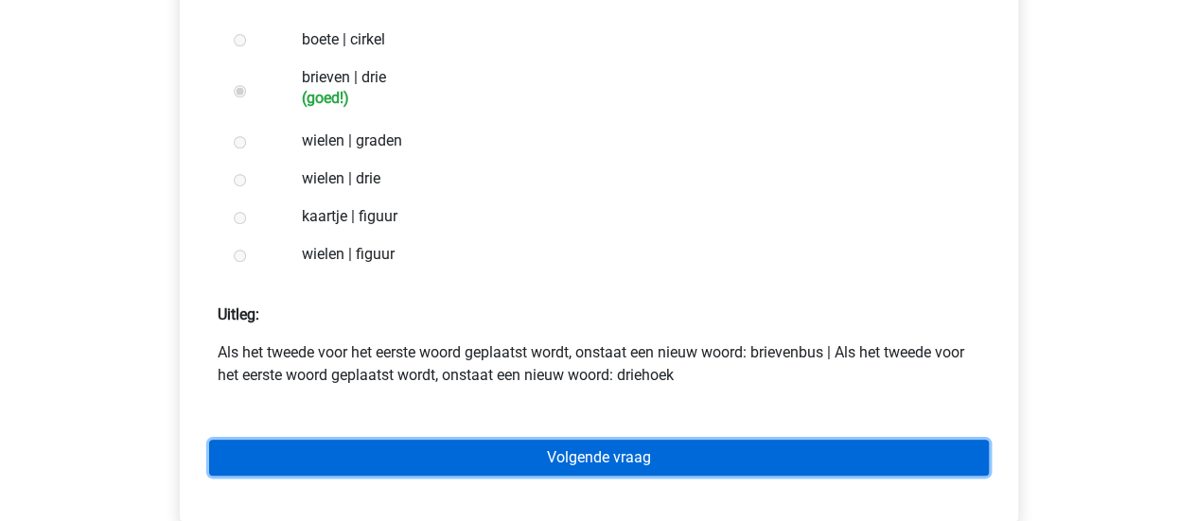
click at [611, 465] on link "Volgende vraag" at bounding box center [599, 458] width 780 height 36
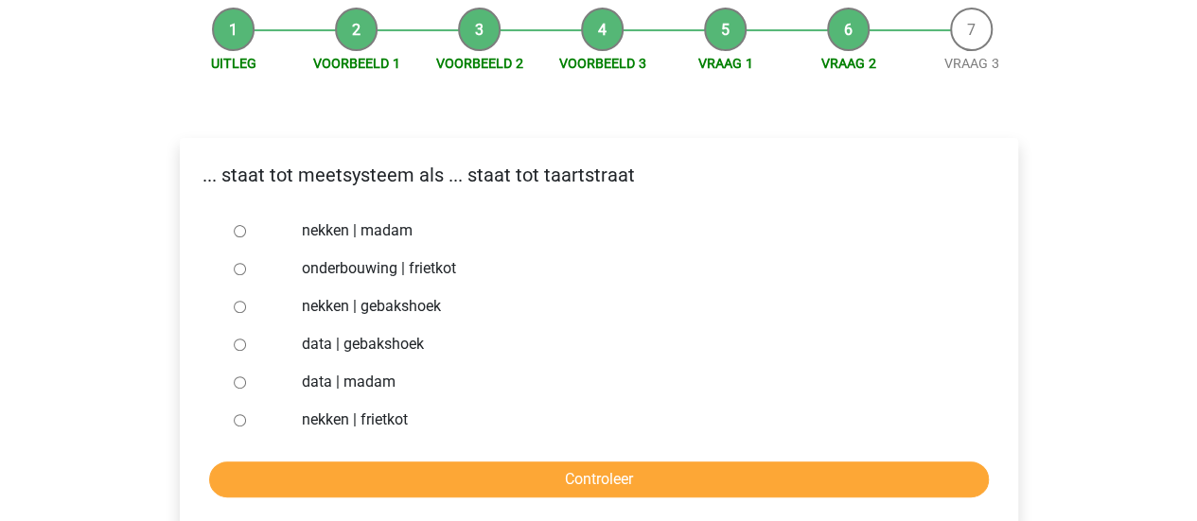
scroll to position [189, 0]
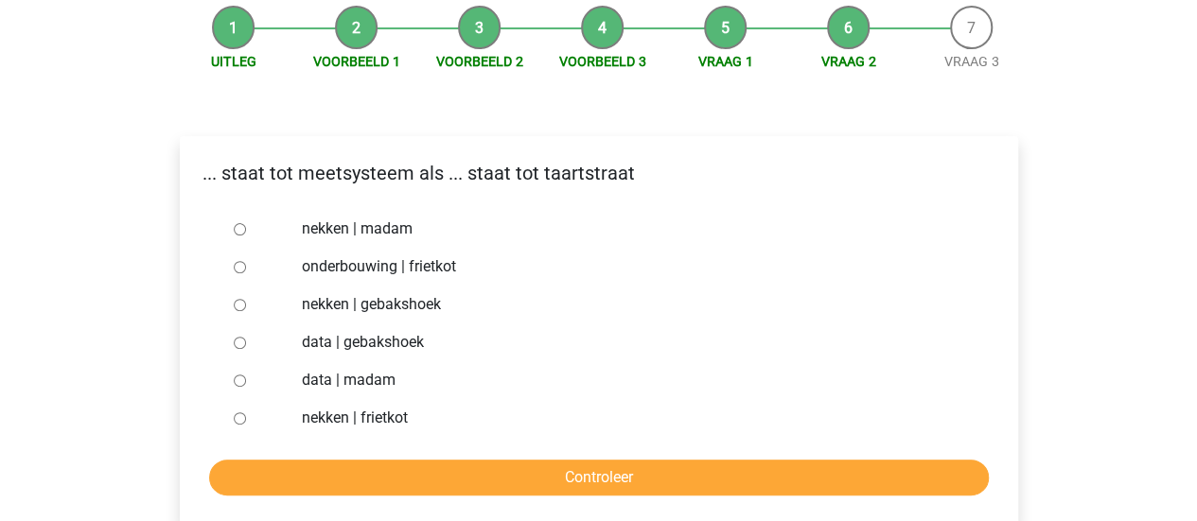
click at [371, 235] on label "nekken | madam" at bounding box center [629, 229] width 655 height 23
click at [246, 235] on input "nekken | madam" at bounding box center [240, 229] width 12 height 12
radio input "true"
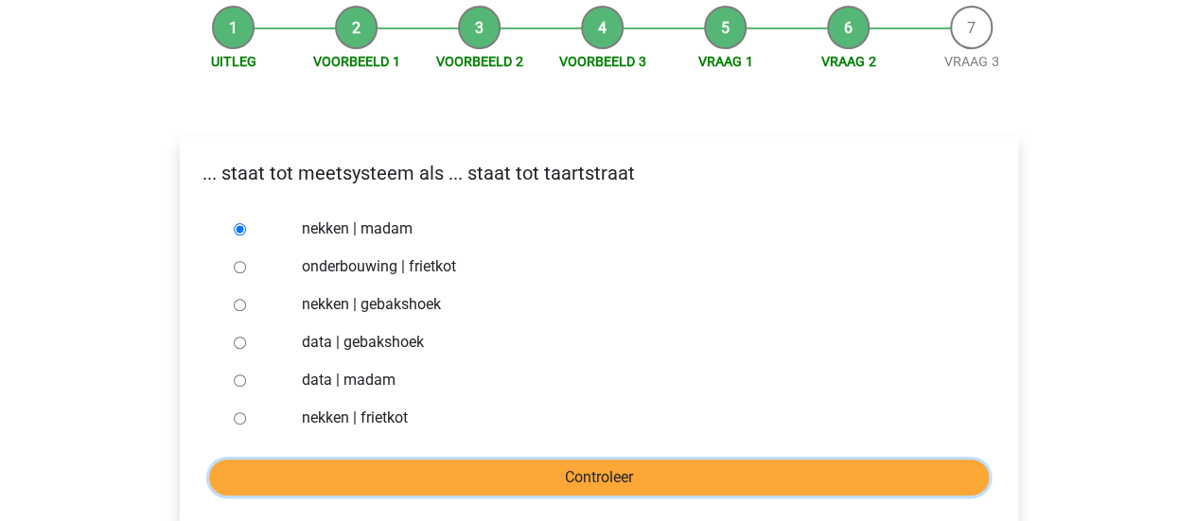
click at [807, 474] on input "Controleer" at bounding box center [599, 478] width 780 height 36
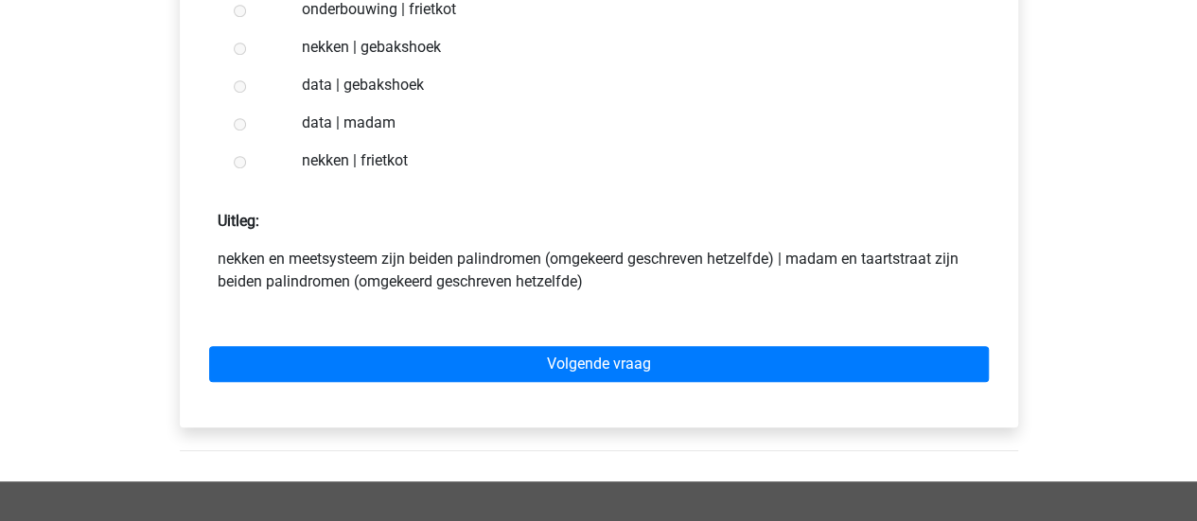
scroll to position [473, 0]
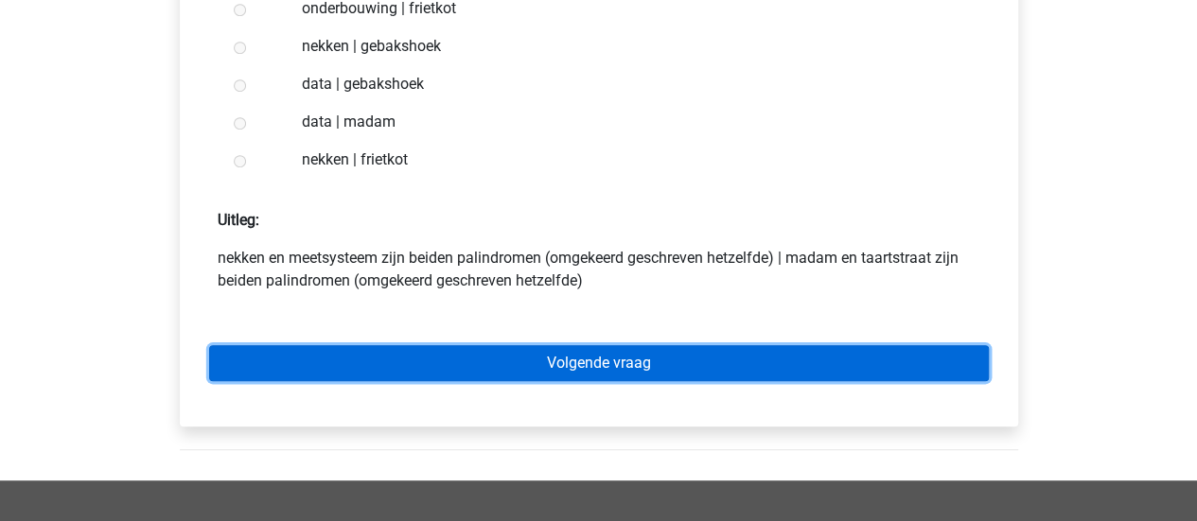
click at [715, 374] on link "Volgende vraag" at bounding box center [599, 363] width 780 height 36
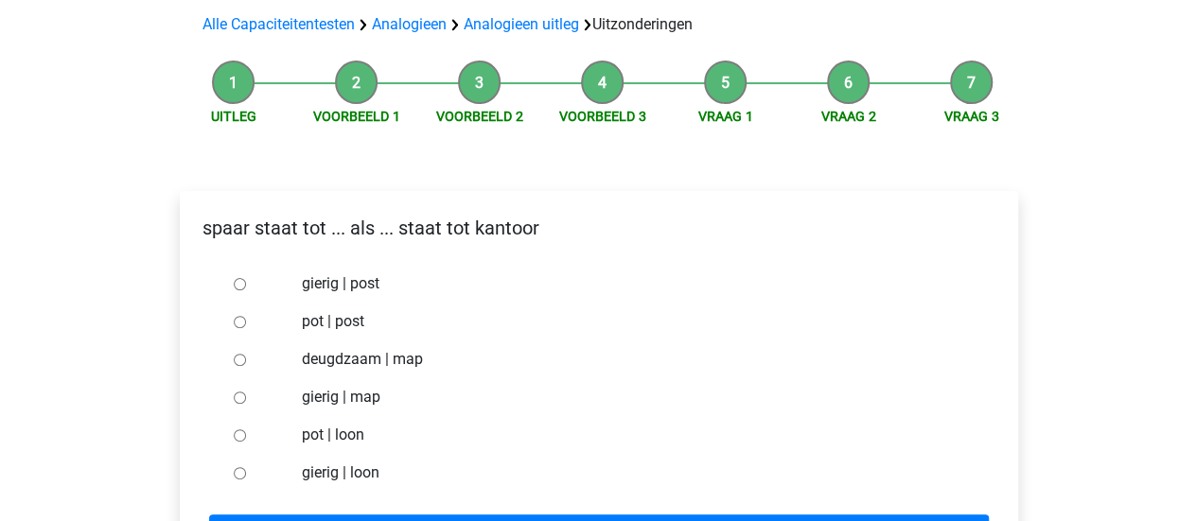
scroll to position [189, 0]
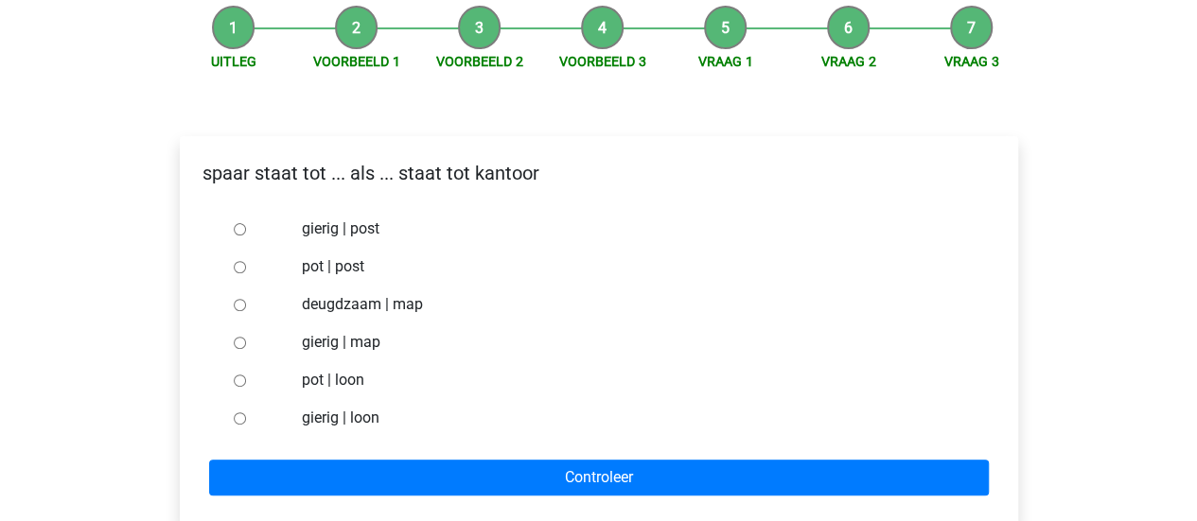
click at [333, 268] on label "pot | post" at bounding box center [629, 266] width 655 height 23
click at [246, 268] on input "pot | post" at bounding box center [240, 267] width 12 height 12
radio input "true"
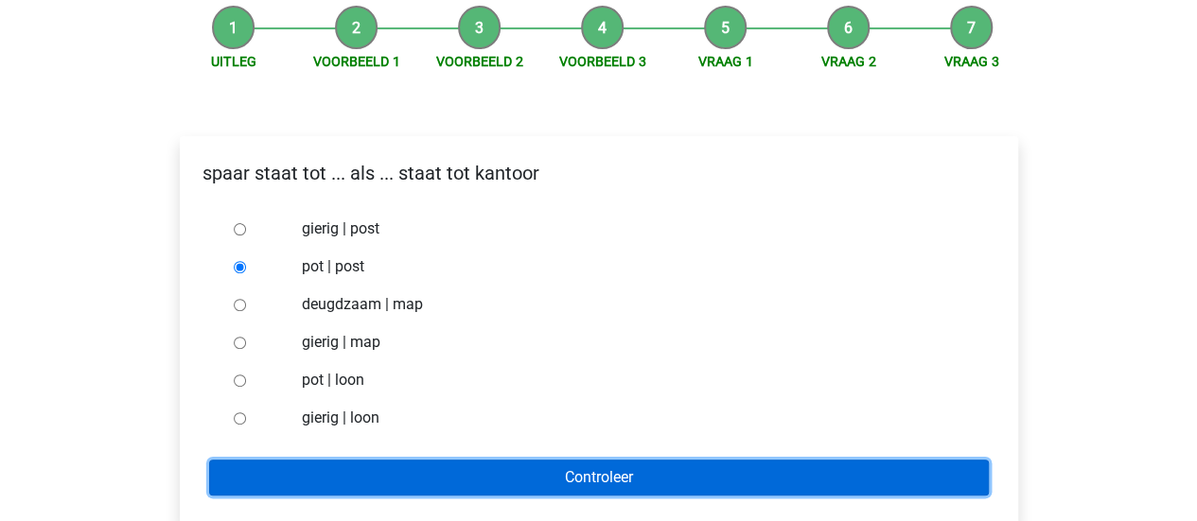
click at [652, 478] on input "Controleer" at bounding box center [599, 478] width 780 height 36
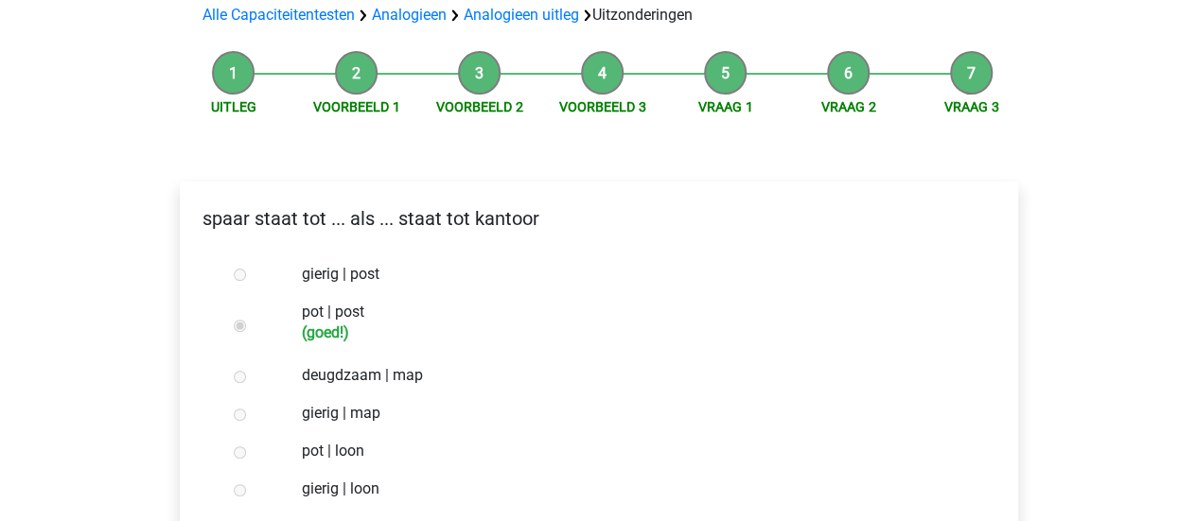
scroll to position [378, 0]
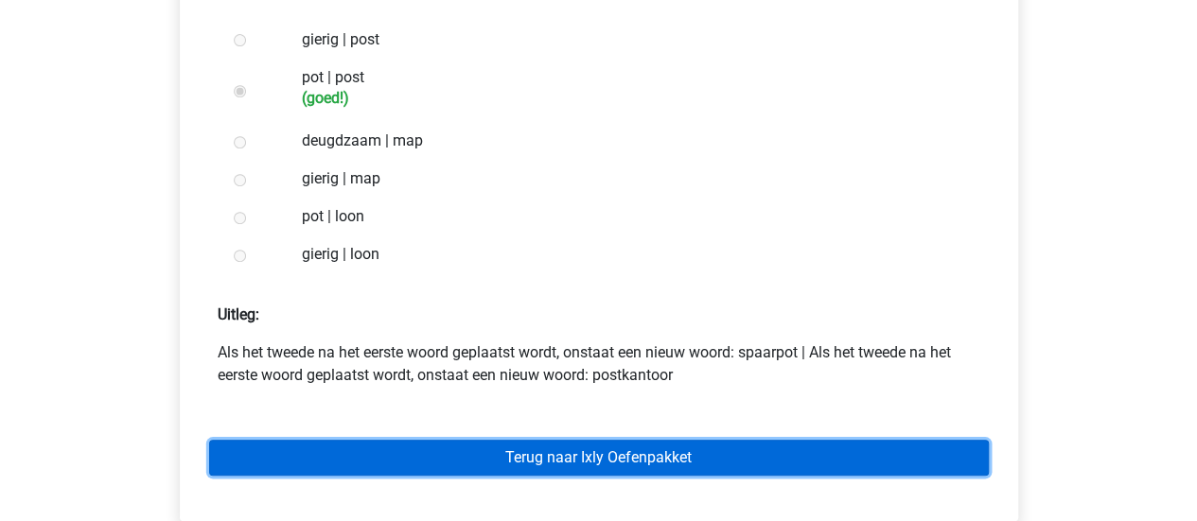
click at [656, 460] on link "Terug naar Ixly Oefenpakket" at bounding box center [599, 458] width 780 height 36
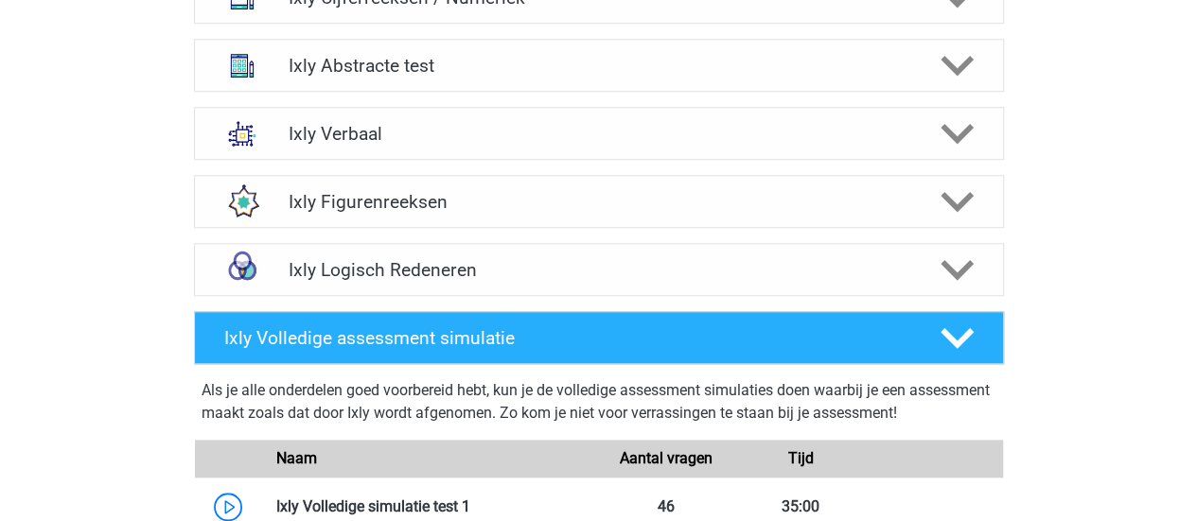
scroll to position [757, 0]
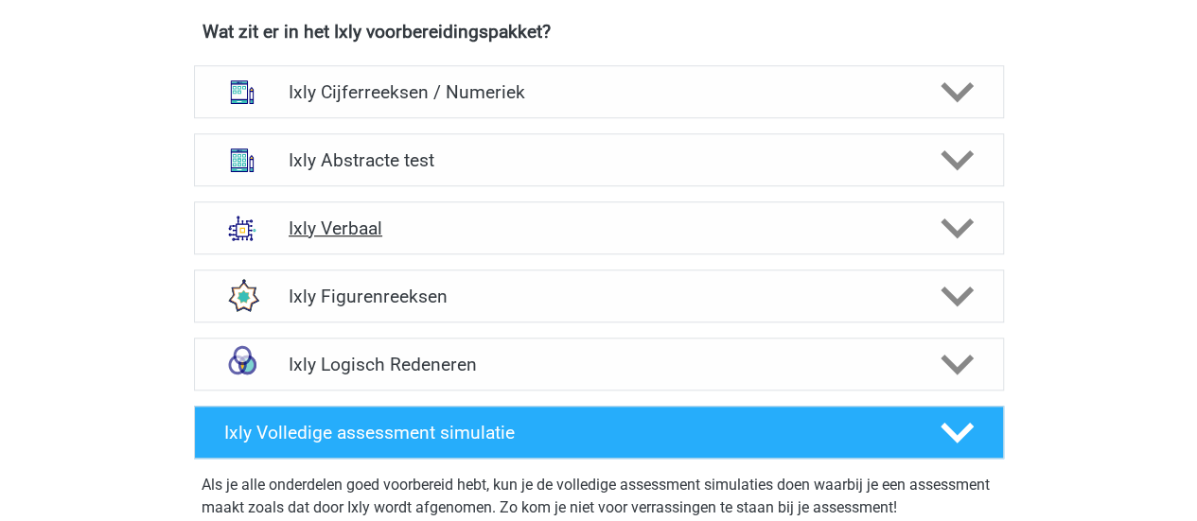
click at [350, 210] on div "Ixly Verbaal" at bounding box center [599, 228] width 810 height 53
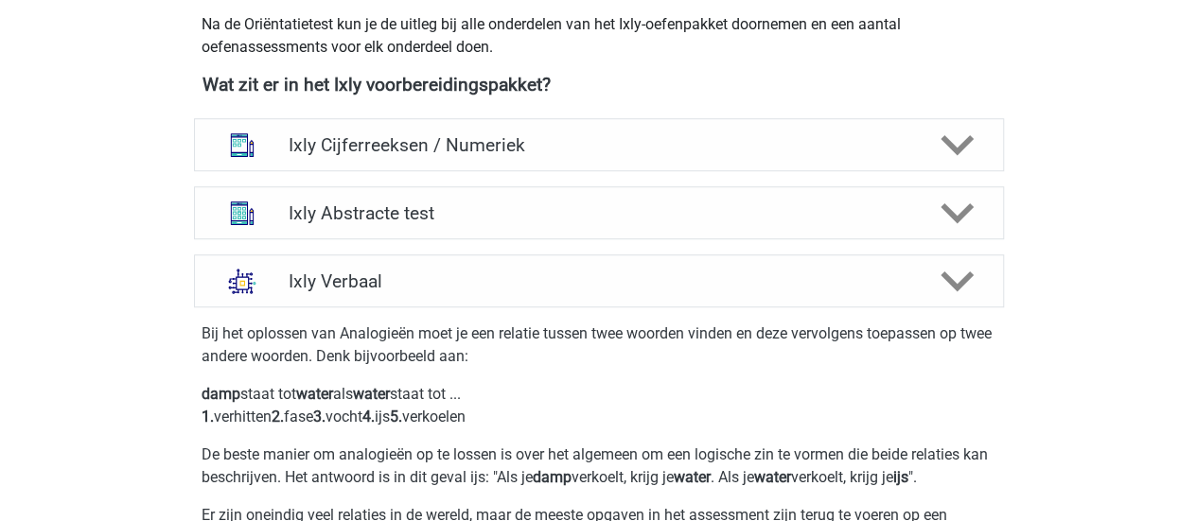
scroll to position [568, 0]
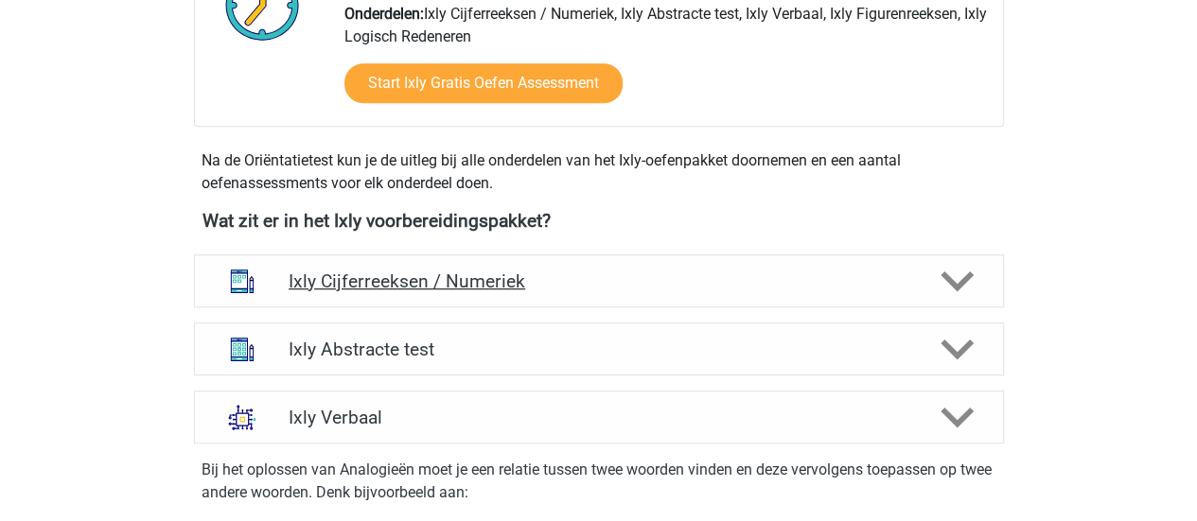
click at [390, 294] on div "Ixly Cijferreeksen / Numeriek" at bounding box center [599, 281] width 810 height 53
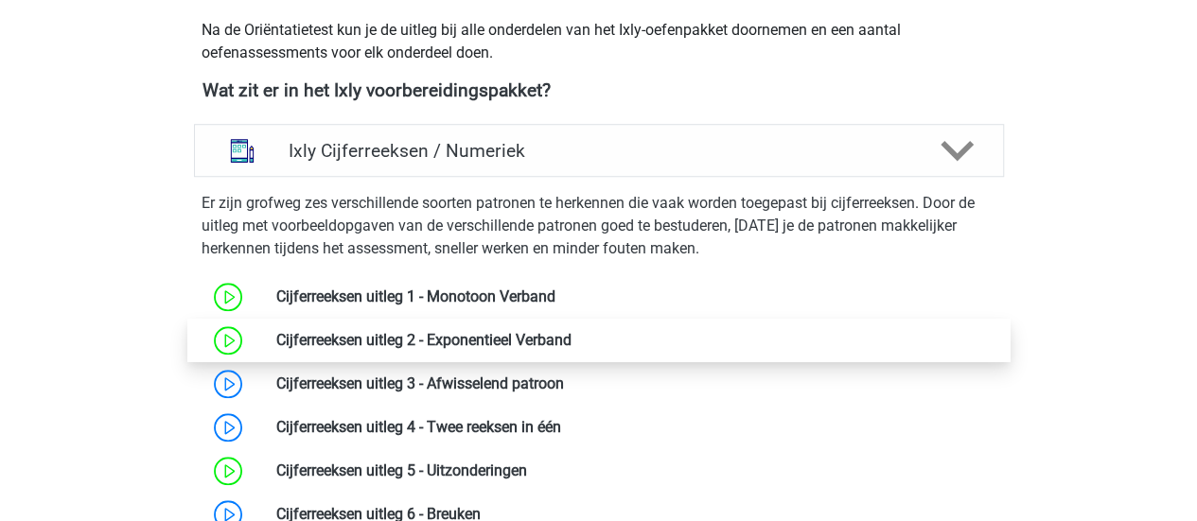
scroll to position [757, 0]
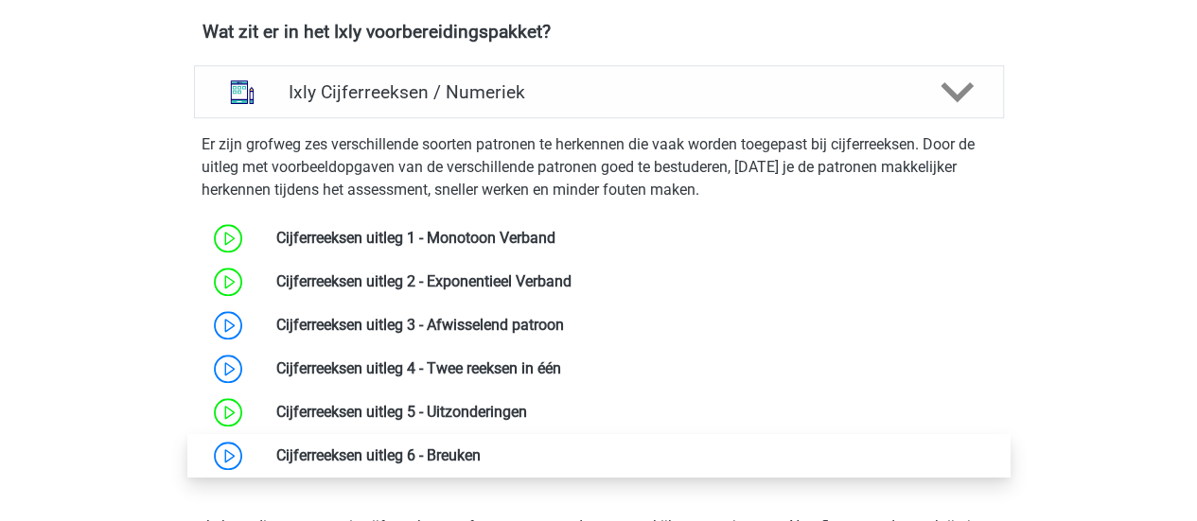
click at [481, 452] on link at bounding box center [481, 456] width 0 height 18
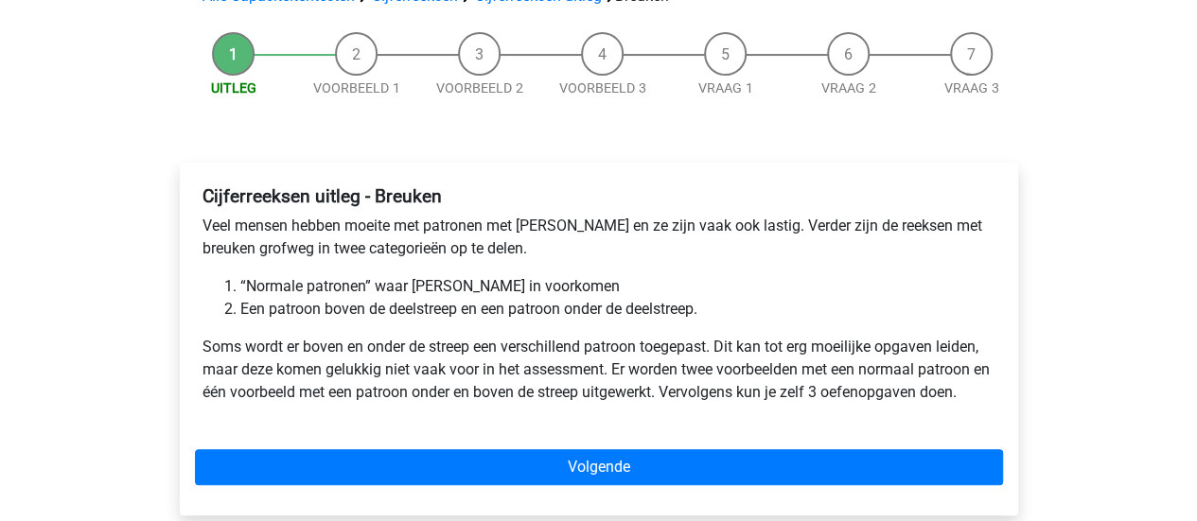
scroll to position [189, 0]
